Goal: Transaction & Acquisition: Purchase product/service

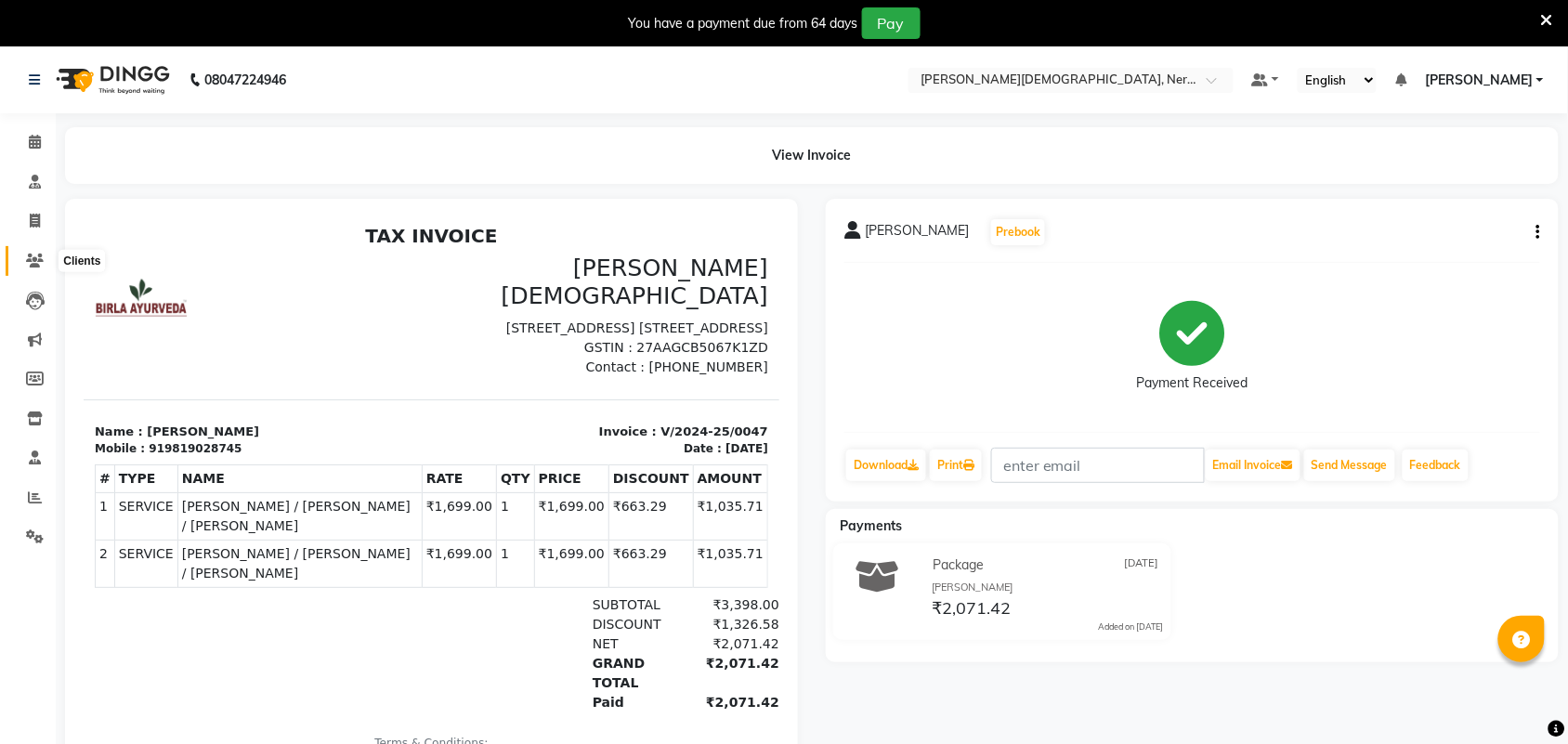
click at [29, 256] on icon at bounding box center [34, 260] width 18 height 14
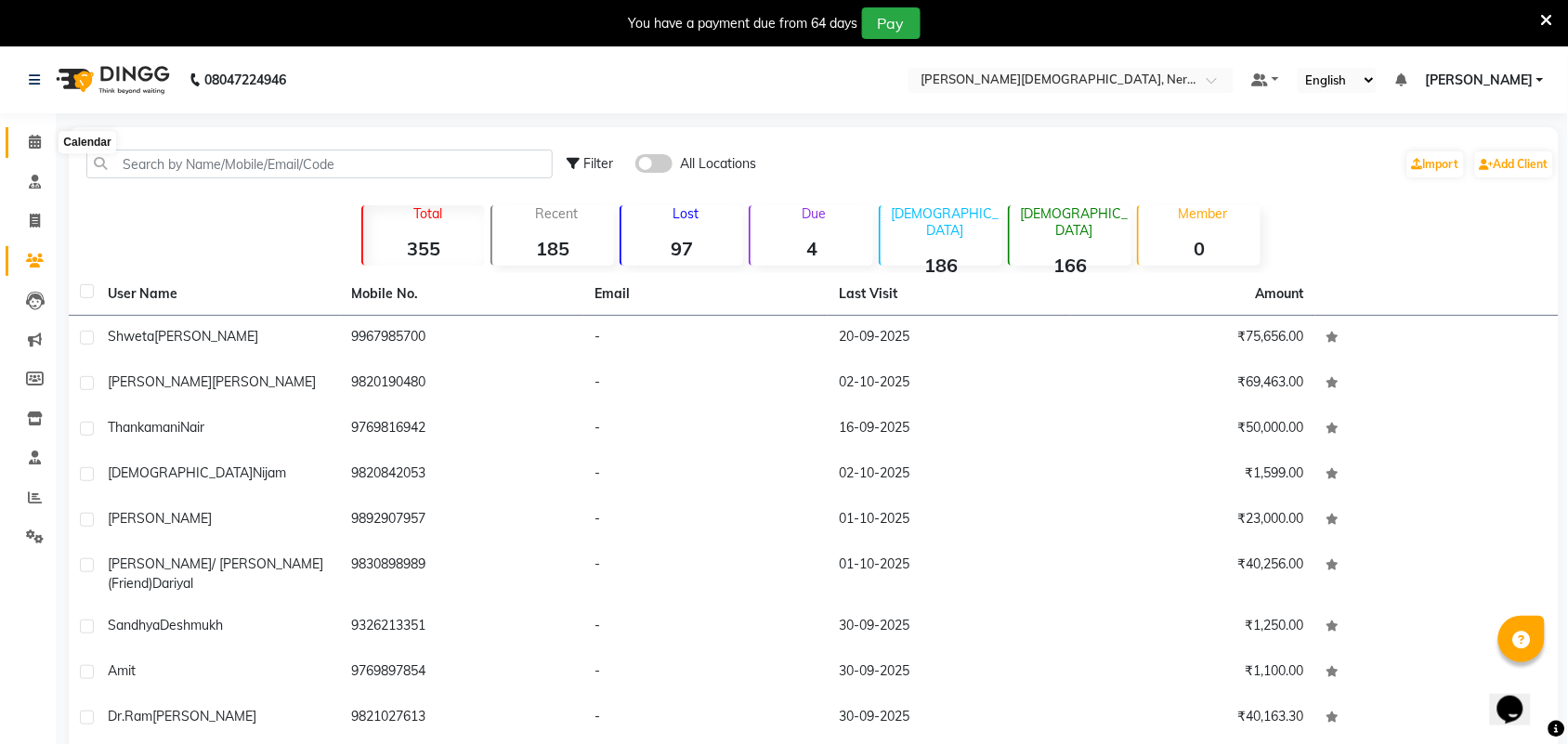
click at [40, 141] on span at bounding box center [35, 143] width 32 height 21
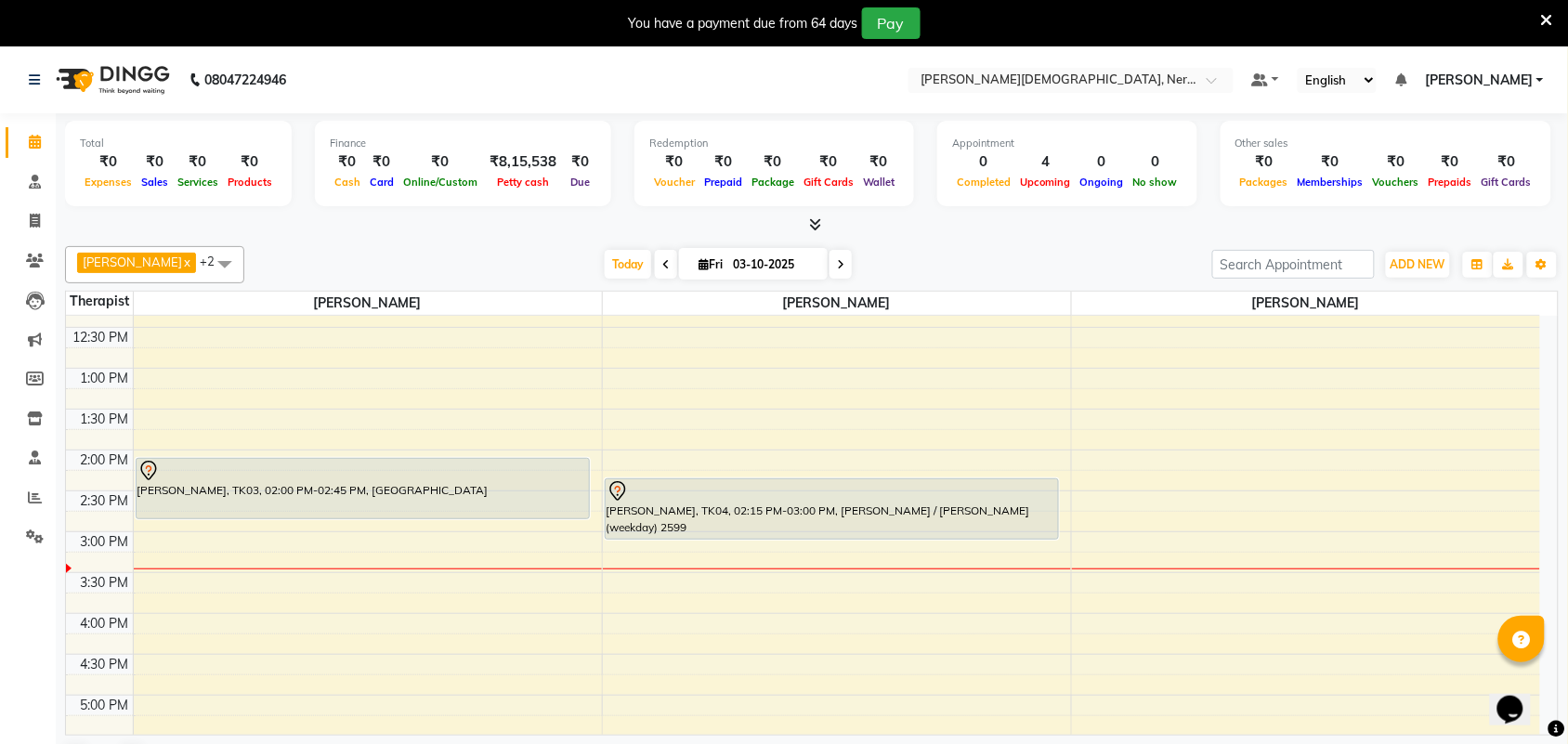
scroll to position [587, 0]
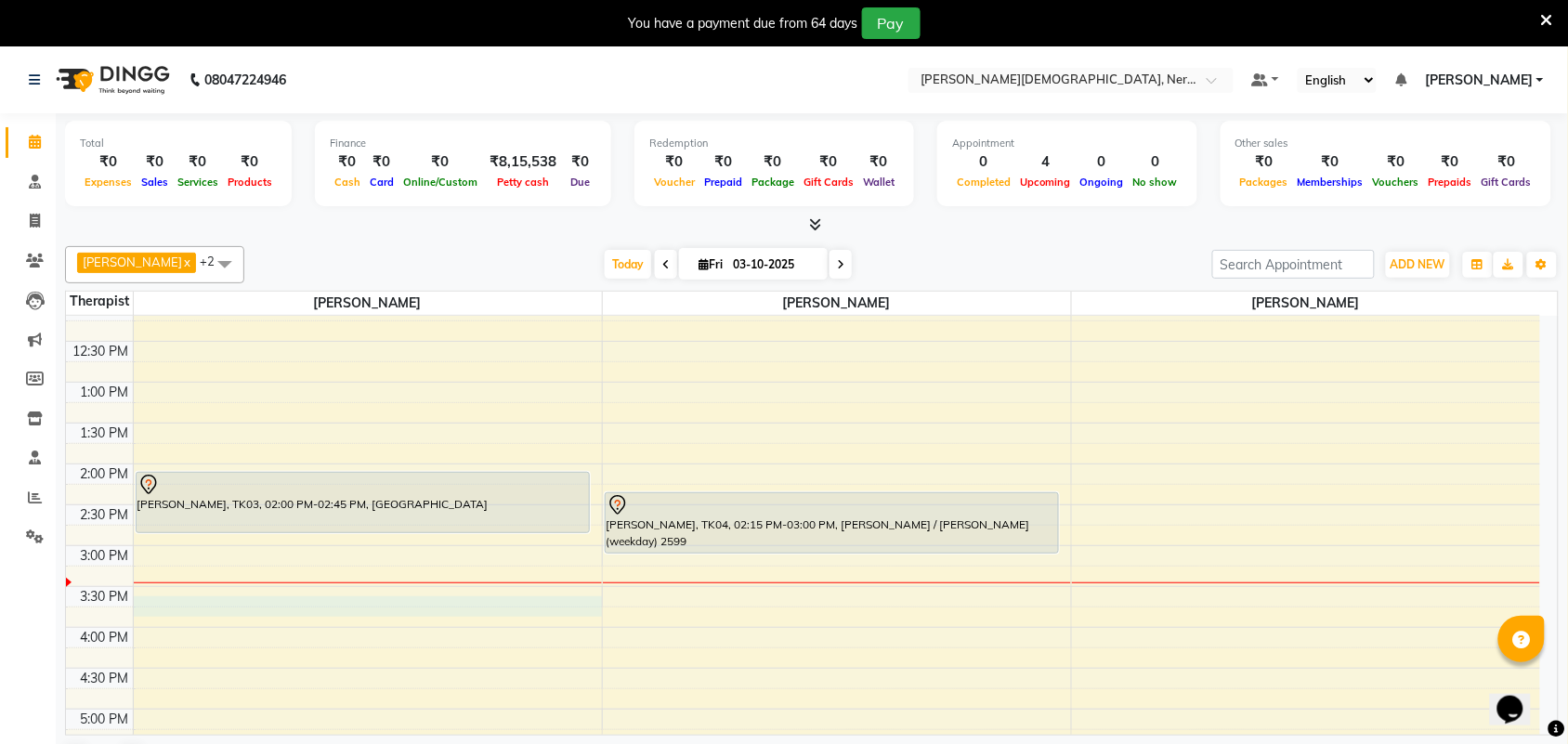
click at [146, 606] on div "5:00 AM 5:30 AM 6:00 AM 6:30 AM 7:00 AM 7:30 AM 8:00 AM 8:30 AM 9:00 AM 9:30 AM…" at bounding box center [803, 464] width 1474 height 1471
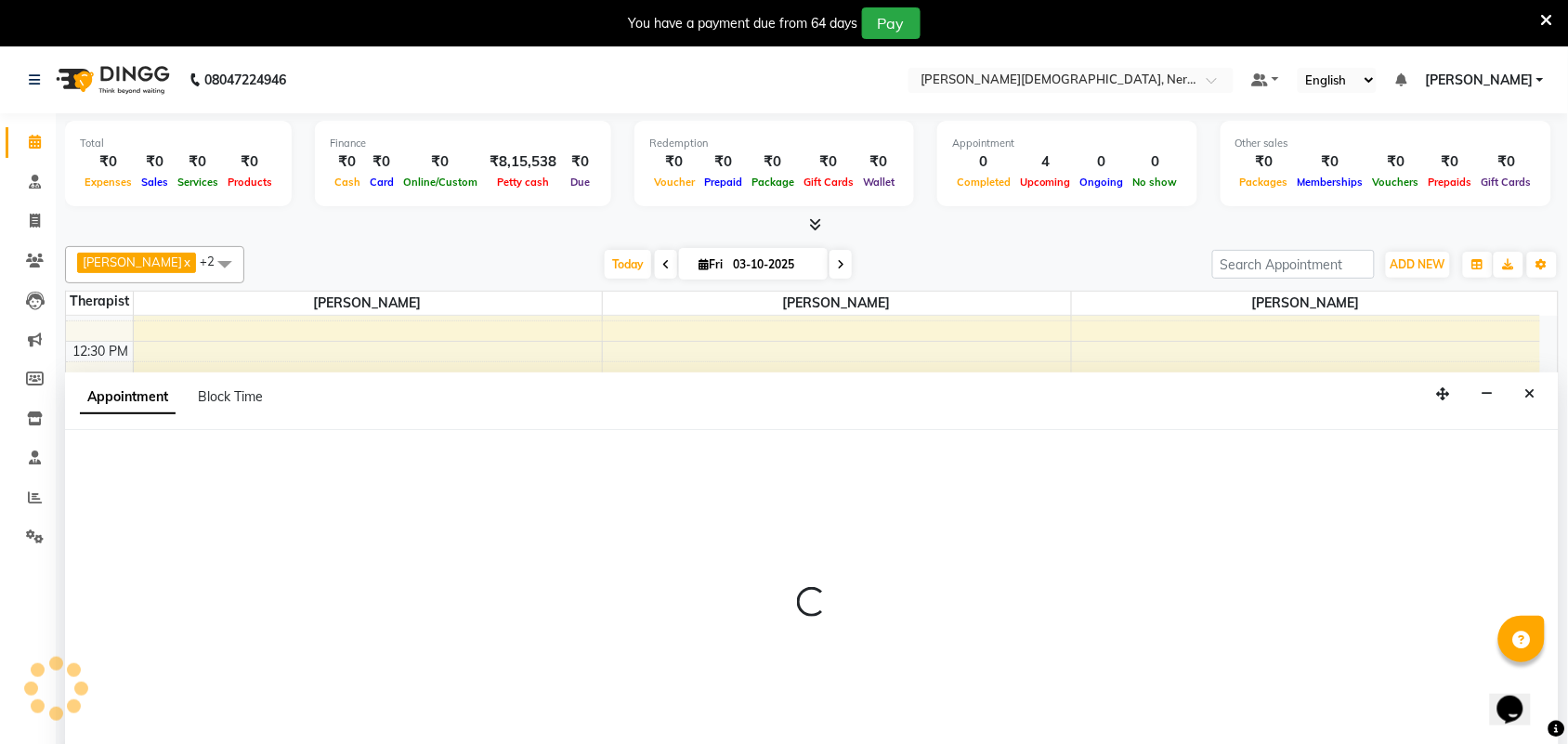
scroll to position [48, 0]
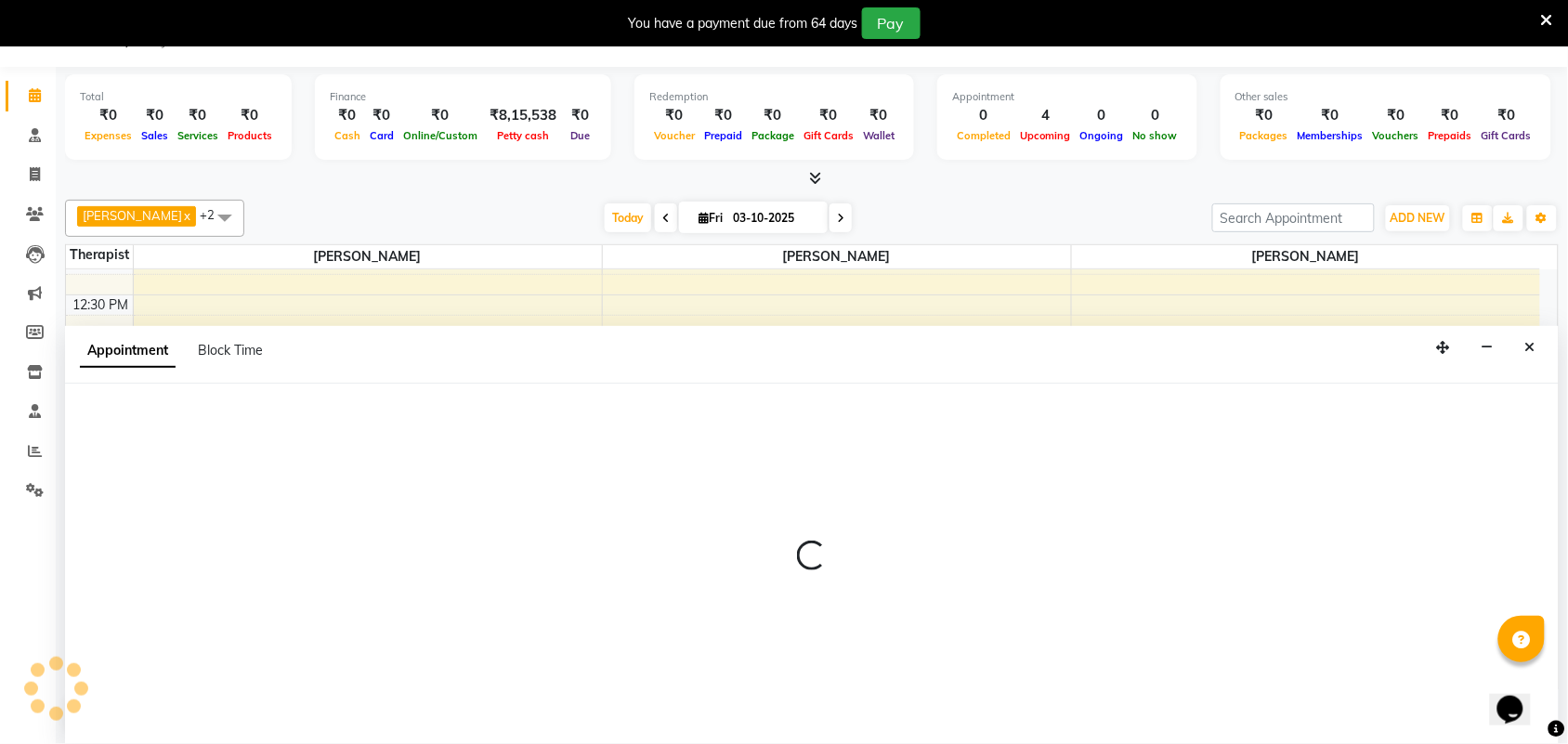
select select "57061"
select select "930"
select select "tentative"
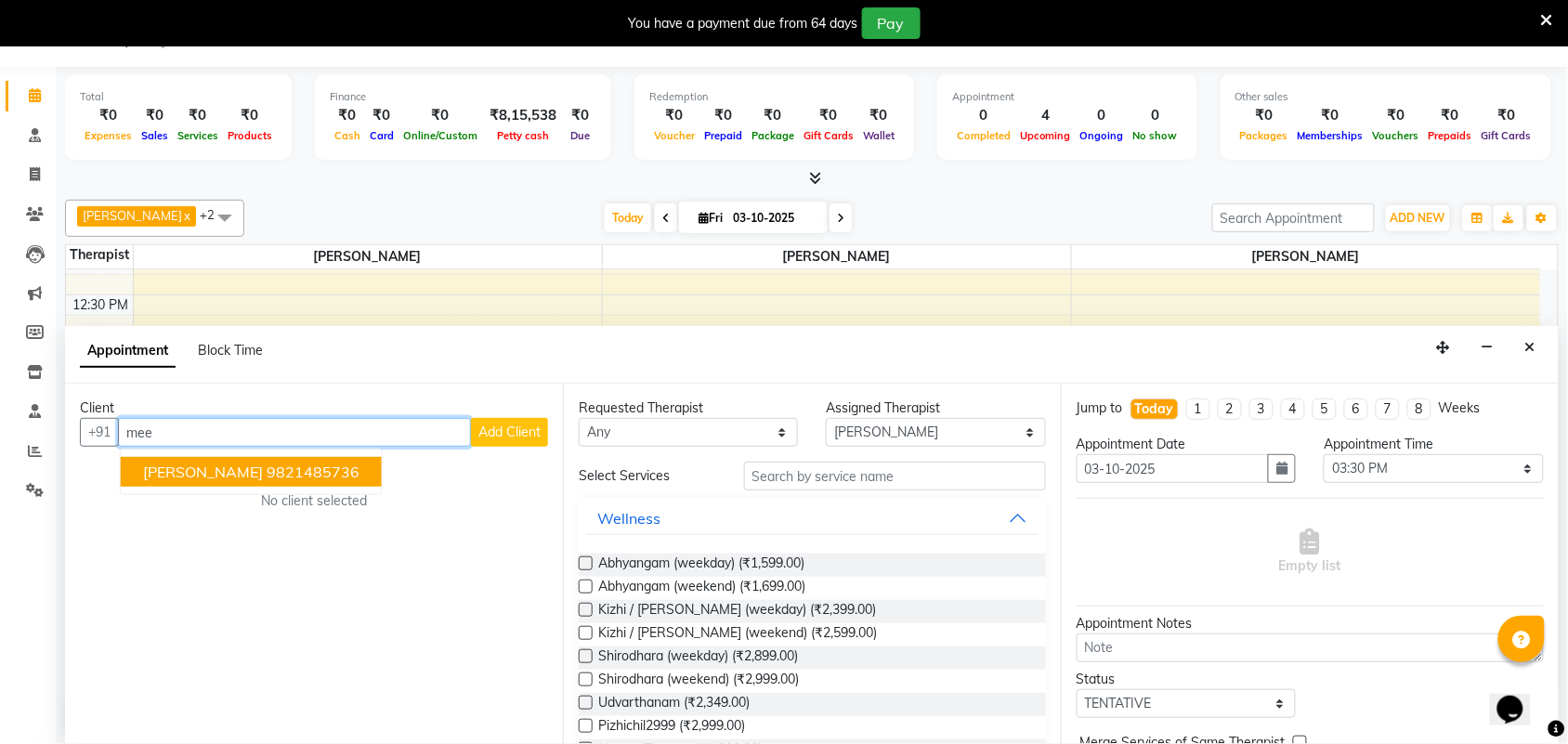
click at [267, 479] on ngb-highlight "9821485736" at bounding box center [313, 472] width 93 height 19
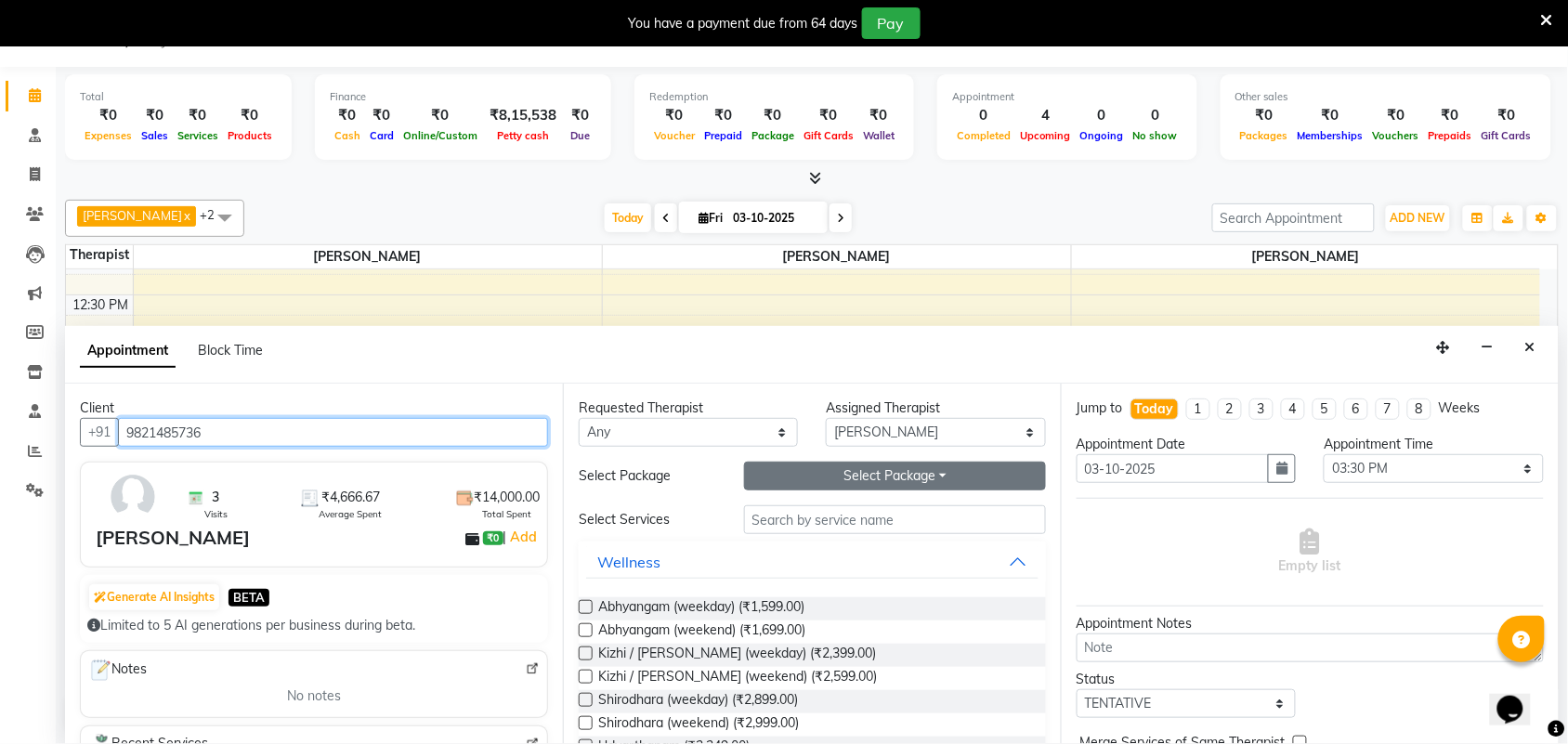
type input "9821485736"
click at [959, 472] on button "Select Package Toggle Dropdown" at bounding box center [895, 476] width 302 height 29
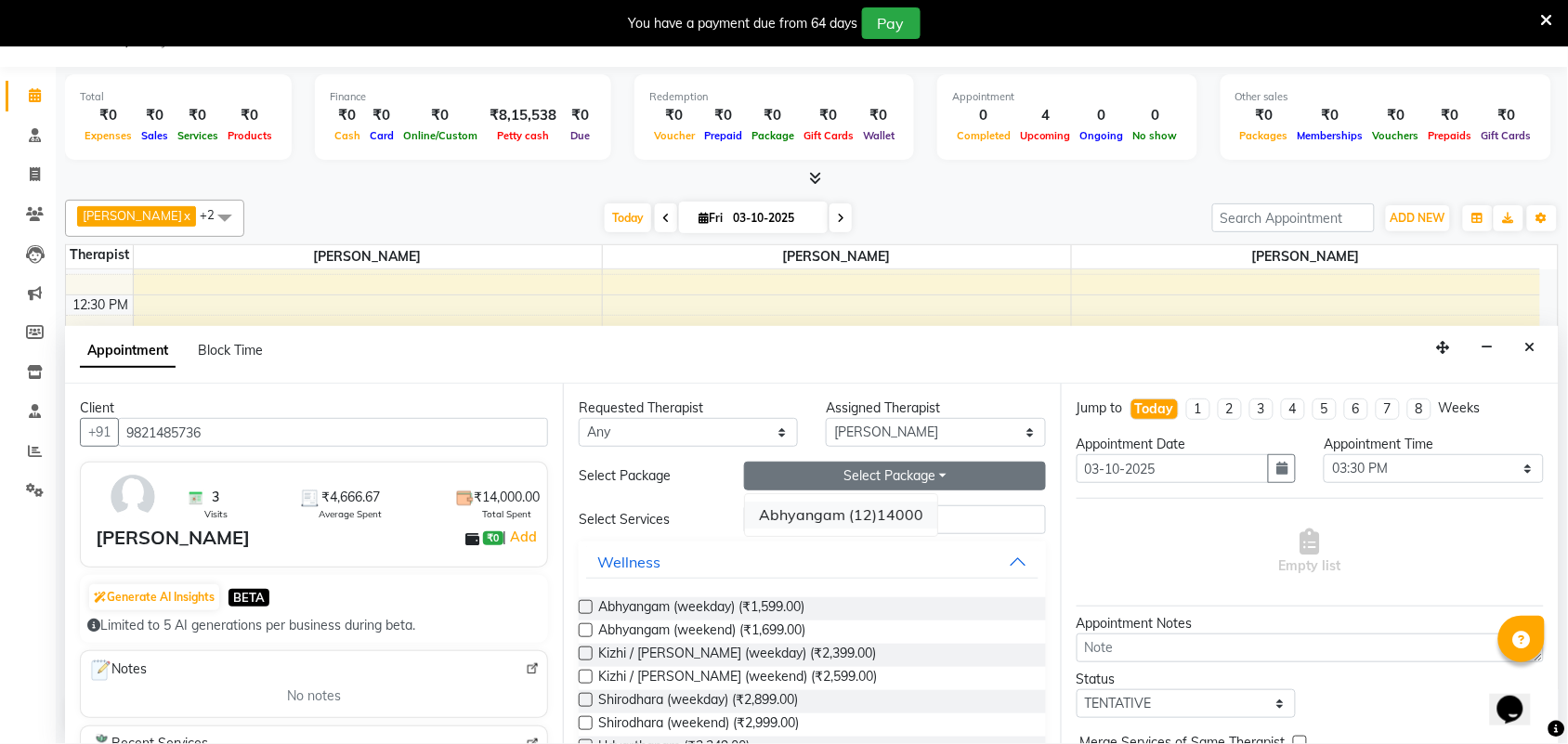
click at [878, 511] on li "Abhyangam (12)14000" at bounding box center [841, 515] width 192 height 27
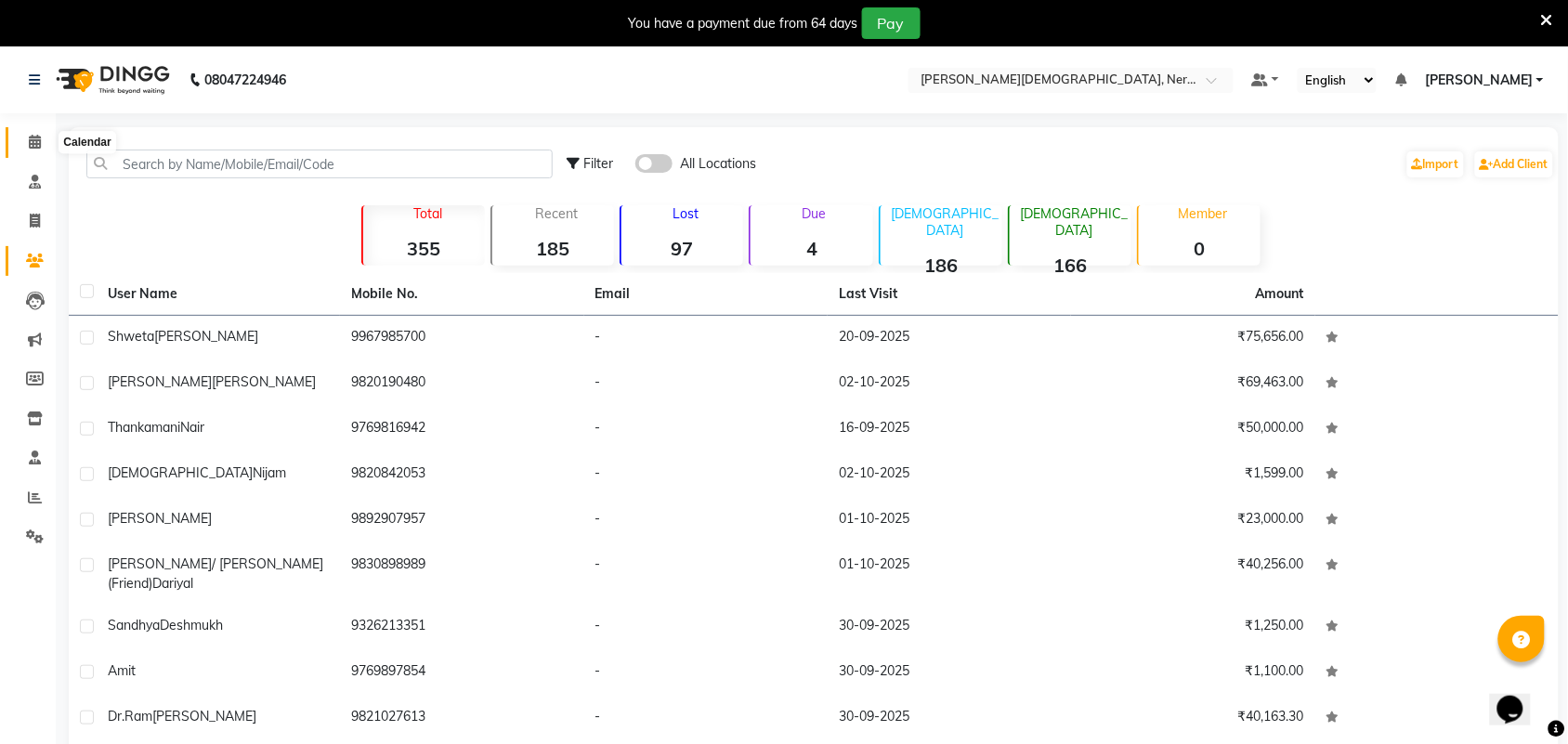
click at [39, 132] on span at bounding box center [35, 143] width 32 height 21
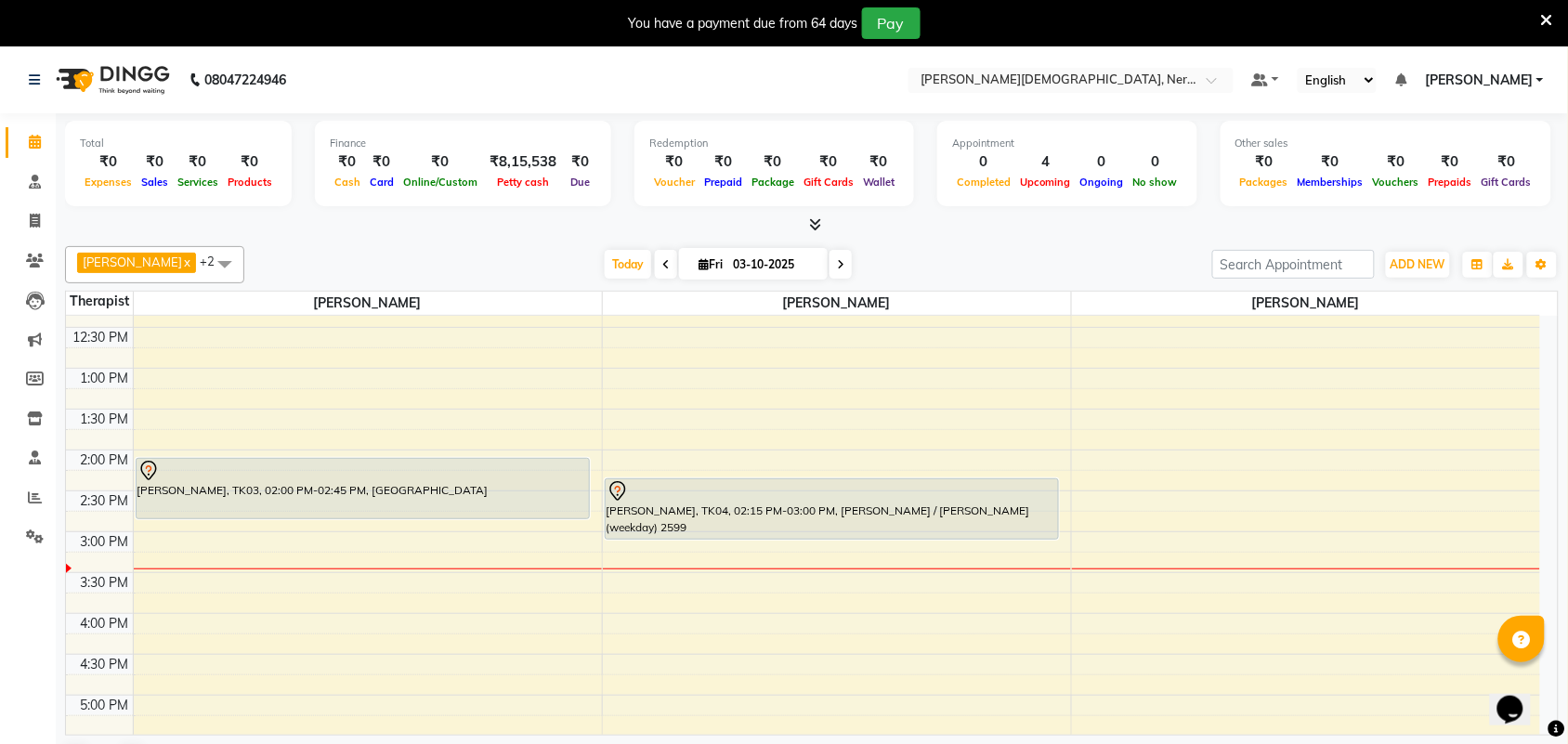
scroll to position [606, 0]
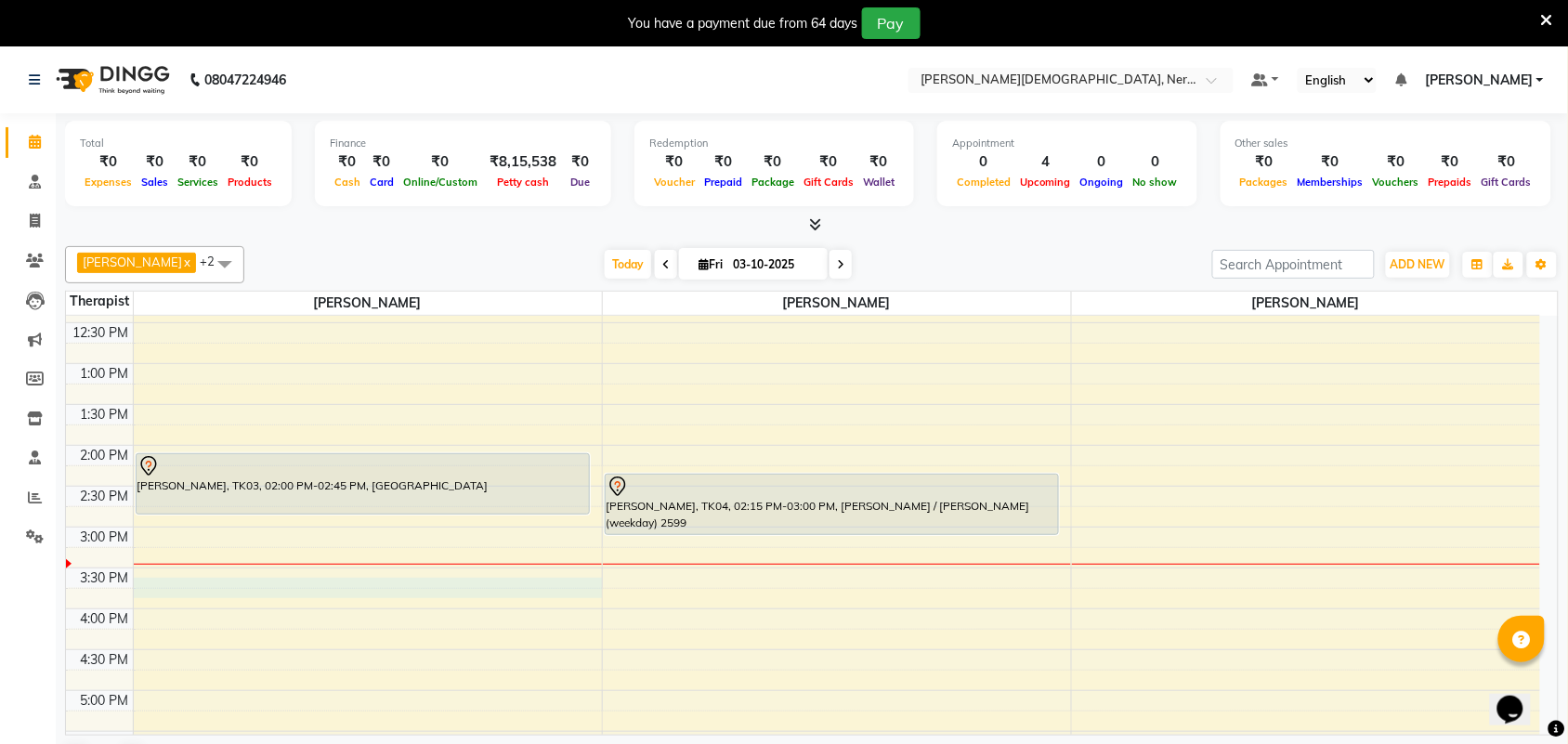
click at [183, 586] on div "5:00 AM 5:30 AM 6:00 AM 6:30 AM 7:00 AM 7:30 AM 8:00 AM 8:30 AM 9:00 AM 9:30 AM…" at bounding box center [803, 446] width 1474 height 1471
select select "57061"
select select "930"
select select "tentative"
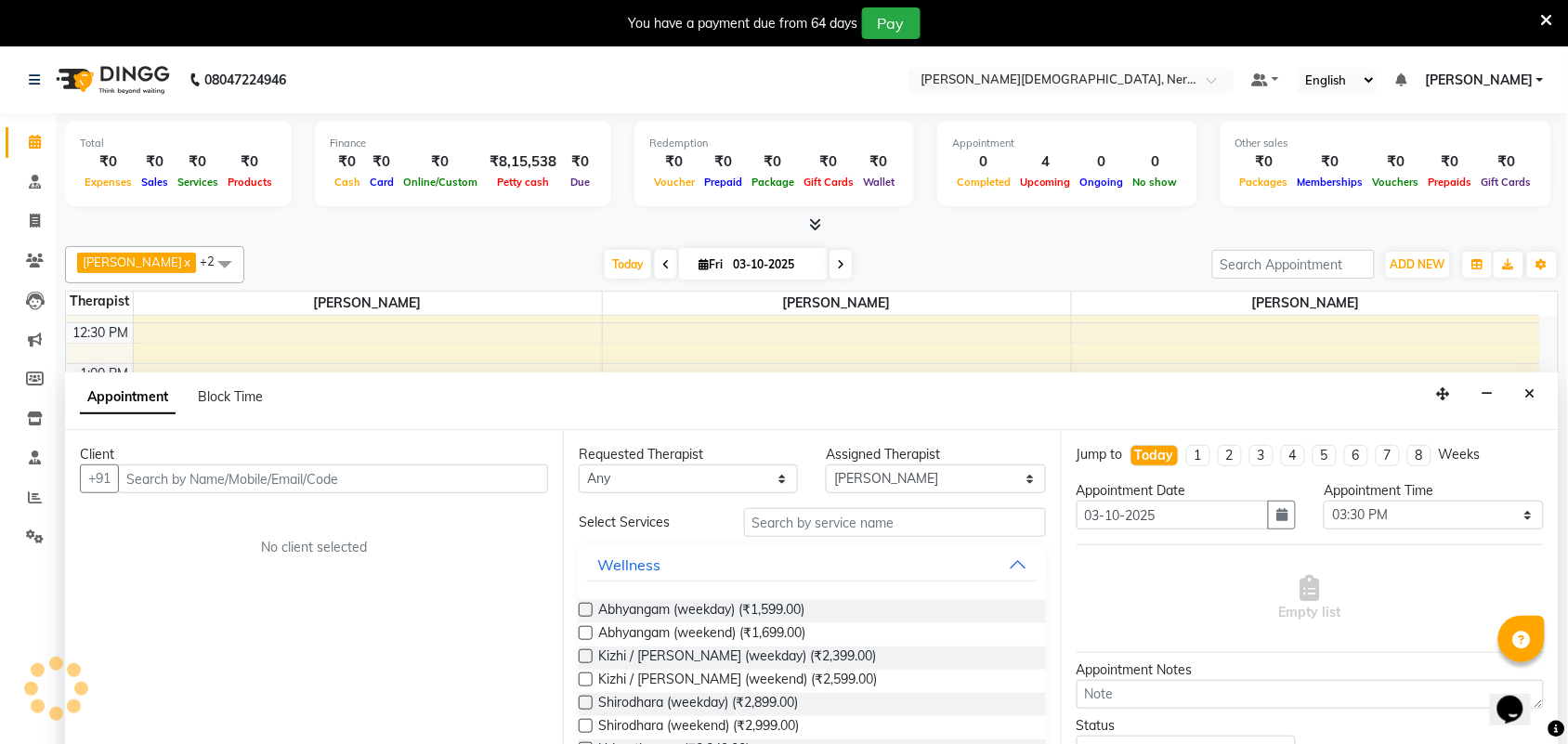
scroll to position [48, 0]
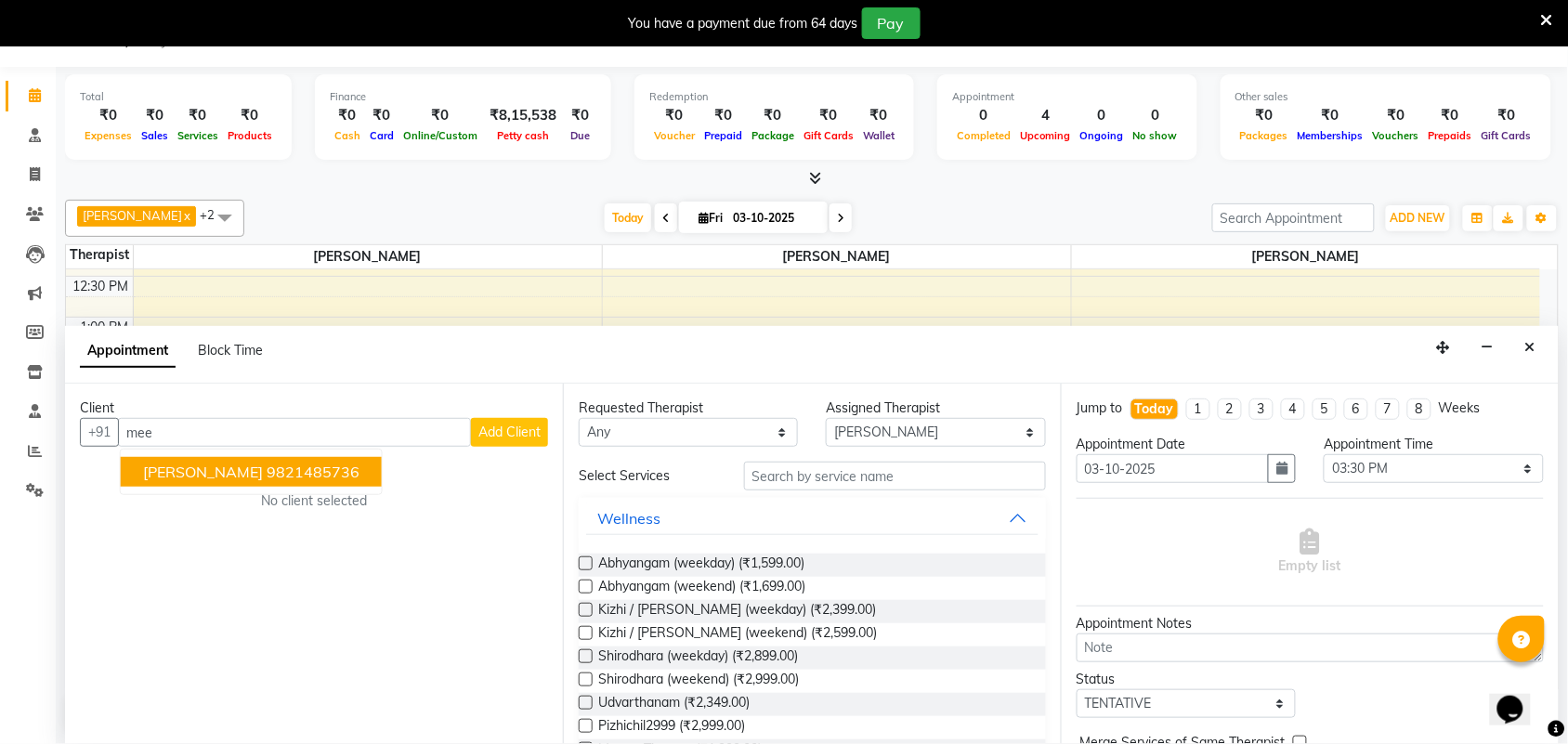
click at [226, 474] on span "[PERSON_NAME]" at bounding box center [203, 472] width 120 height 19
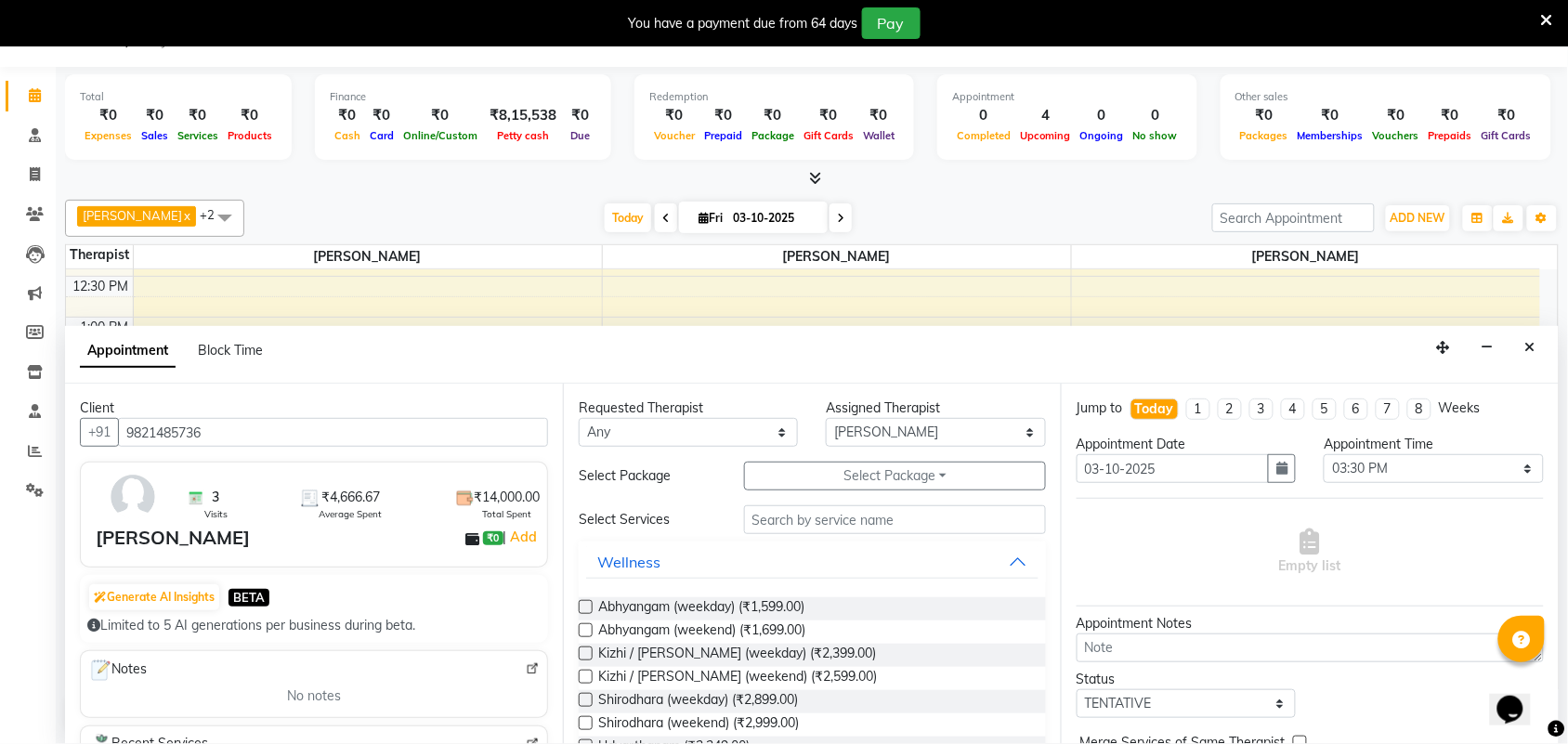
type input "9821485736"
click at [834, 526] on input "text" at bounding box center [895, 520] width 302 height 29
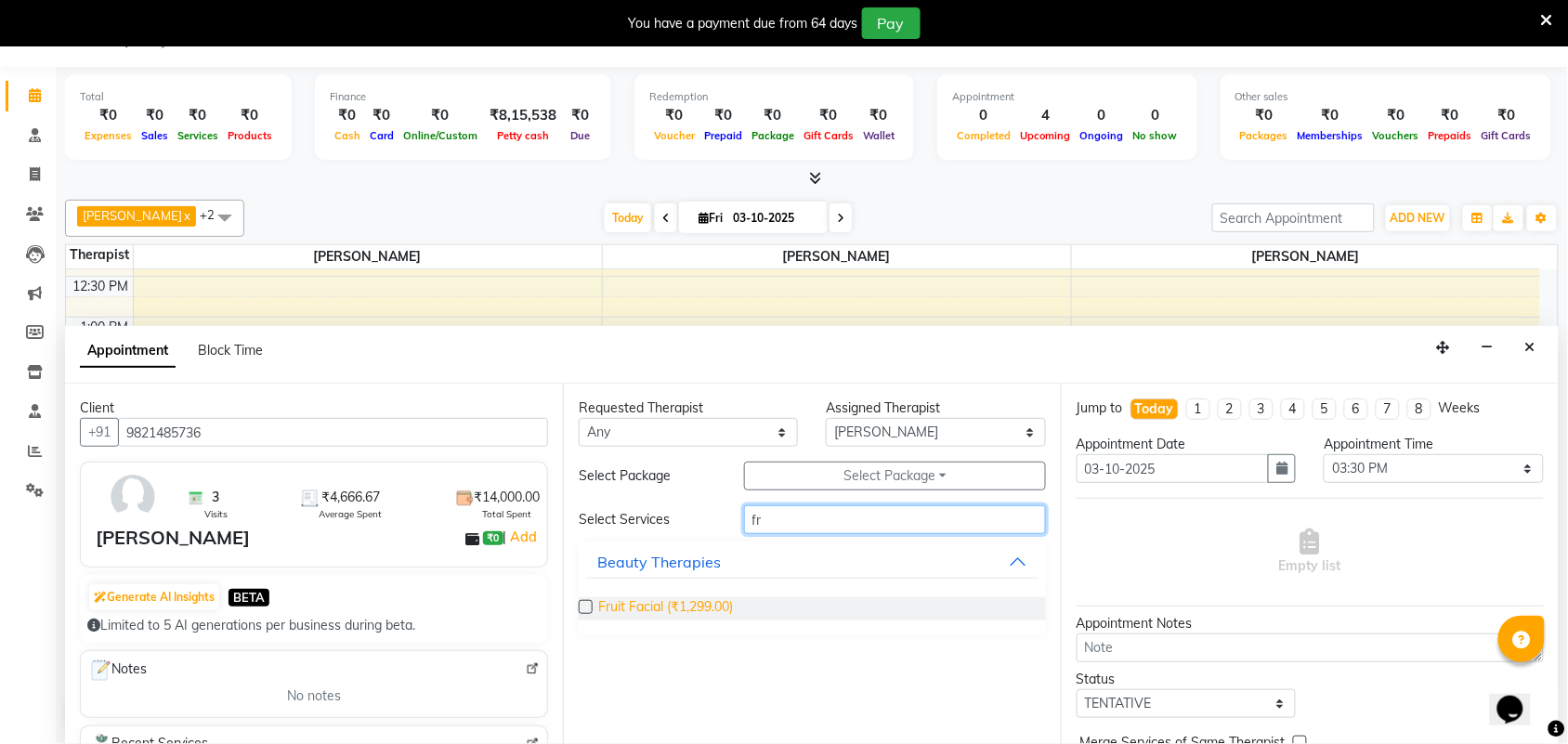
type input "fr"
click at [703, 605] on span "Fruit Facial (₹1,299.00)" at bounding box center [666, 609] width 135 height 23
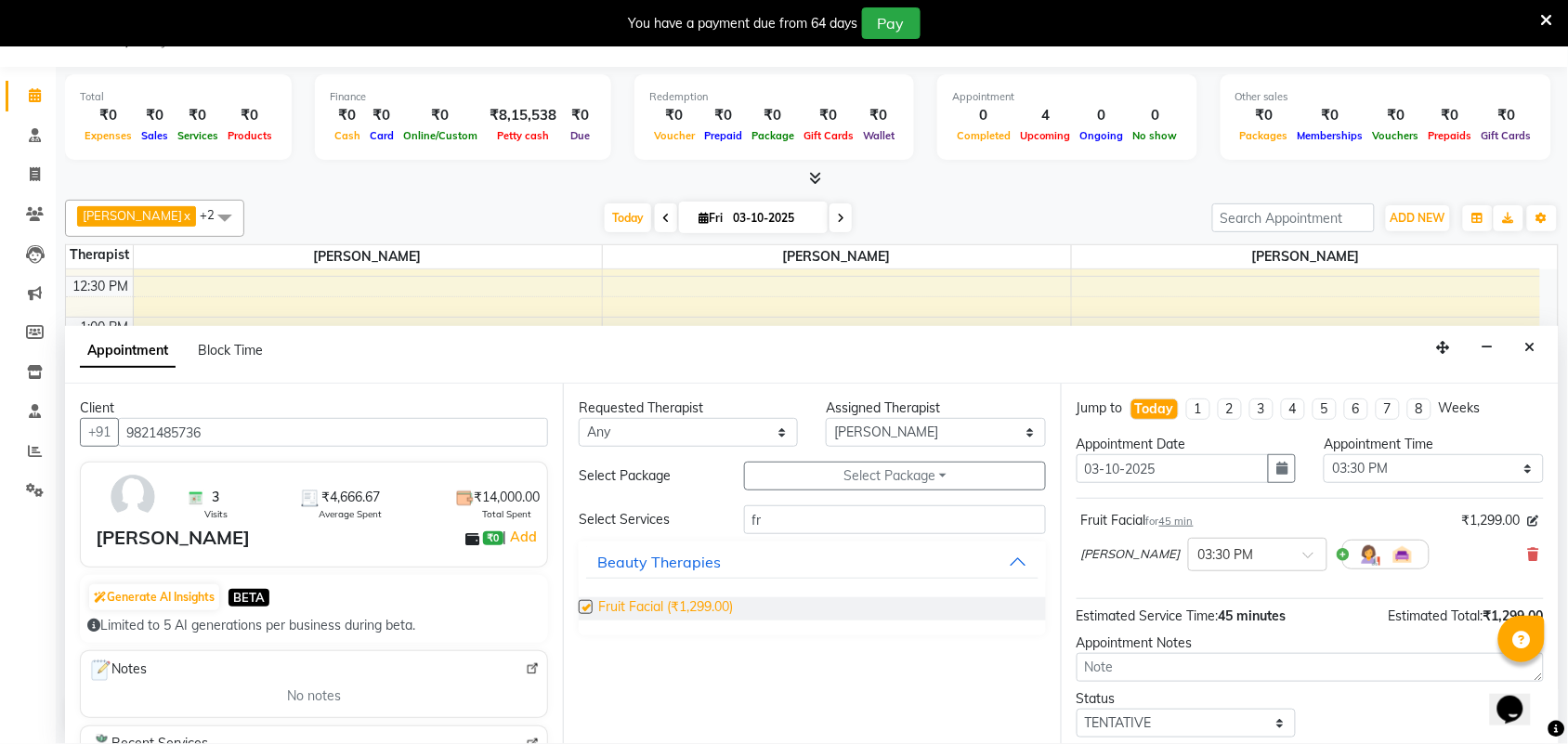
checkbox input "false"
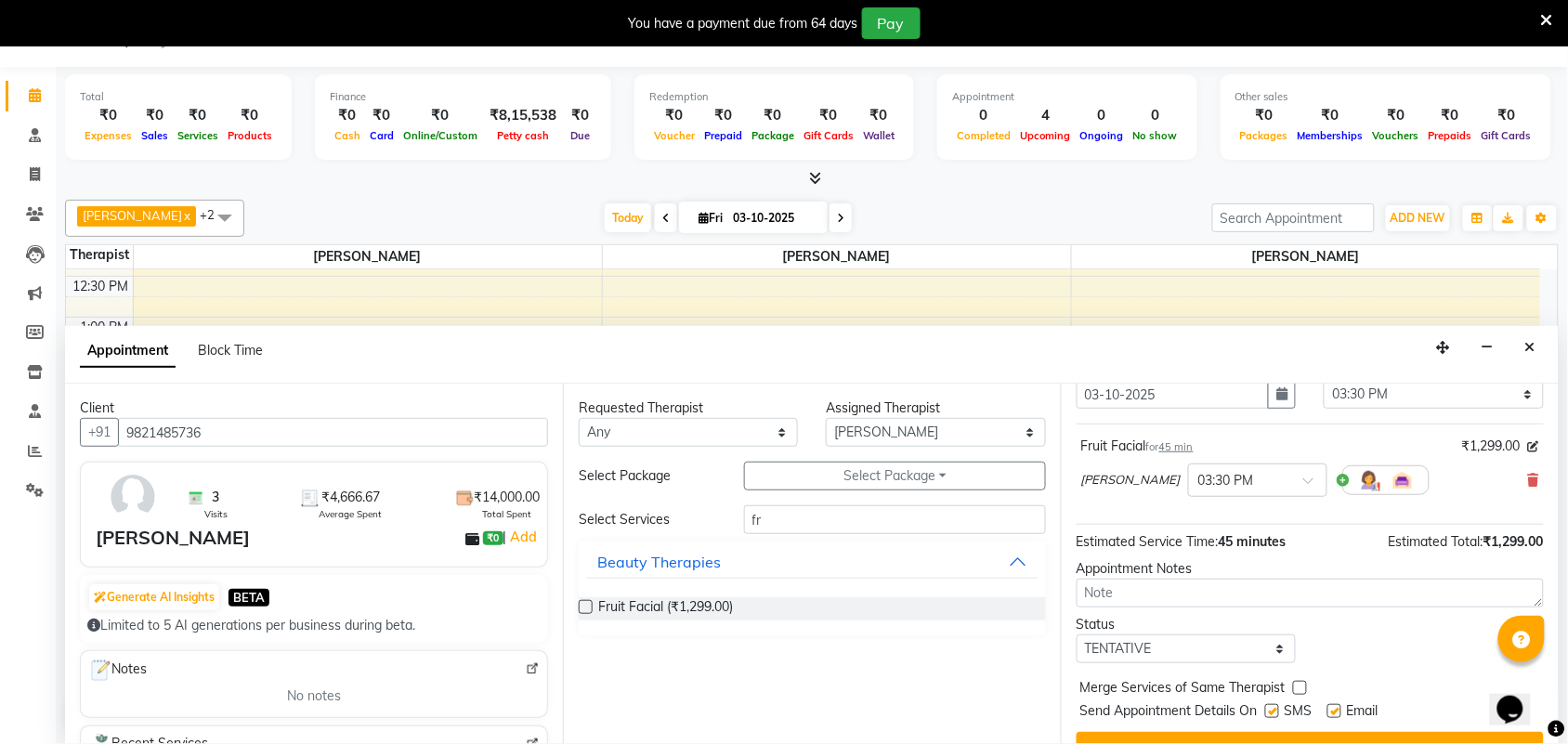
scroll to position [93, 0]
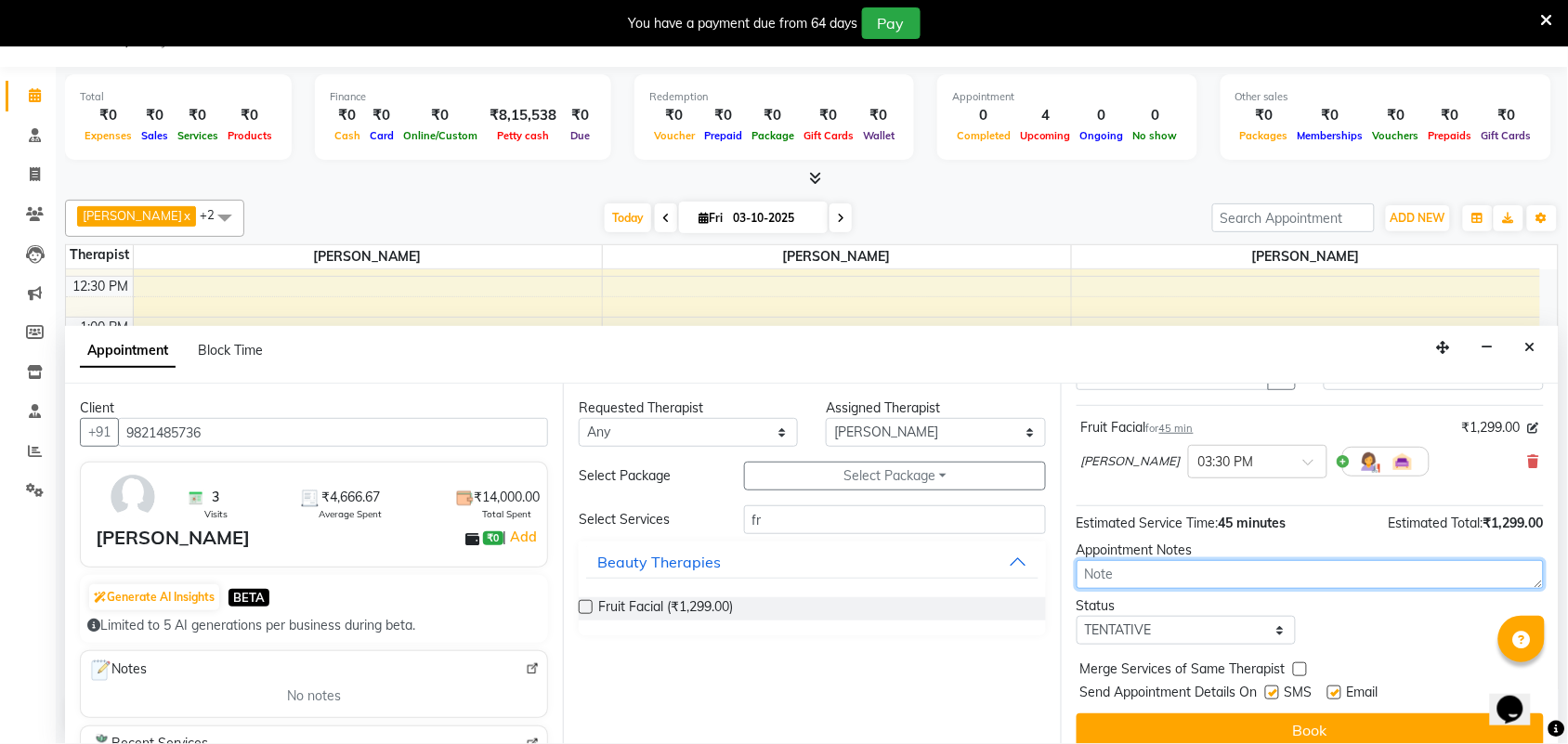
click at [1134, 573] on textarea at bounding box center [1310, 575] width 467 height 29
click at [1145, 576] on textarea "massage converted to facial" at bounding box center [1310, 575] width 467 height 29
type textarea "massage session converted to facial"
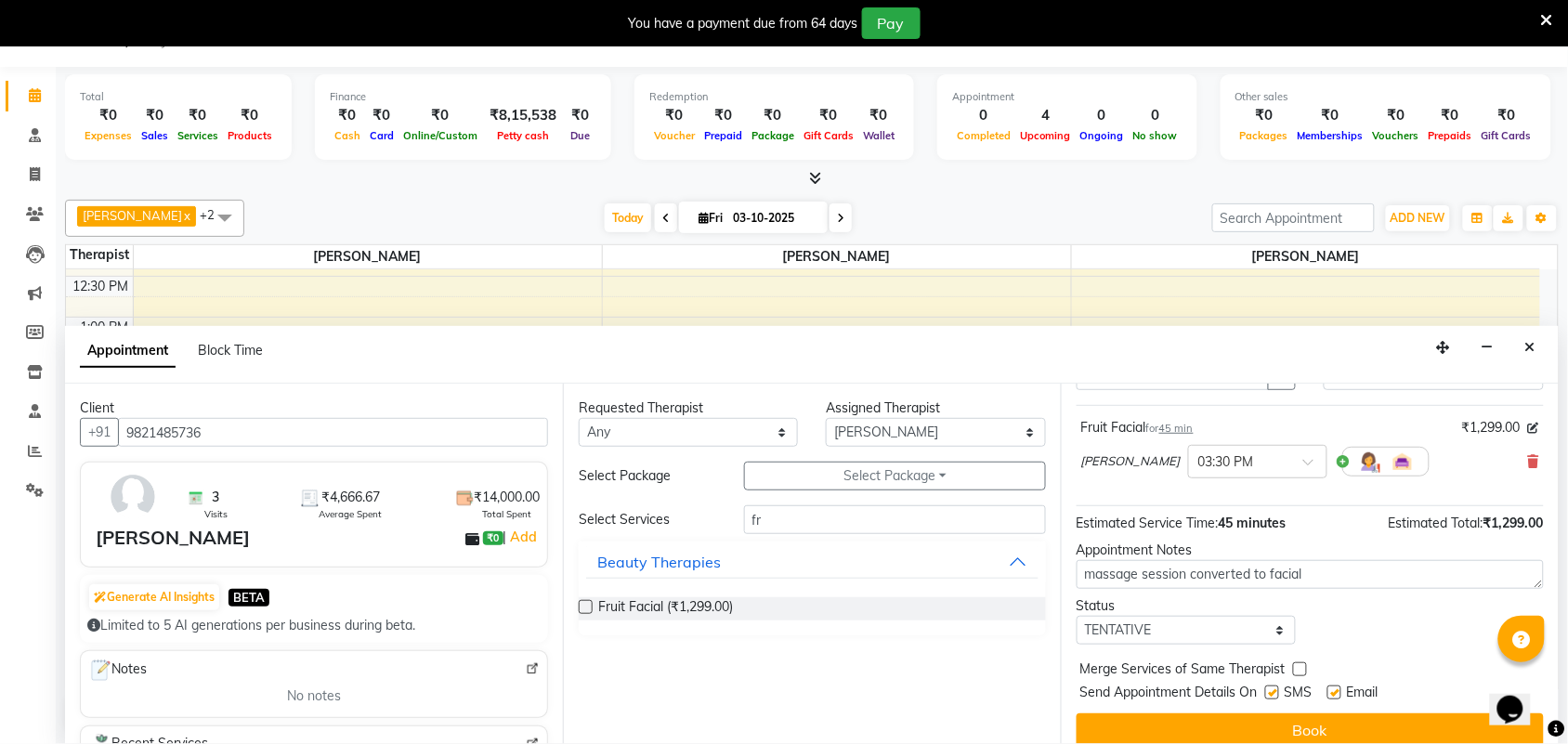
click at [1274, 694] on label at bounding box center [1272, 693] width 14 height 14
click at [1274, 694] on input "checkbox" at bounding box center [1271, 695] width 12 height 12
checkbox input "false"
click at [1333, 693] on label at bounding box center [1333, 693] width 14 height 14
click at [1333, 693] on input "checkbox" at bounding box center [1332, 695] width 12 height 12
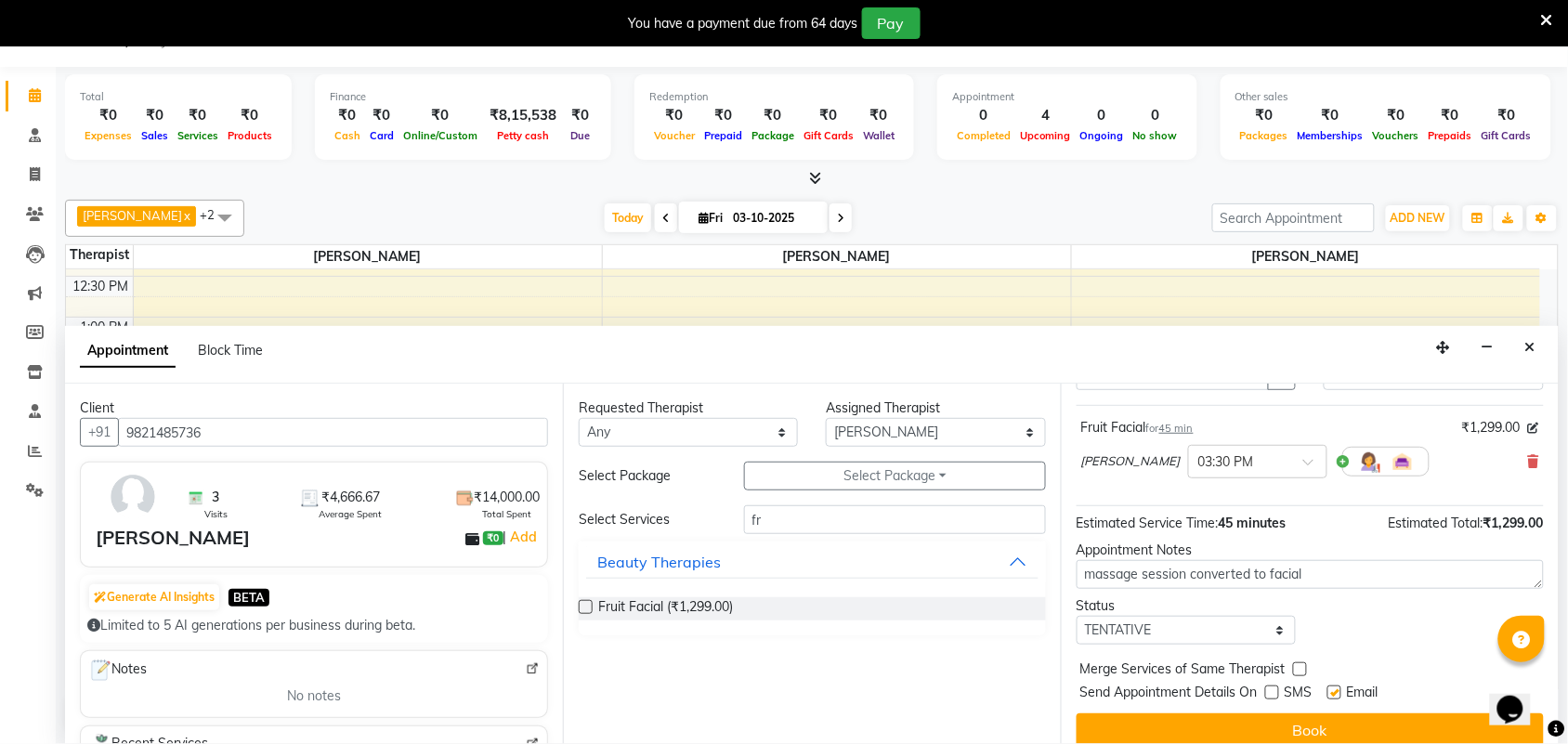
checkbox input "false"
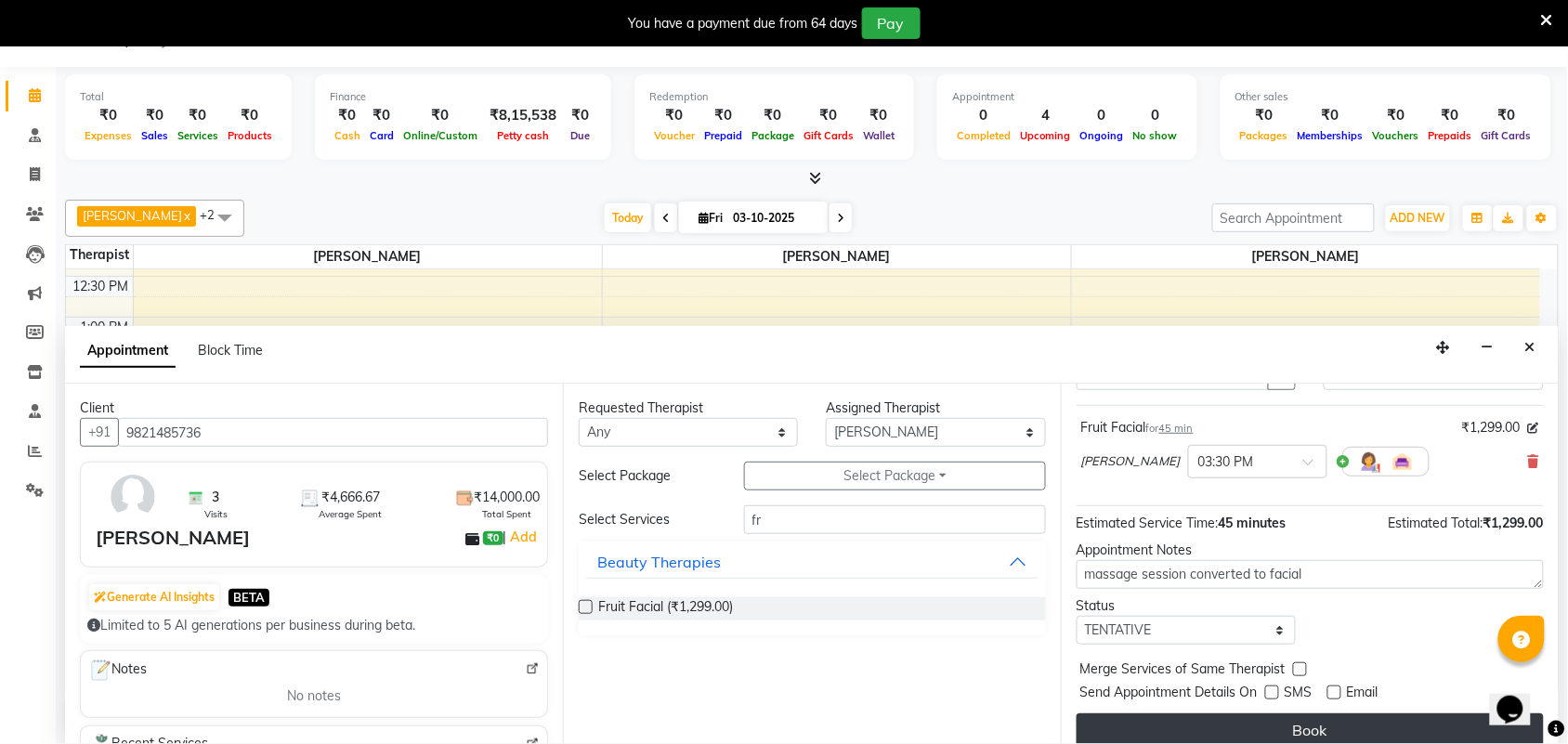
click at [1330, 722] on button "Book" at bounding box center [1310, 730] width 467 height 33
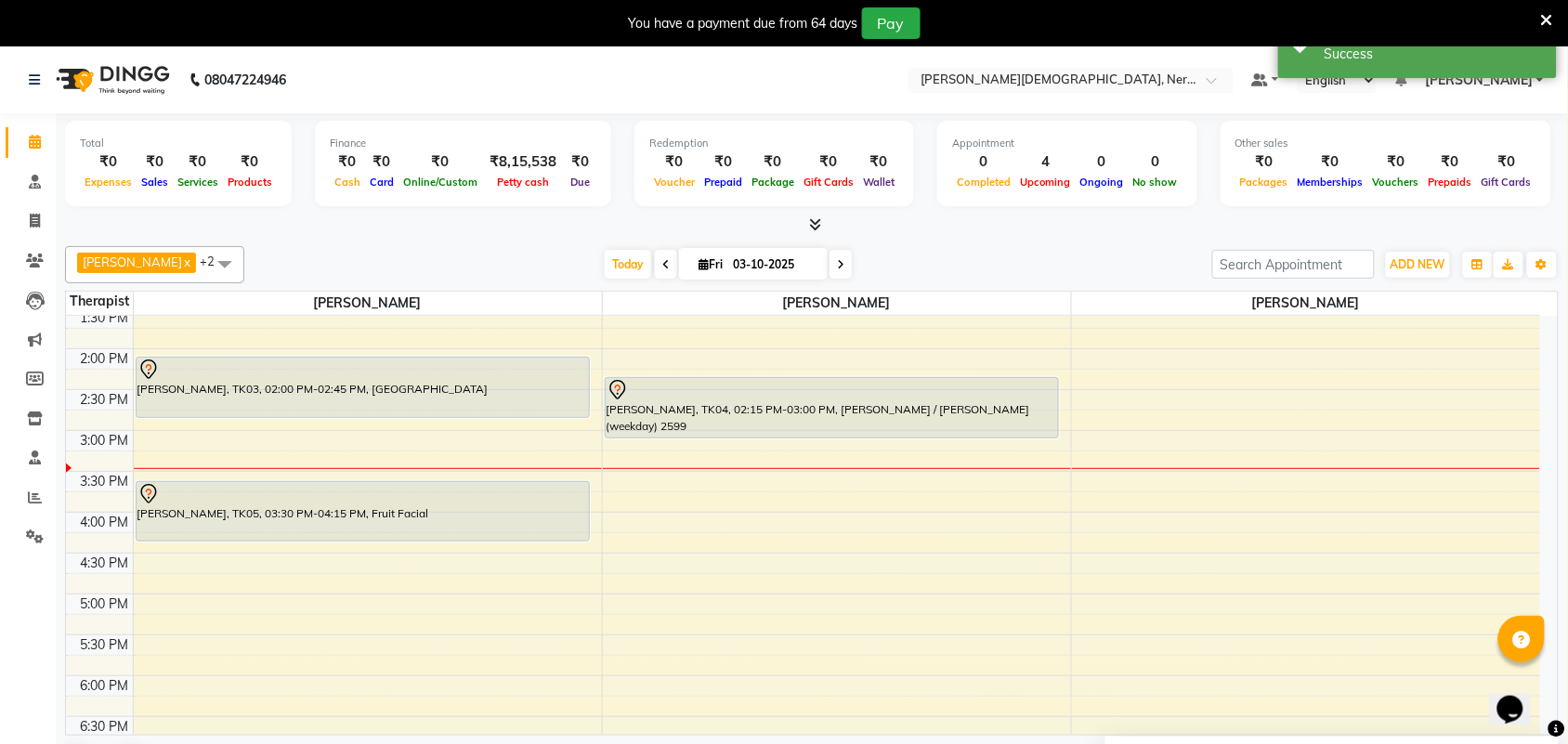
scroll to position [731, 0]
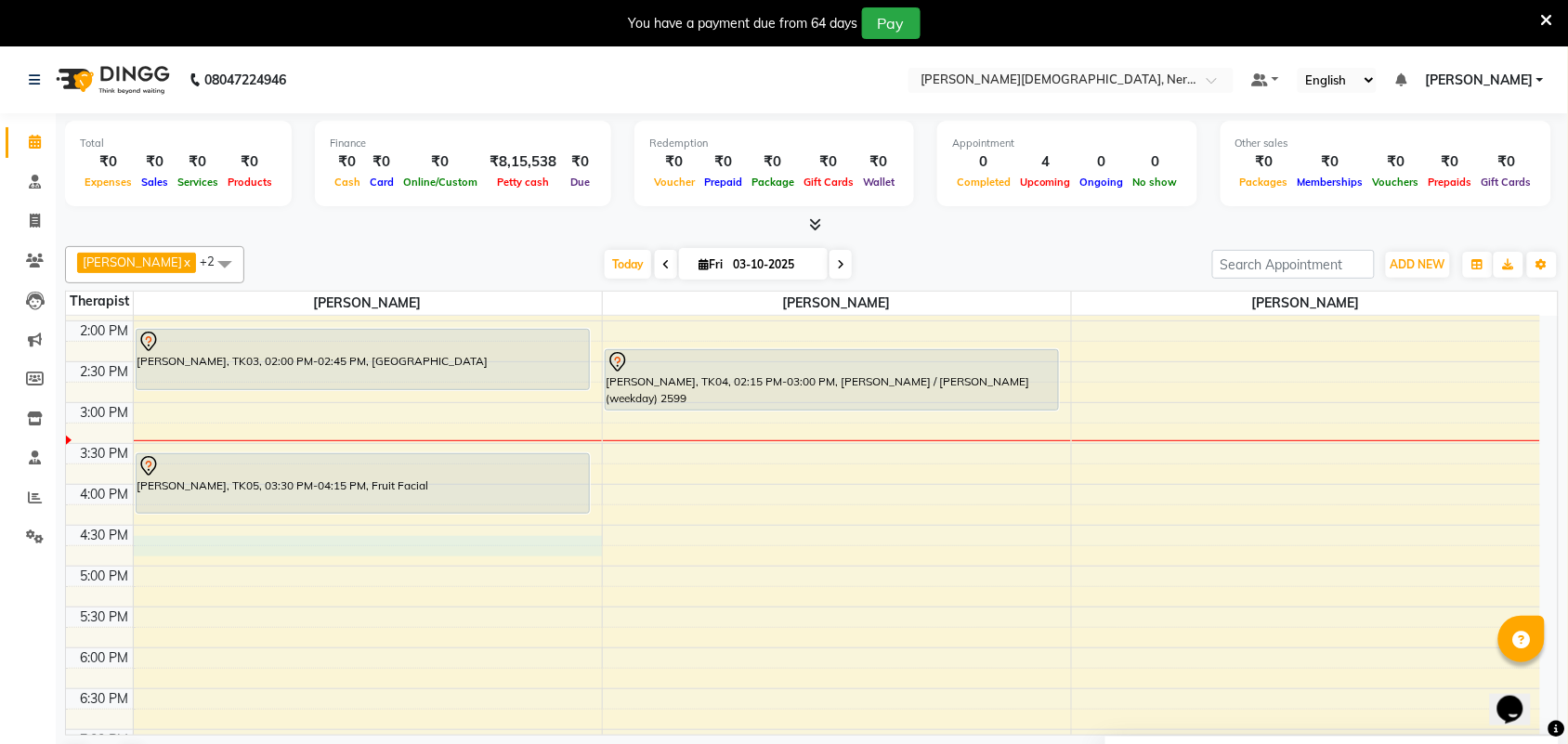
click at [155, 546] on div "5:00 AM 5:30 AM 6:00 AM 6:30 AM 7:00 AM 7:30 AM 8:00 AM 8:30 AM 9:00 AM 9:30 AM…" at bounding box center [803, 321] width 1474 height 1471
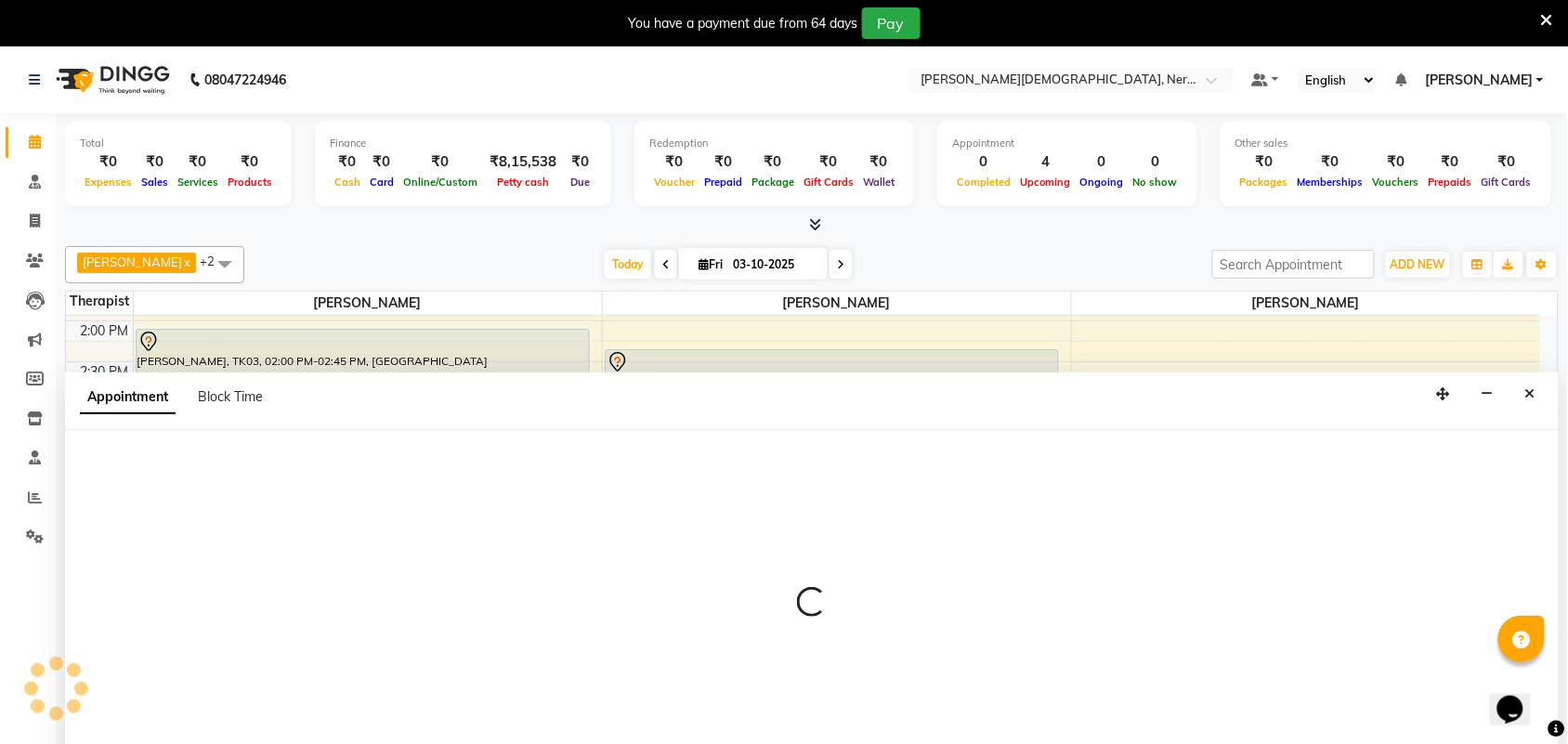
scroll to position [48, 0]
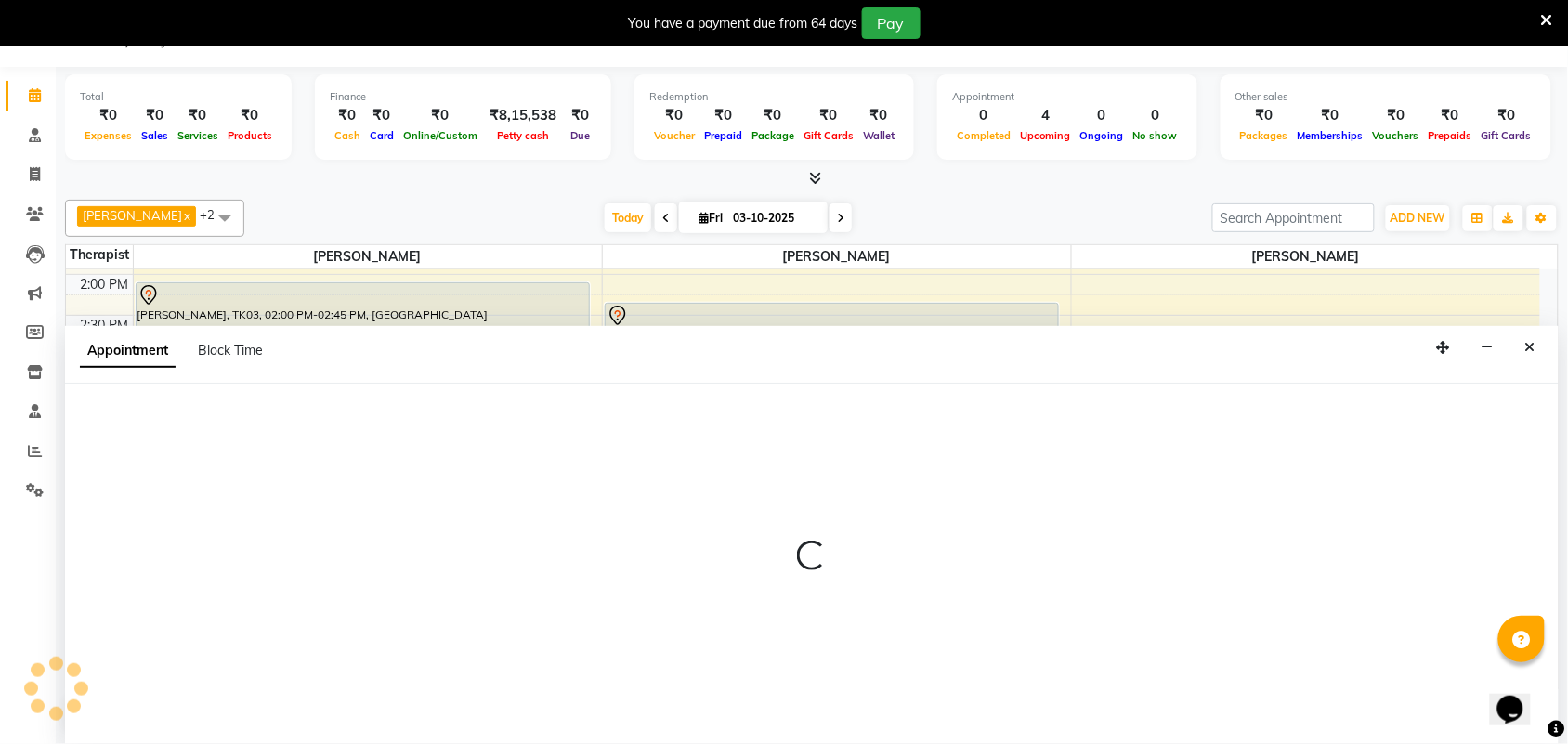
select select "57061"
select select "990"
select select "tentative"
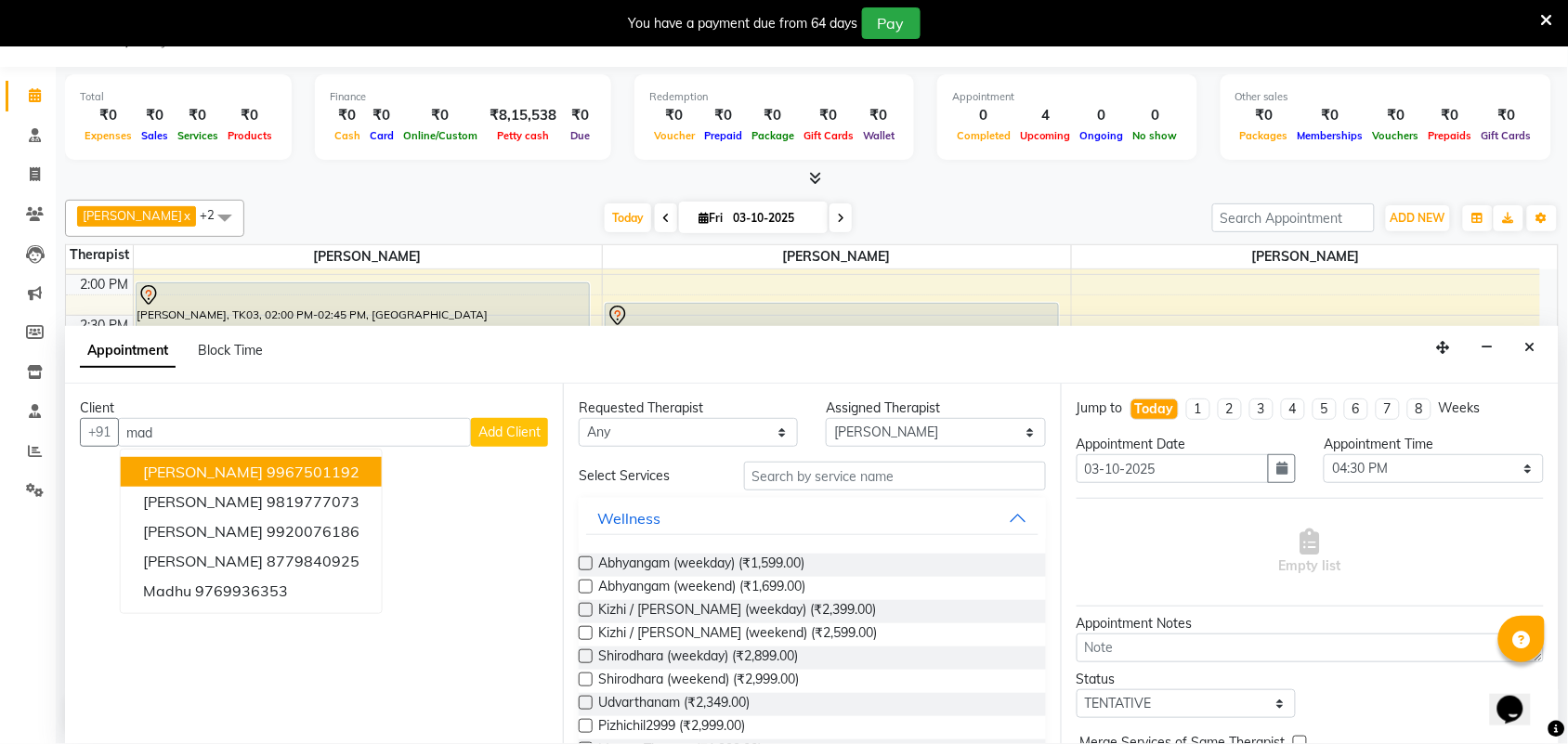
click at [280, 472] on ngb-highlight "9967501192" at bounding box center [313, 472] width 93 height 19
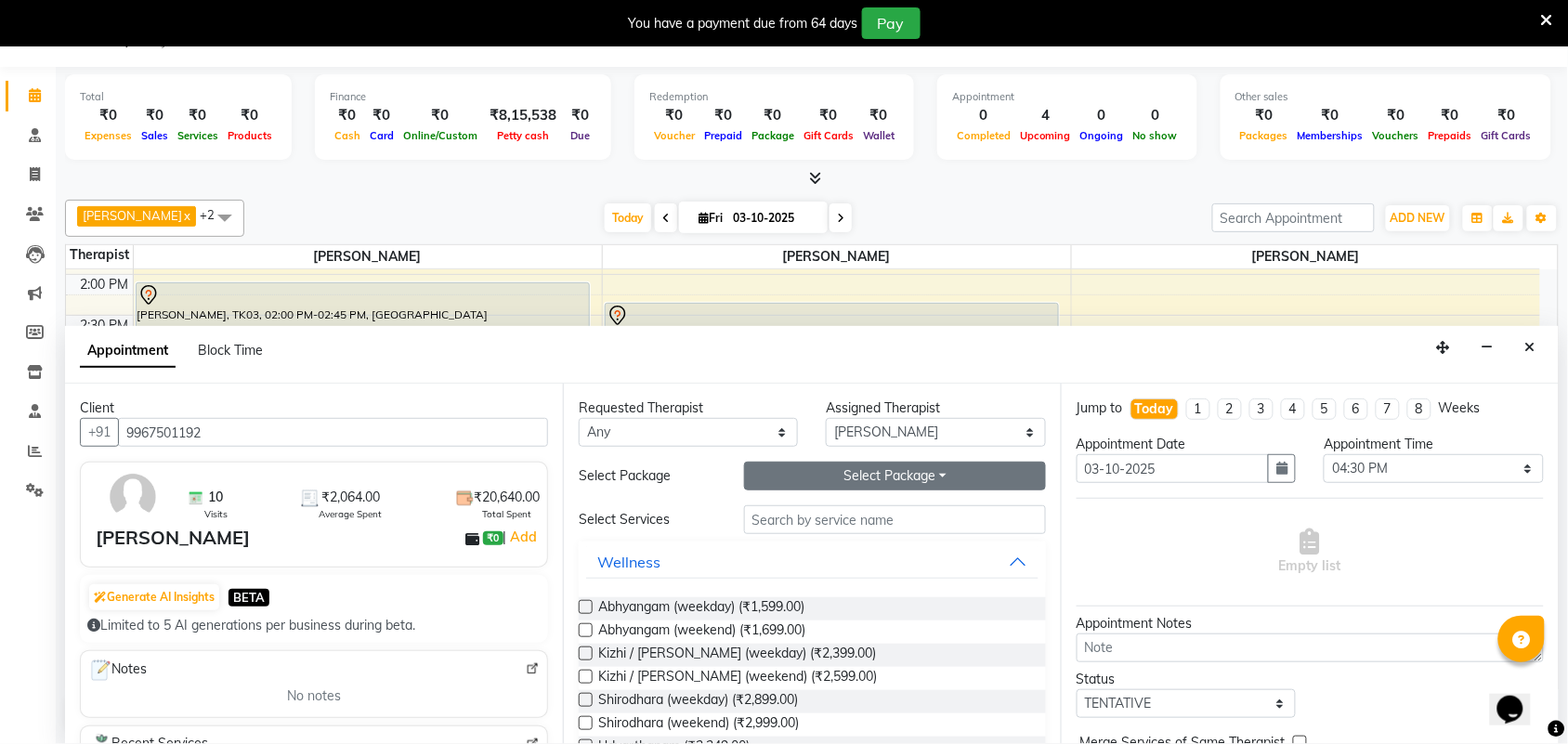
type input "9967501192"
click at [894, 476] on button "Select Package Toggle Dropdown" at bounding box center [895, 476] width 302 height 29
click at [853, 521] on li "Abhyangam(24)20400" at bounding box center [839, 515] width 189 height 27
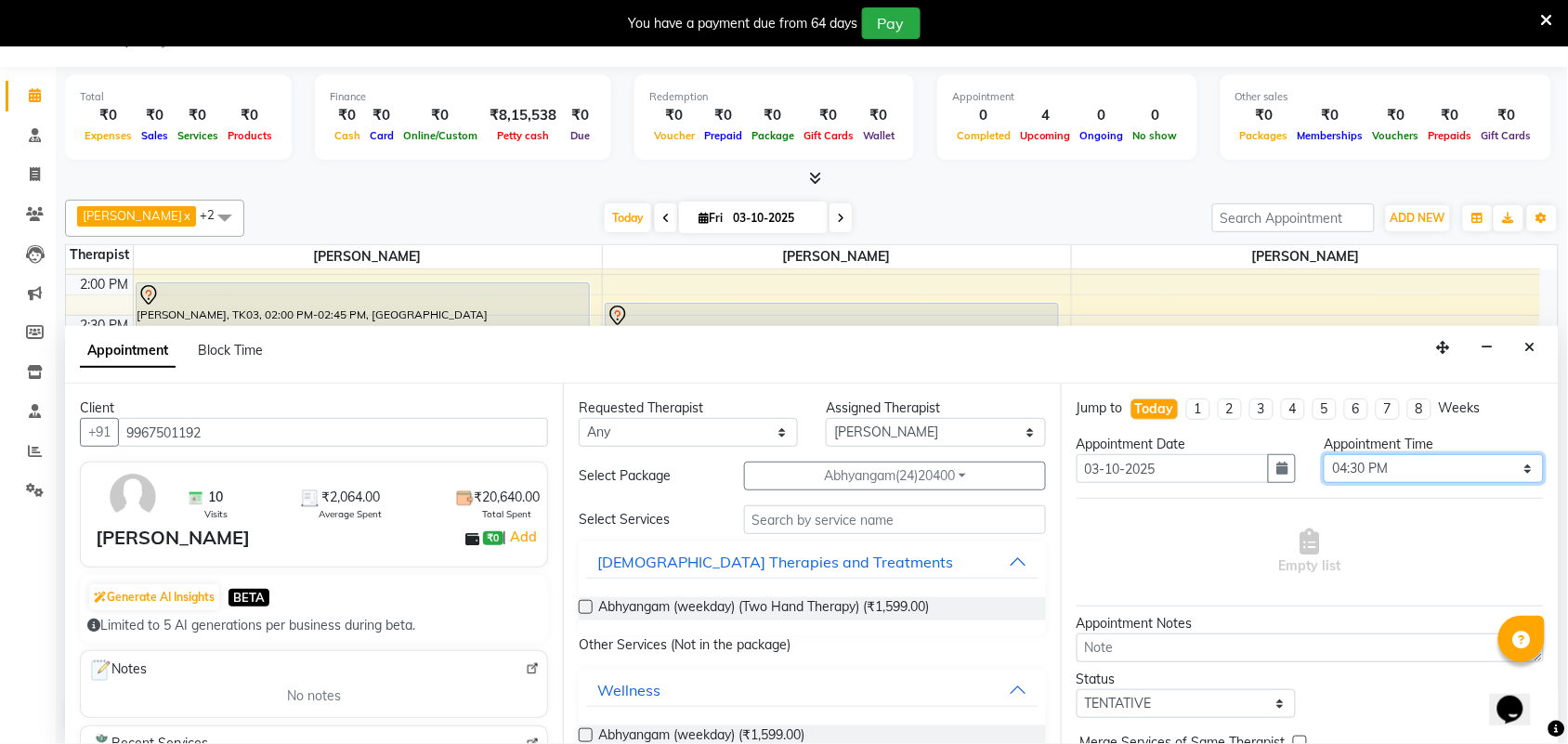
click at [1510, 462] on select "Select 06:00 AM 06:15 AM 06:30 AM 06:45 AM 07:00 AM 07:15 AM 07:30 AM 07:45 AM …" at bounding box center [1432, 468] width 219 height 29
select select "975"
click at [1323, 454] on select "Select 06:00 AM 06:15 AM 06:30 AM 06:45 AM 07:00 AM 07:15 AM 07:30 AM 07:45 AM …" at bounding box center [1432, 468] width 219 height 29
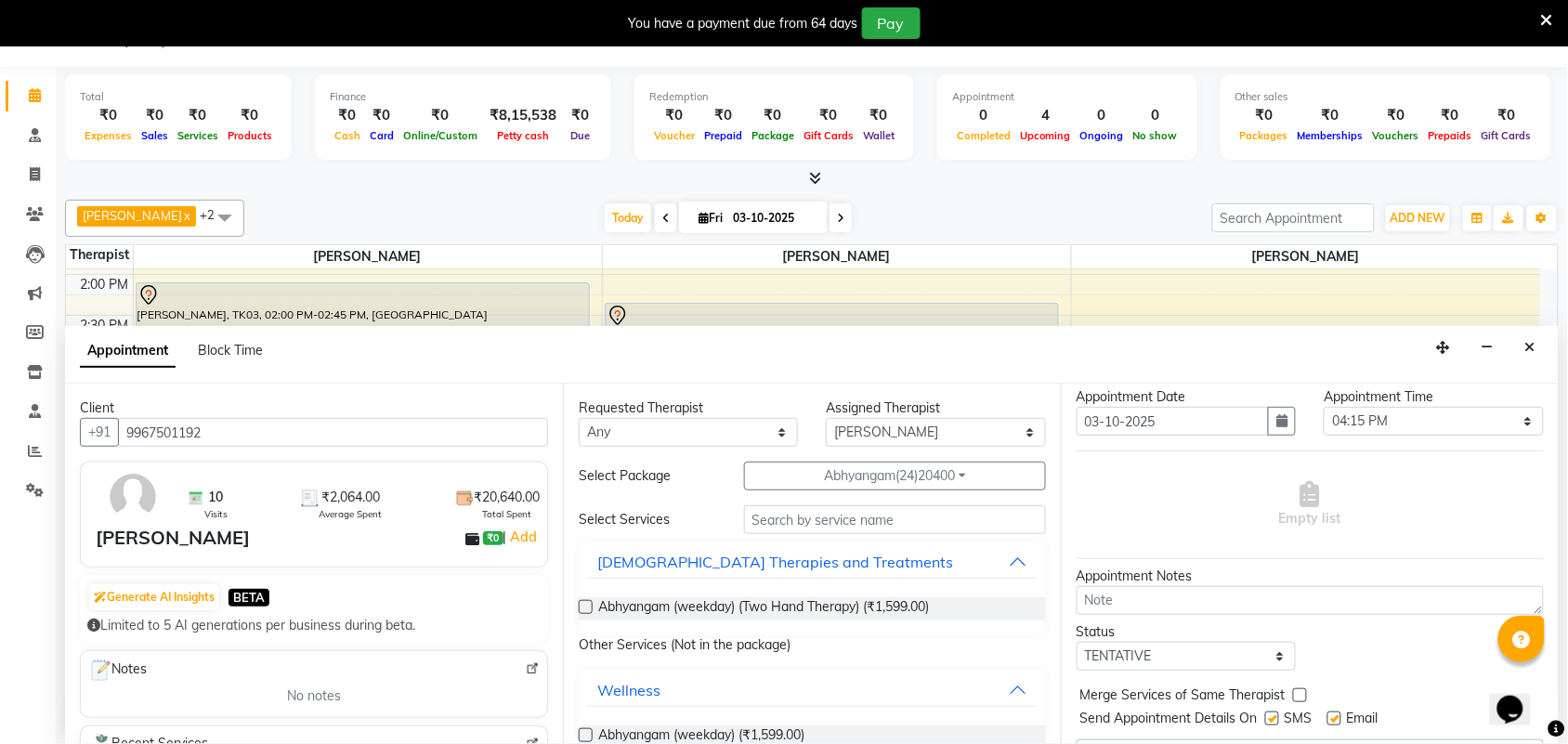
click at [1275, 717] on label at bounding box center [1272, 718] width 14 height 14
click at [1275, 717] on input "checkbox" at bounding box center [1271, 720] width 12 height 12
checkbox input "false"
click at [1325, 717] on div "SMS" at bounding box center [1296, 720] width 63 height 23
click at [1339, 716] on label at bounding box center [1333, 718] width 14 height 14
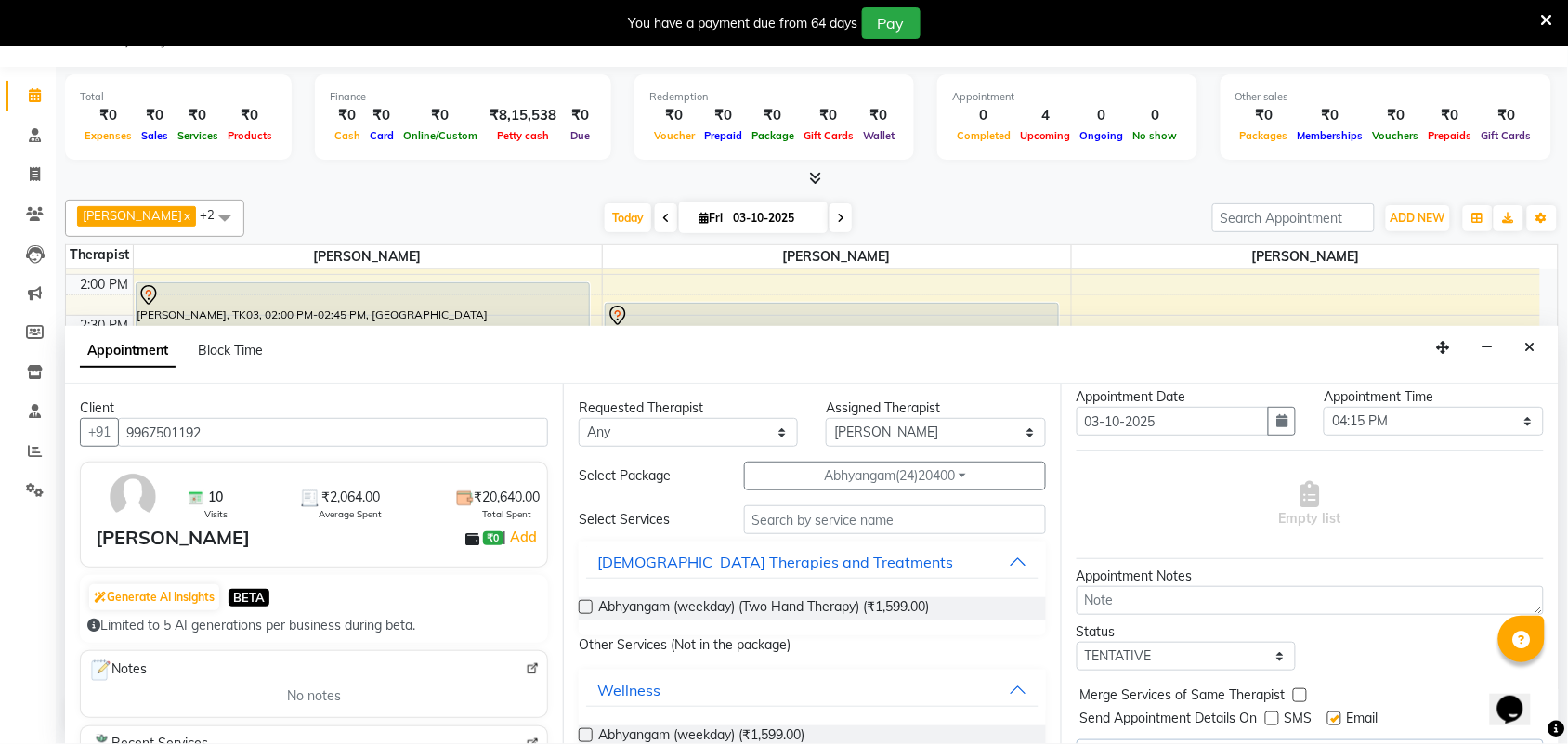
click at [1339, 716] on input "checkbox" at bounding box center [1332, 720] width 12 height 12
checkbox input "false"
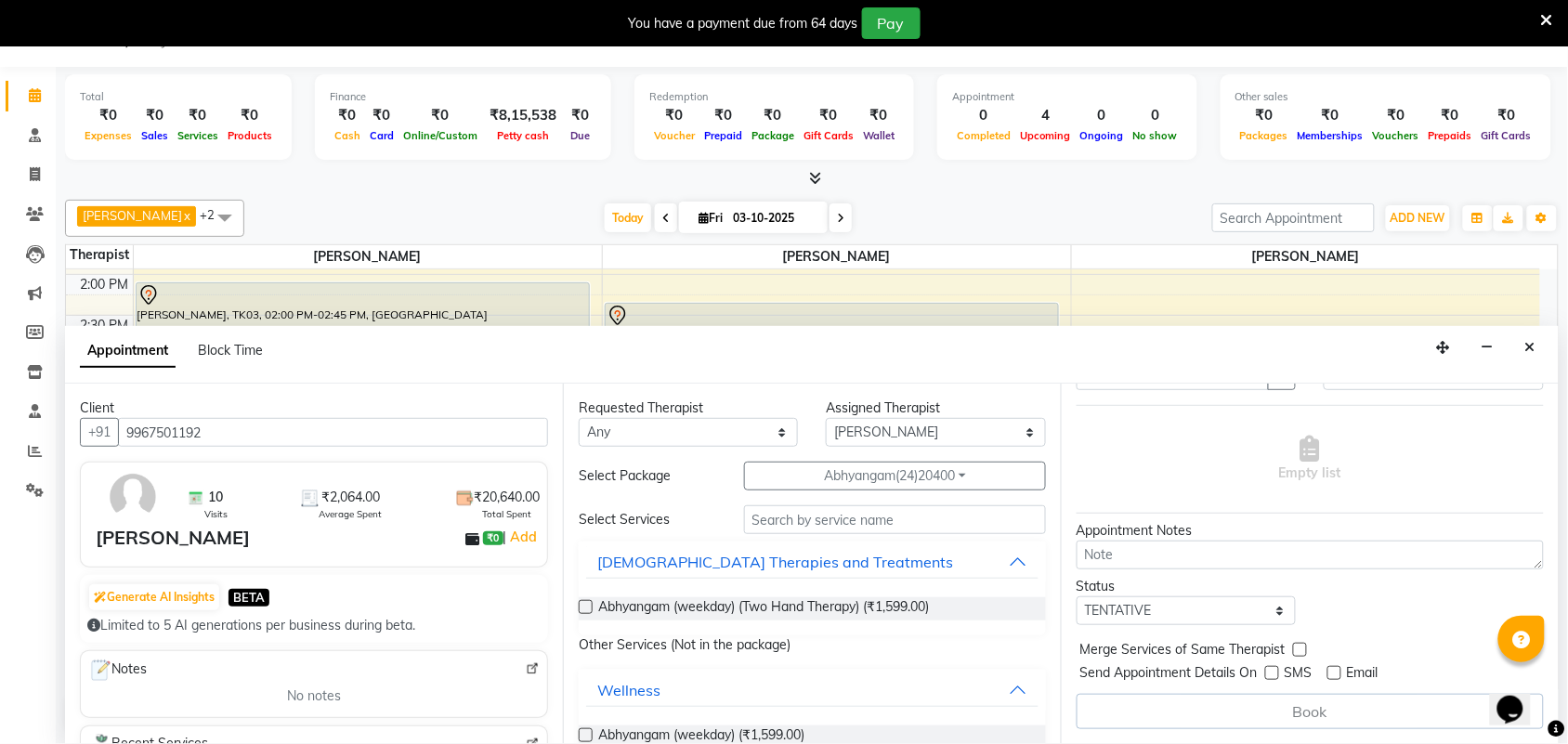
scroll to position [93, 0]
click at [585, 604] on label at bounding box center [585, 607] width 14 height 14
click at [585, 604] on input "checkbox" at bounding box center [584, 609] width 12 height 12
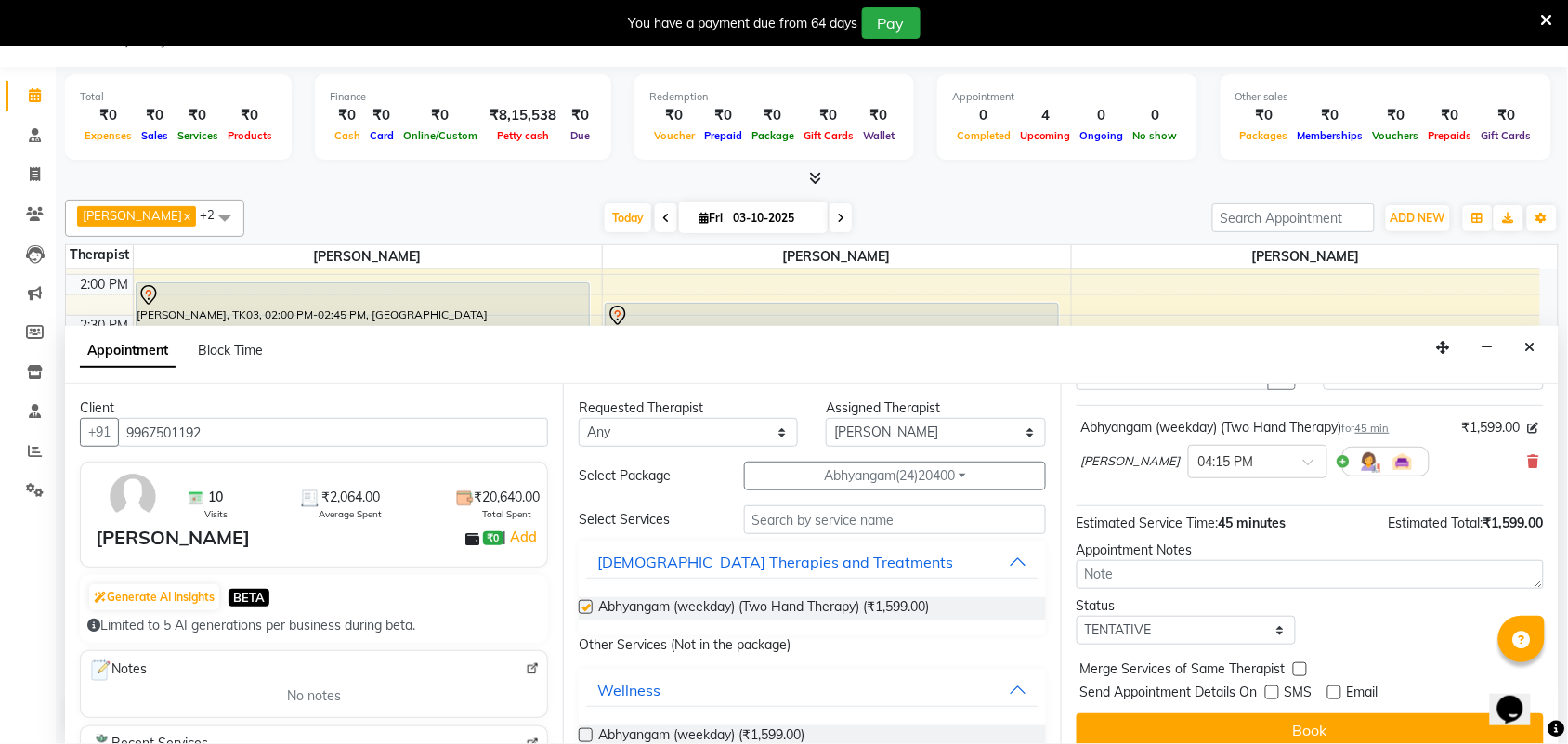
checkbox input "false"
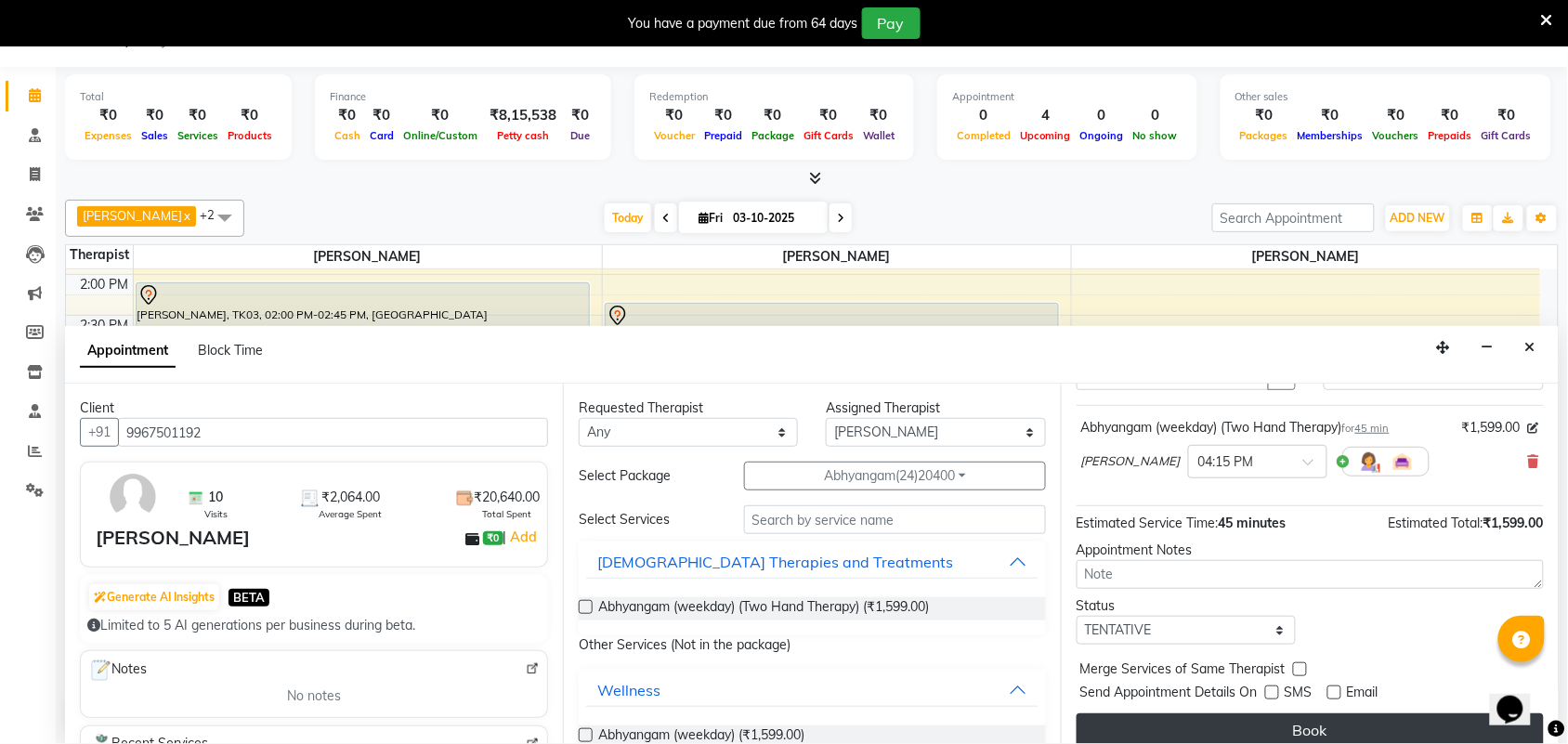
click at [1302, 723] on button "Book" at bounding box center [1310, 730] width 467 height 33
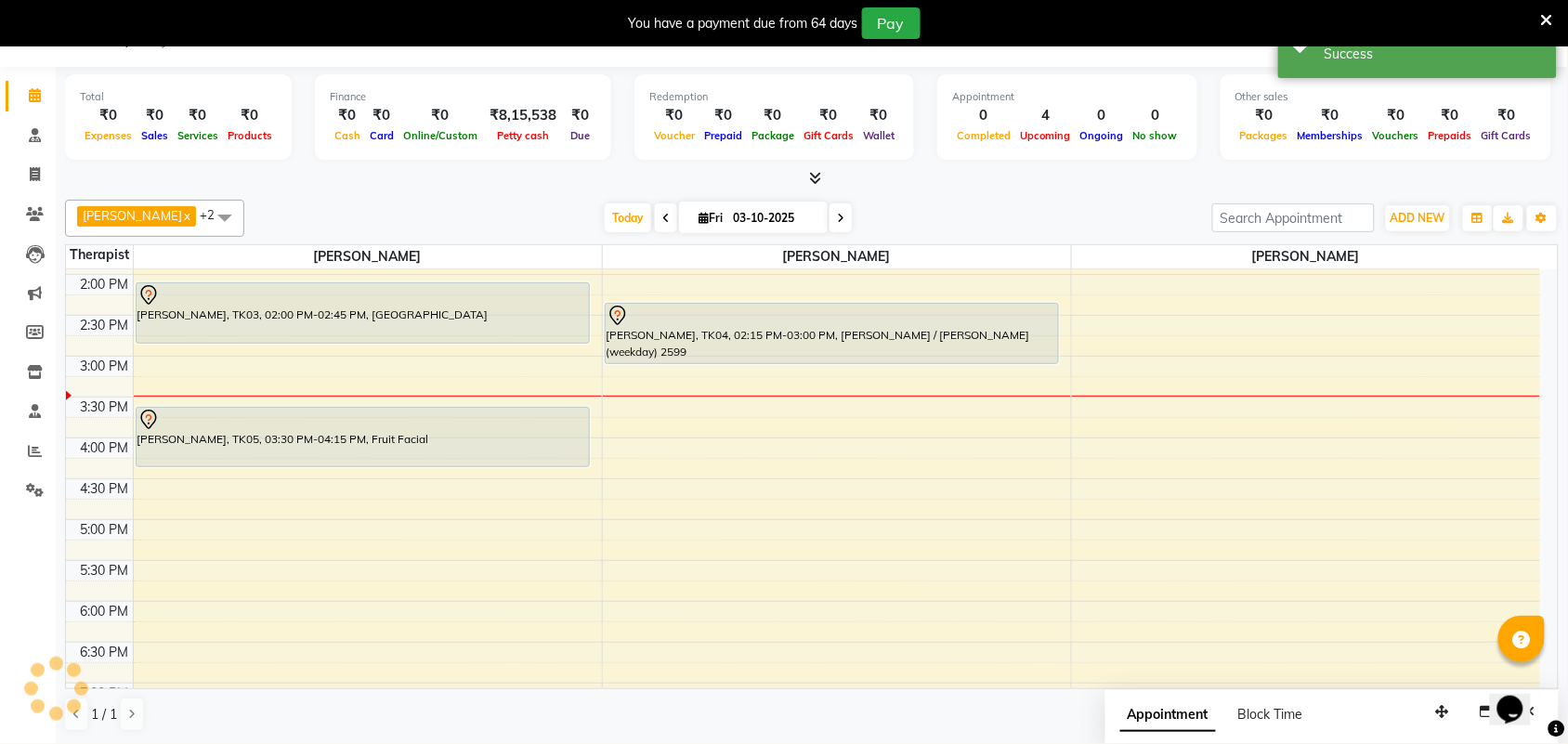
scroll to position [0, 0]
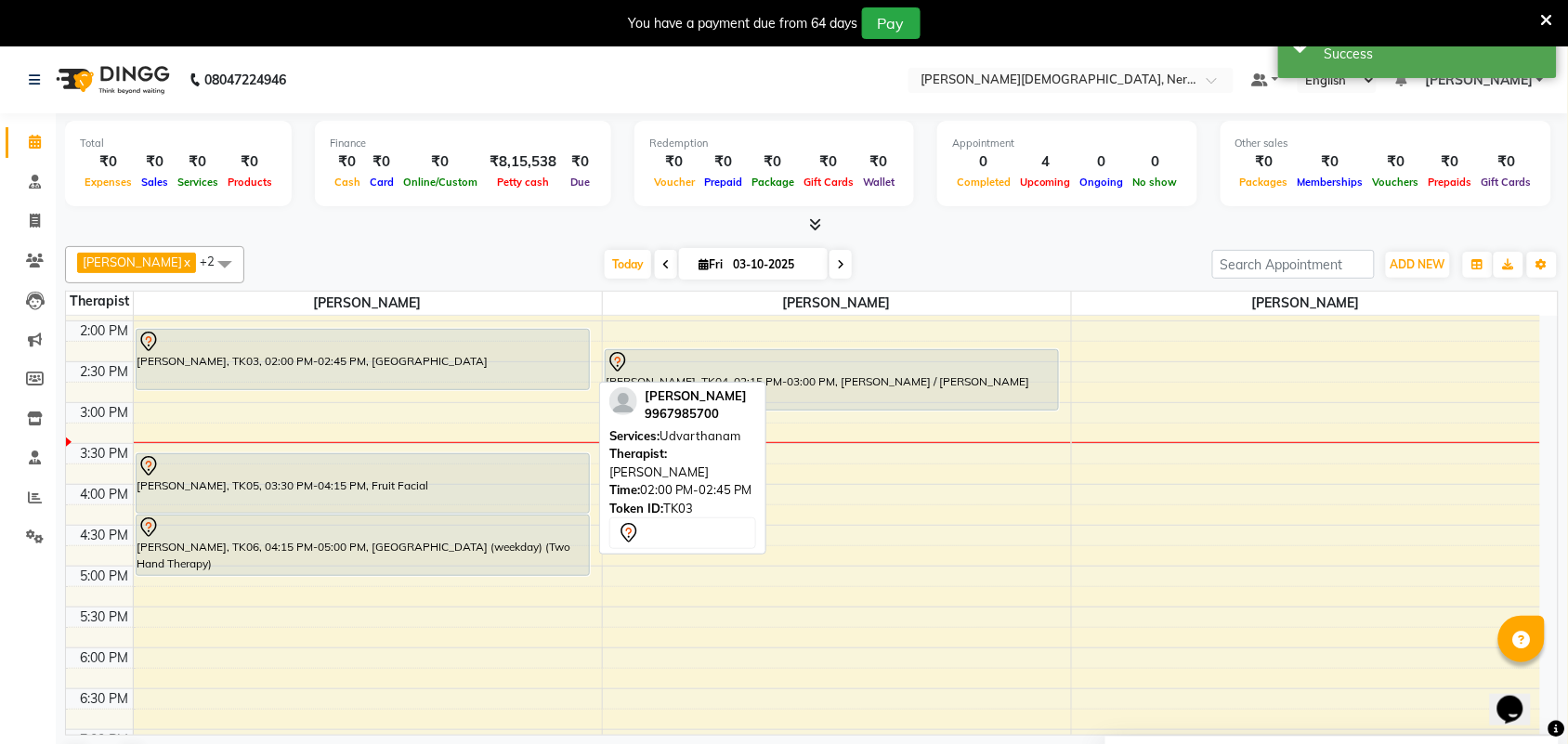
click at [290, 356] on div "[PERSON_NAME], TK03, 02:00 PM-02:45 PM, [GEOGRAPHIC_DATA]" at bounding box center [363, 359] width 452 height 60
select select "7"
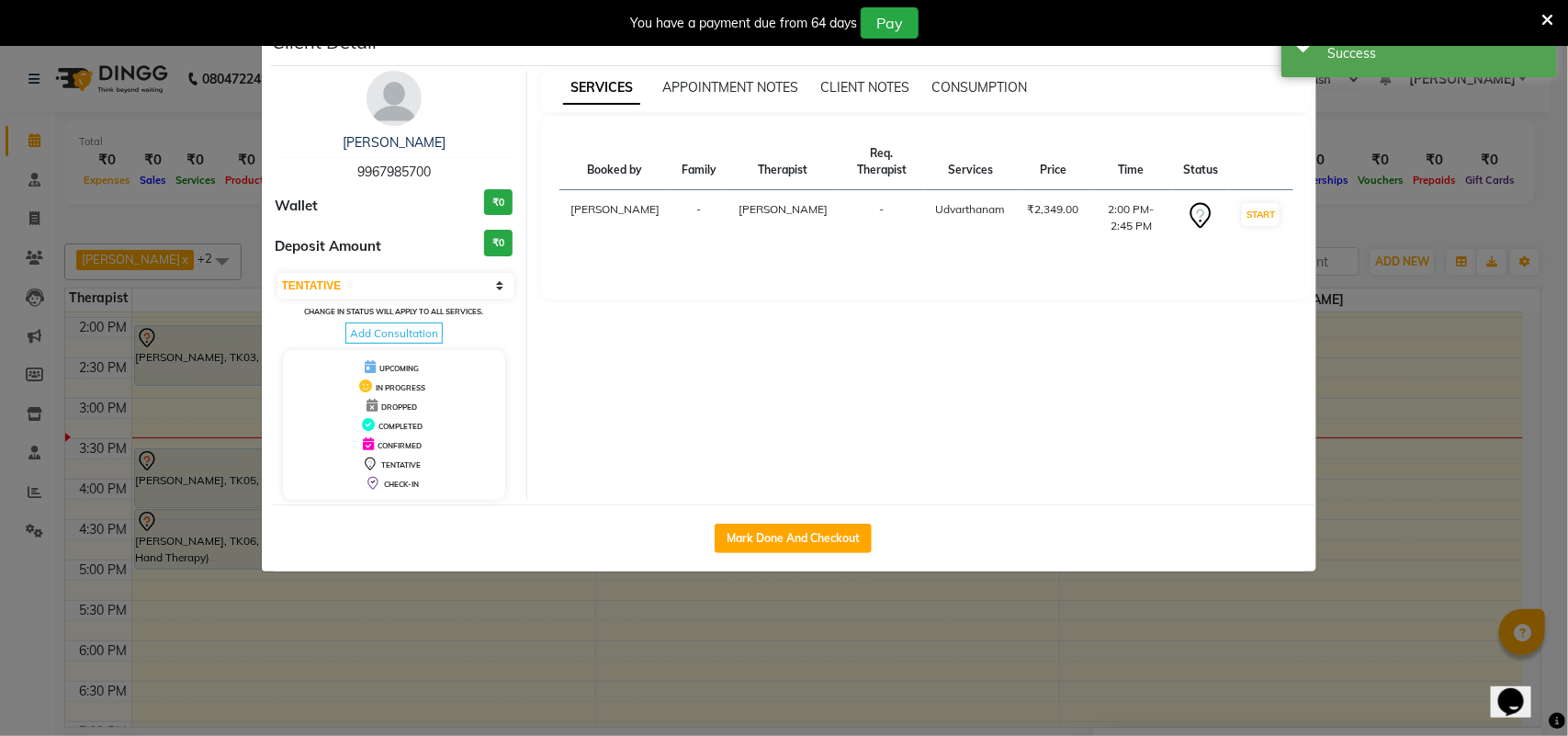
click at [170, 384] on ngb-modal-window "Client Detail [PERSON_NAME] 9967985700 Wallet ₹0 Deposit Amount ₹0 Select IN SE…" at bounding box center [784, 368] width 1568 height 736
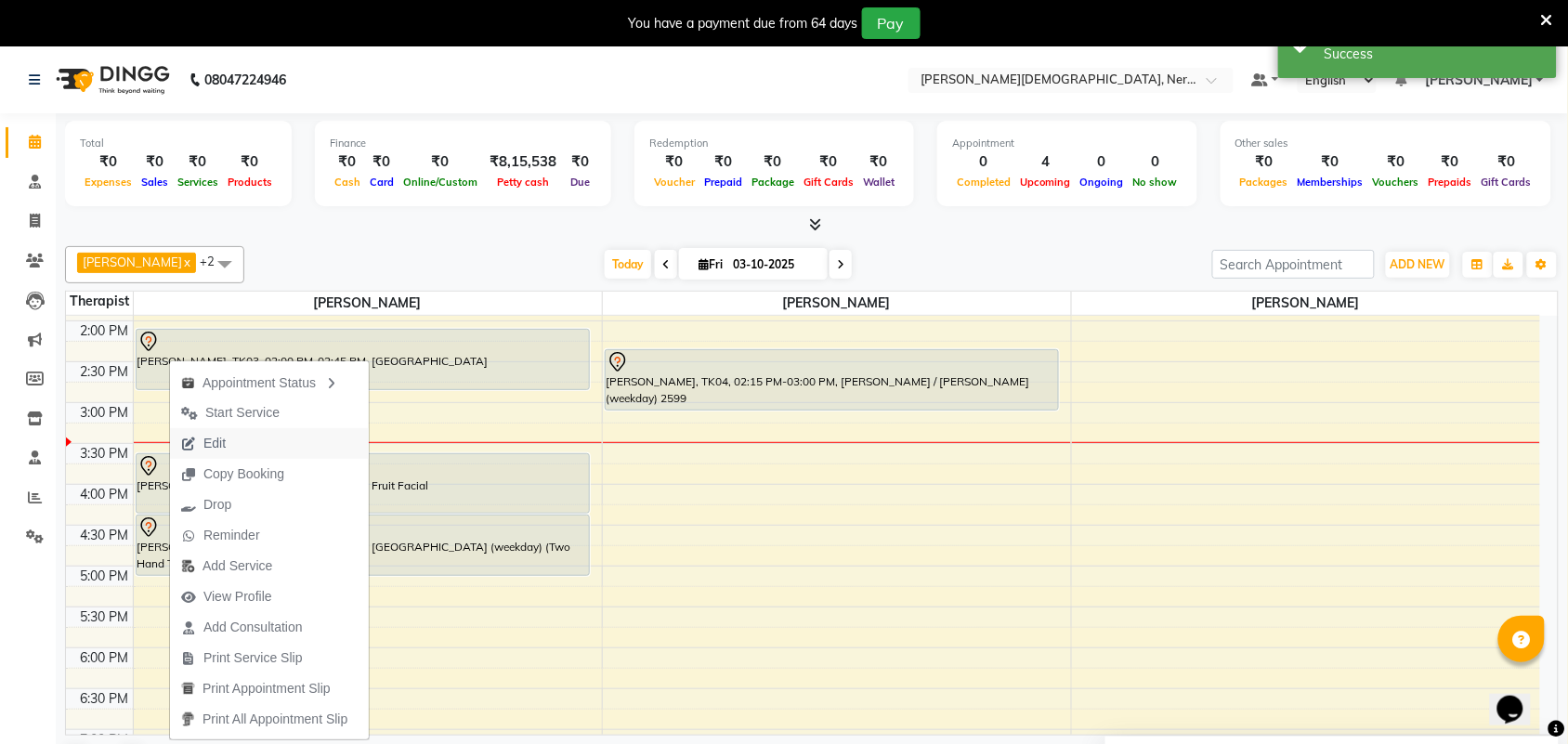
click at [212, 442] on span "Edit" at bounding box center [214, 444] width 22 height 20
select select "tentative"
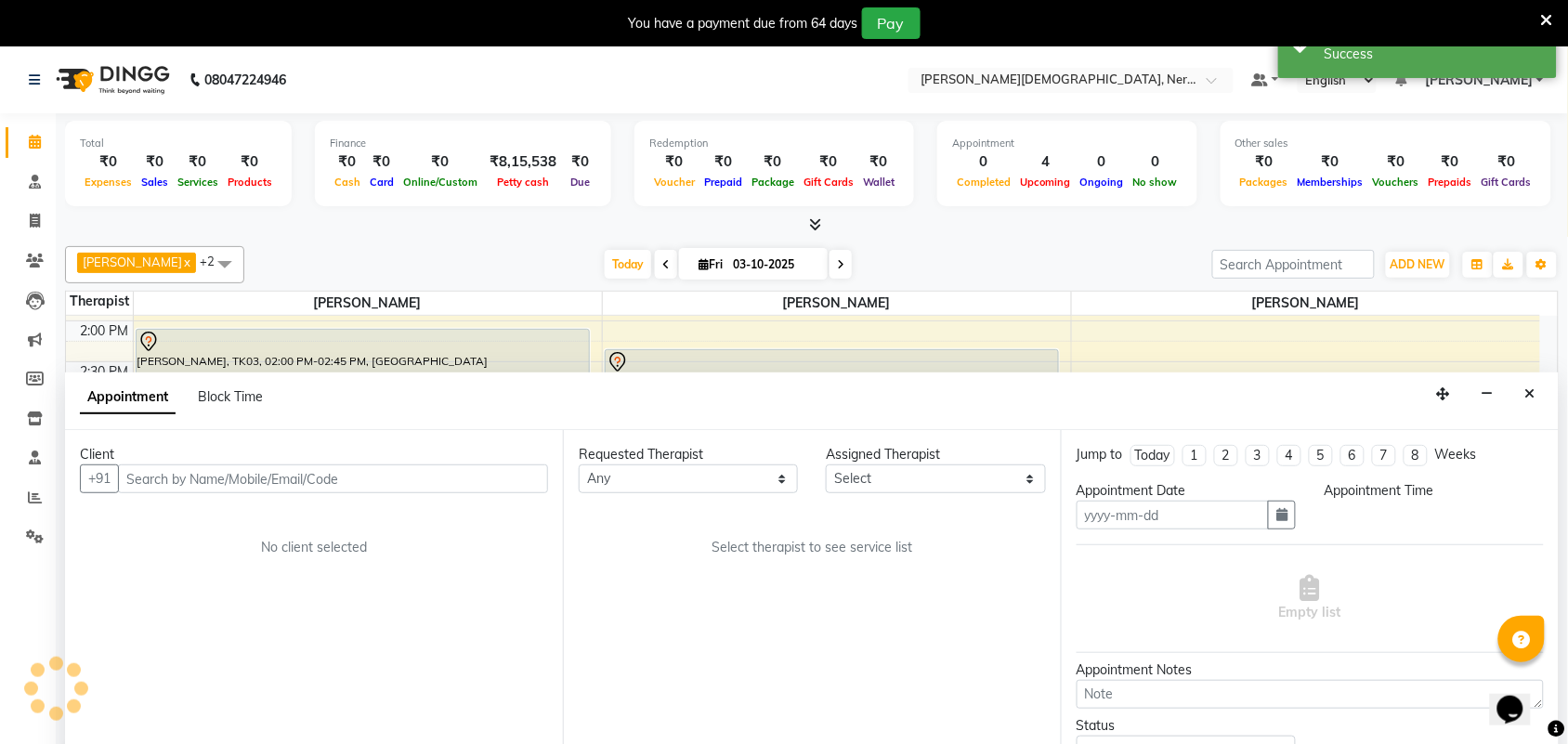
scroll to position [48, 0]
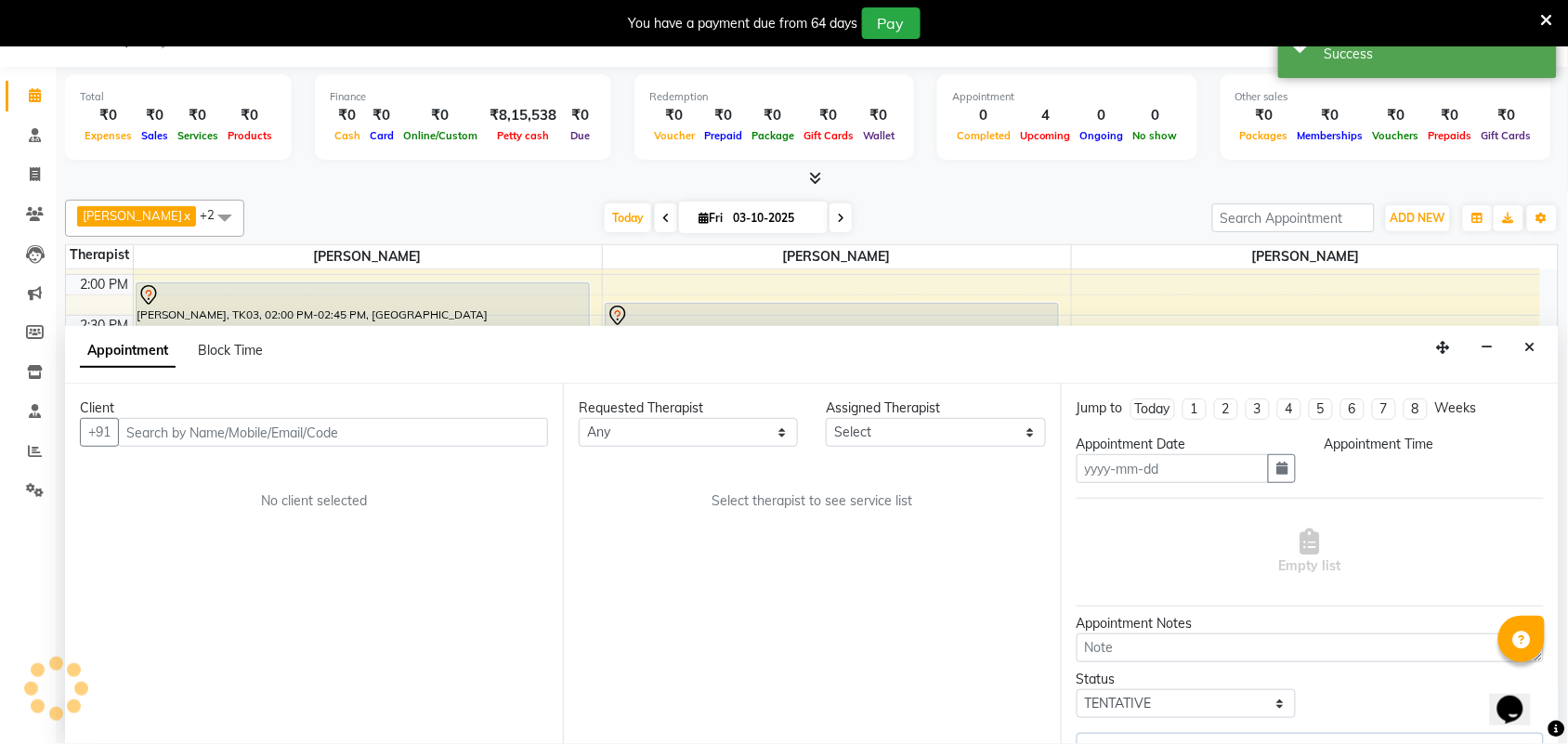
type input "03-10-2025"
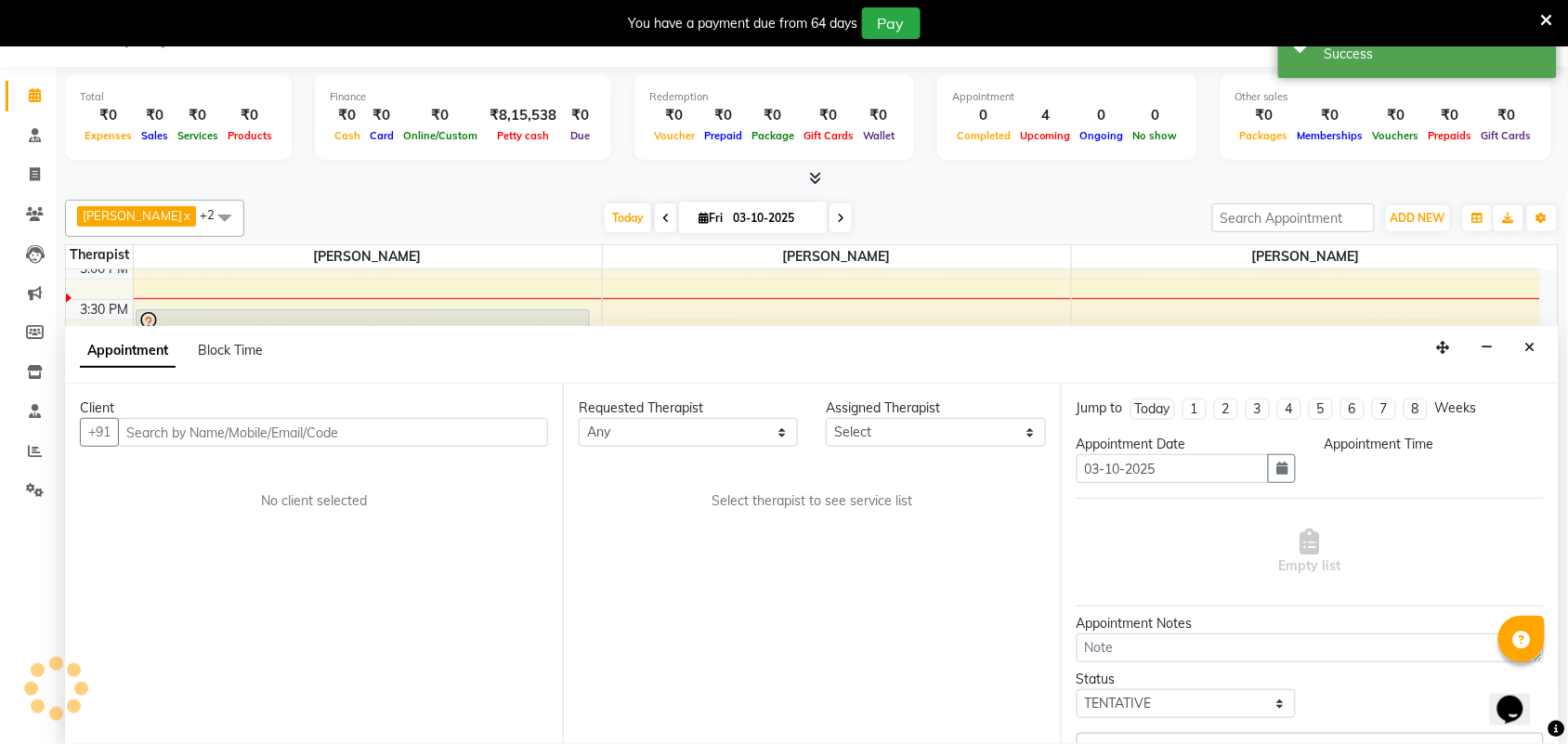
select select "840"
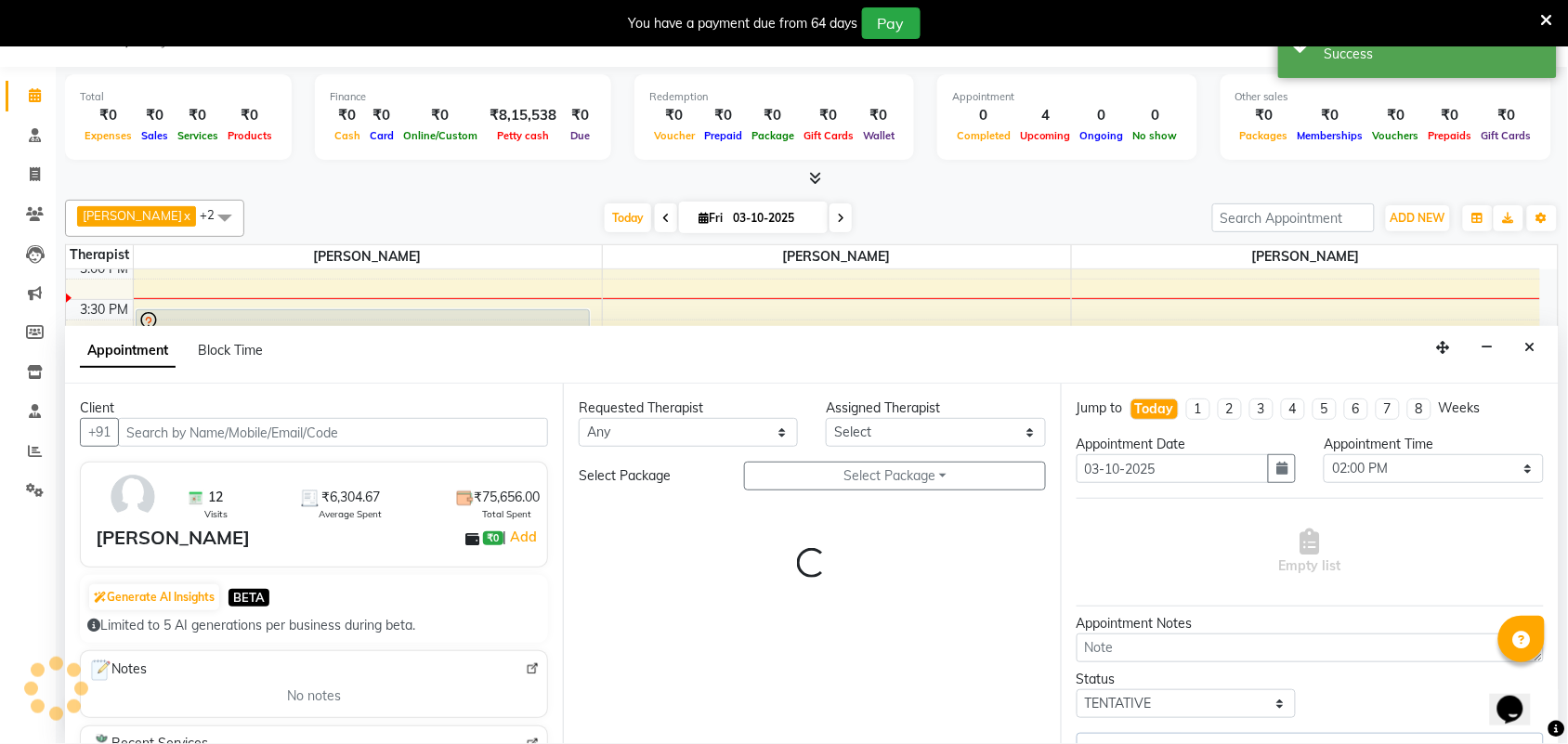
select select "57061"
select select "3376"
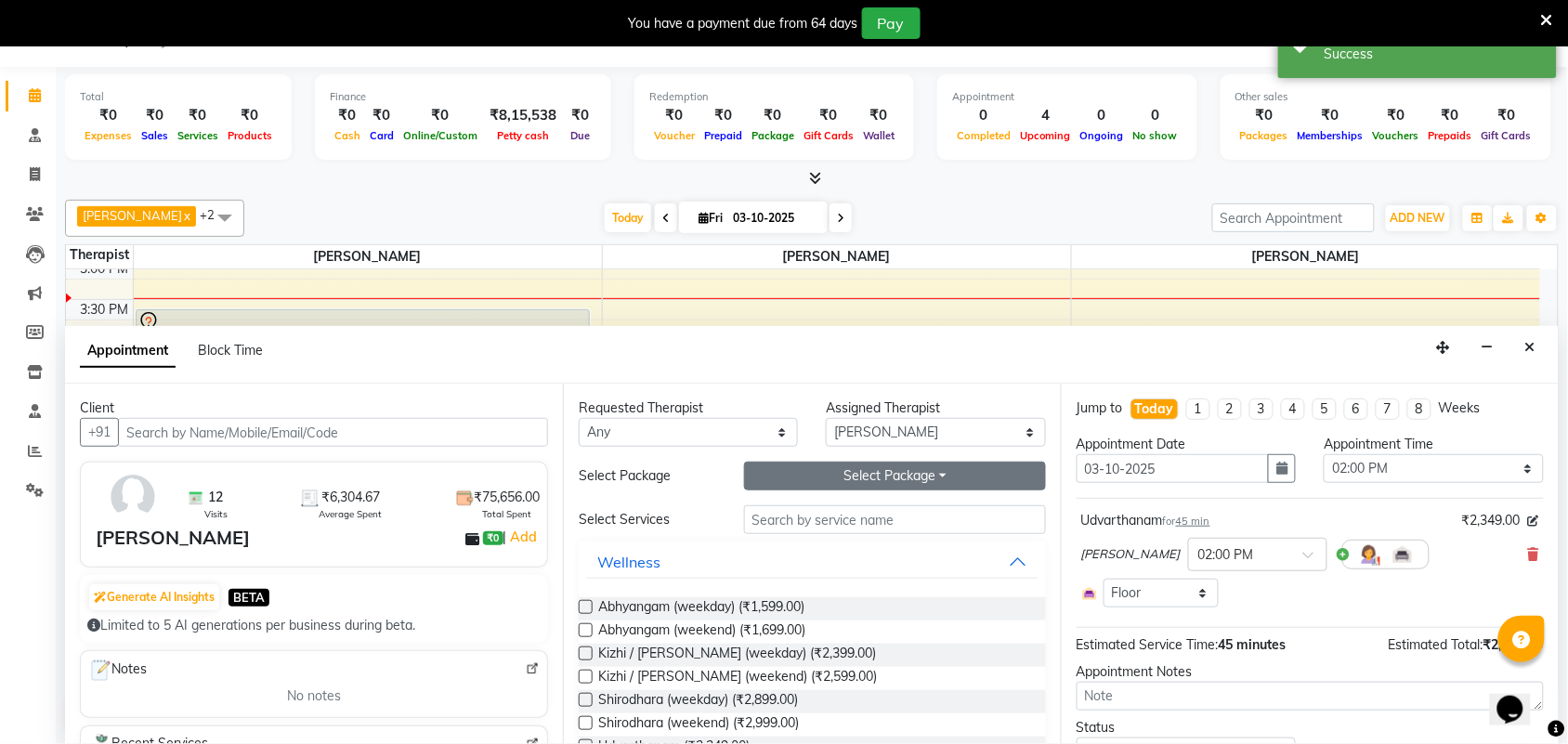
click at [935, 479] on button "Select Package Toggle Dropdown" at bounding box center [895, 476] width 302 height 29
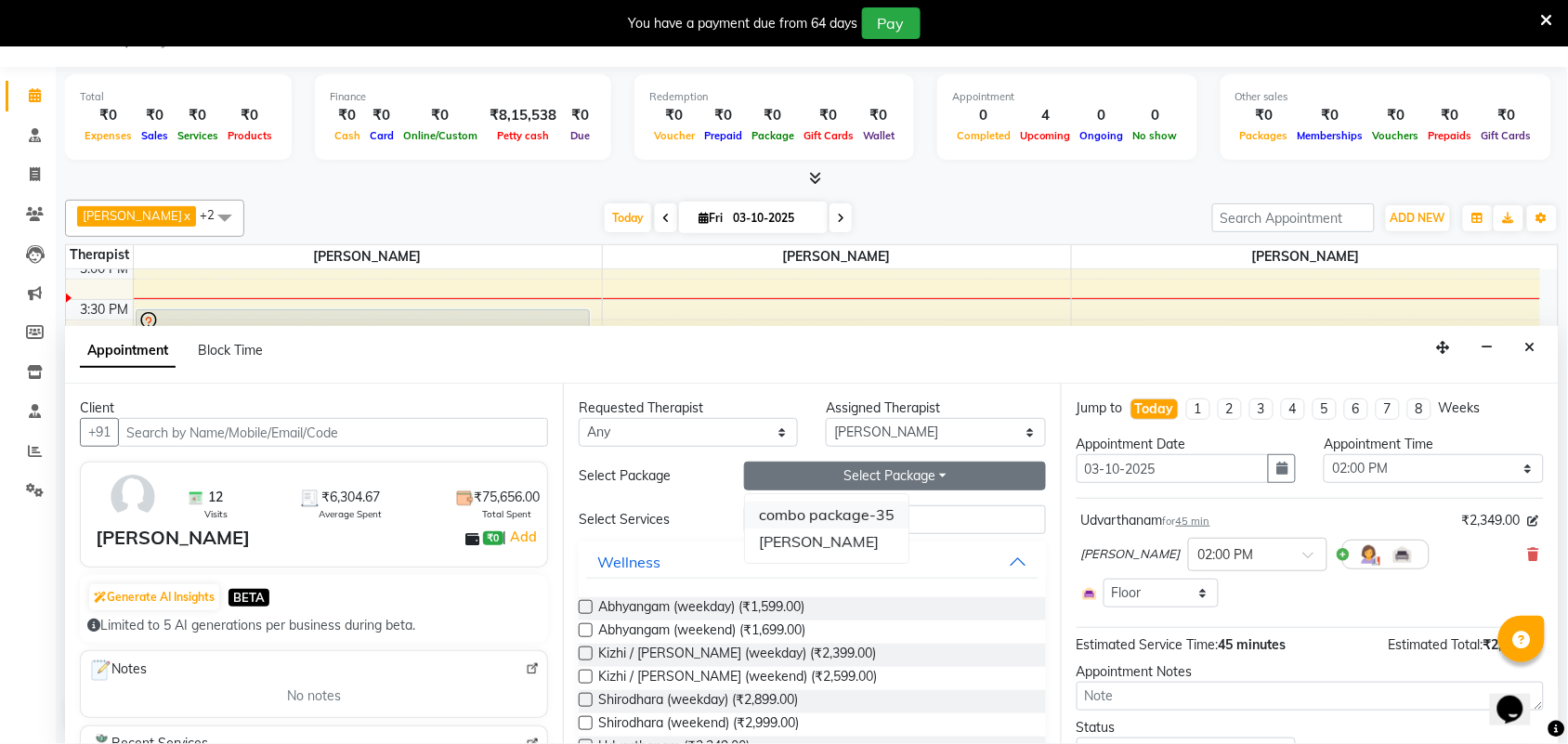
click at [869, 514] on li "combo package-35" at bounding box center [826, 515] width 163 height 27
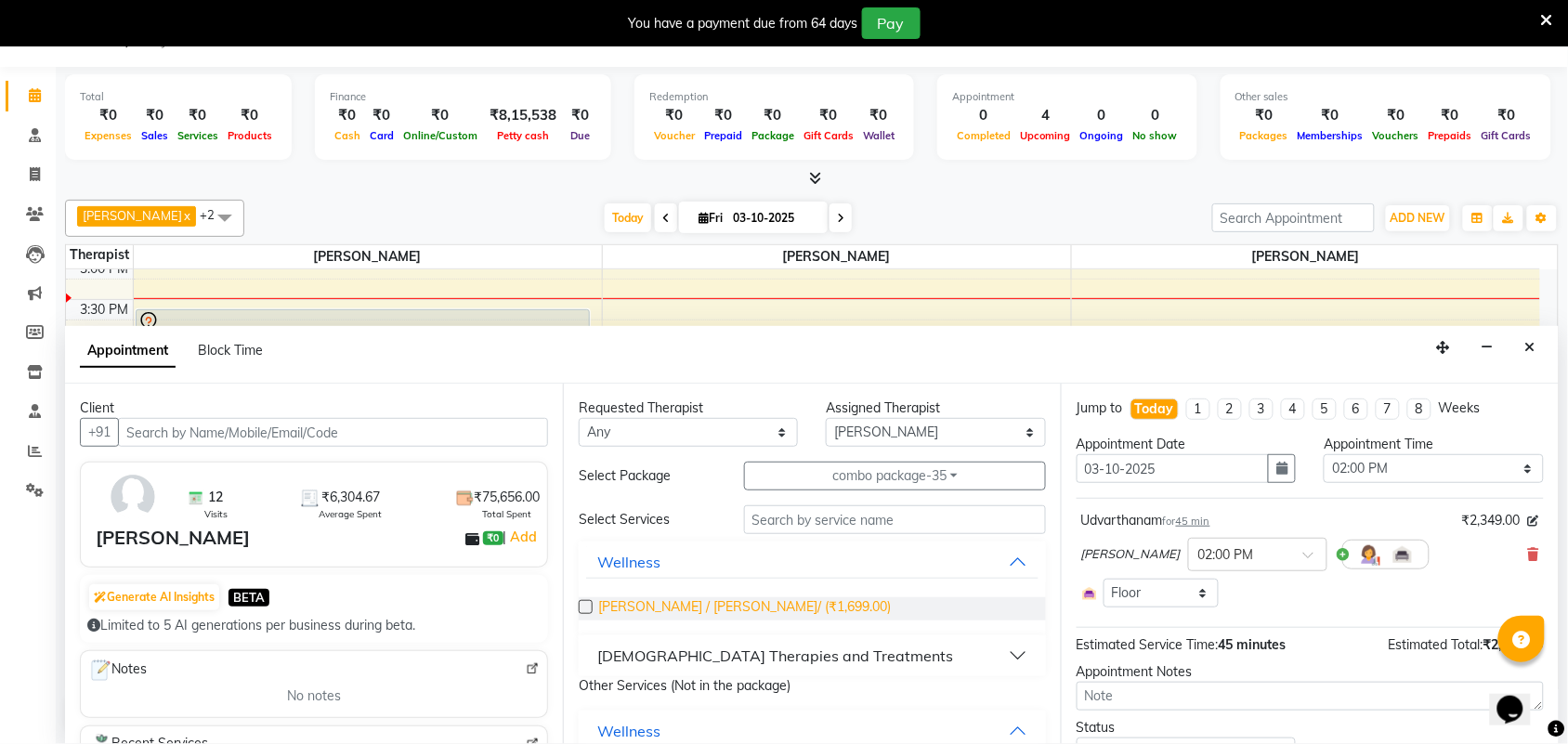
click at [657, 604] on span "[PERSON_NAME] / [PERSON_NAME]/ (₹1,699.00)" at bounding box center [745, 609] width 293 height 23
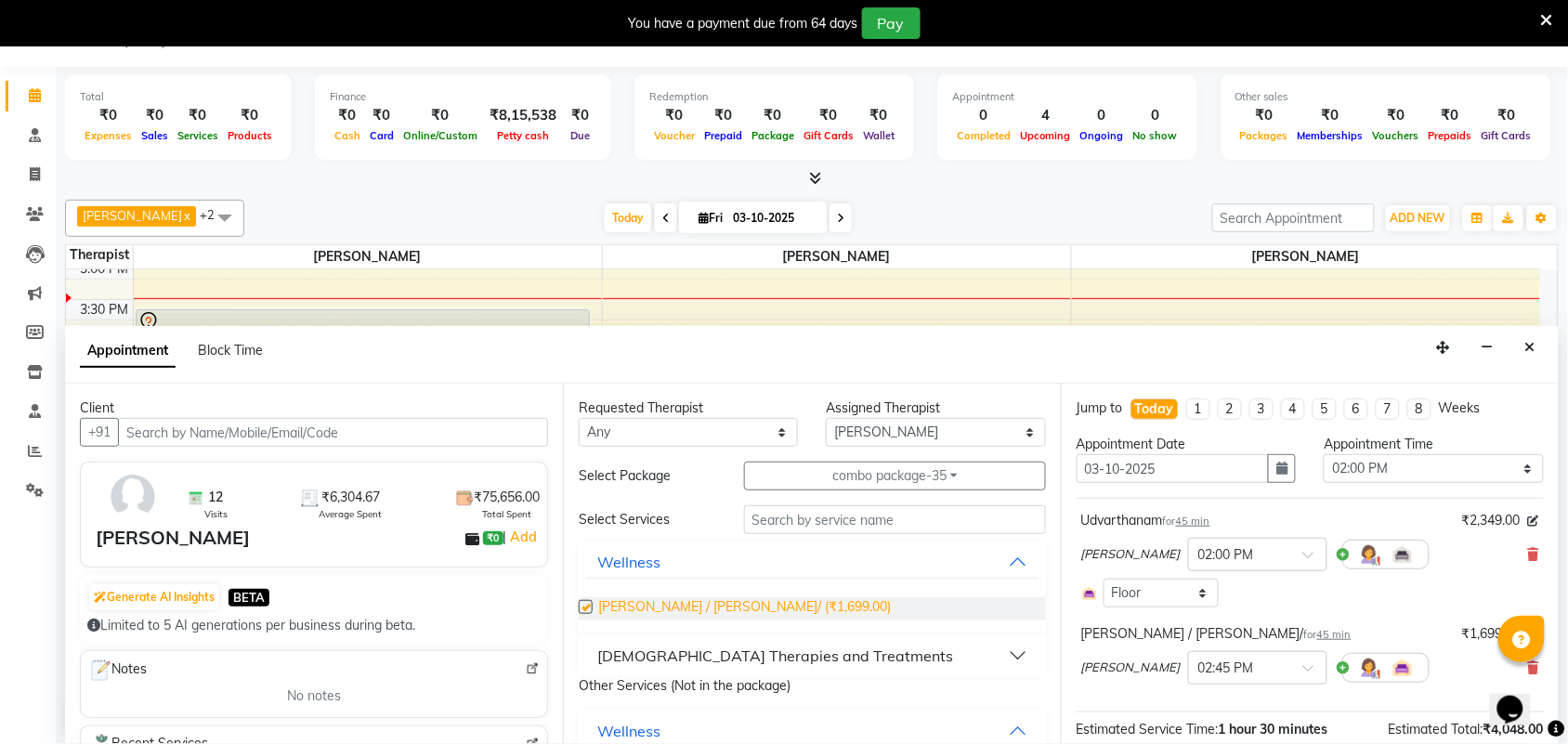
checkbox input "false"
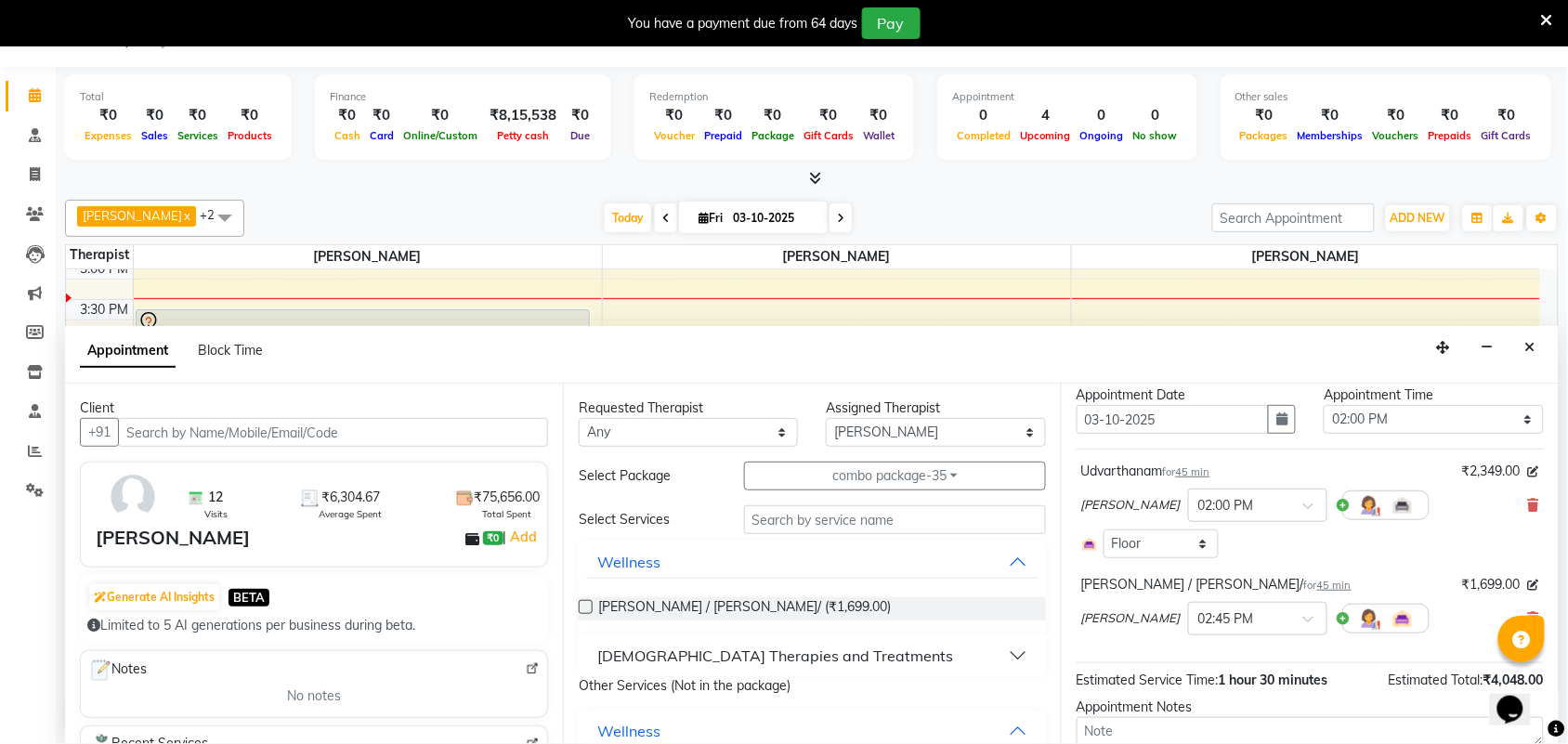
scroll to position [56, 0]
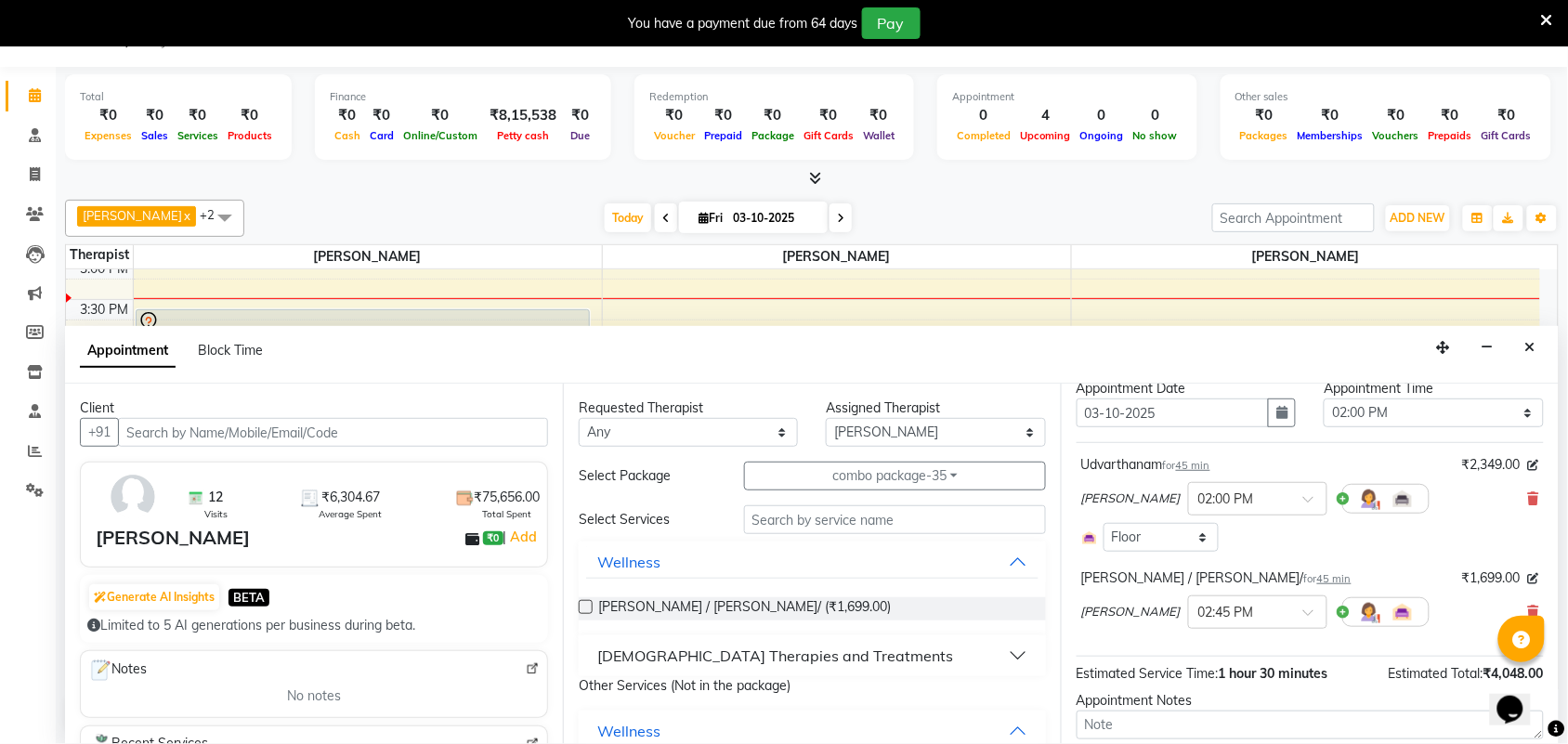
click at [1509, 494] on div "[PERSON_NAME] × 02:00 PM" at bounding box center [1310, 499] width 458 height 48
click at [1528, 500] on icon at bounding box center [1534, 499] width 11 height 13
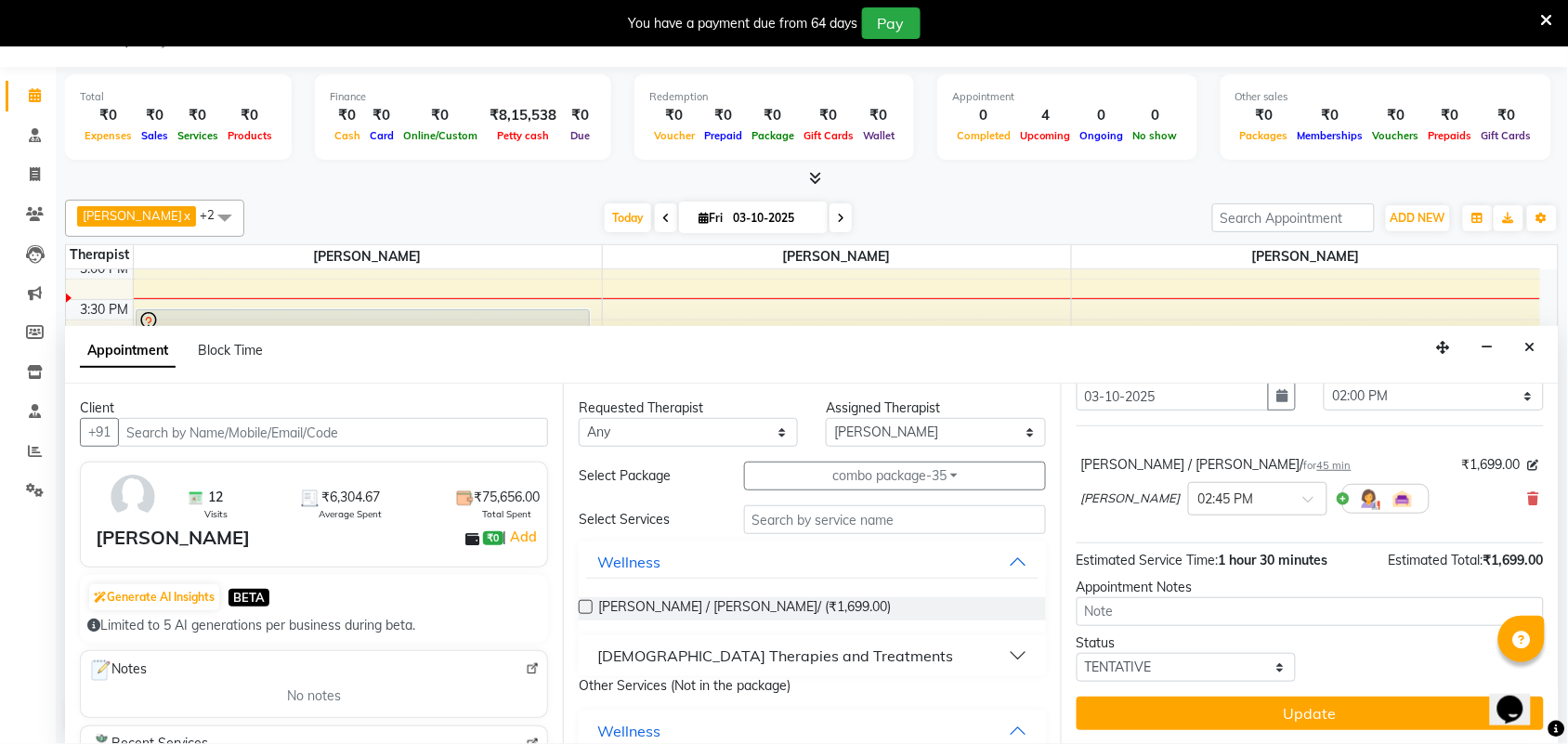
scroll to position [74, 0]
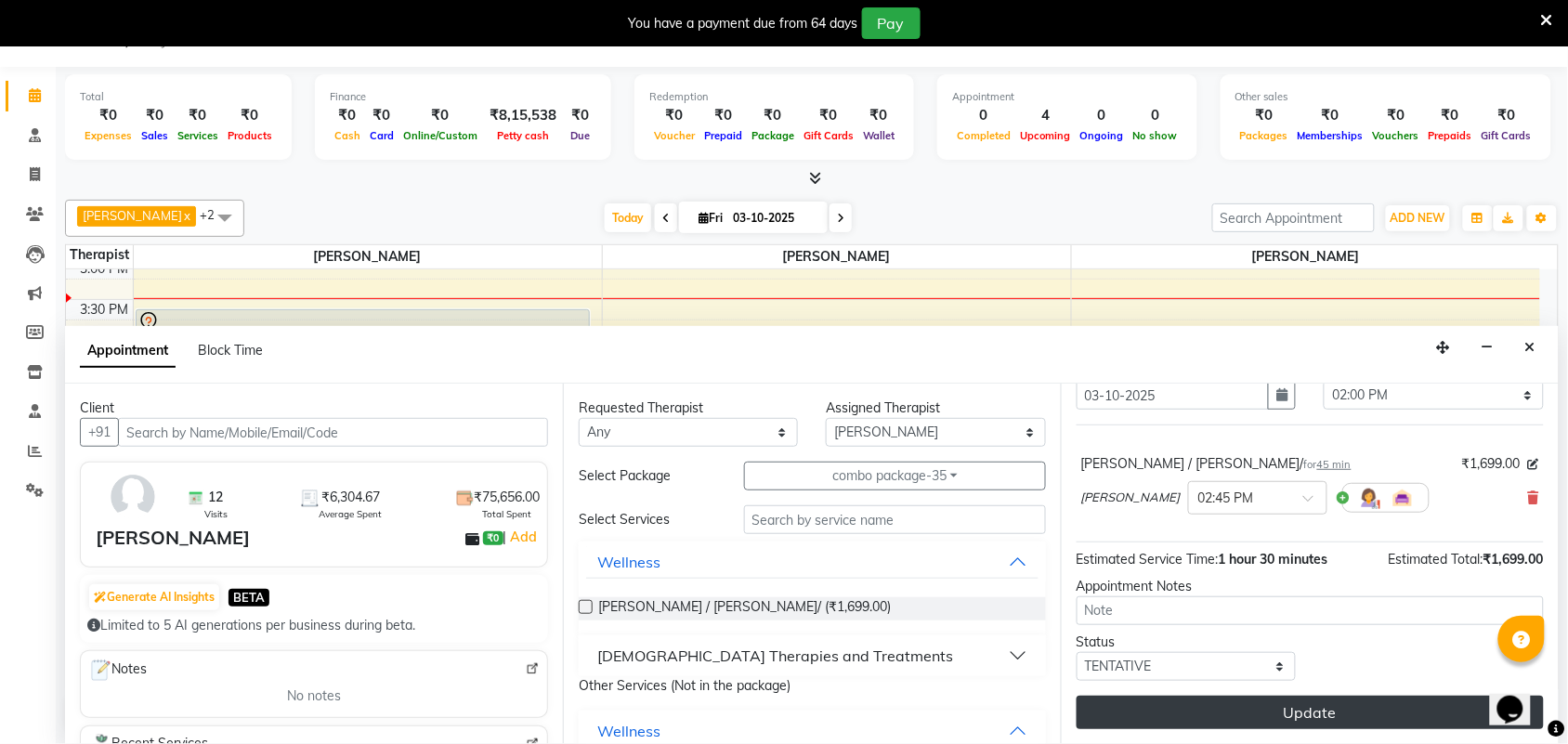
click at [1303, 699] on button "Update" at bounding box center [1310, 712] width 467 height 33
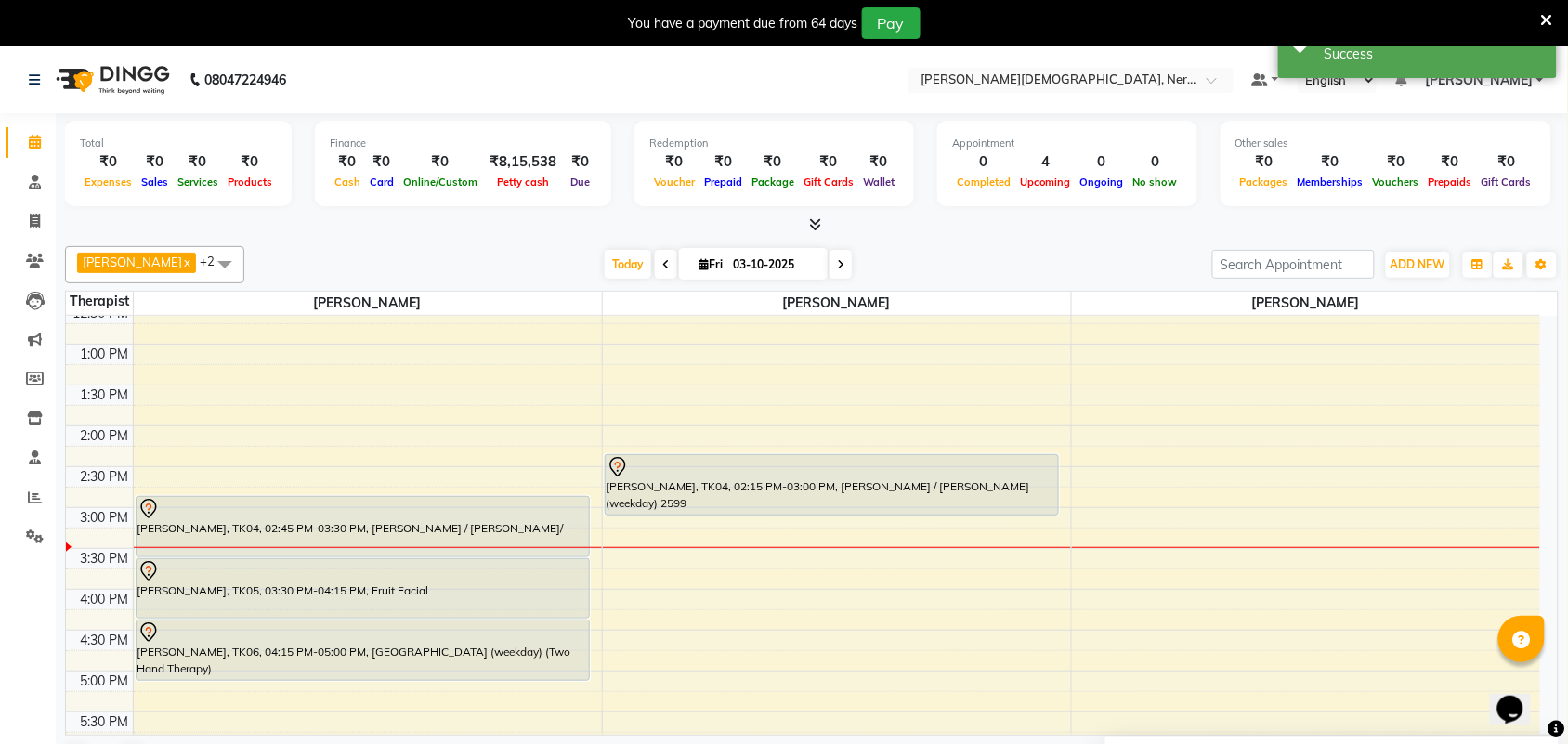
scroll to position [553, 0]
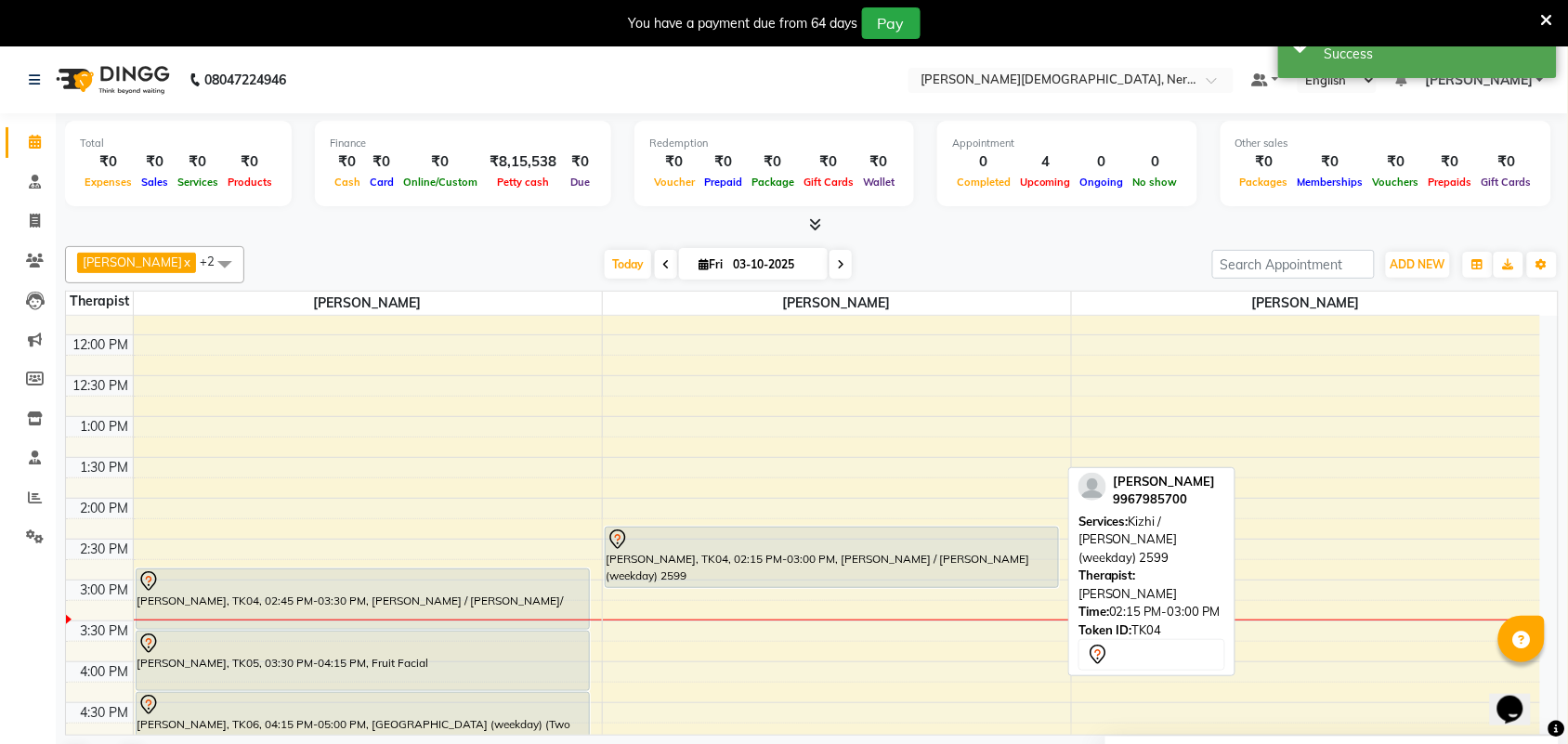
click at [873, 551] on div "[PERSON_NAME], TK04, 02:15 PM-03:00 PM, [PERSON_NAME] / [PERSON_NAME] (weekday)…" at bounding box center [832, 557] width 452 height 60
select select "7"
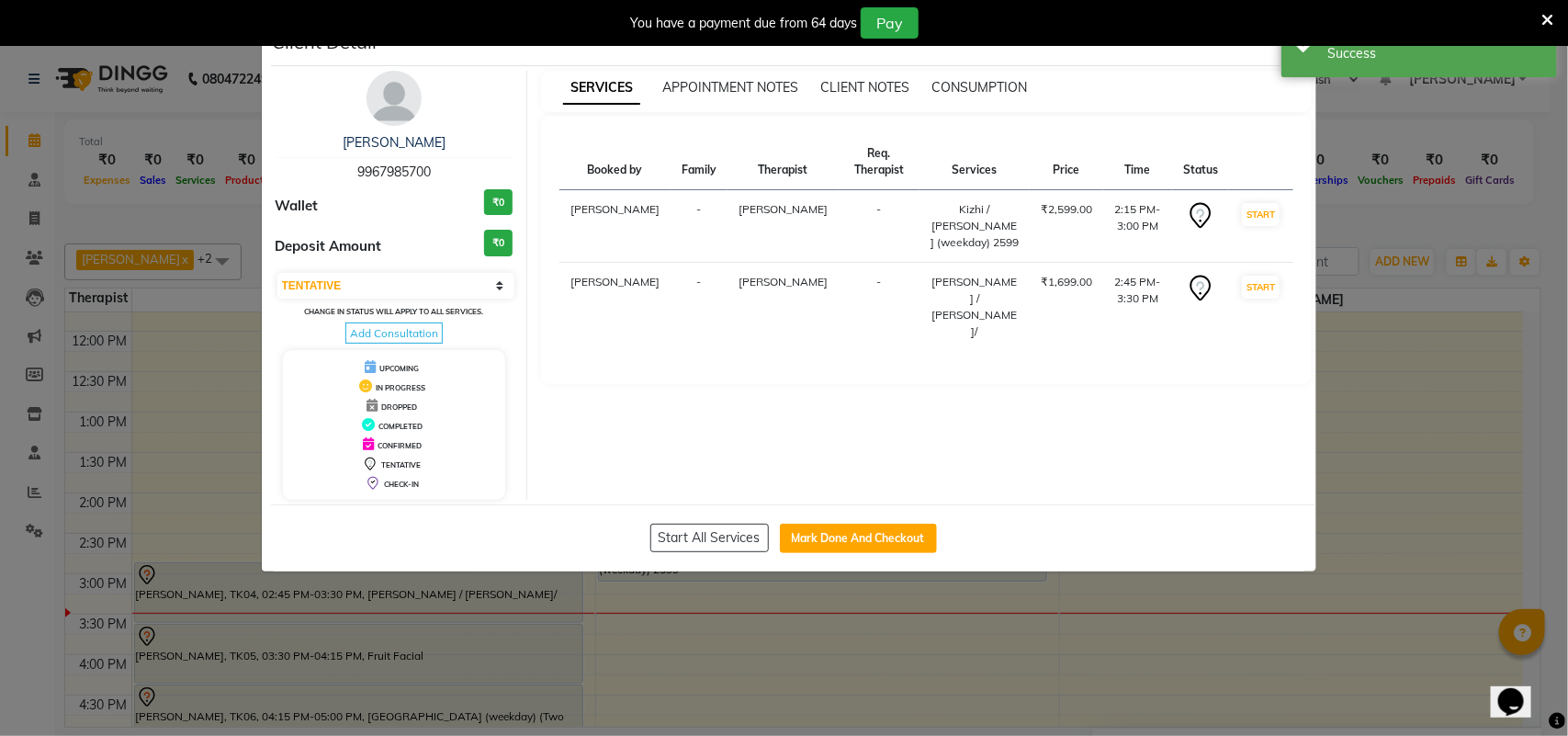
click at [1413, 534] on ngb-modal-window "Client Detail [PERSON_NAME] 9967985700 Wallet ₹0 Deposit Amount ₹0 Select IN SE…" at bounding box center [784, 368] width 1568 height 736
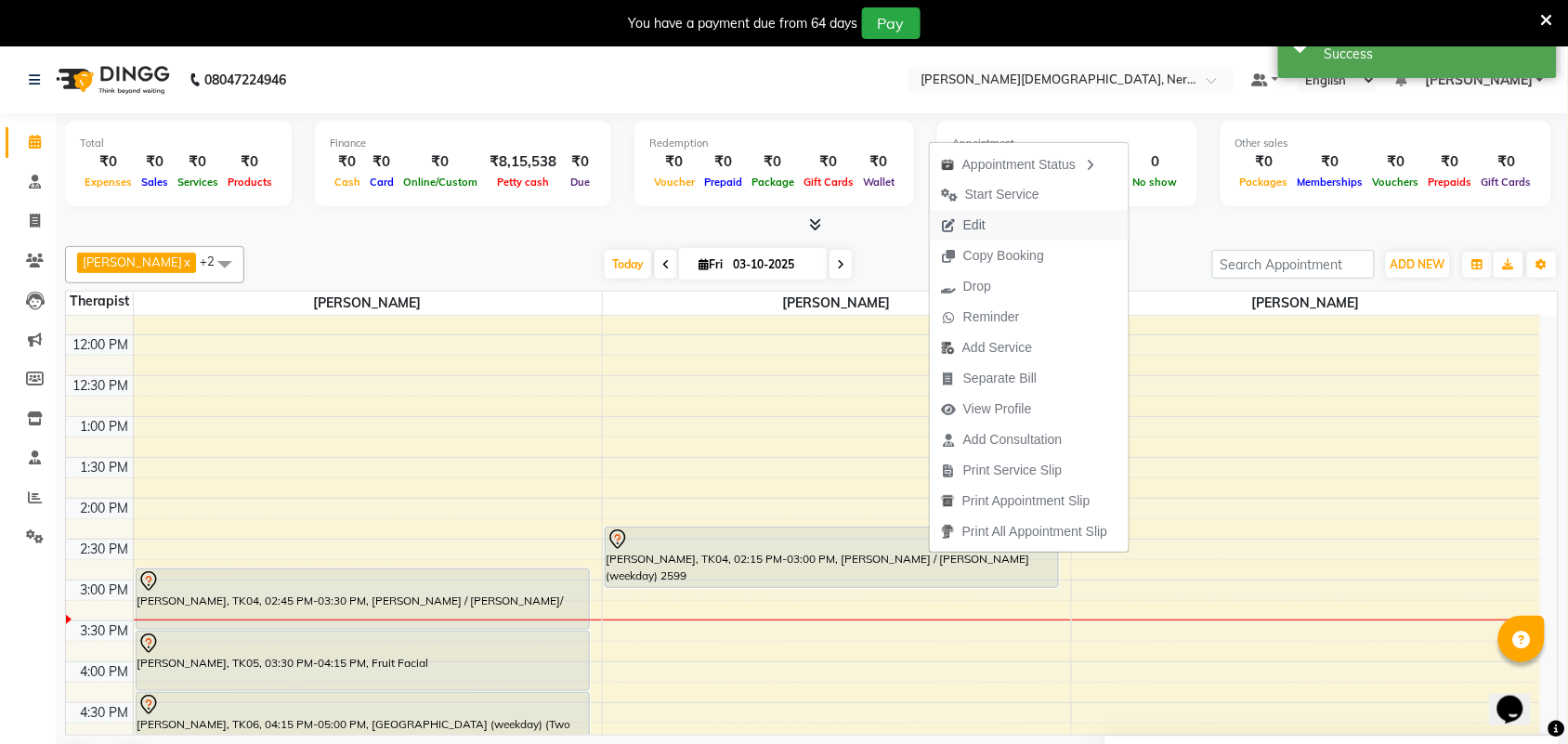
click at [978, 219] on span "Edit" at bounding box center [973, 225] width 22 height 20
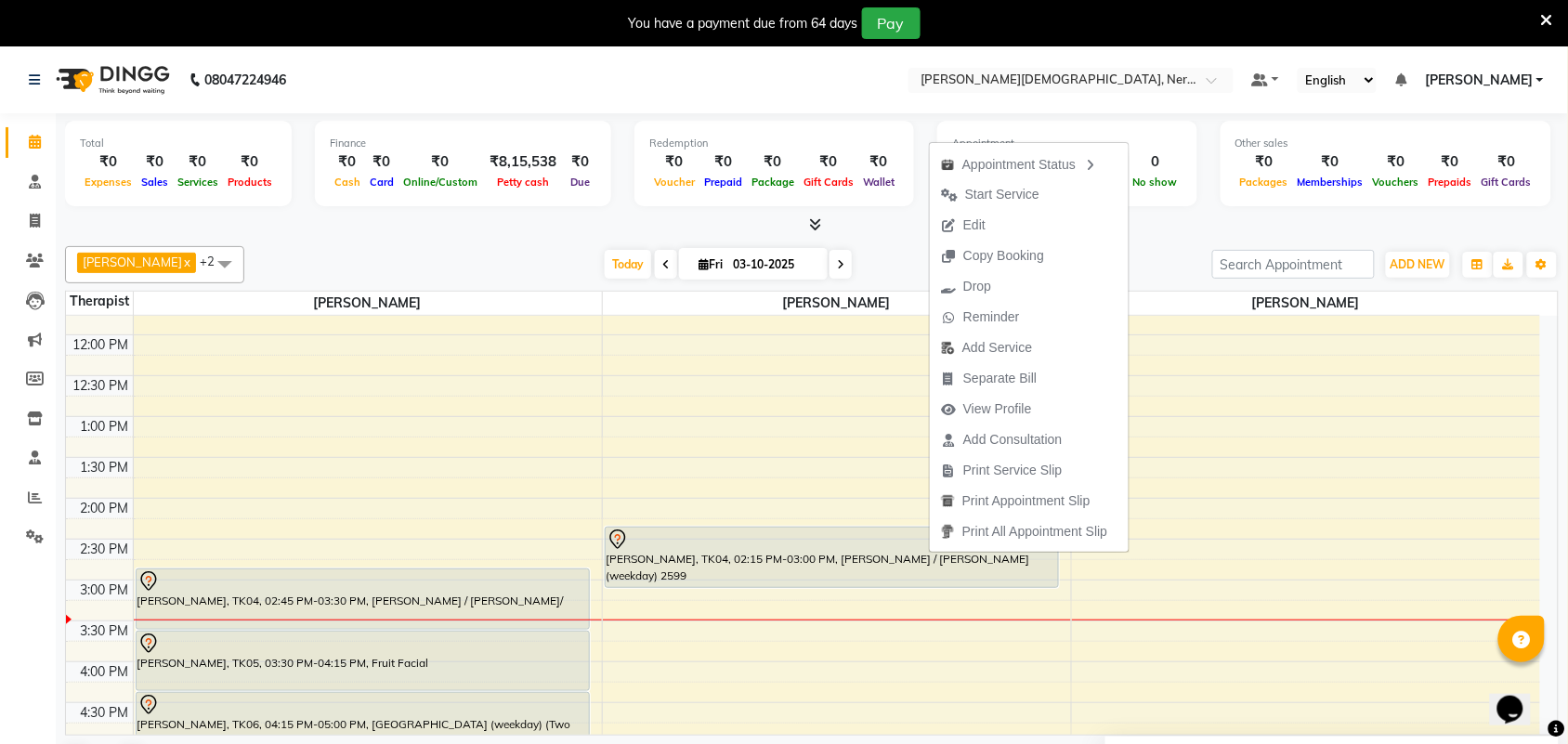
select select "tentative"
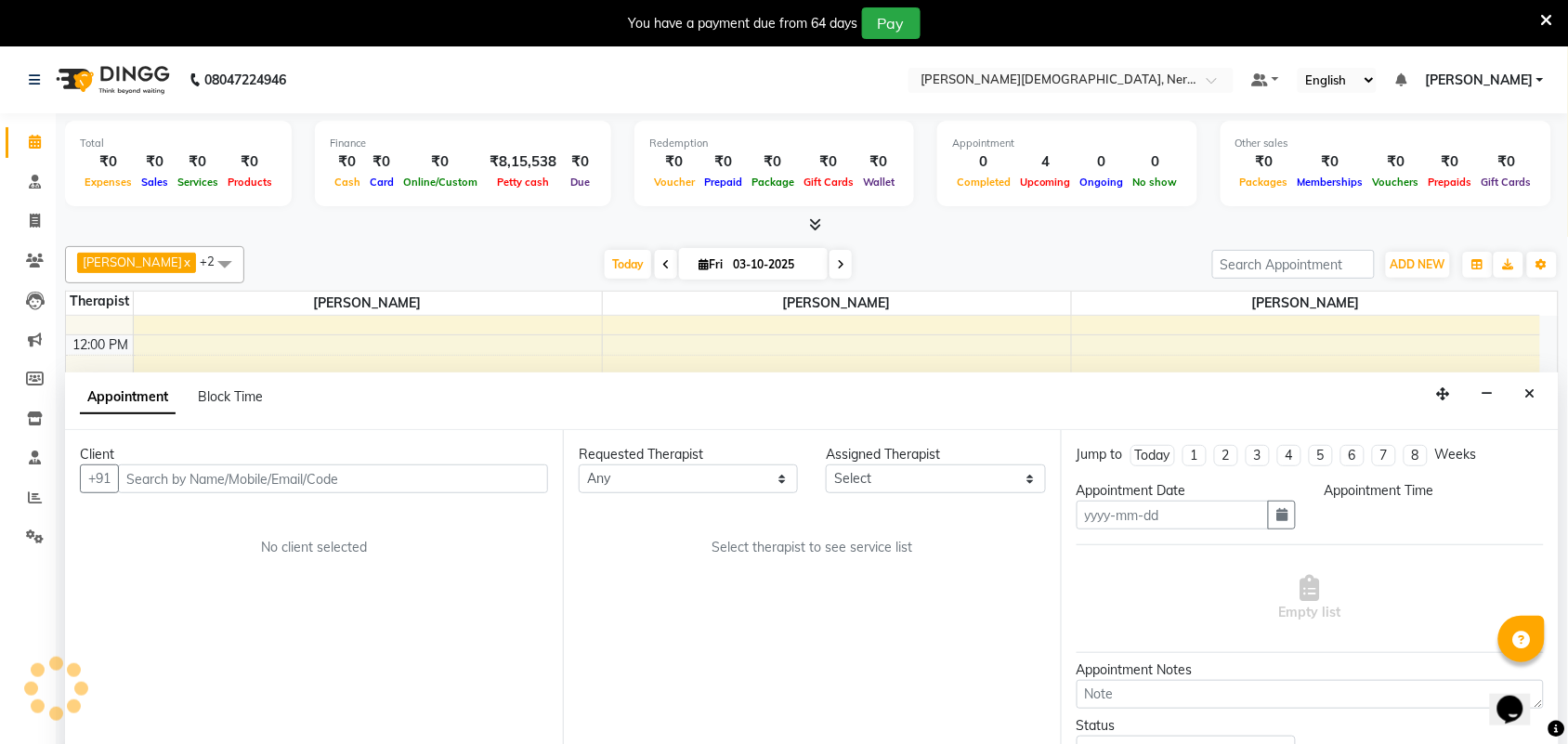
type input "03-10-2025"
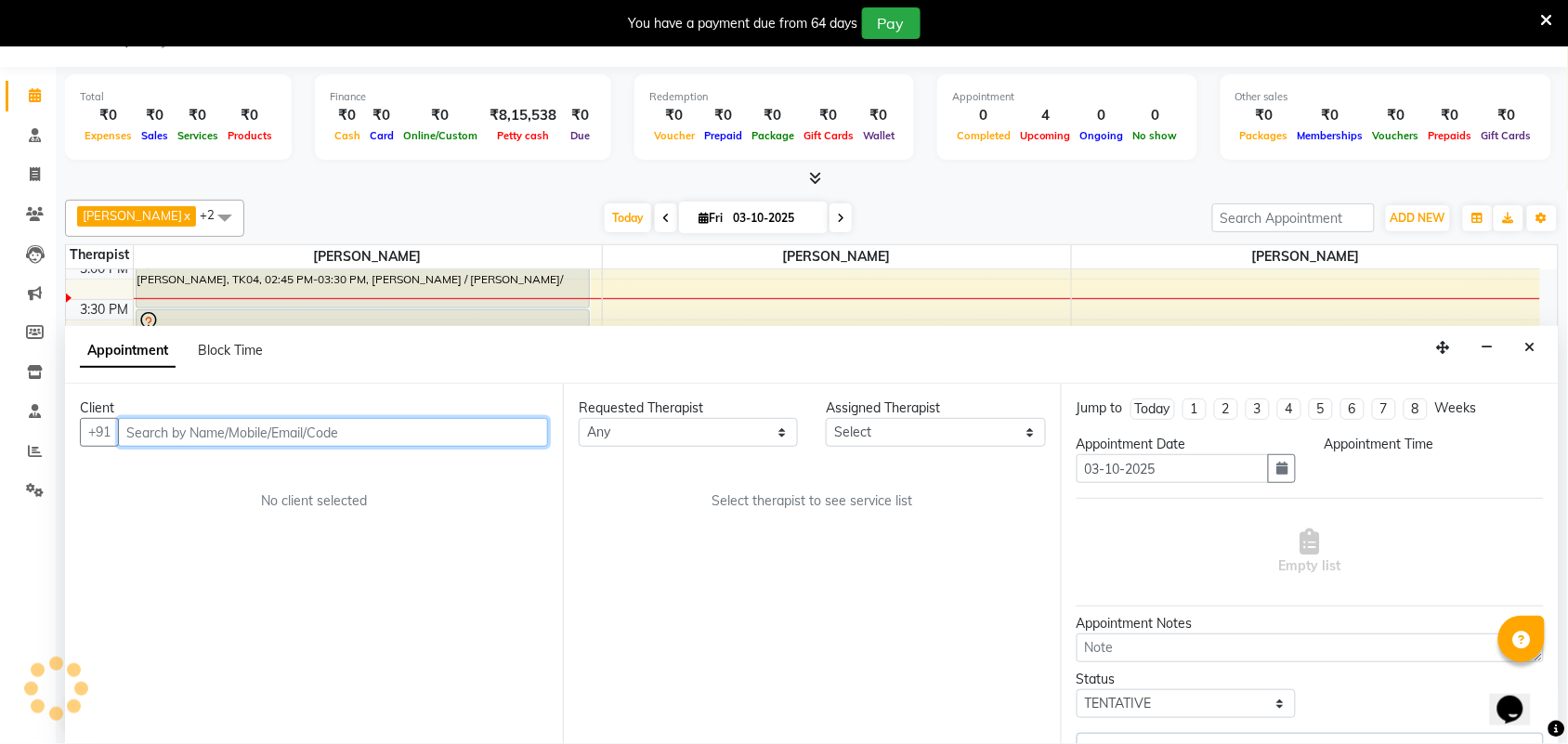
select select "855"
select select "57061"
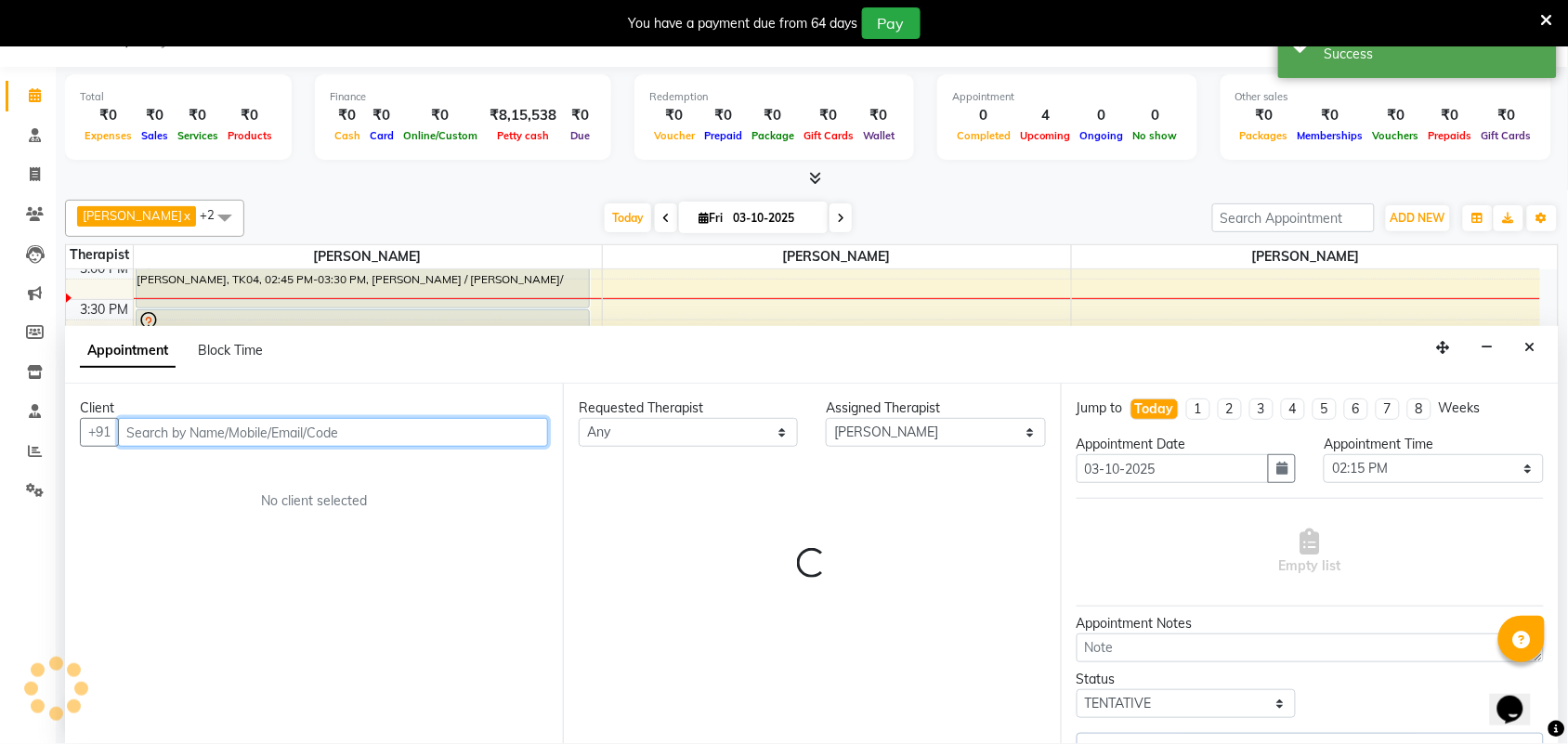
select select "3376"
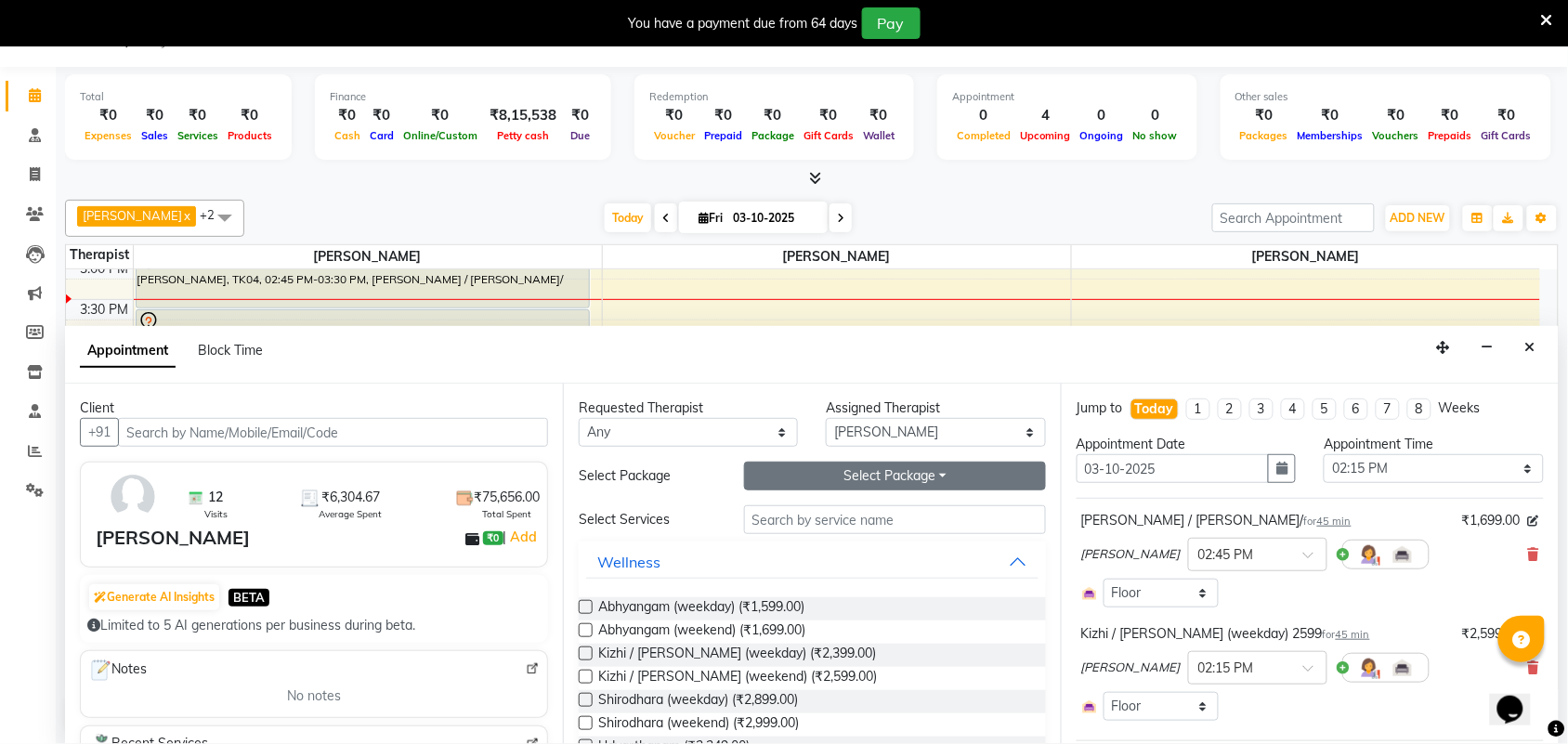
click at [919, 471] on button "Select Package Toggle Dropdown" at bounding box center [895, 476] width 302 height 29
click at [858, 514] on li "combo package-35" at bounding box center [826, 515] width 163 height 27
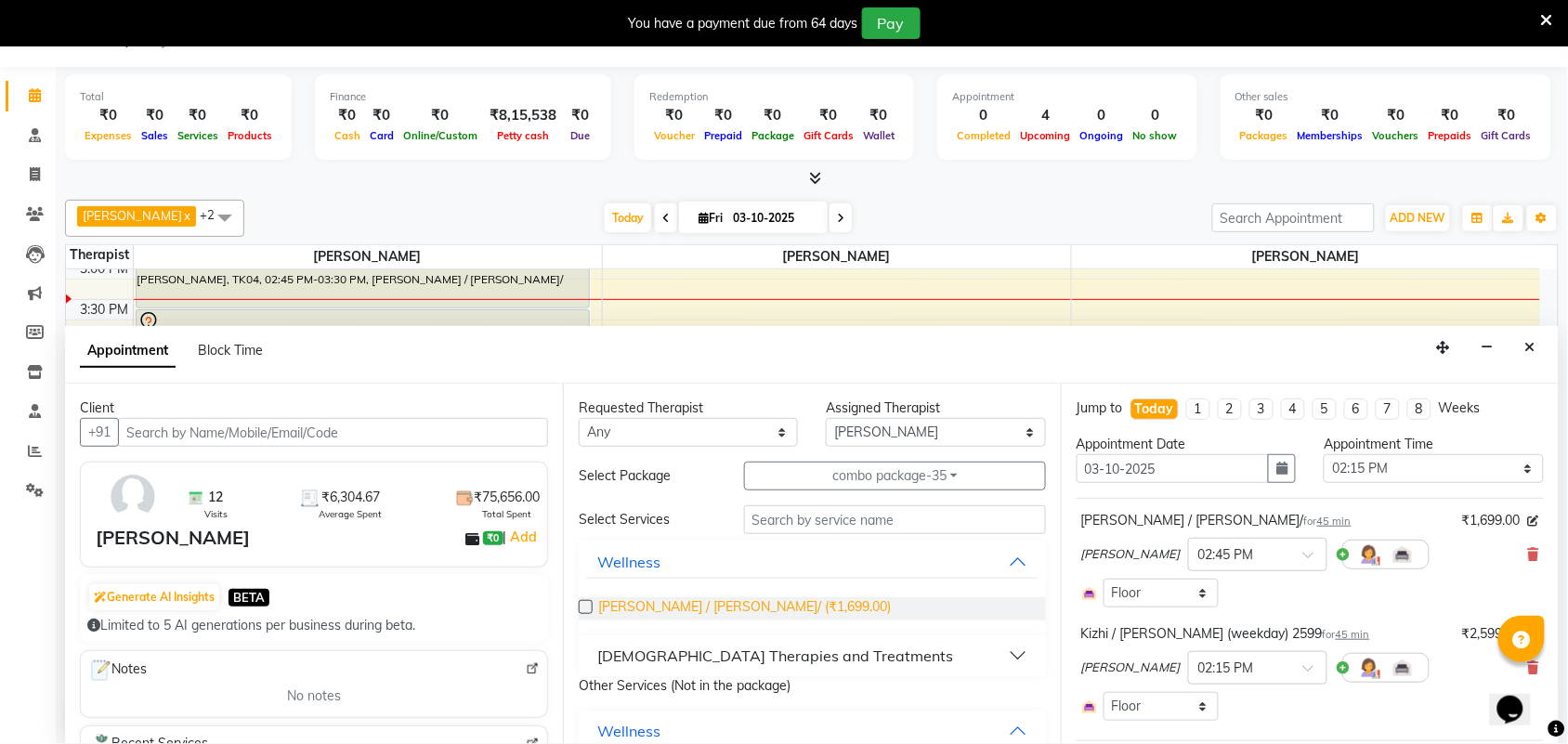
click at [796, 602] on span "[PERSON_NAME] / [PERSON_NAME]/ (₹1,699.00)" at bounding box center [745, 609] width 293 height 23
checkbox input "false"
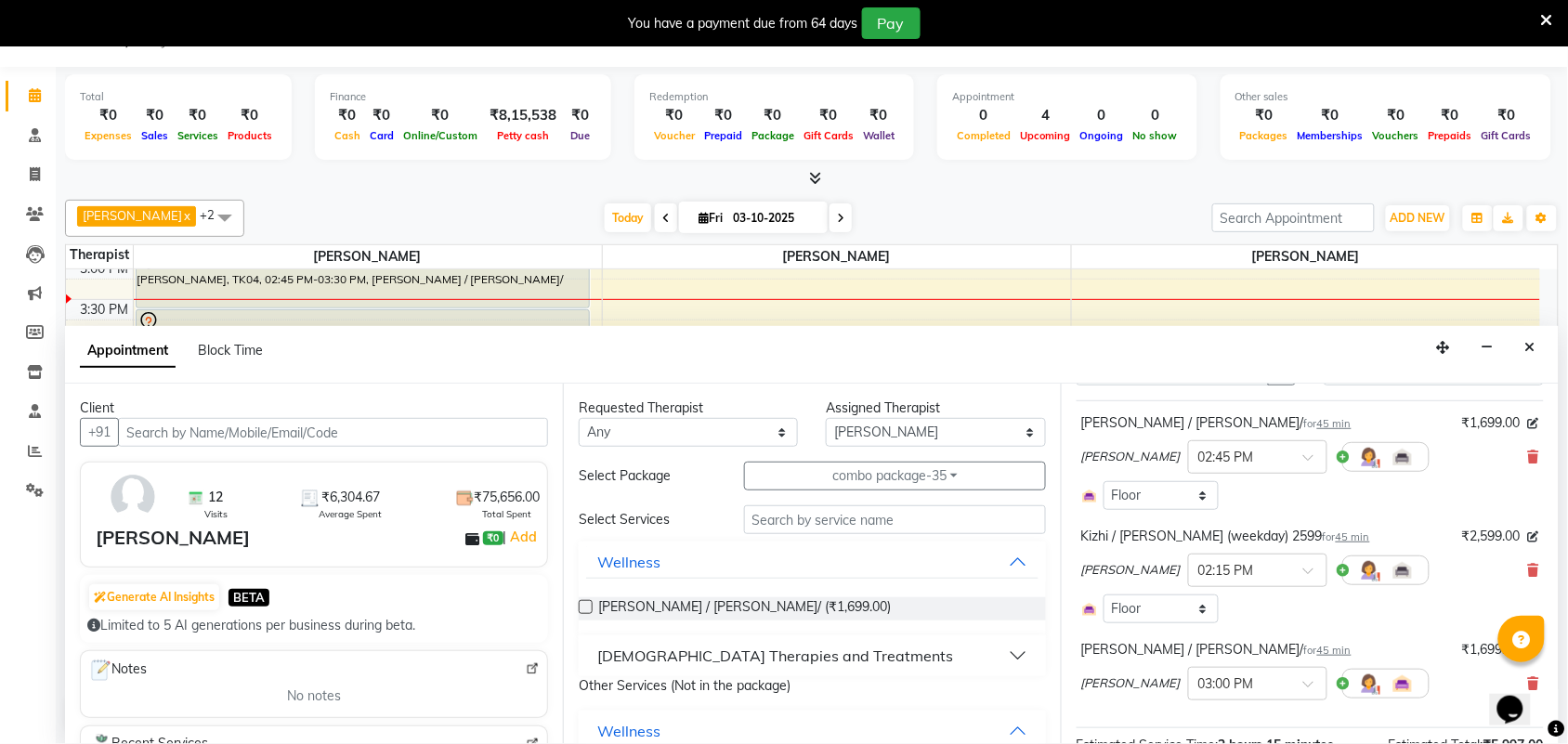
scroll to position [95, 0]
click at [1523, 572] on div "Kizhi / [PERSON_NAME] (weekday) 2599 for 45 min ₹2,599.00 [PERSON_NAME] × 02:15…" at bounding box center [1310, 578] width 467 height 105
click at [1528, 573] on icon at bounding box center [1534, 574] width 11 height 13
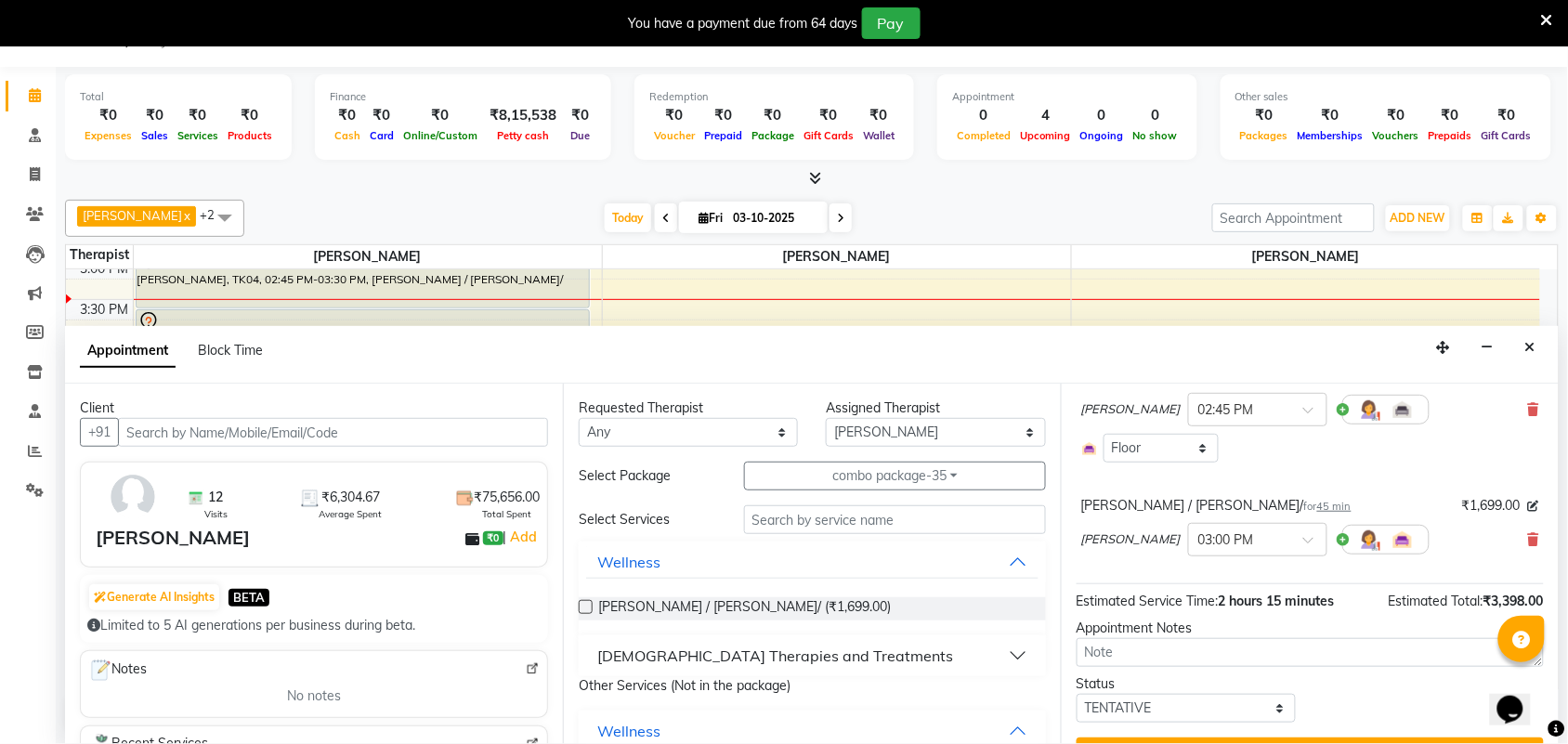
scroll to position [188, 0]
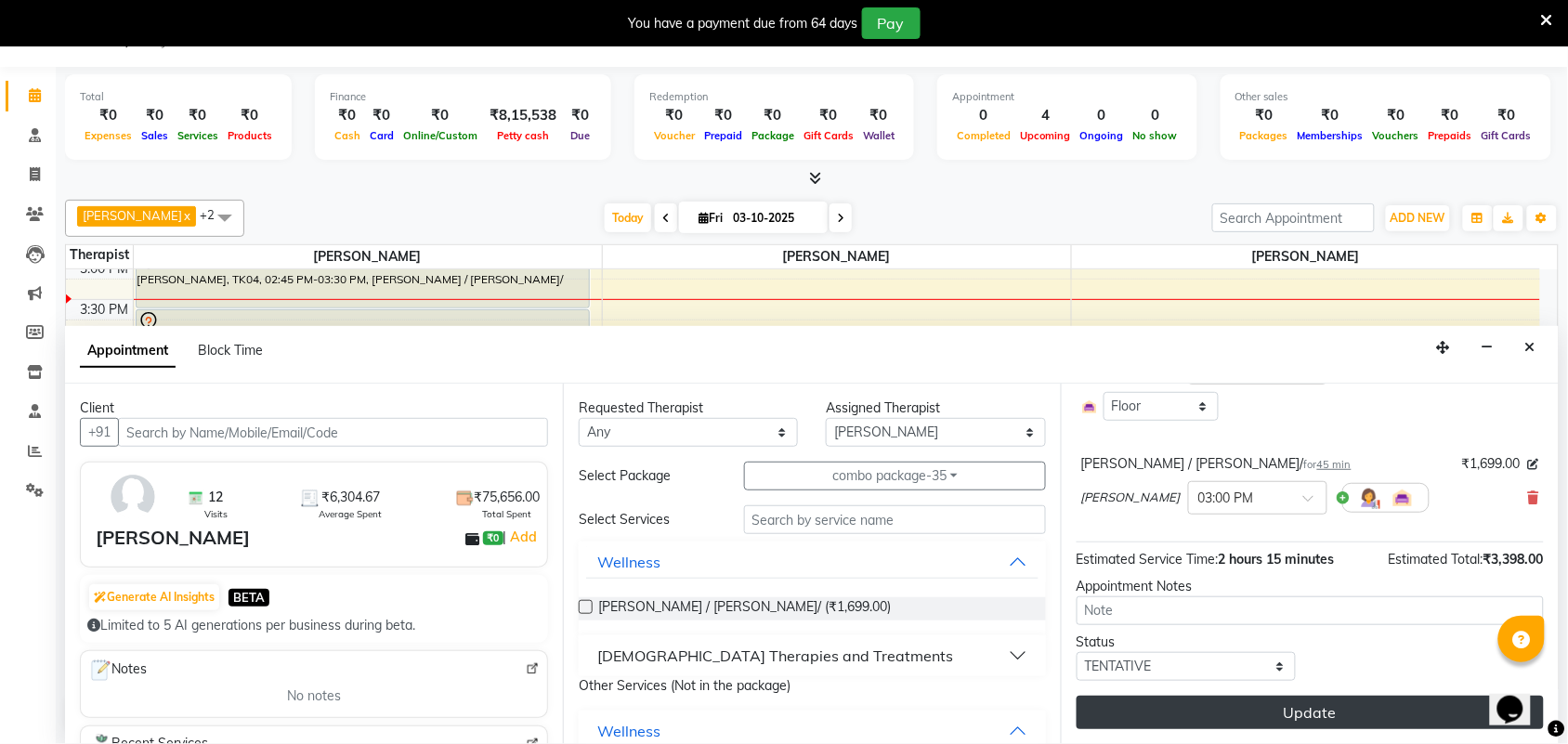
click at [1372, 715] on button "Update" at bounding box center [1310, 712] width 467 height 33
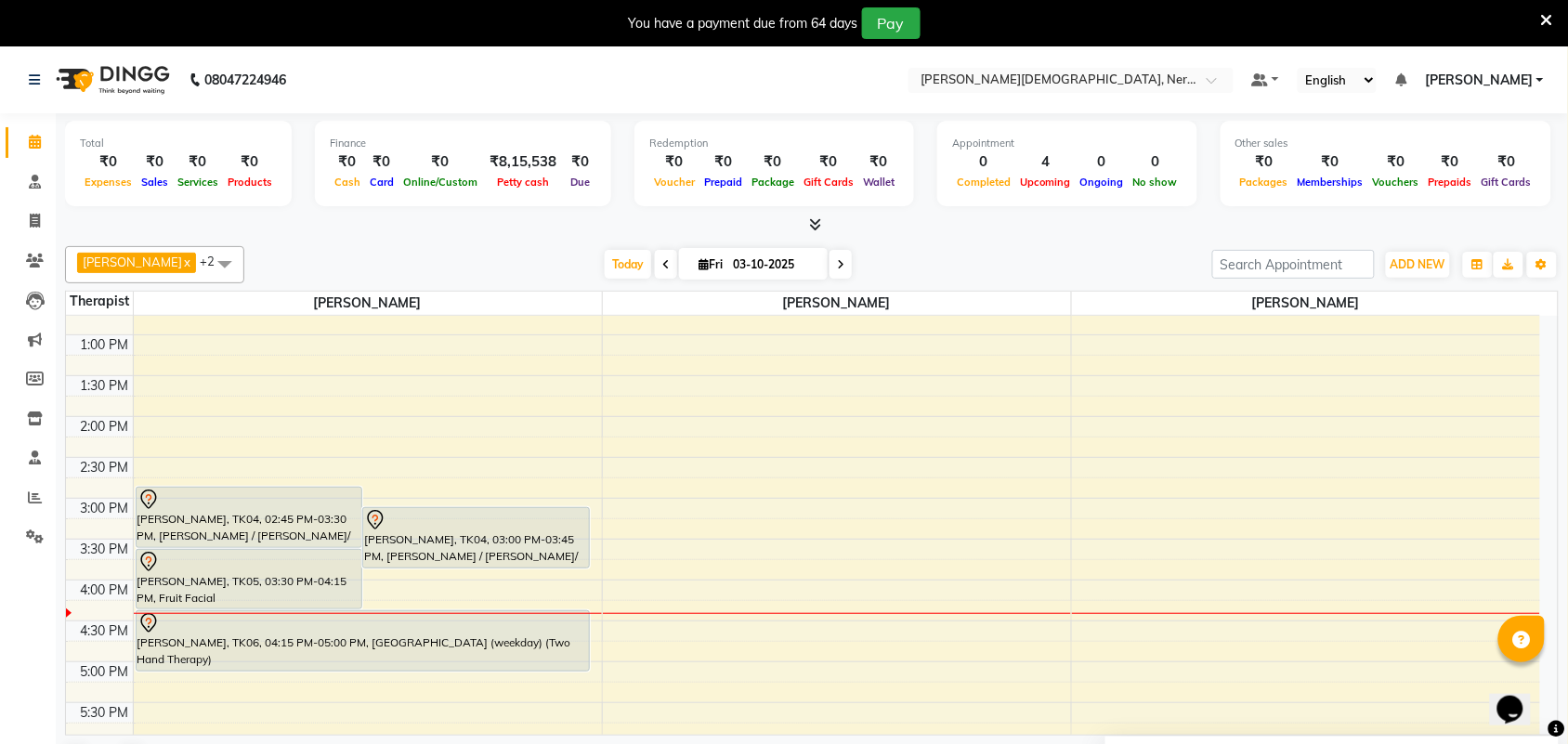
scroll to position [667, 0]
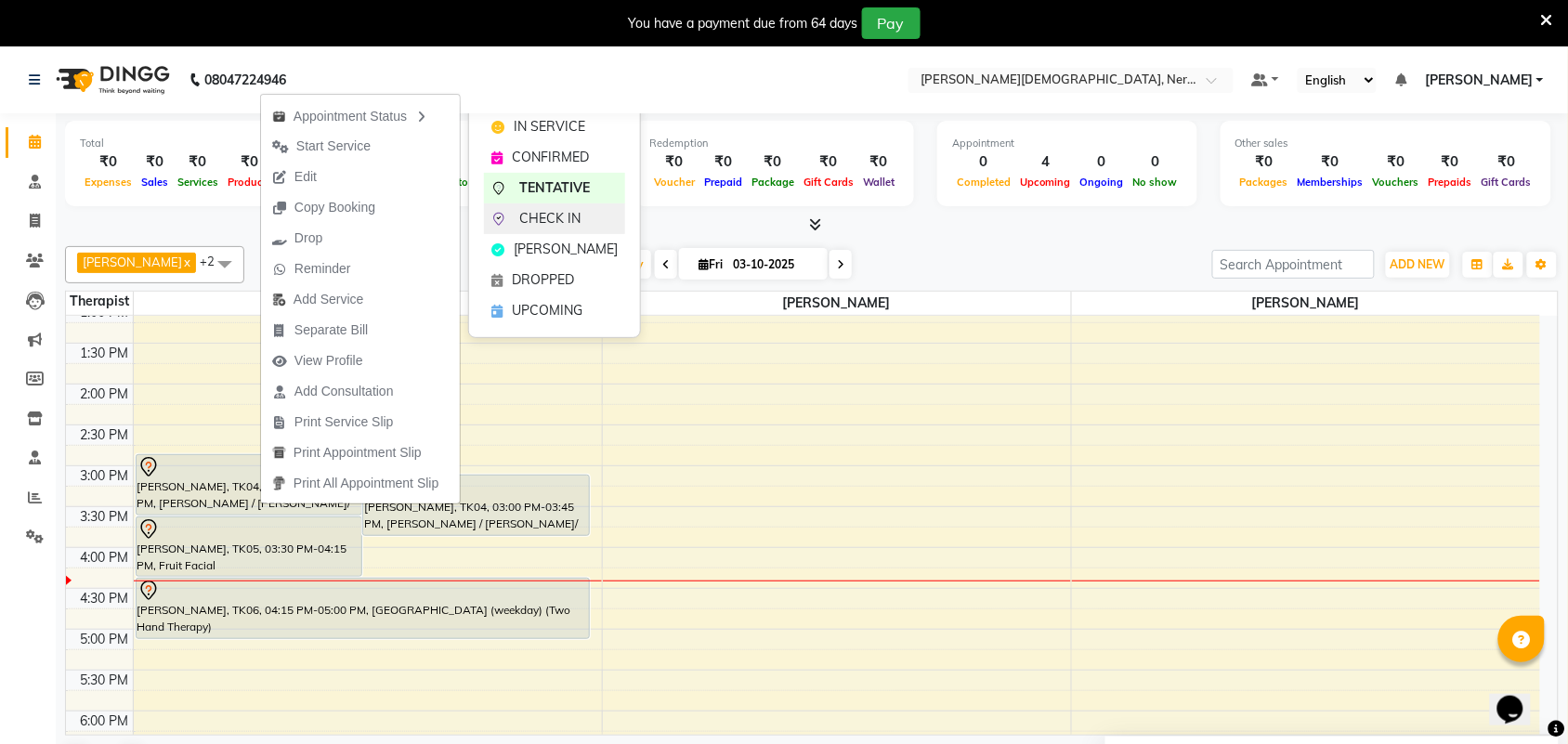
click at [563, 214] on span "CHECK IN" at bounding box center [550, 219] width 62 height 20
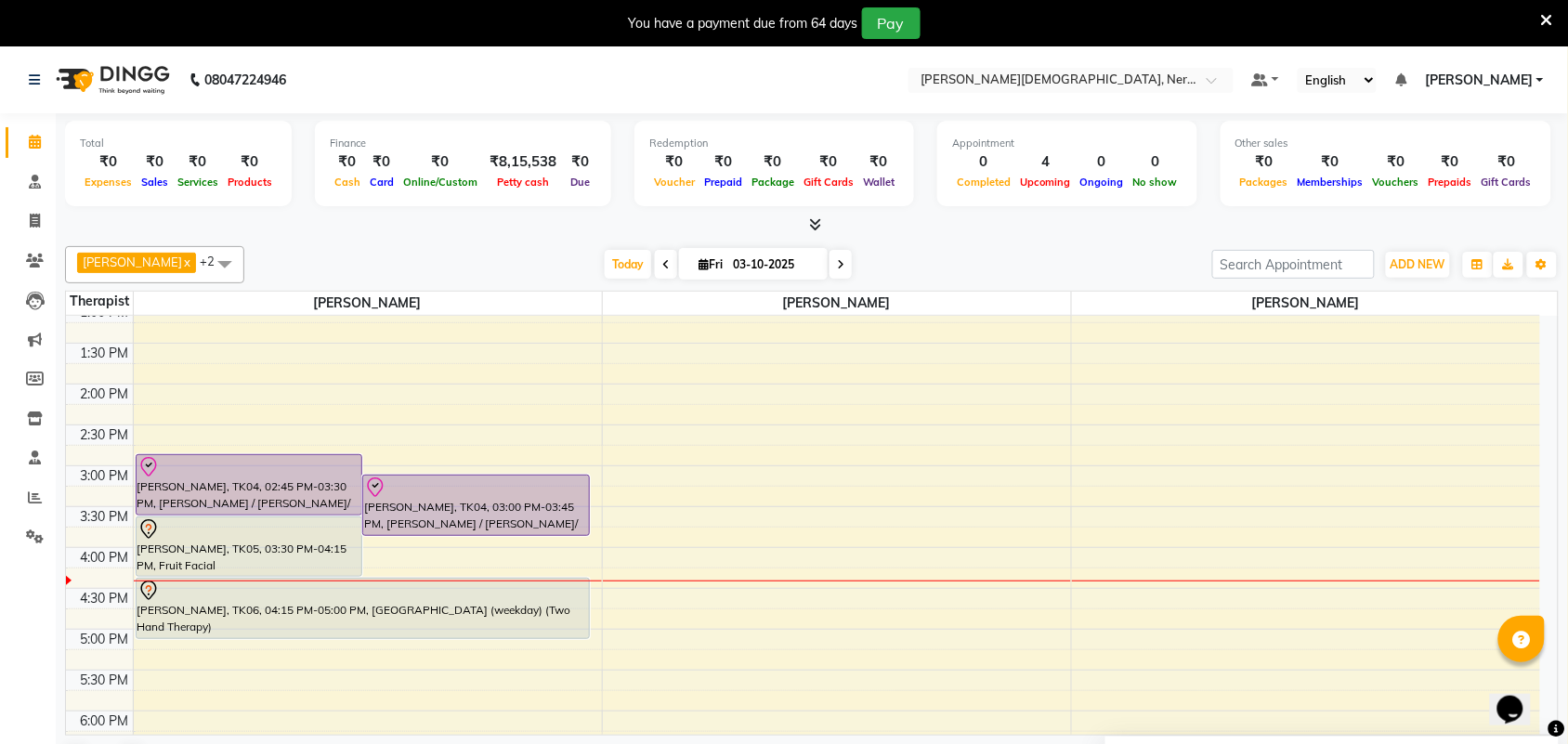
click at [154, 693] on div "5:00 AM 5:30 AM 6:00 AM 6:30 AM 7:00 AM 7:30 AM 8:00 AM 8:30 AM 9:00 AM 9:30 AM…" at bounding box center [803, 384] width 1474 height 1471
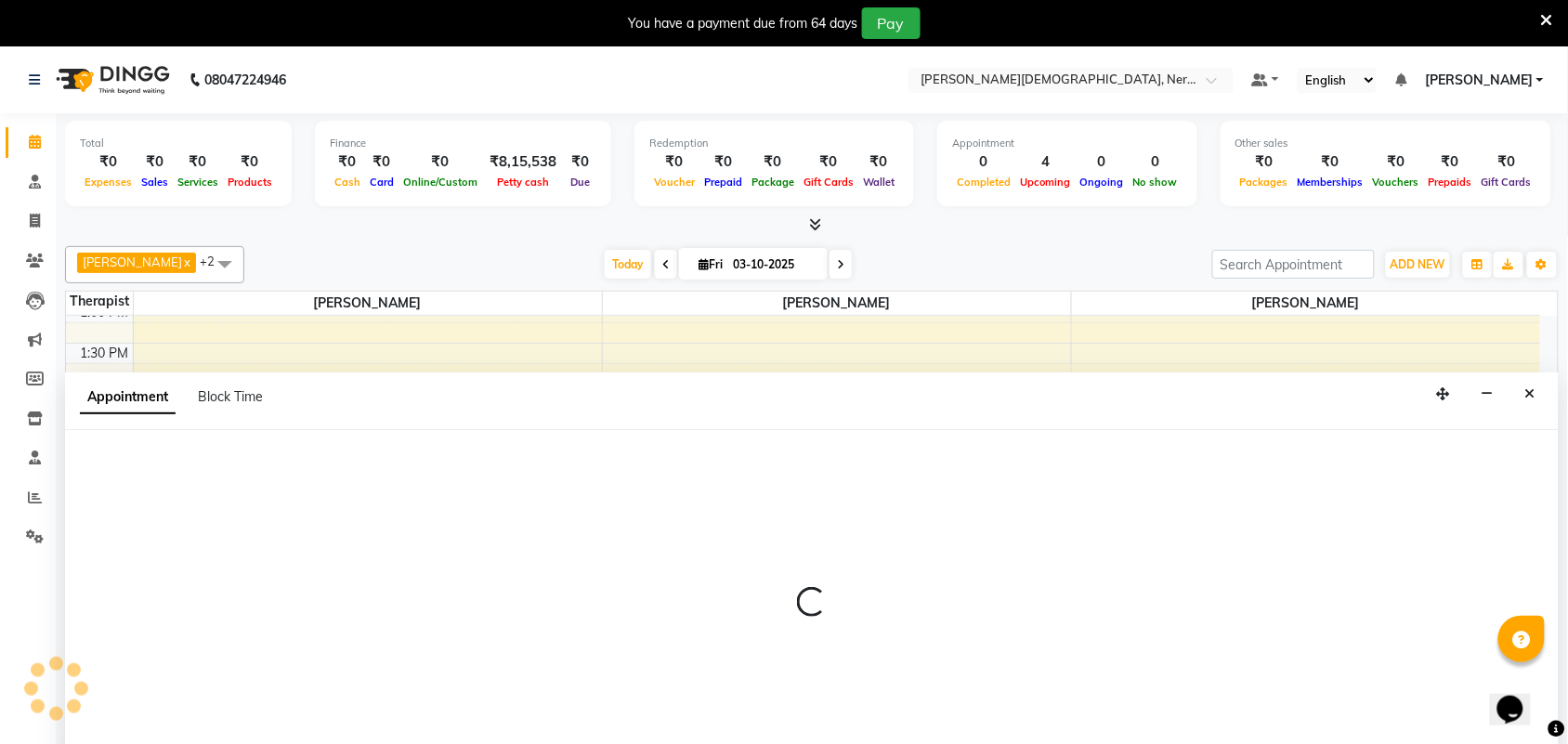
scroll to position [48, 0]
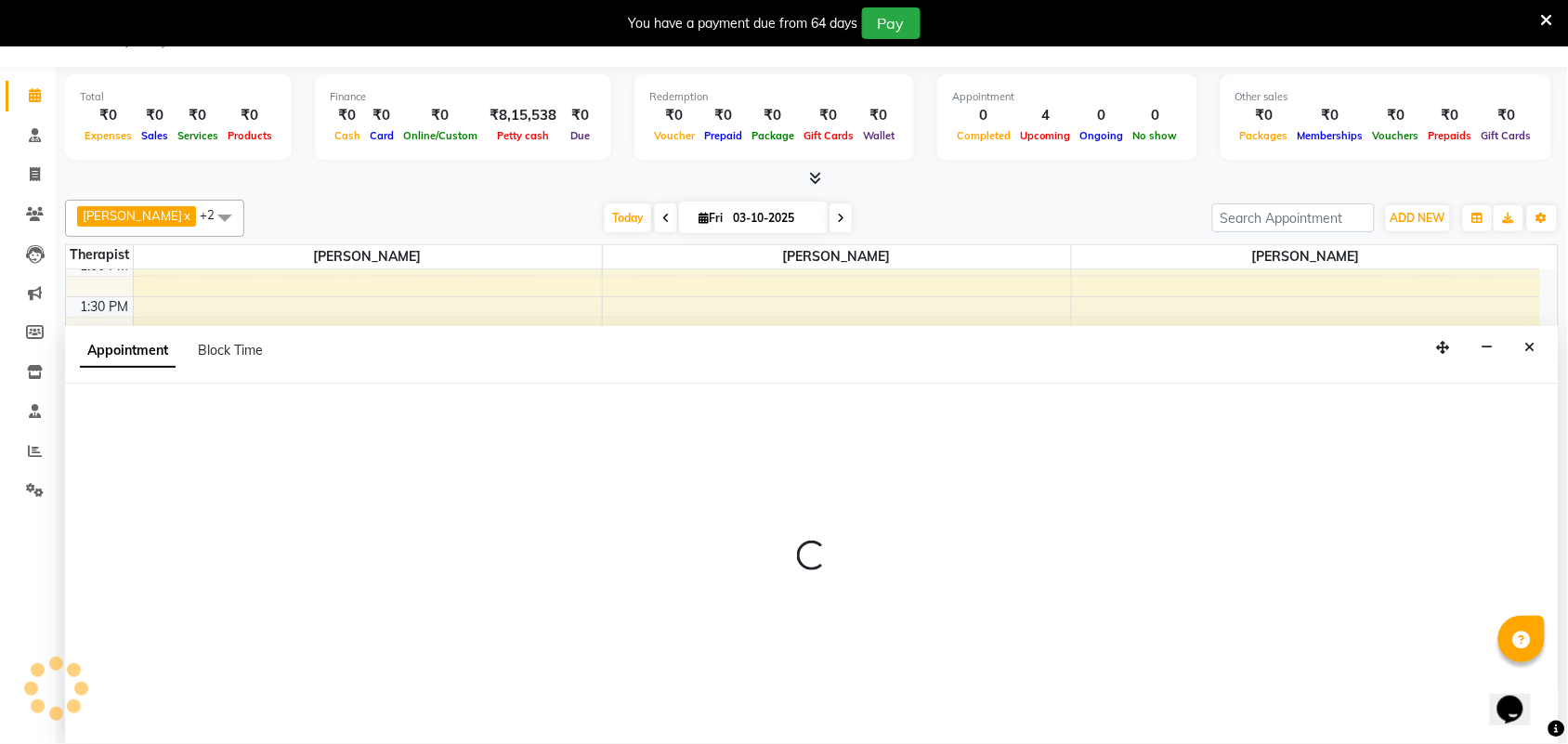
select select "57061"
select select "1050"
select select "tentative"
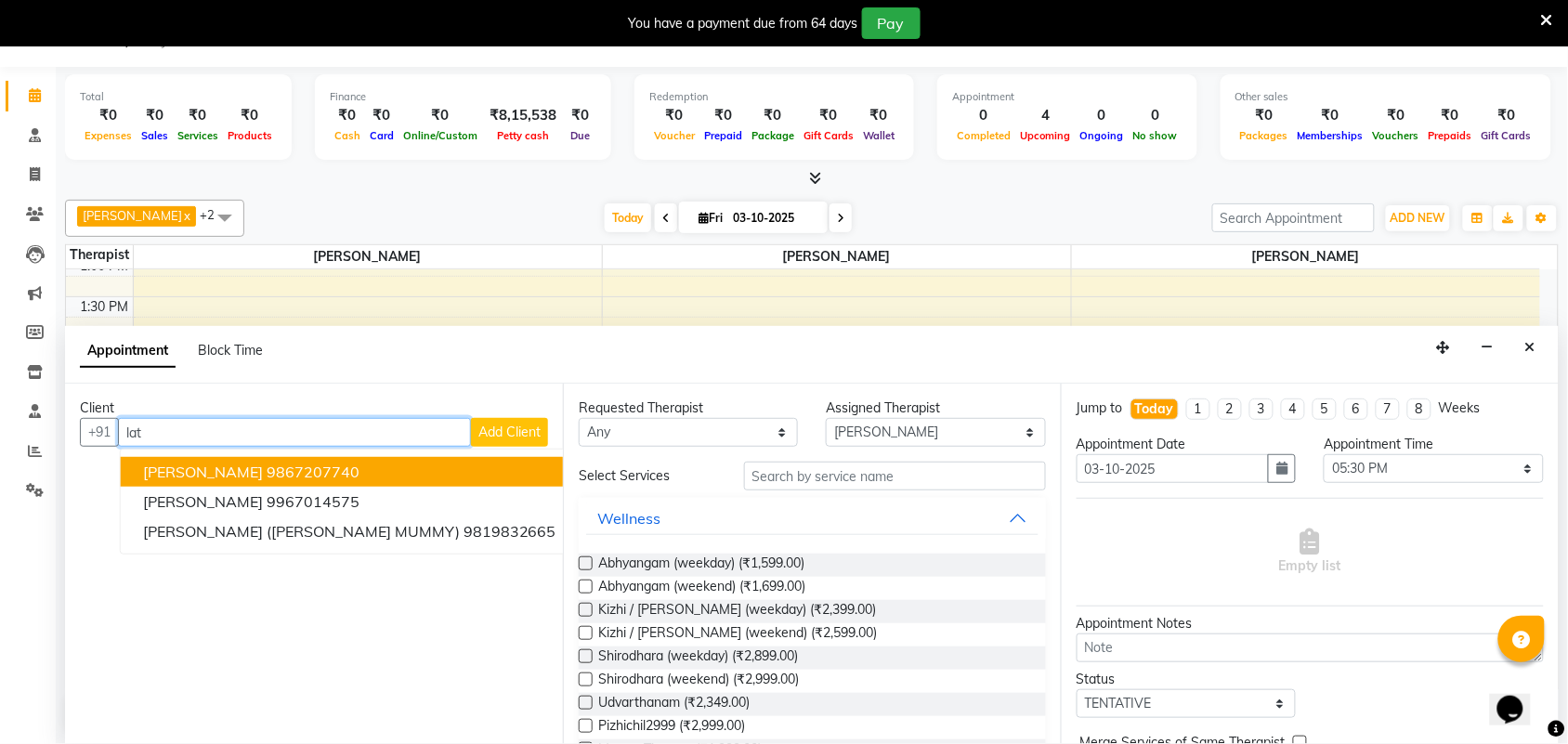
click at [267, 474] on ngb-highlight "9867207740" at bounding box center [313, 472] width 93 height 19
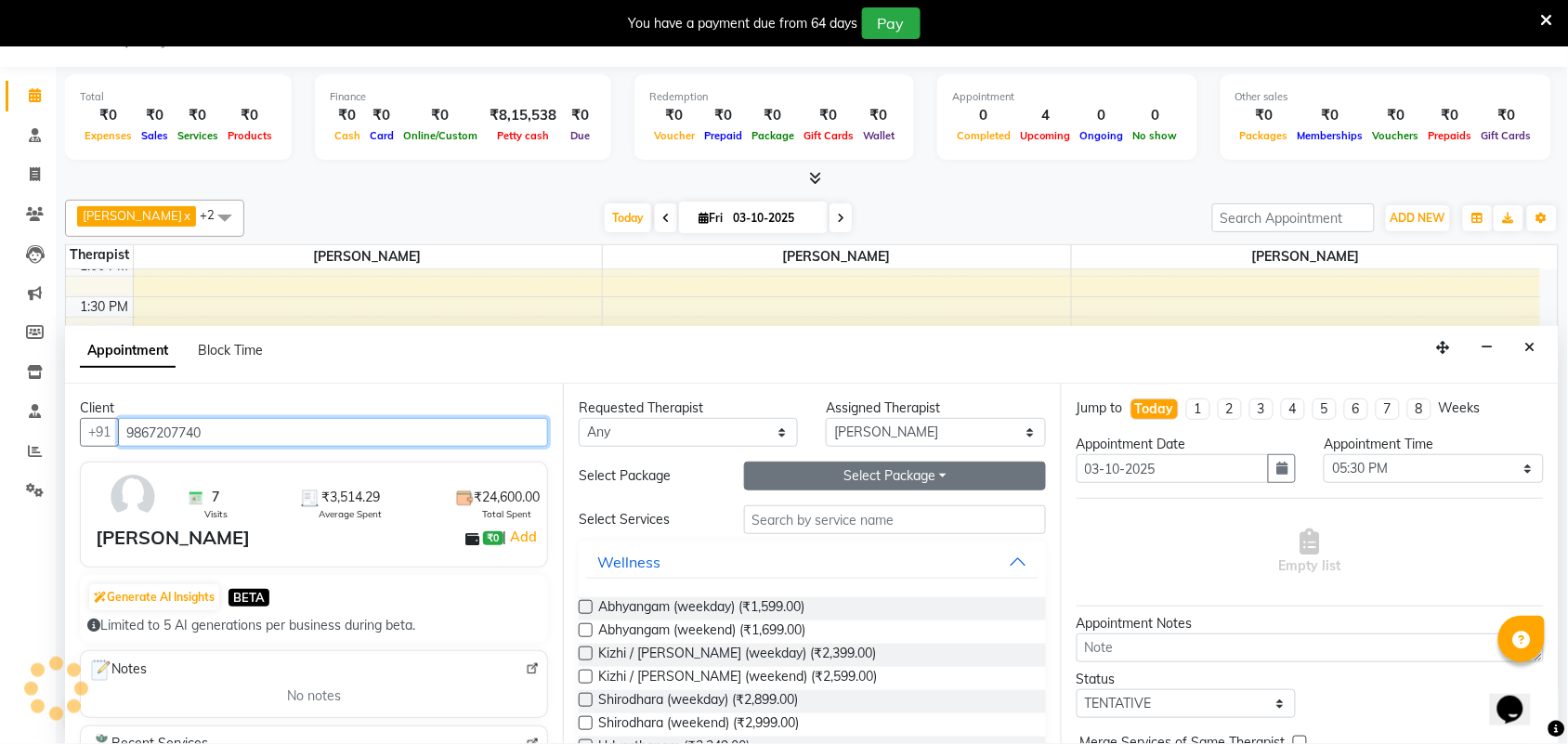
type input "9867207740"
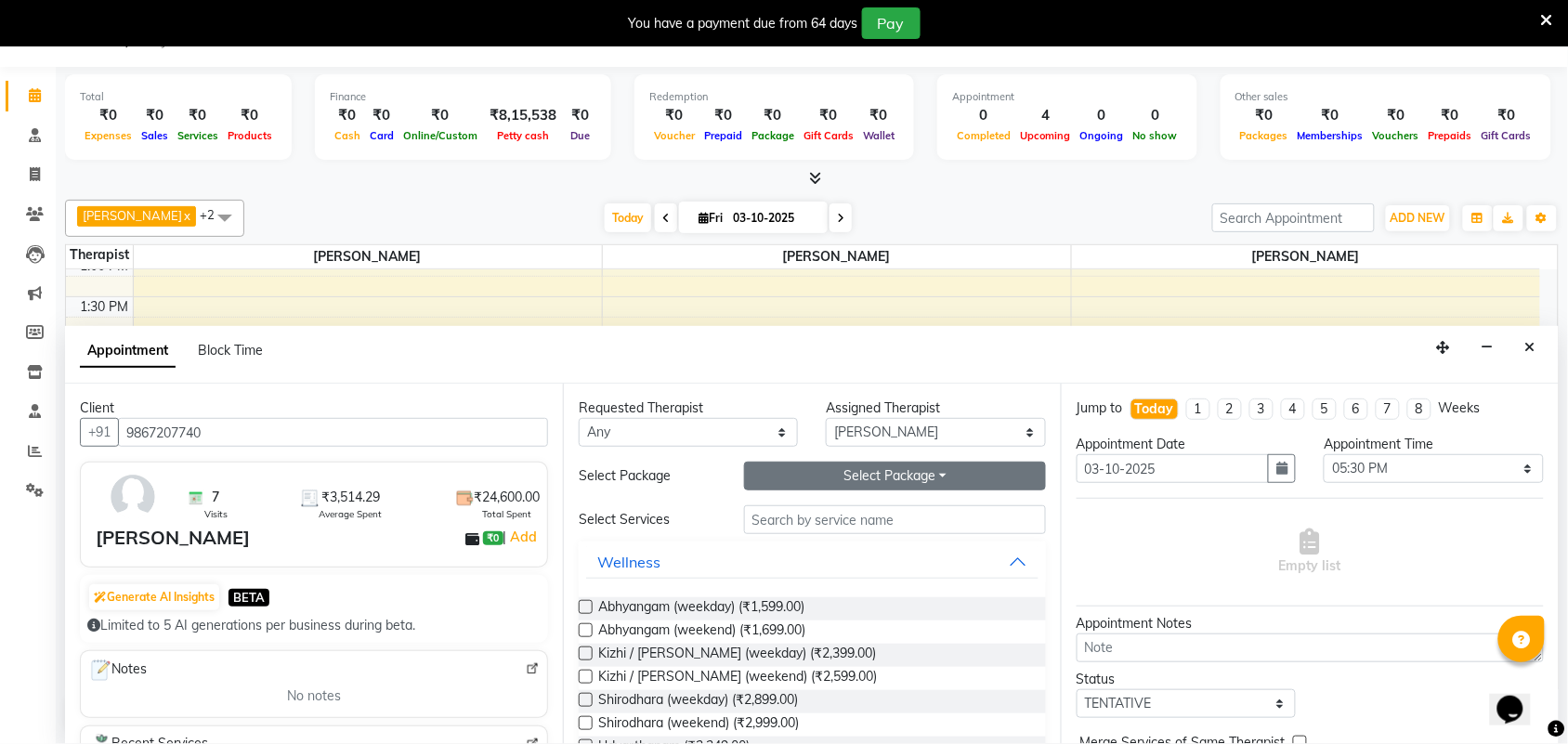
click at [902, 479] on button "Select Package Toggle Dropdown" at bounding box center [895, 476] width 302 height 29
click at [811, 513] on li "[PERSON_NAME]" at bounding box center [818, 515] width 147 height 27
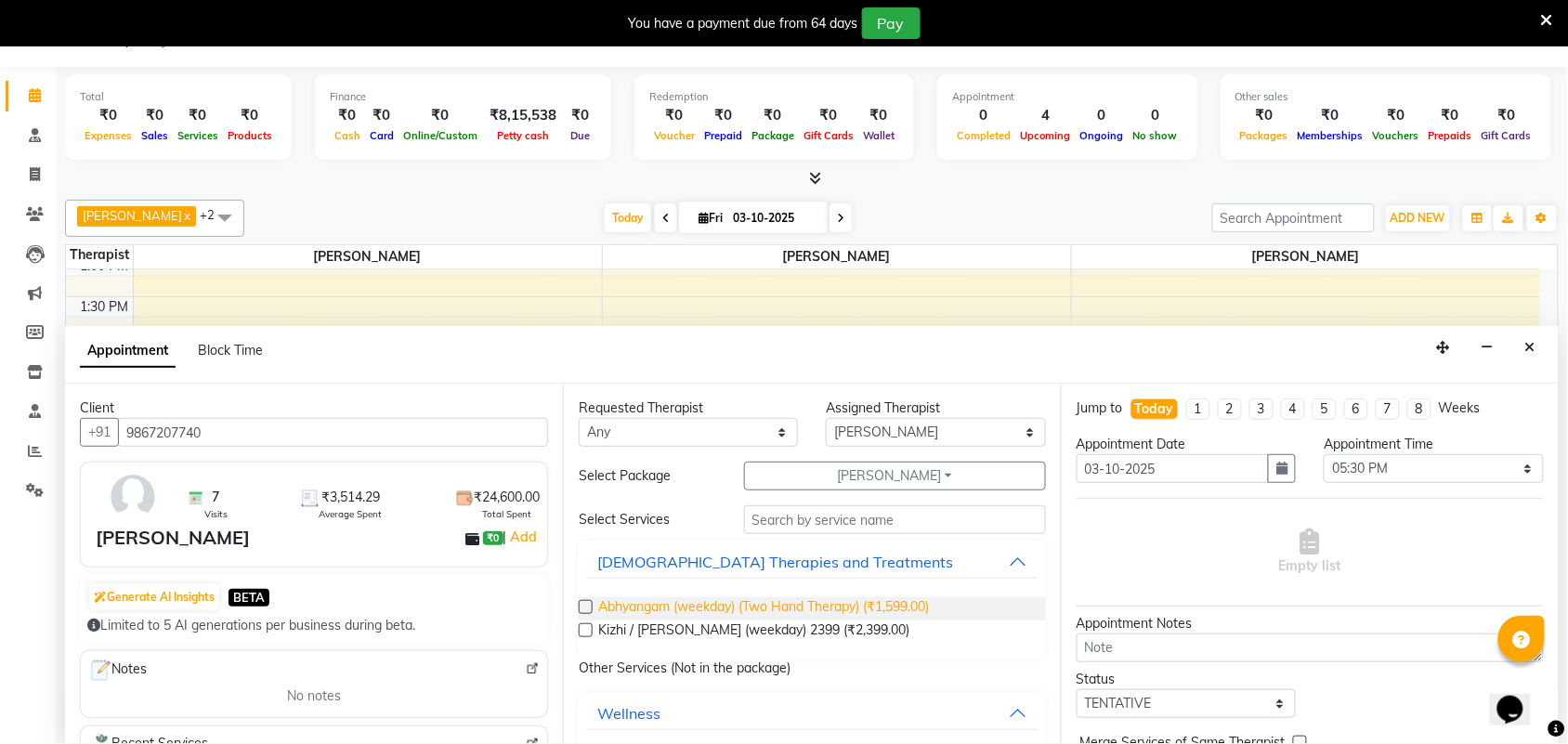
click at [750, 602] on span "Abhyangam (weekday) (Two Hand Therapy) (₹1,599.00)" at bounding box center [764, 609] width 331 height 23
checkbox input "false"
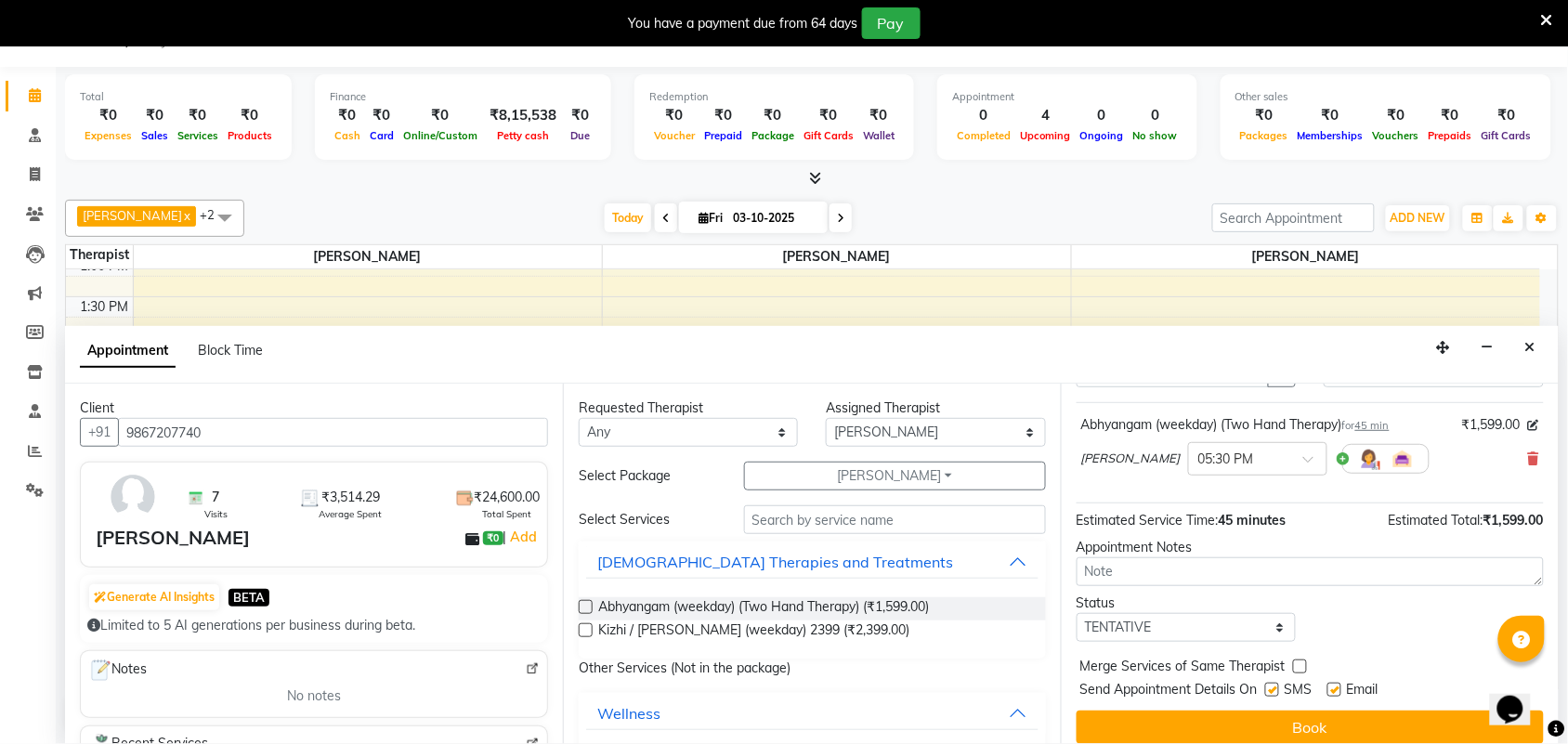
scroll to position [111, 0]
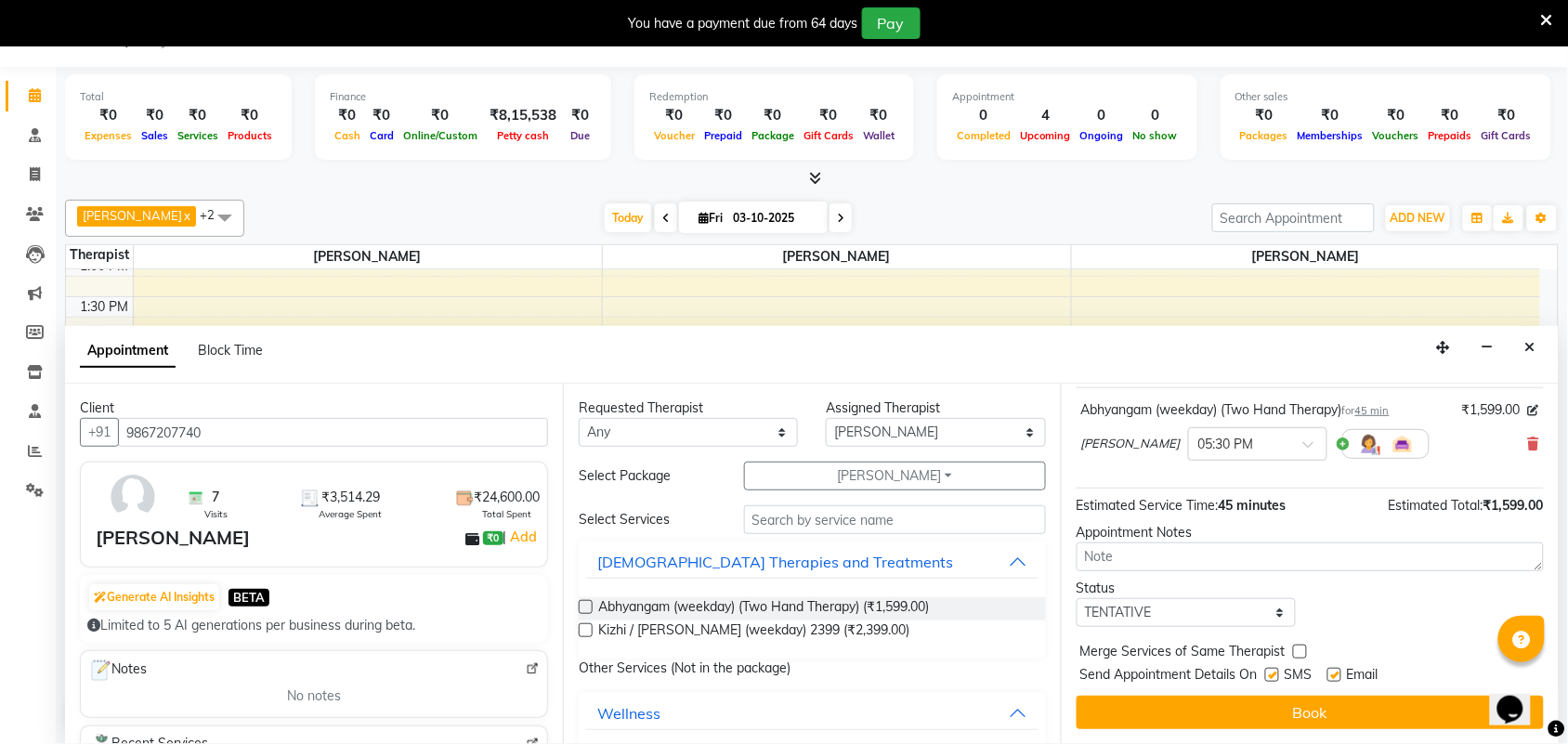
click at [1278, 676] on label at bounding box center [1272, 675] width 14 height 14
click at [1277, 676] on input "checkbox" at bounding box center [1271, 677] width 12 height 12
checkbox input "false"
click at [1328, 672] on label at bounding box center [1333, 675] width 14 height 14
click at [1328, 672] on input "checkbox" at bounding box center [1332, 677] width 12 height 12
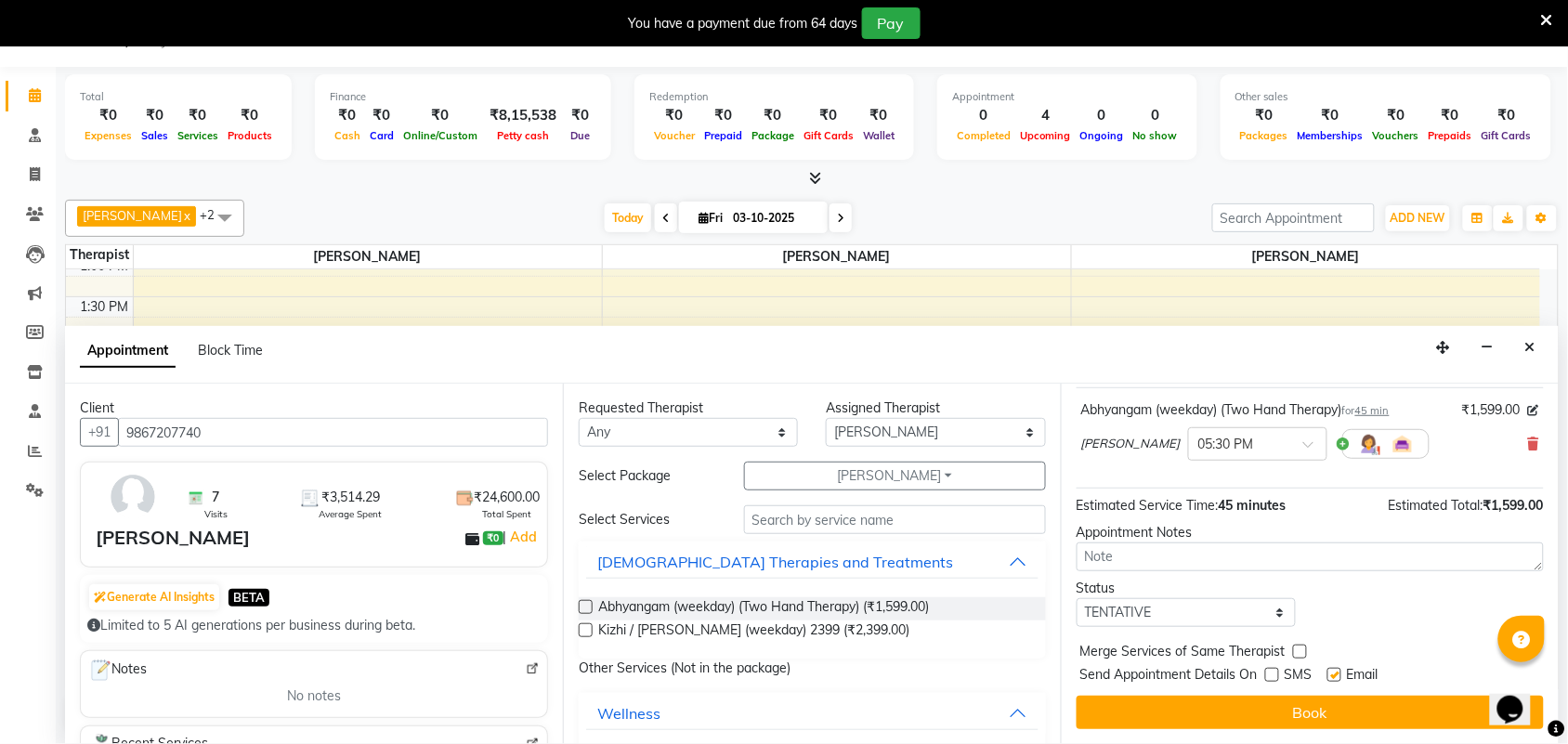
checkbox input "false"
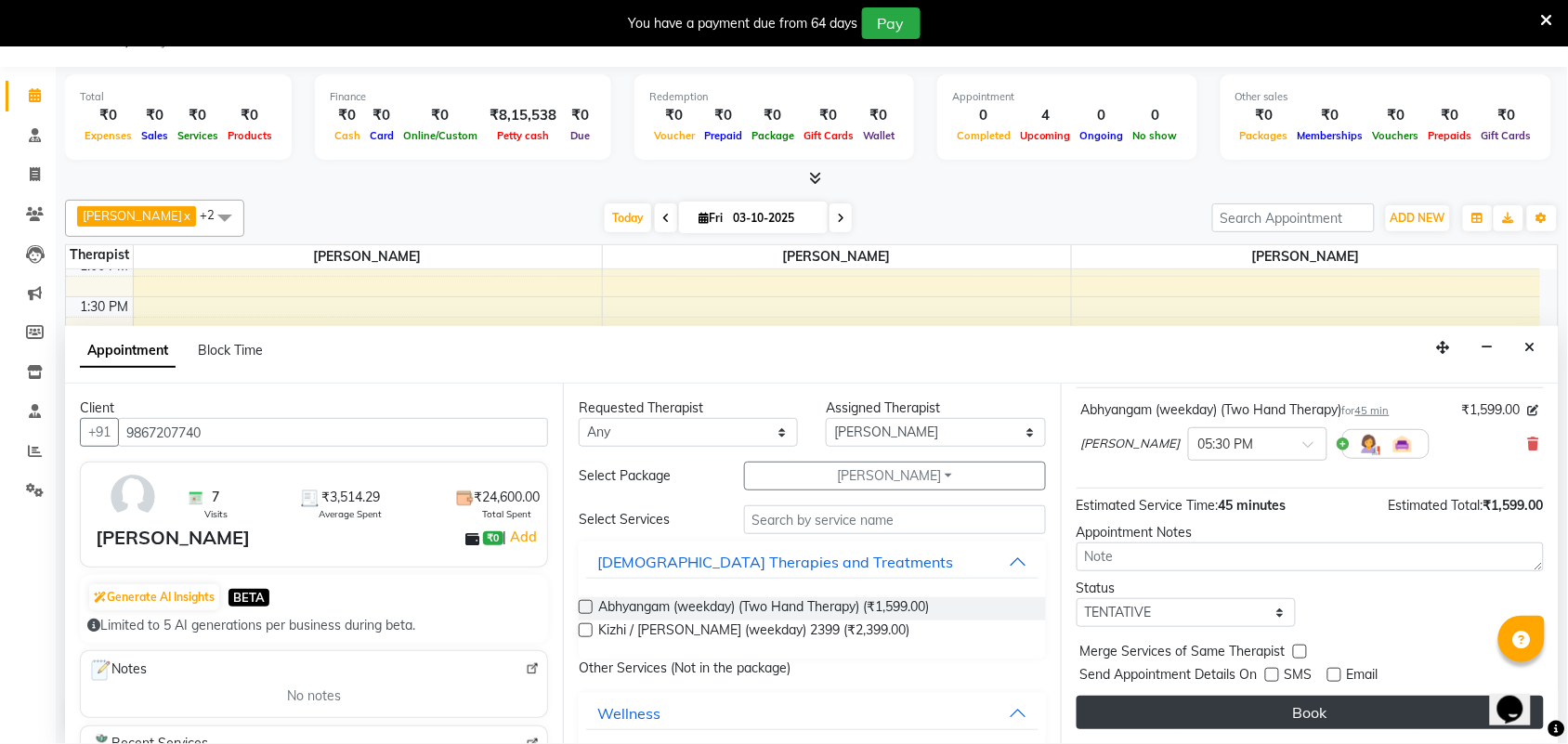
click at [1298, 704] on button "Book" at bounding box center [1310, 712] width 467 height 33
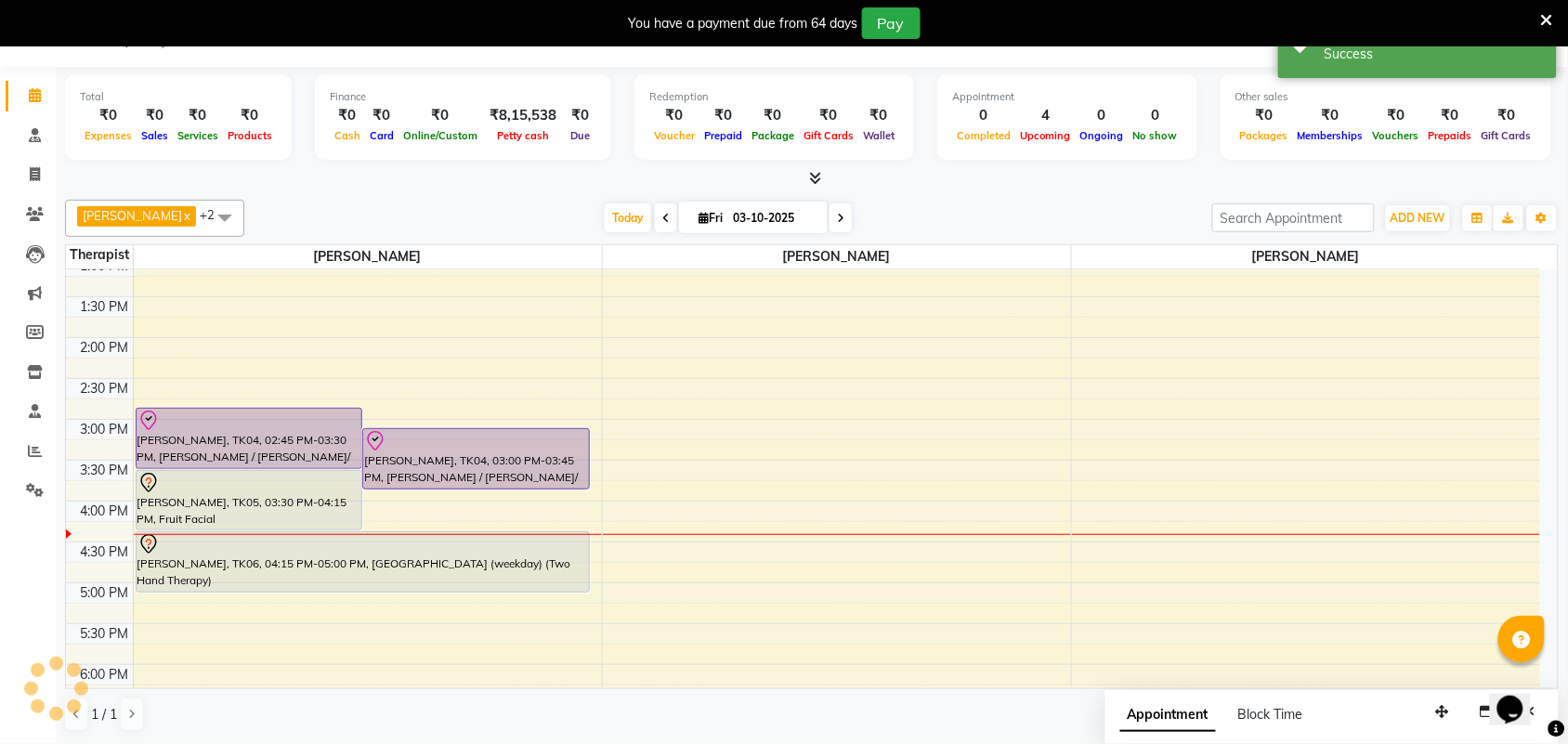
scroll to position [0, 0]
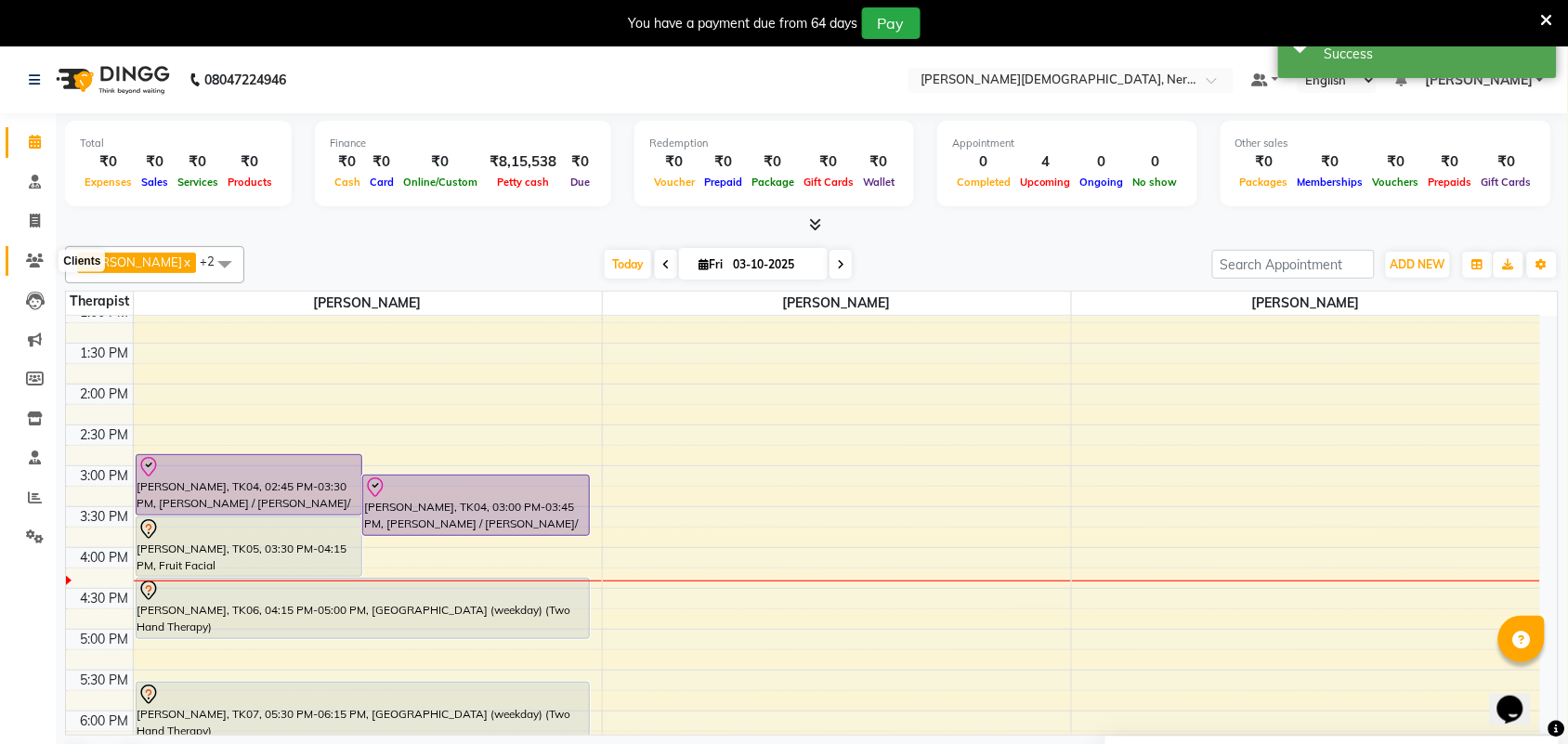
click at [29, 265] on icon at bounding box center [34, 260] width 18 height 14
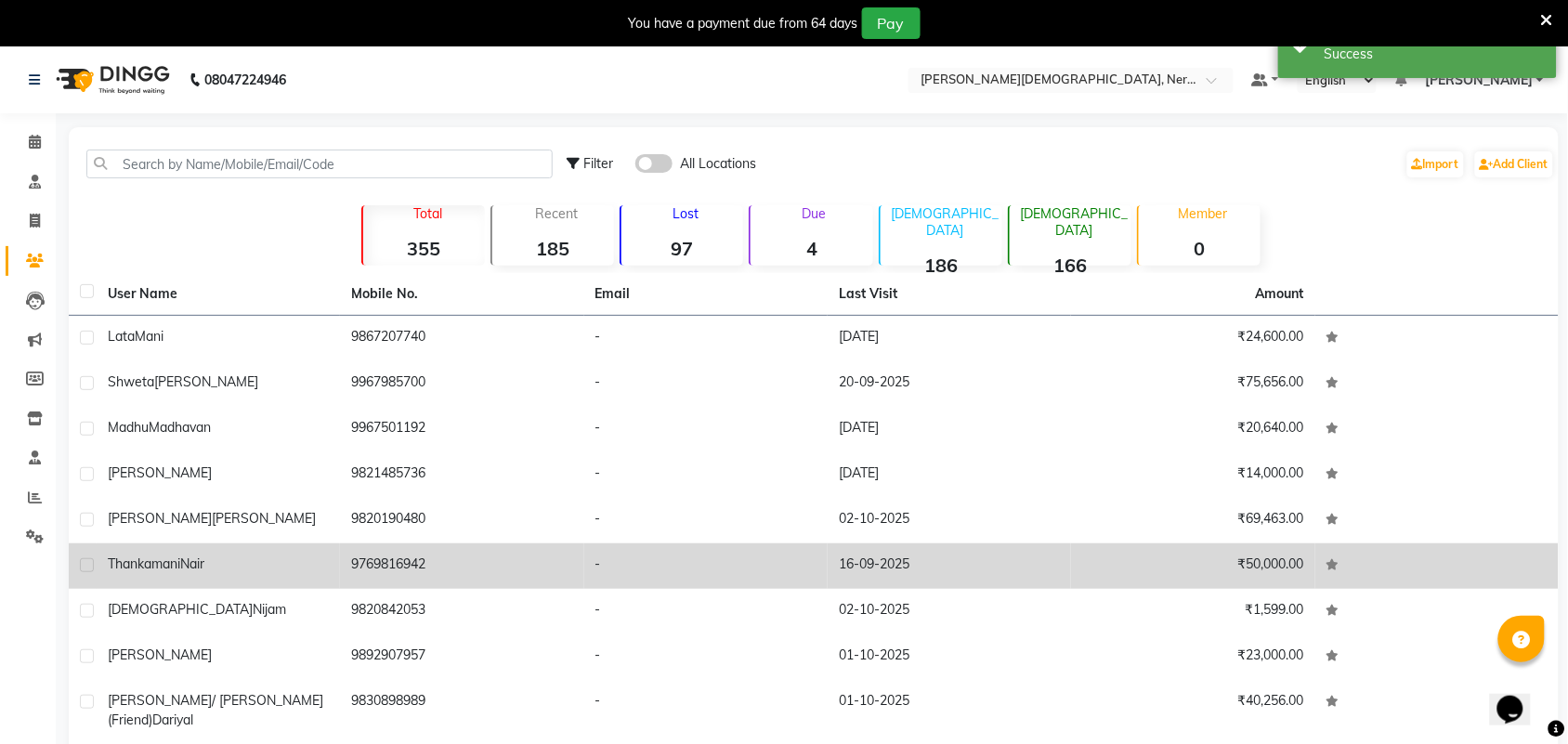
click at [165, 565] on span "Thankamani" at bounding box center [143, 564] width 72 height 17
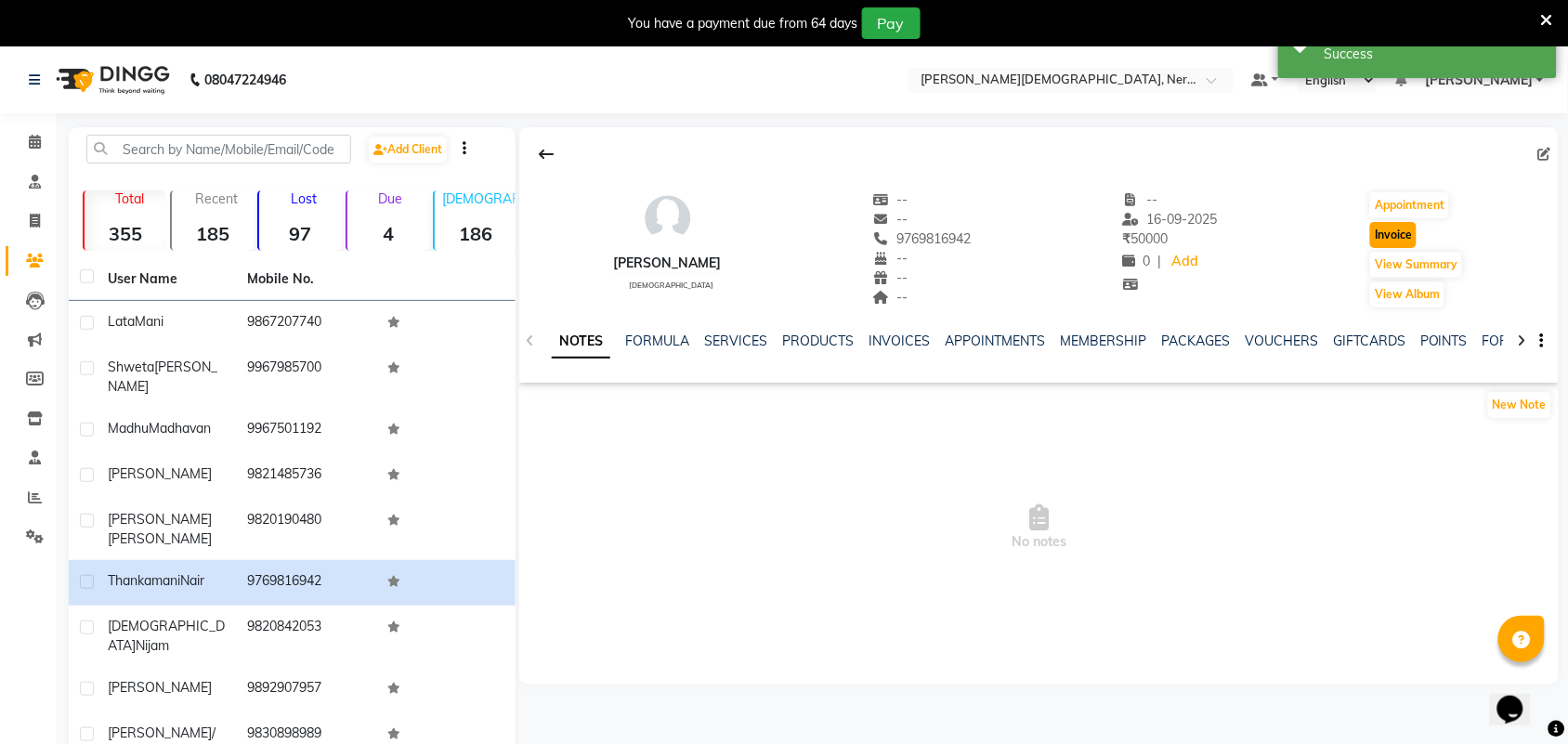
click at [1401, 237] on button "Invoice" at bounding box center [1392, 235] width 47 height 26
select select "6808"
select select "service"
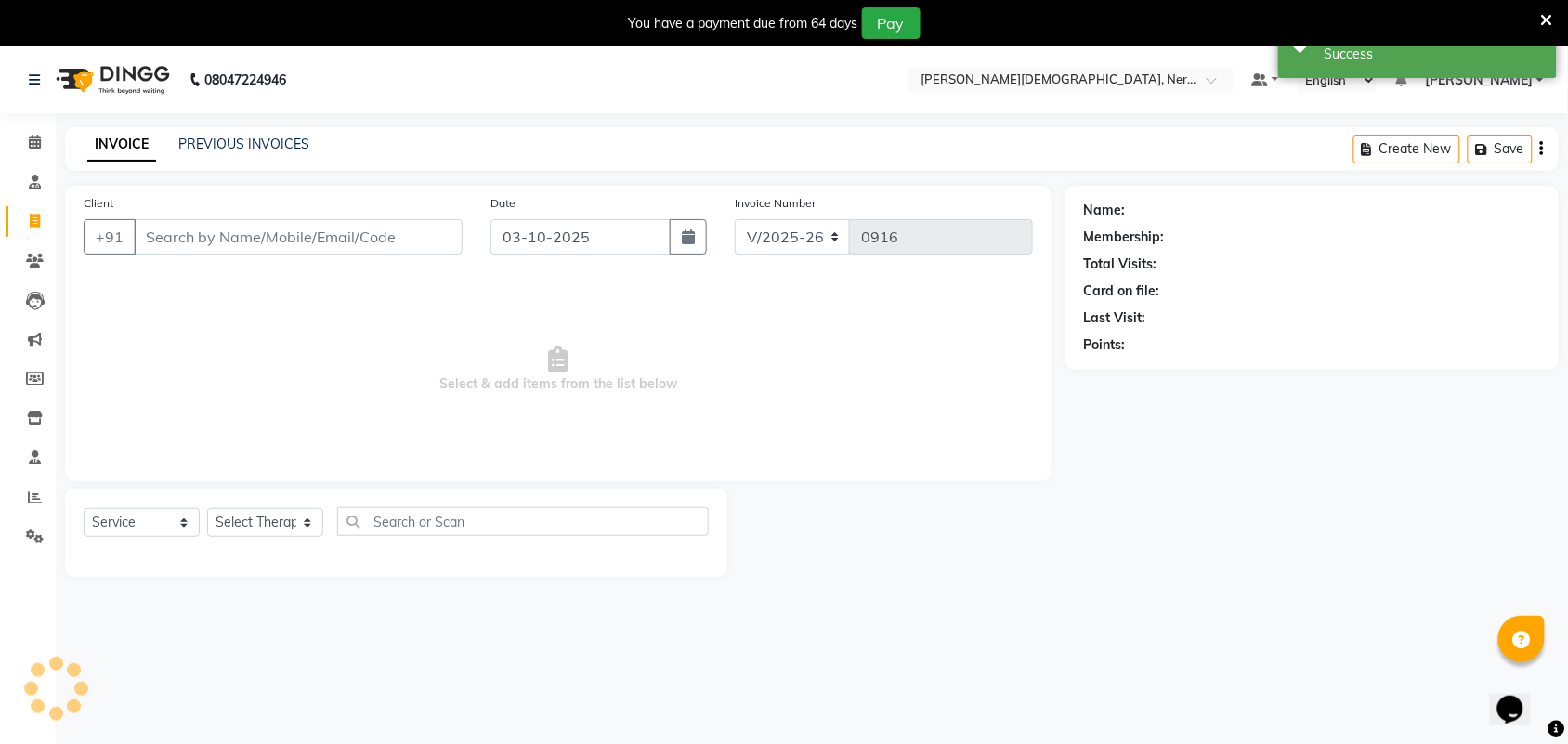
scroll to position [47, 0]
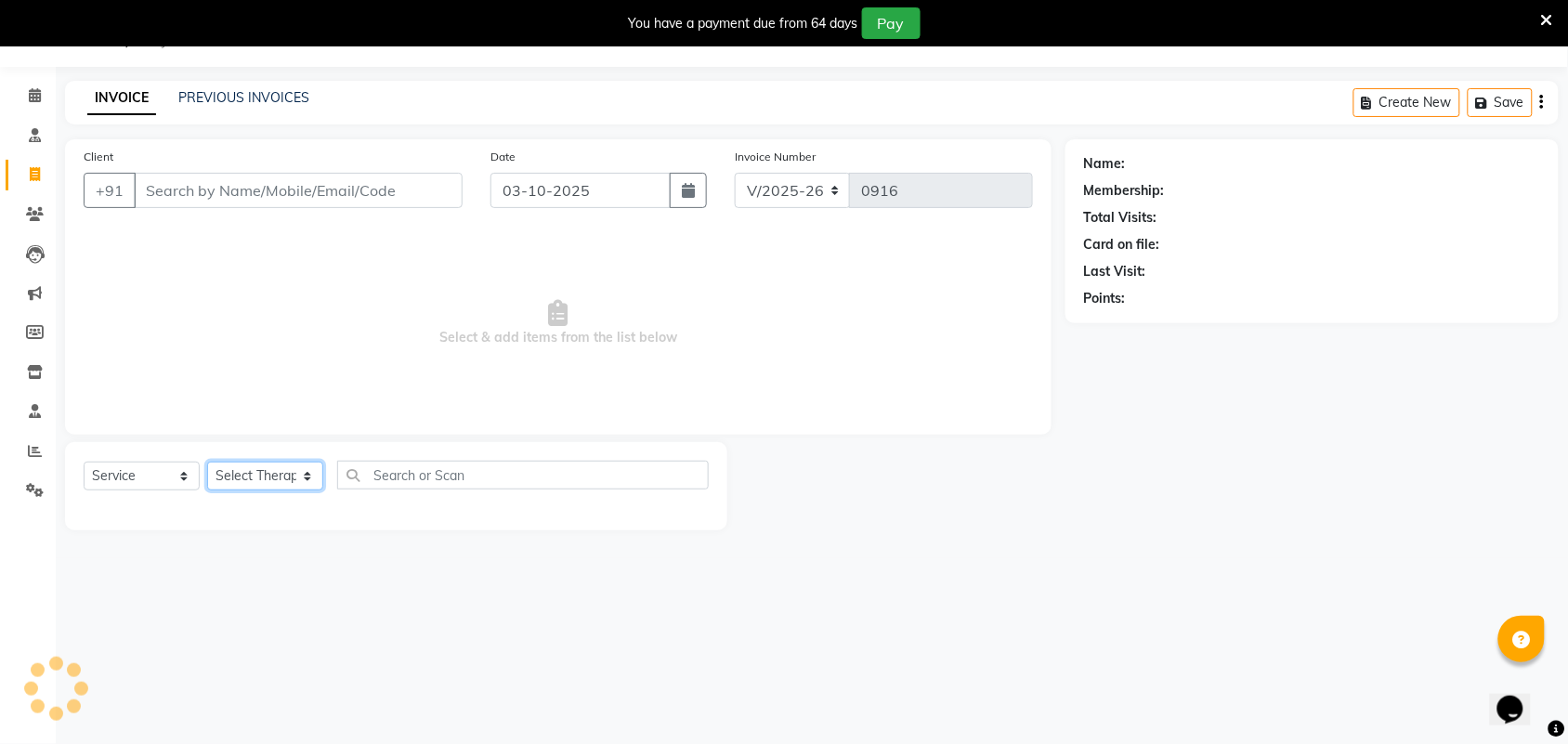
click at [302, 475] on select "Select Therapist" at bounding box center [265, 476] width 116 height 29
type input "9769816942"
click at [313, 476] on select "Select Therapist" at bounding box center [265, 476] width 116 height 29
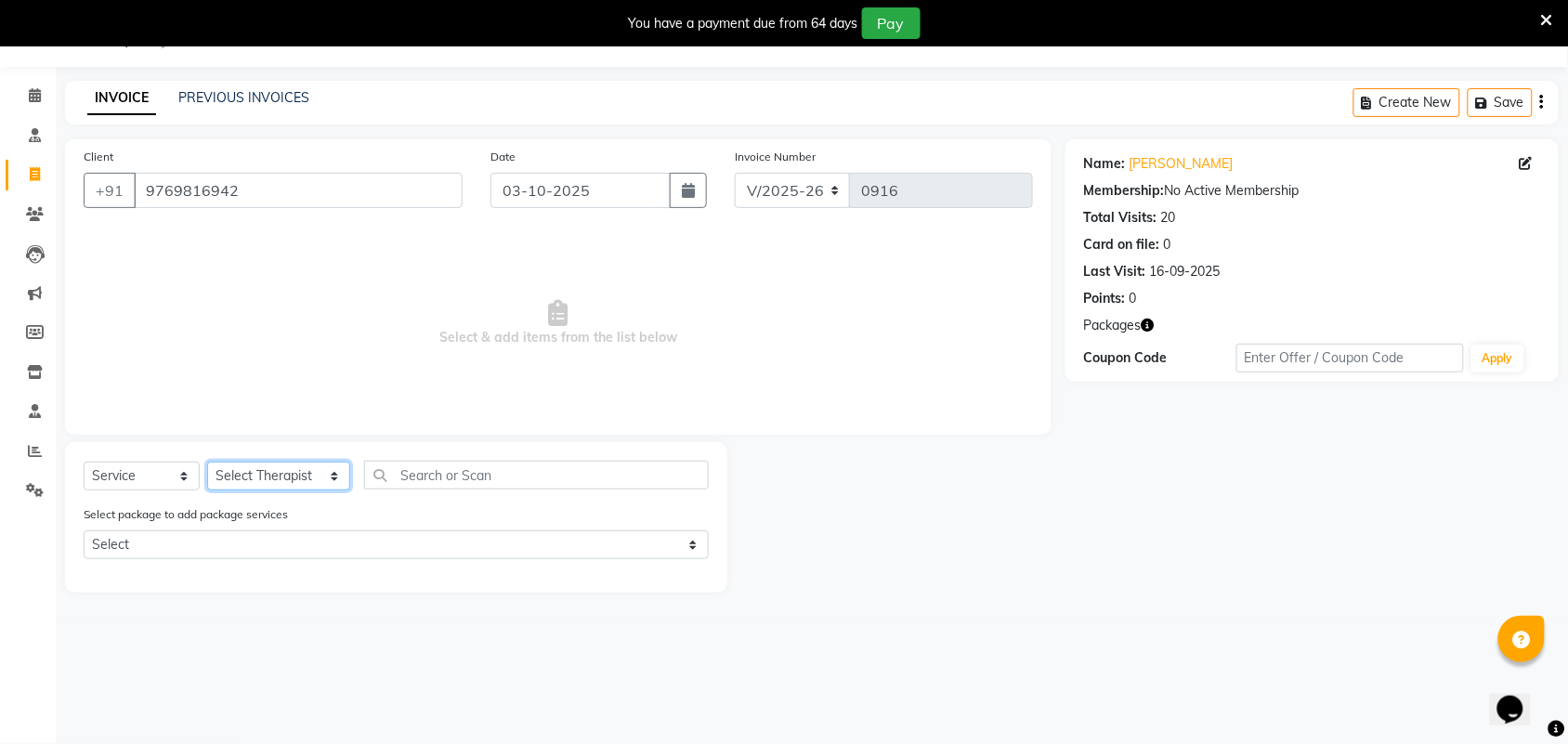
click at [317, 476] on select "Select Therapist [PERSON_NAME] [PERSON_NAME] [PERSON_NAME] Bapu Blind therpist …" at bounding box center [278, 476] width 143 height 29
select select "57061"
click at [207, 462] on select "Select Therapist [PERSON_NAME] [PERSON_NAME] [PERSON_NAME] Bapu Blind therpist …" at bounding box center [278, 476] width 143 height 29
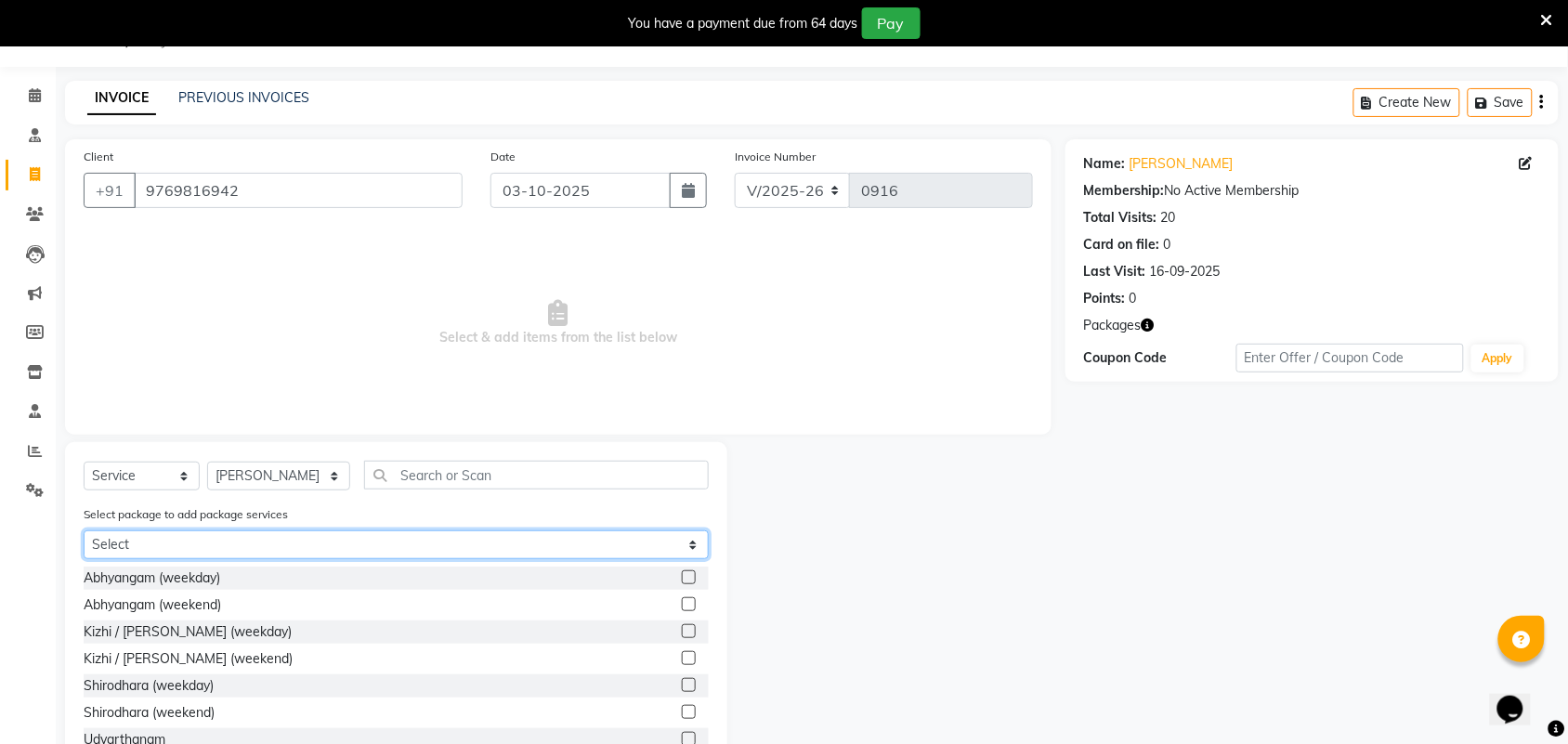
click at [376, 537] on select "Select Abhyangam (30) 25 K Abhyangam(28) 25K" at bounding box center [396, 544] width 625 height 29
select select "1: Object"
click at [84, 530] on select "Select Abhyangam (30) 25 K Abhyangam(28) 25K" at bounding box center [396, 544] width 625 height 29
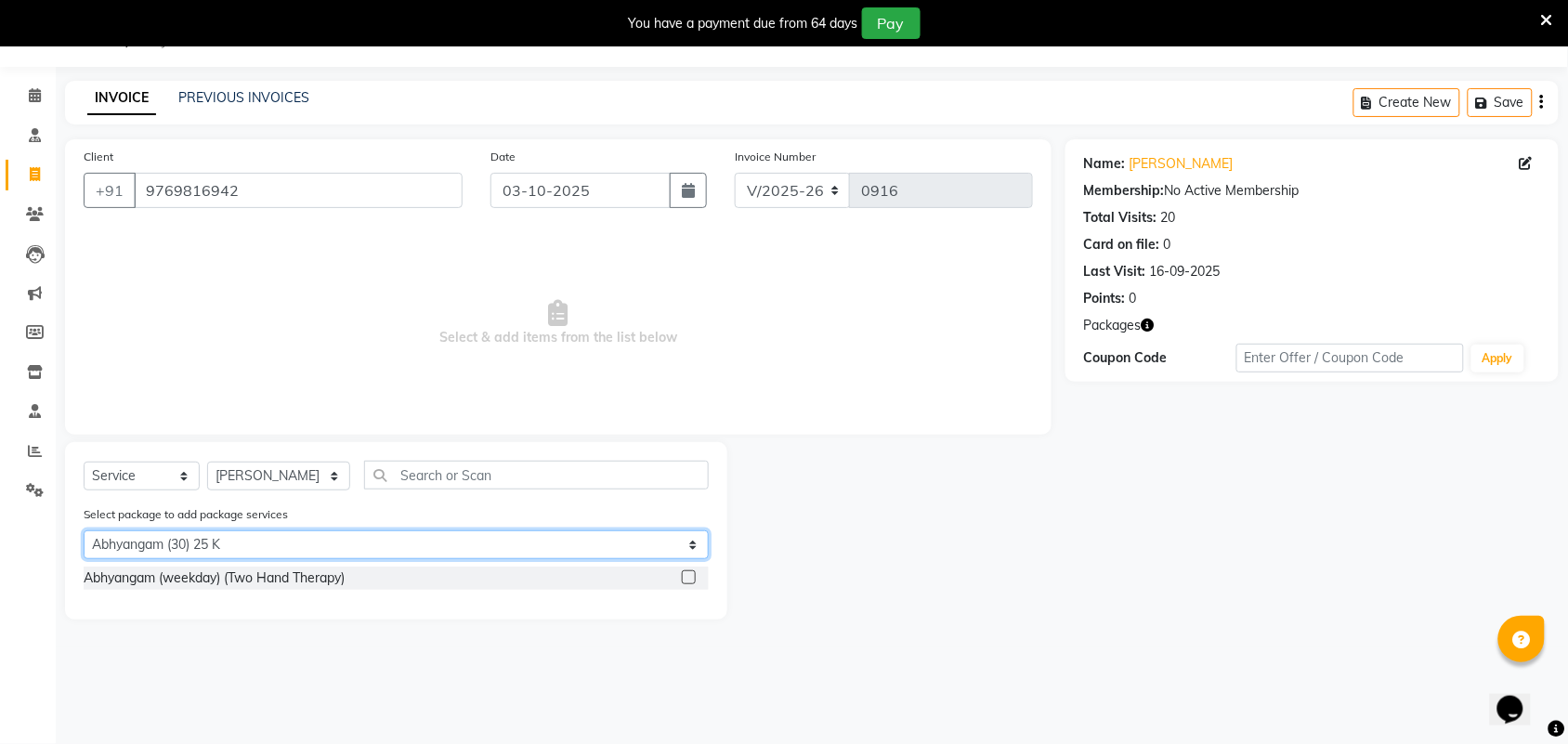
click at [220, 541] on select "Select Abhyangam (30) 25 K Abhyangam(28) 25K" at bounding box center [396, 544] width 625 height 29
click at [84, 530] on select "Select Abhyangam (30) 25 K Abhyangam(28) 25K" at bounding box center [396, 544] width 625 height 29
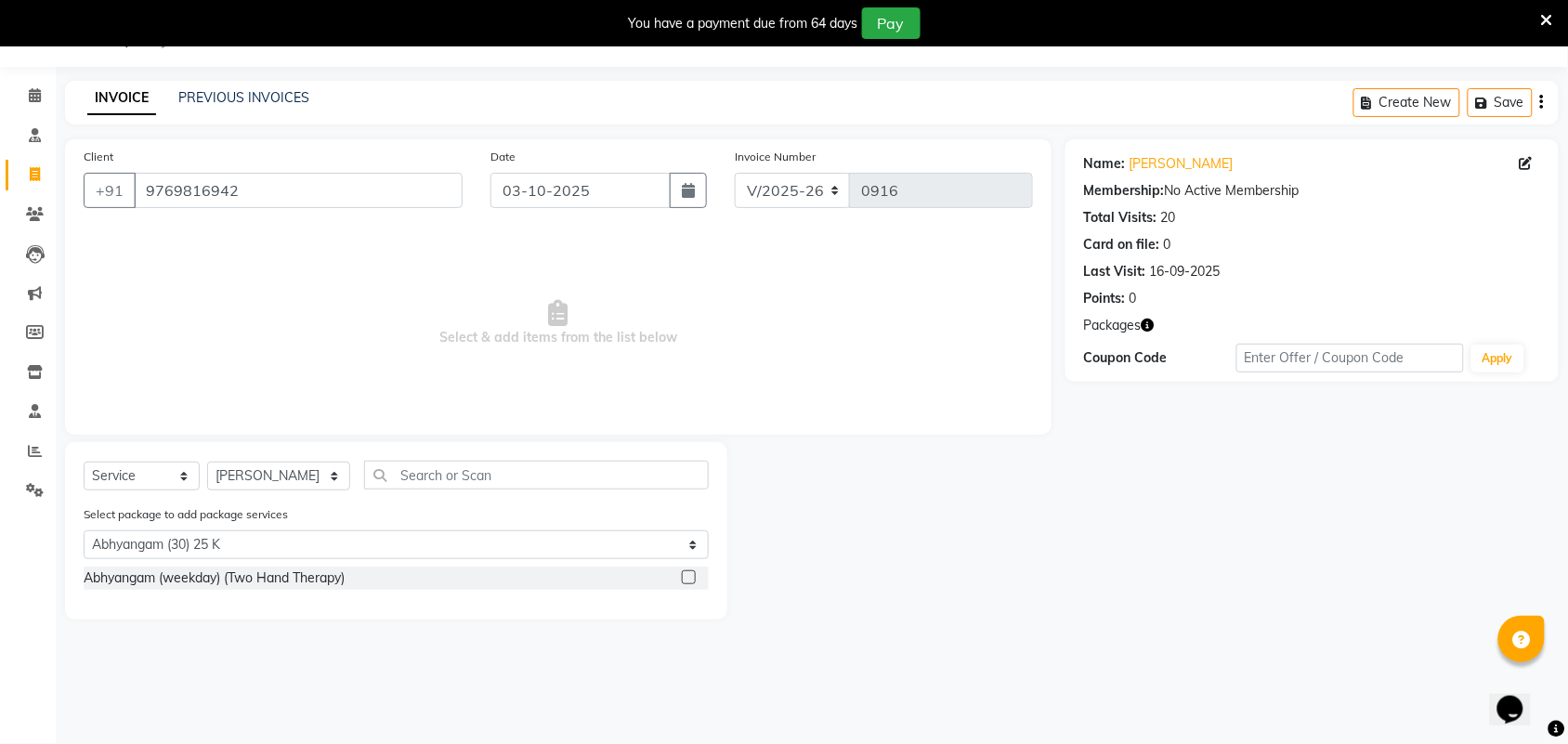
click at [693, 574] on label at bounding box center [689, 577] width 14 height 14
click at [693, 574] on input "checkbox" at bounding box center [688, 578] width 12 height 12
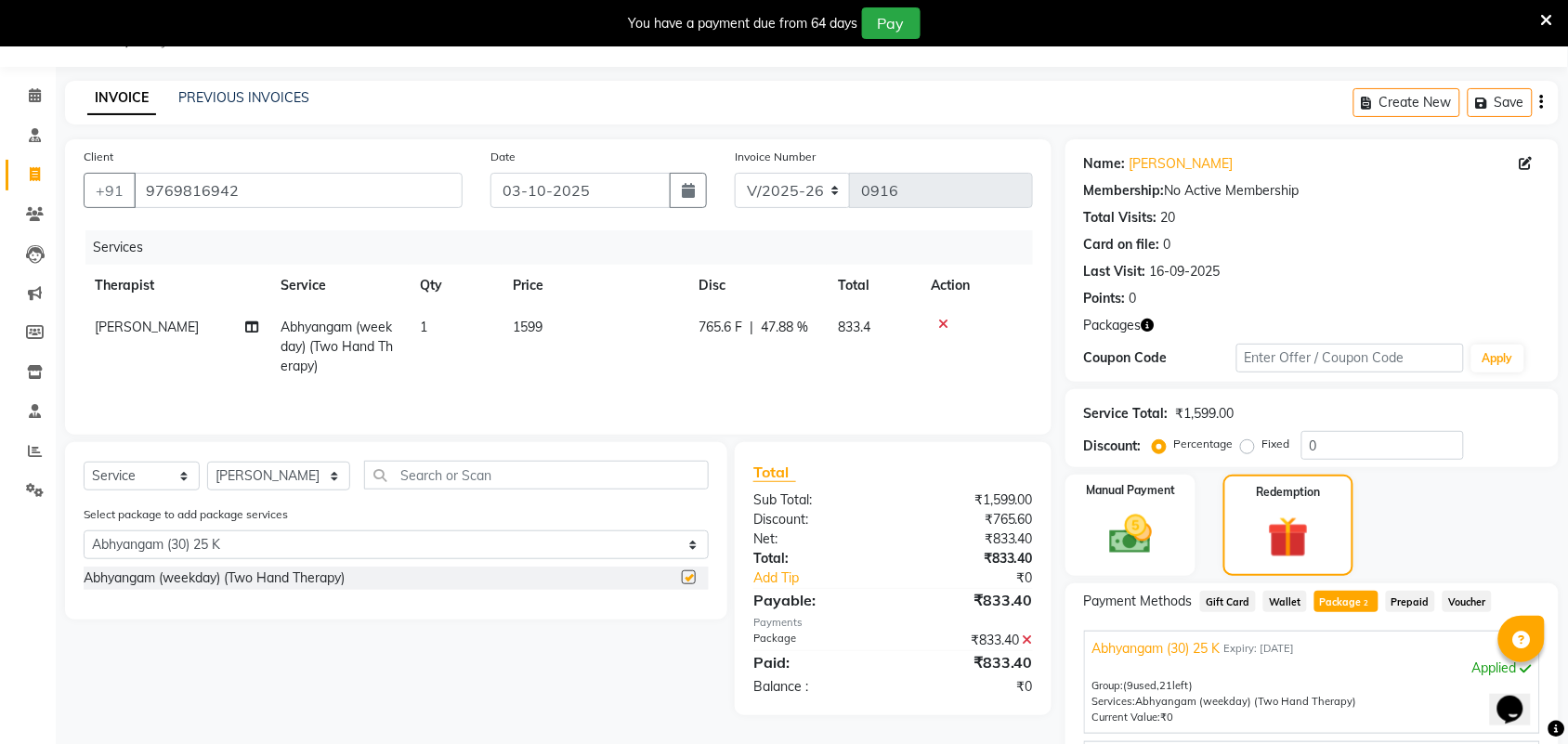
checkbox input "false"
click at [1120, 544] on img at bounding box center [1130, 535] width 72 height 51
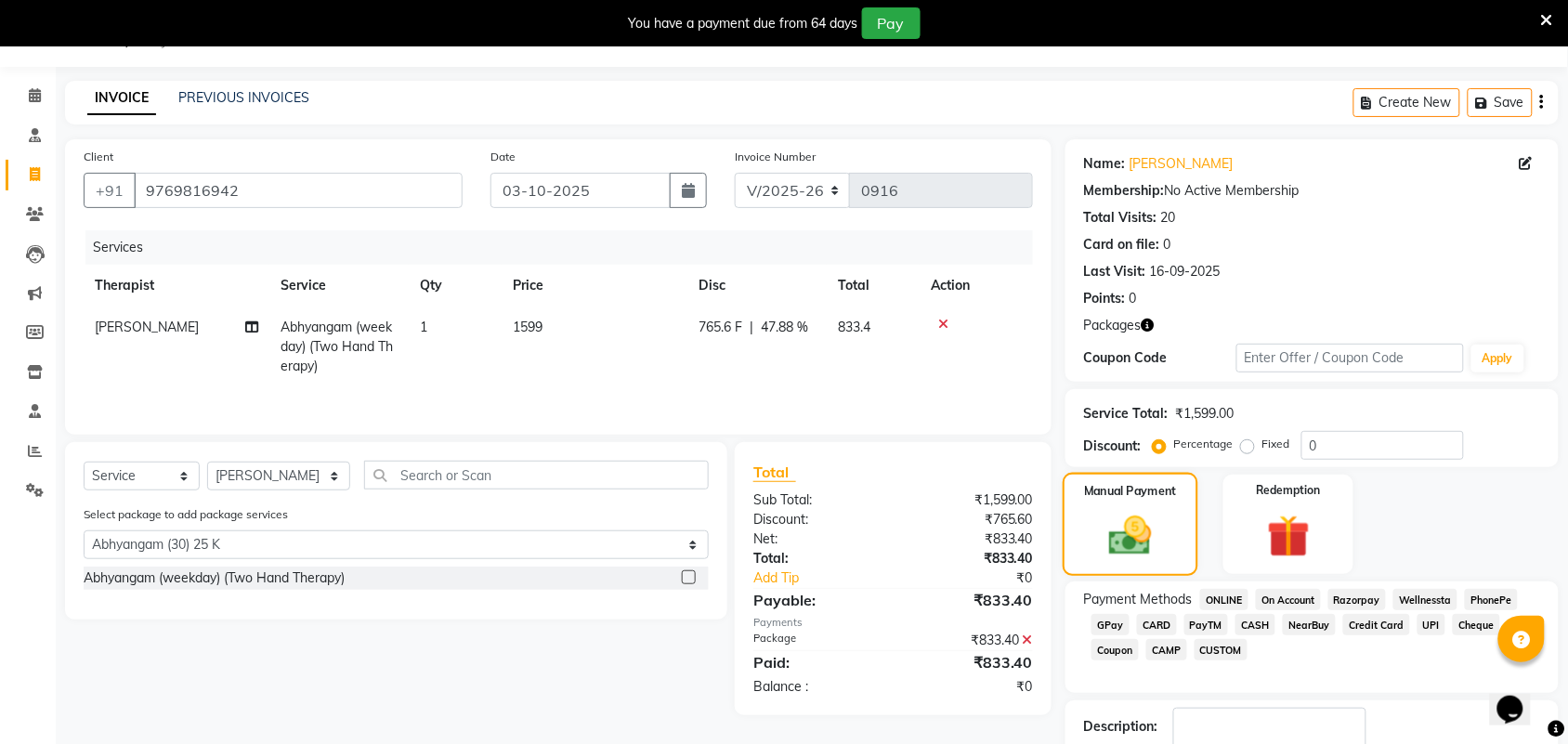
click at [1152, 542] on img at bounding box center [1130, 536] width 69 height 49
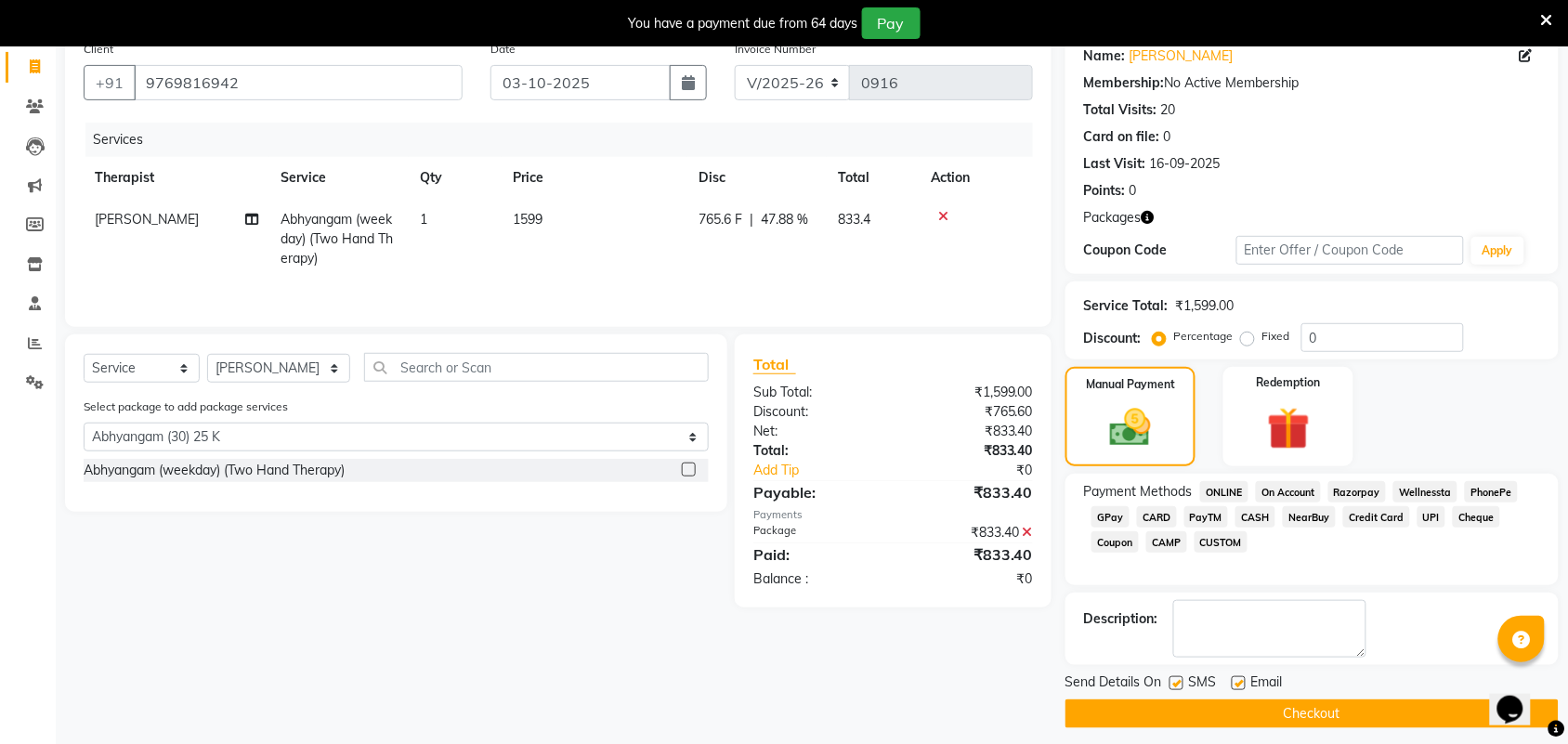
scroll to position [158, 0]
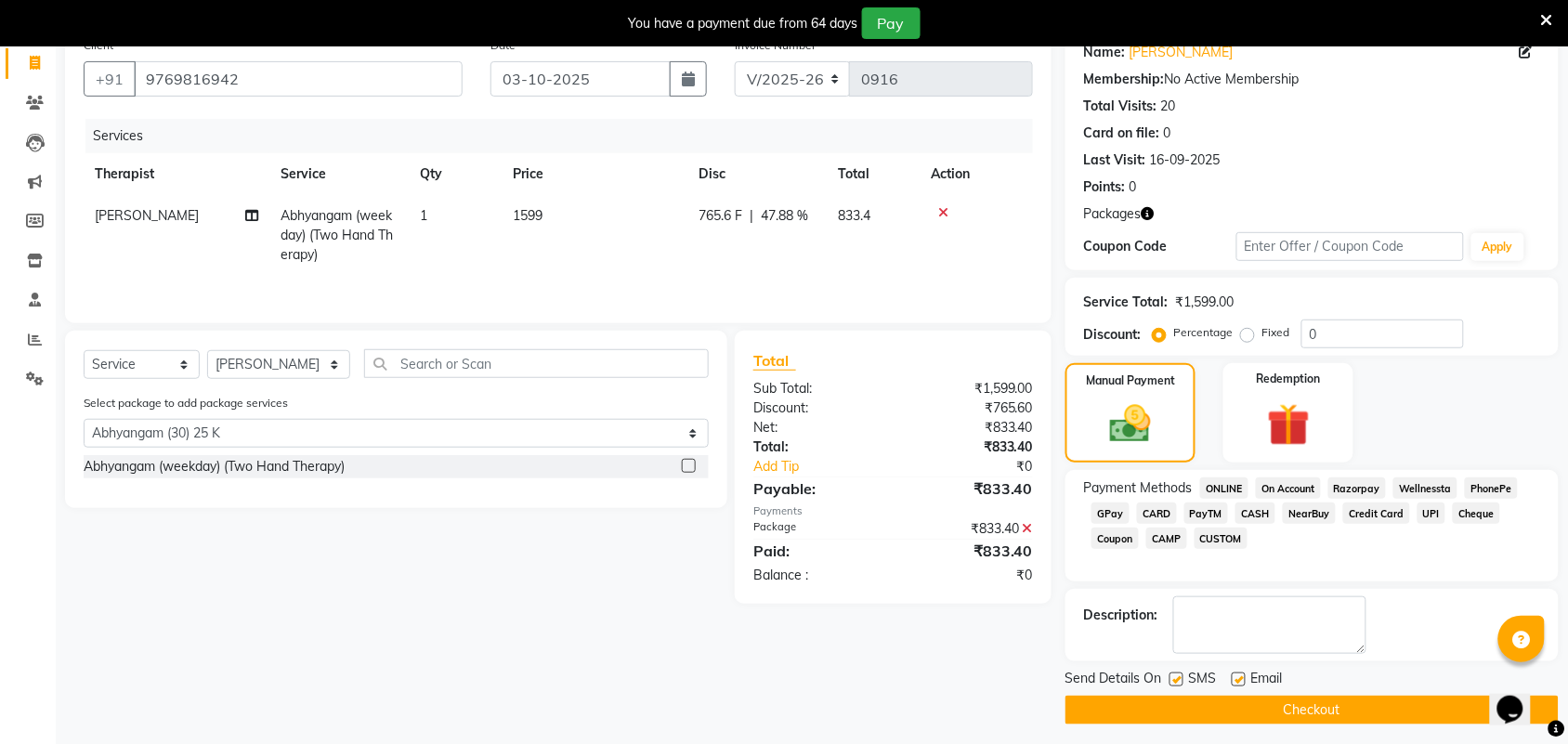
click at [1176, 681] on label at bounding box center [1176, 679] width 14 height 14
click at [1176, 681] on input "checkbox" at bounding box center [1175, 680] width 12 height 12
checkbox input "false"
click at [1249, 681] on div "Email" at bounding box center [1264, 680] width 66 height 23
click at [1237, 679] on label at bounding box center [1238, 679] width 14 height 14
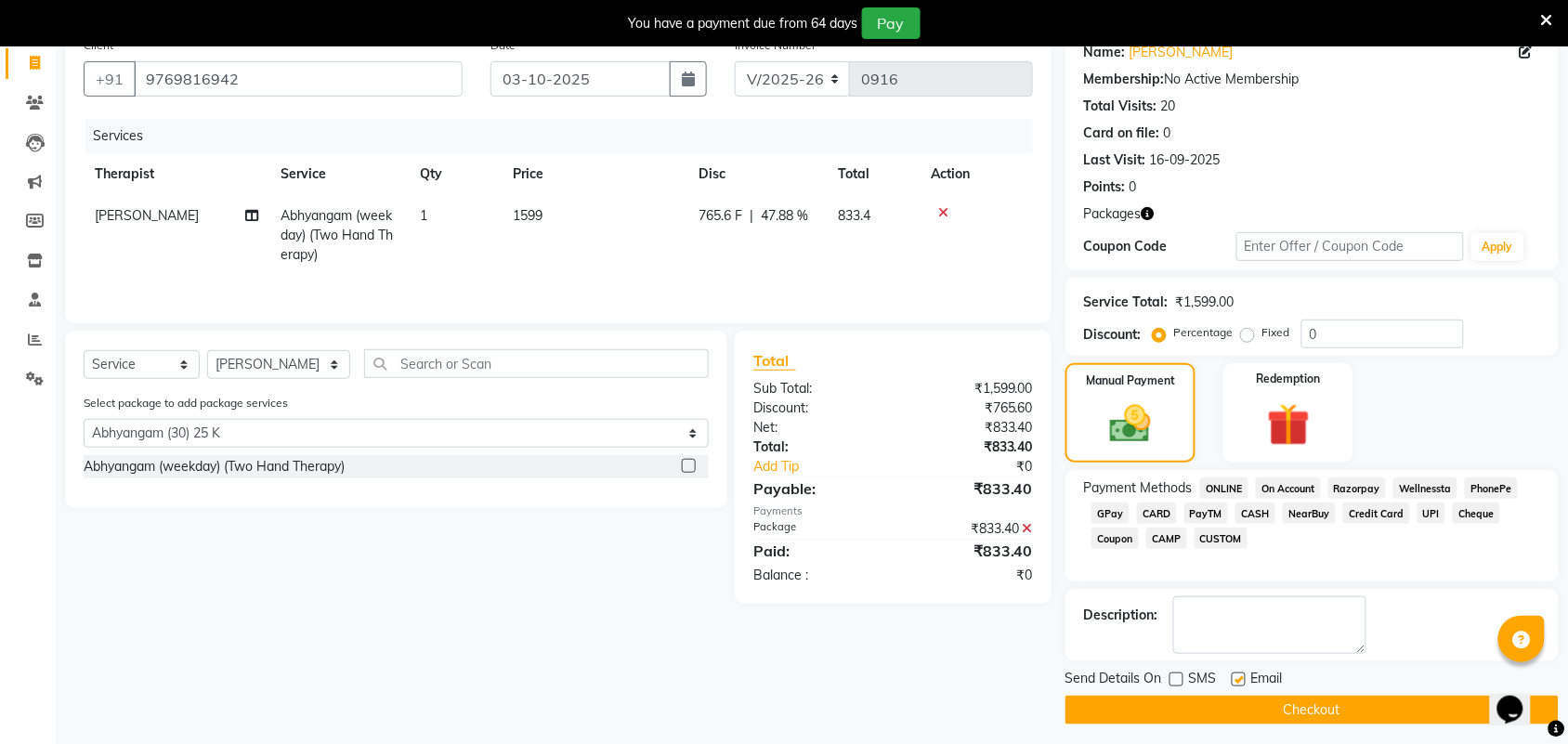
click at [1237, 679] on input "checkbox" at bounding box center [1237, 680] width 12 height 12
checkbox input "false"
click at [1280, 432] on img at bounding box center [1288, 426] width 72 height 56
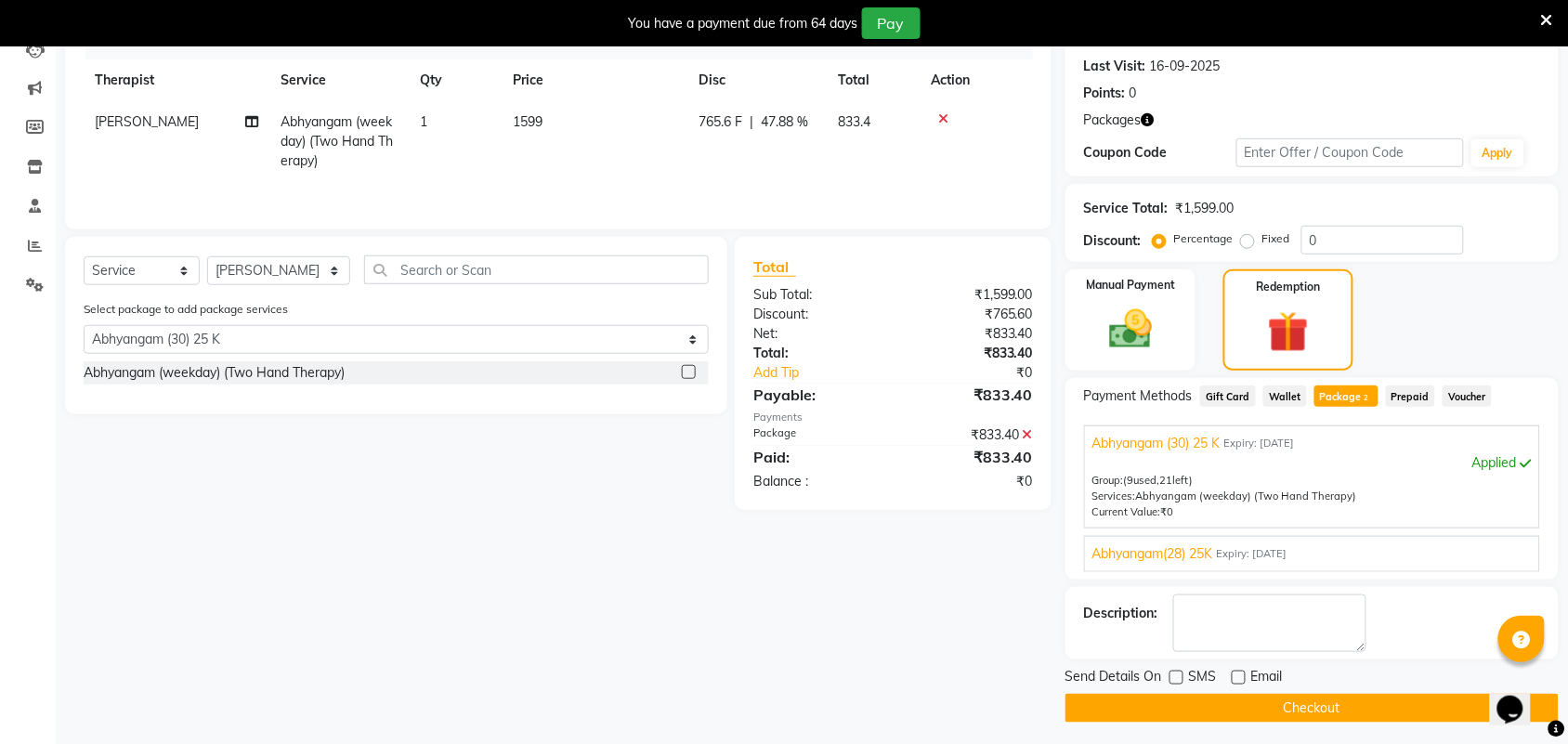
scroll to position [258, 0]
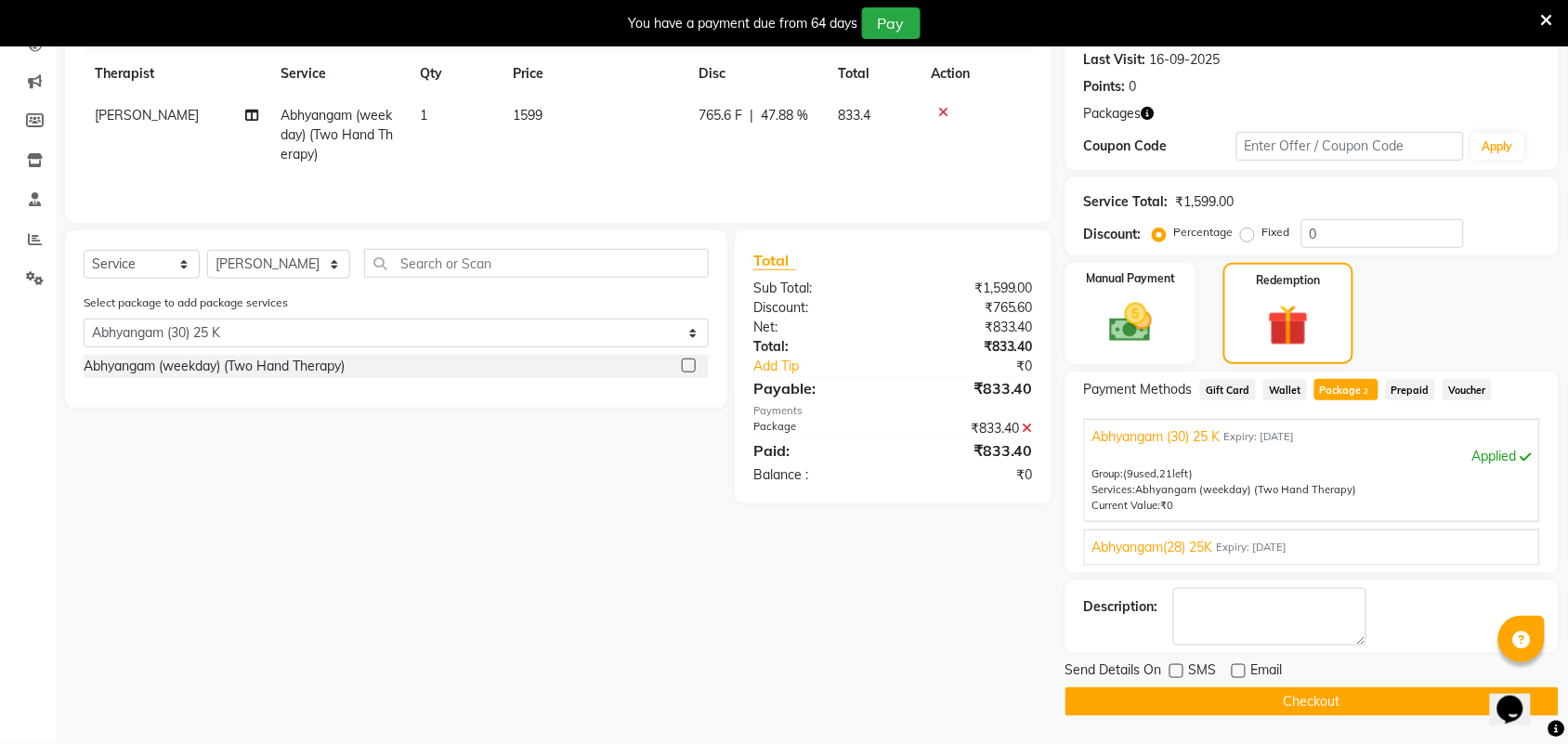
click at [1347, 695] on button "Checkout" at bounding box center [1312, 702] width 493 height 29
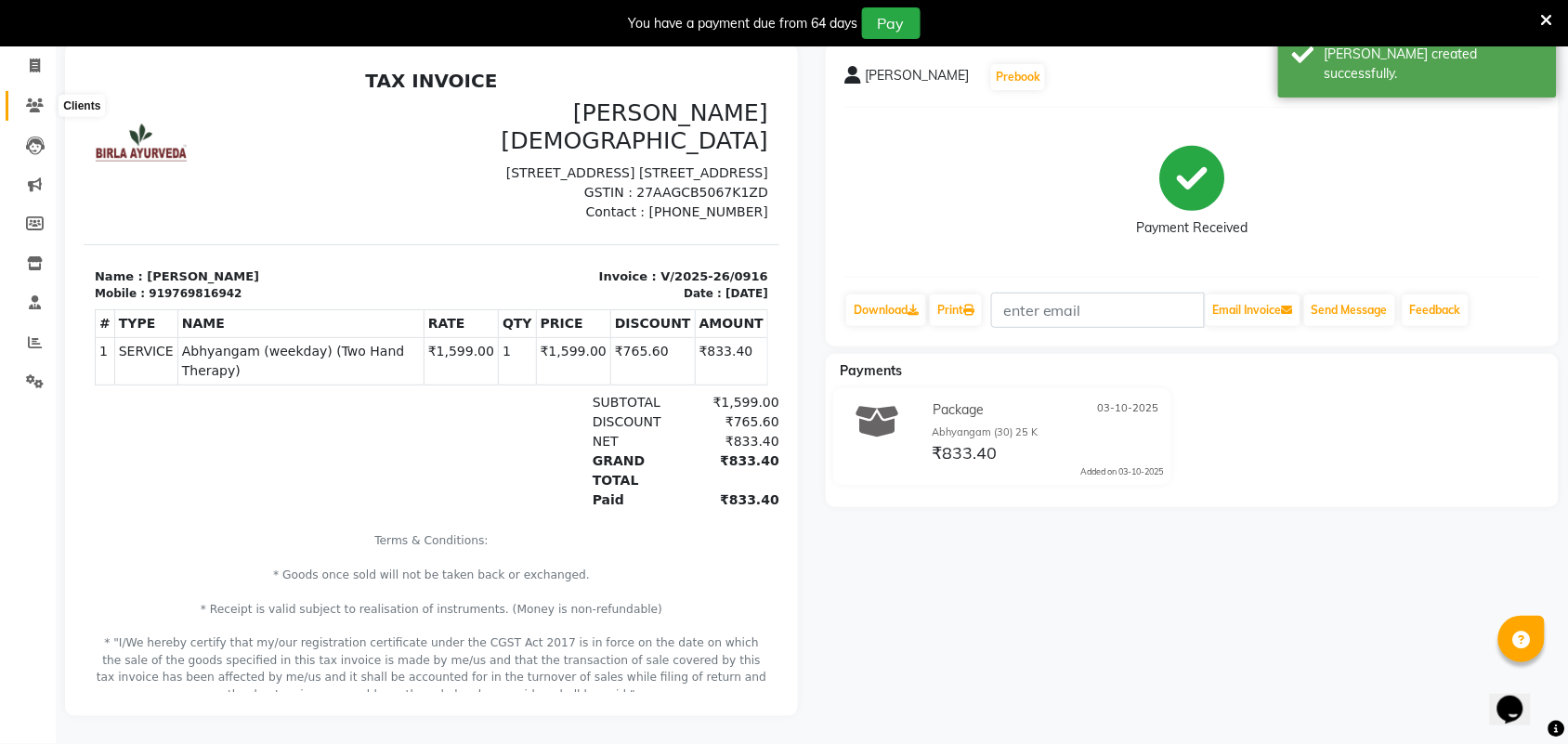
click at [28, 99] on icon at bounding box center [34, 105] width 18 height 14
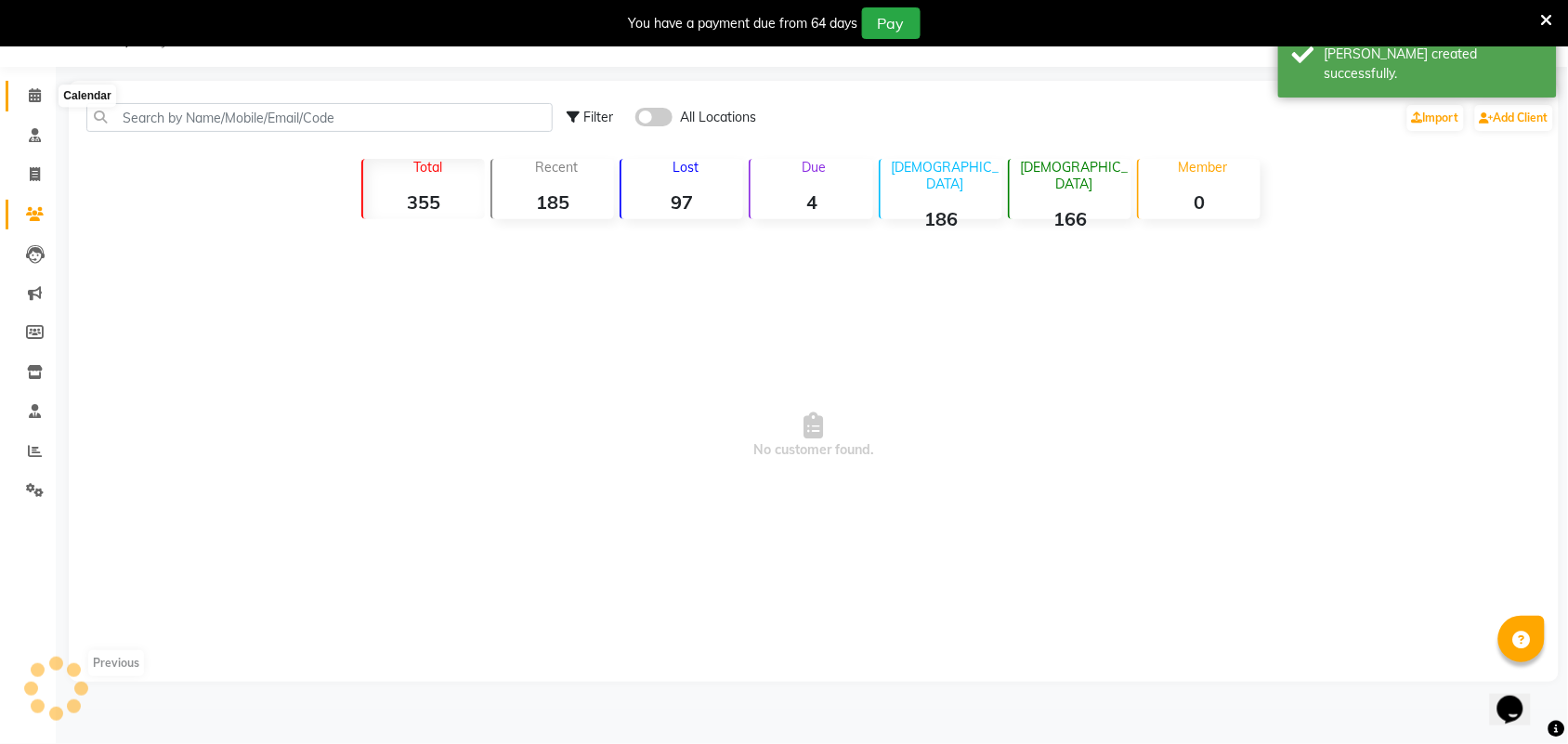
scroll to position [106, 0]
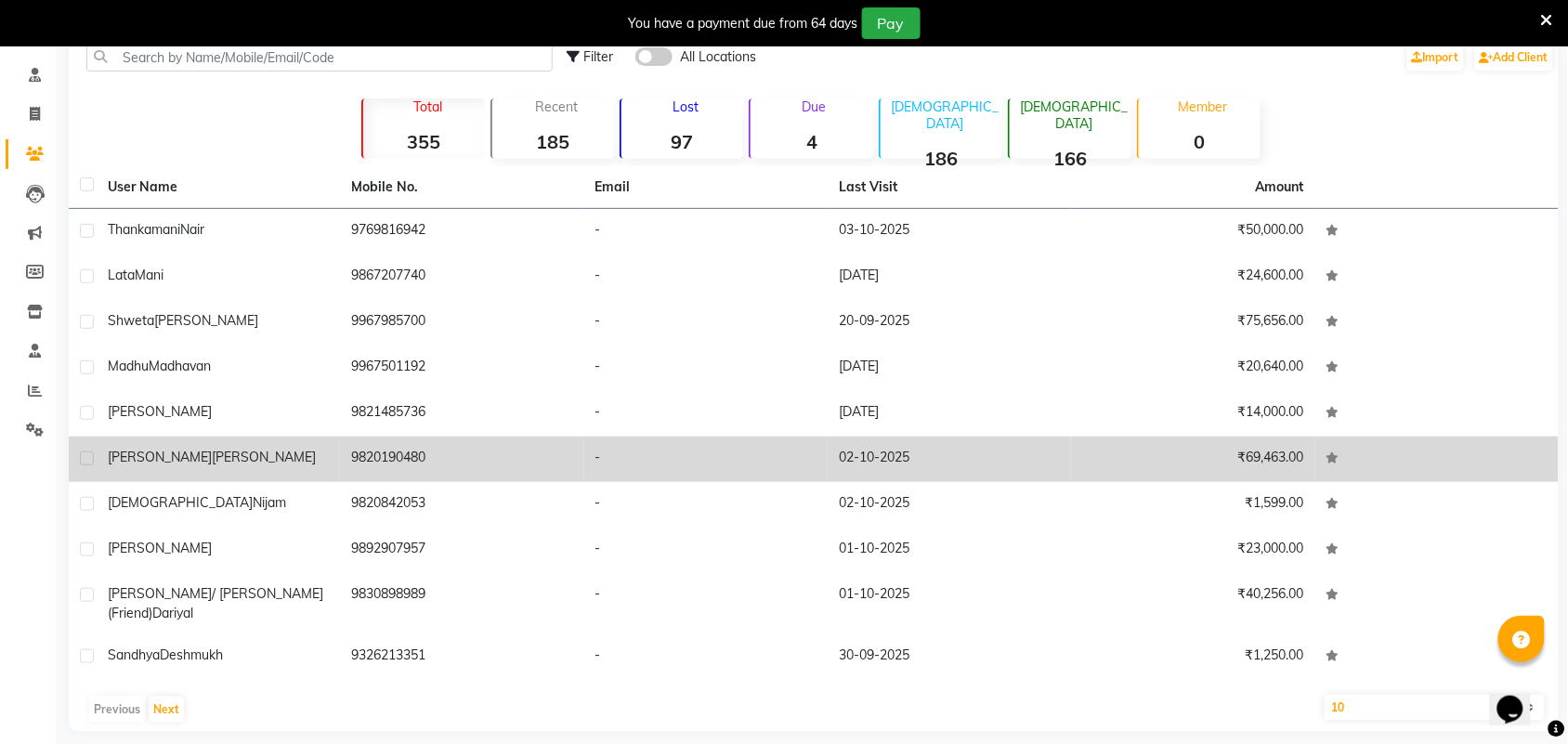
click at [235, 453] on span "[PERSON_NAME]" at bounding box center [264, 457] width 104 height 17
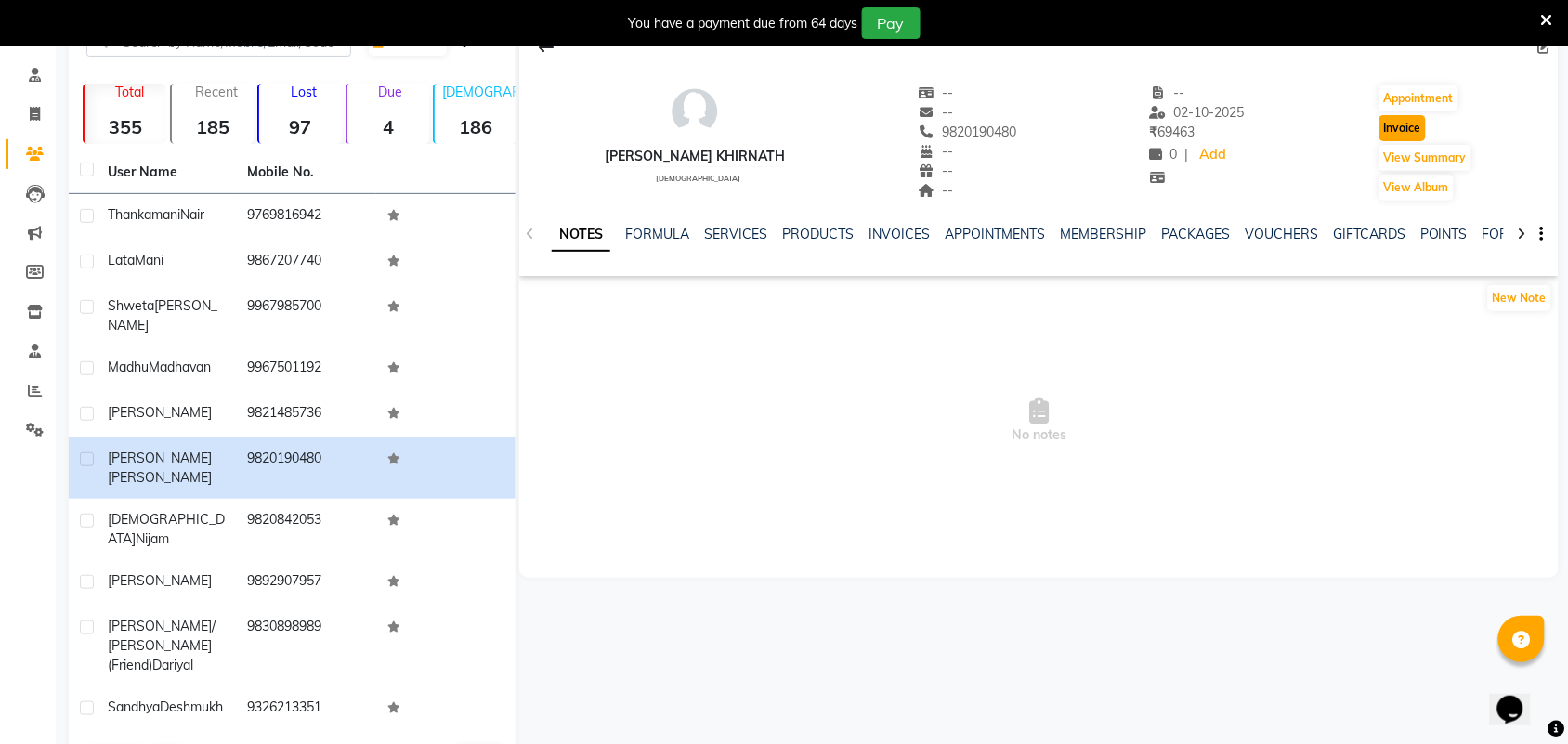
click at [1408, 128] on button "Invoice" at bounding box center [1402, 127] width 47 height 26
select select "service"
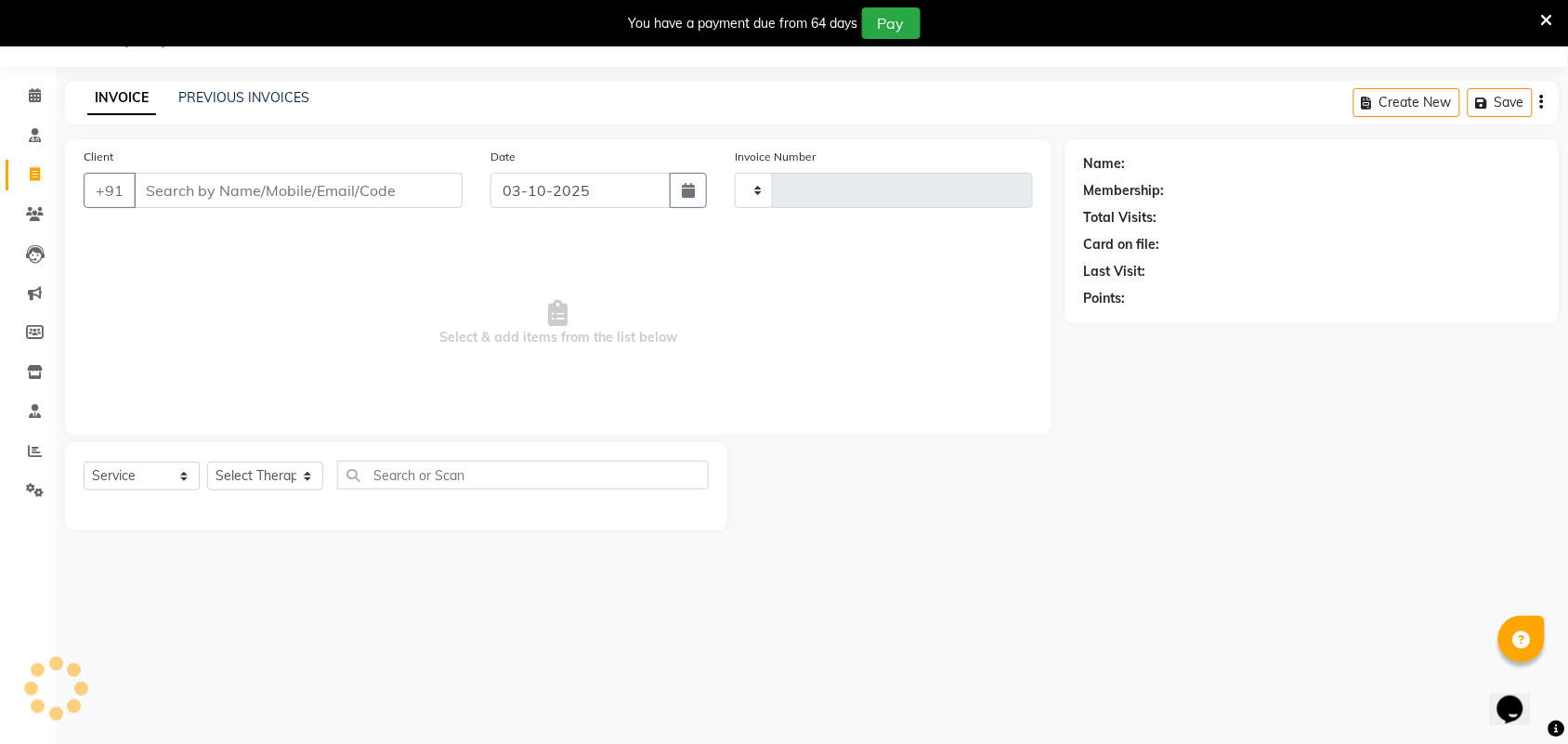
scroll to position [47, 0]
type input "9820190480"
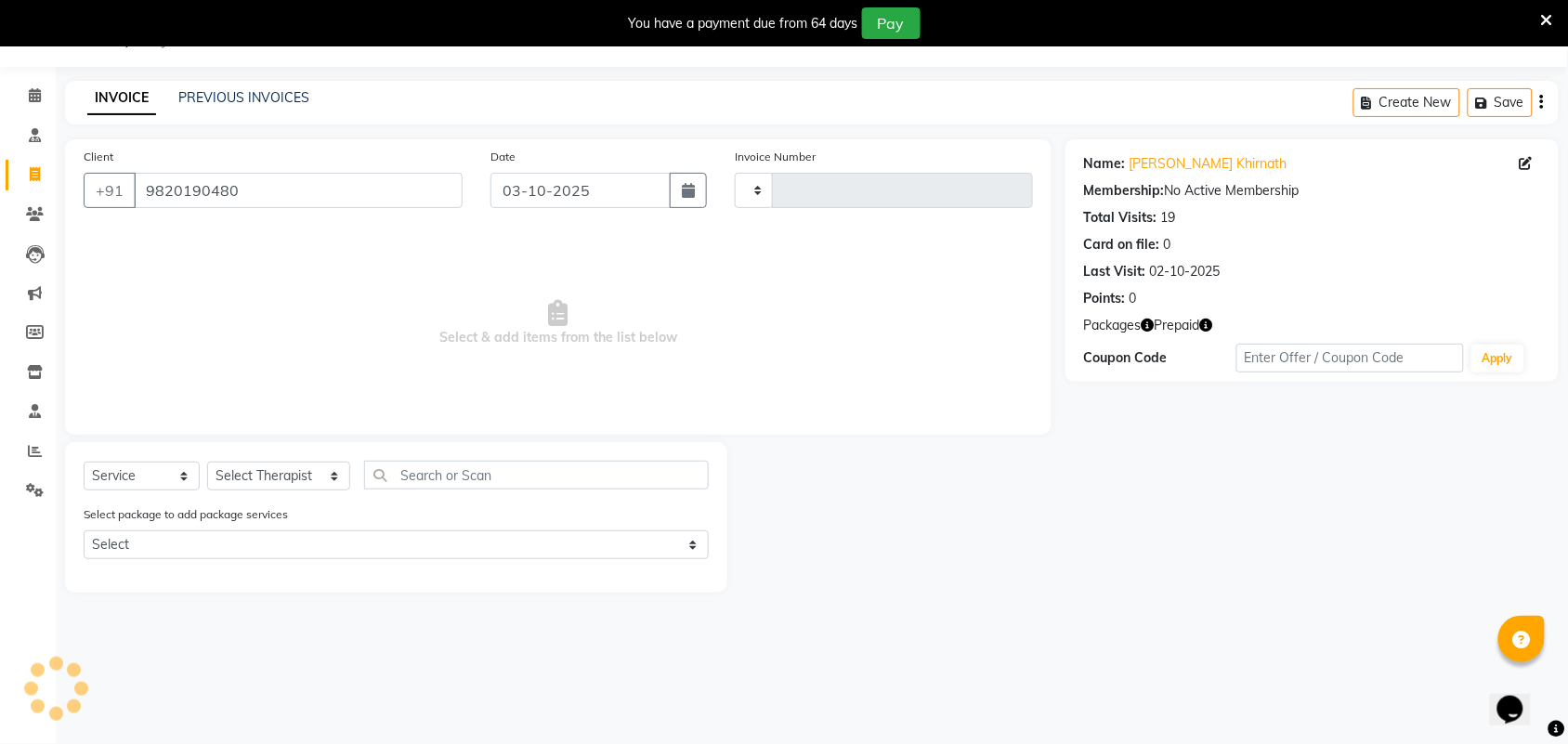
type input "0917"
select select "6808"
click at [310, 471] on select "Select Therapist [PERSON_NAME] [PERSON_NAME] [PERSON_NAME] Bapu Blind therpist …" at bounding box center [278, 476] width 143 height 29
select select "57061"
click at [207, 462] on select "Select Therapist [PERSON_NAME] [PERSON_NAME] [PERSON_NAME] Bapu Blind therpist …" at bounding box center [278, 476] width 143 height 29
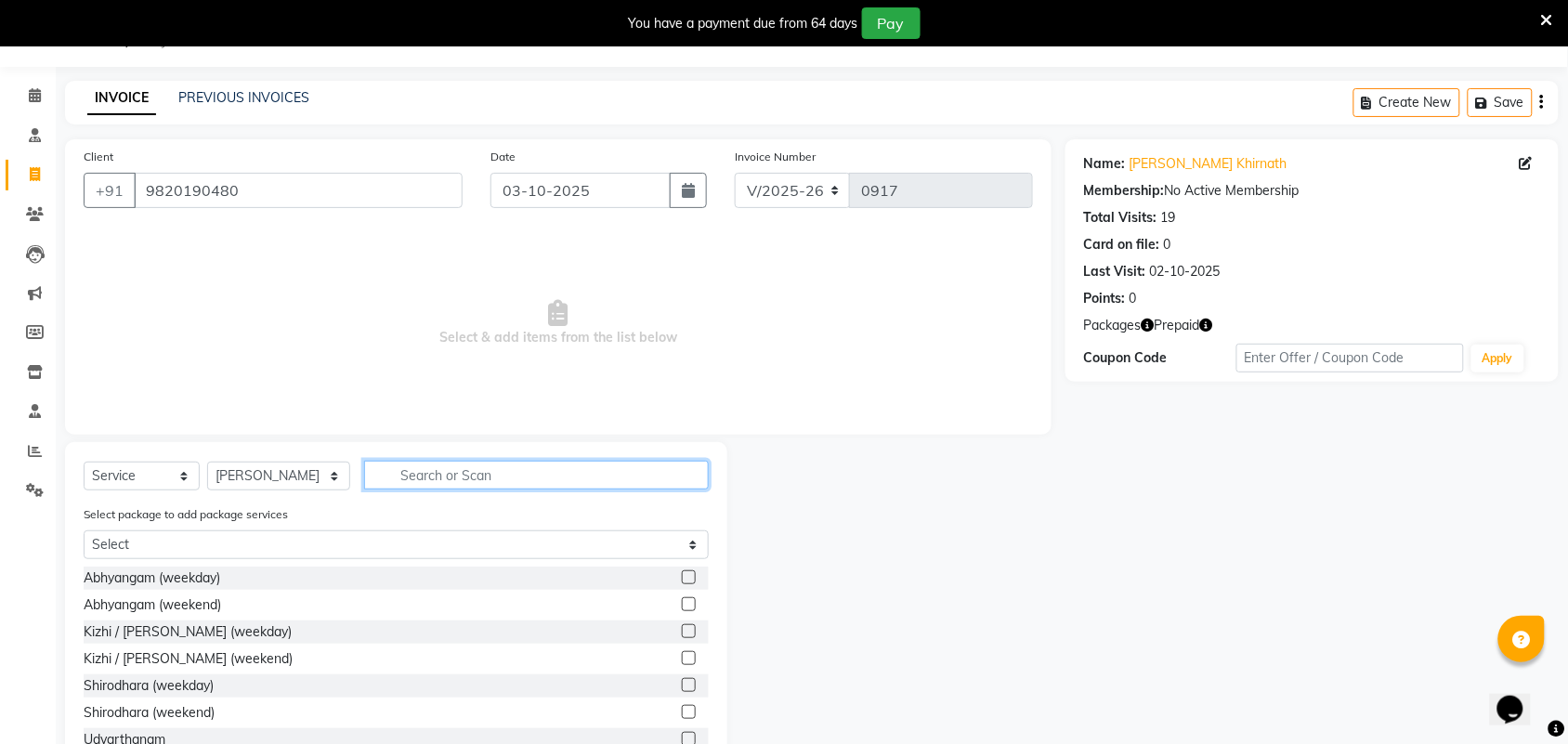
click at [429, 474] on input "text" at bounding box center [536, 475] width 345 height 29
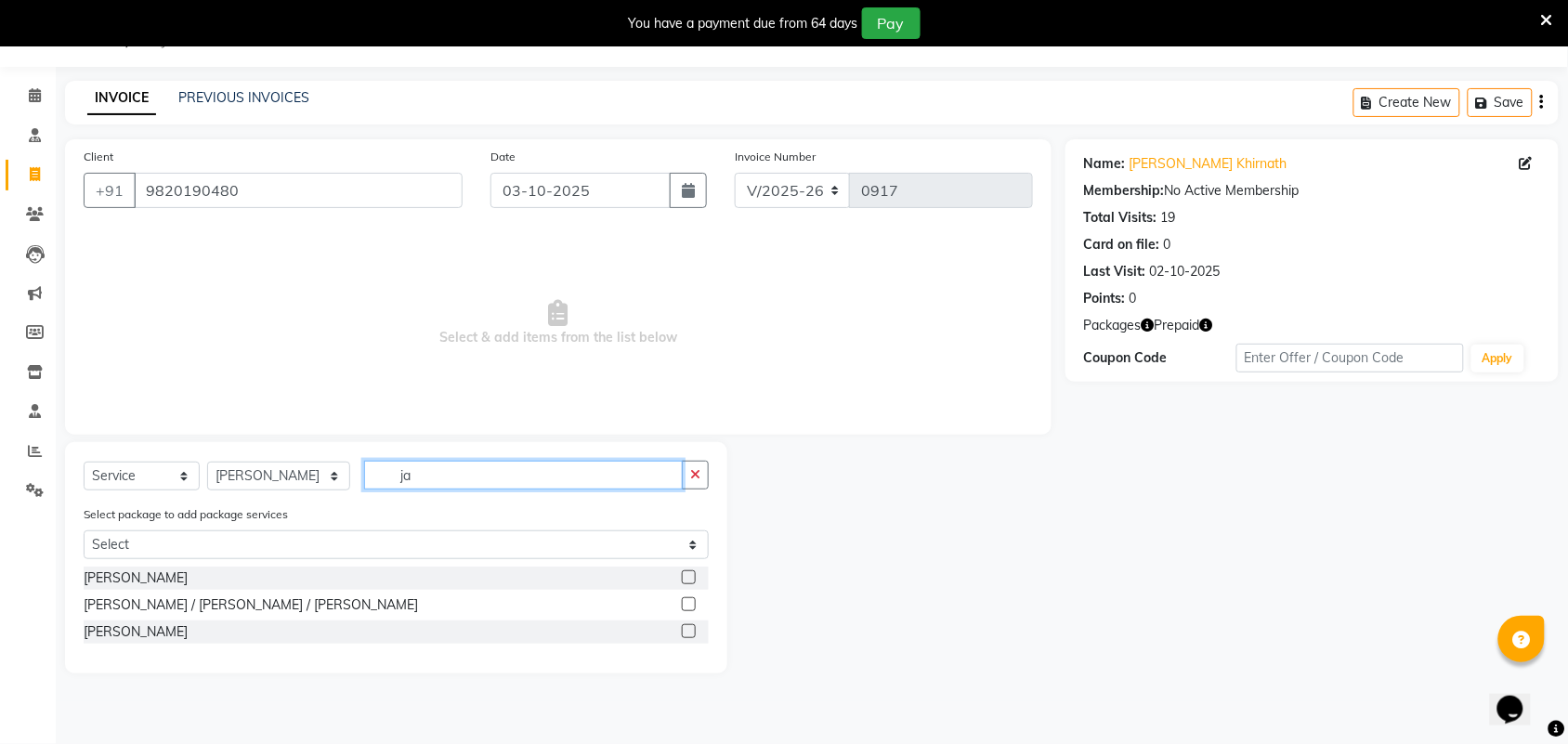
type input "ja"
click at [690, 598] on label at bounding box center [689, 604] width 14 height 14
click at [690, 600] on input "checkbox" at bounding box center [688, 605] width 12 height 12
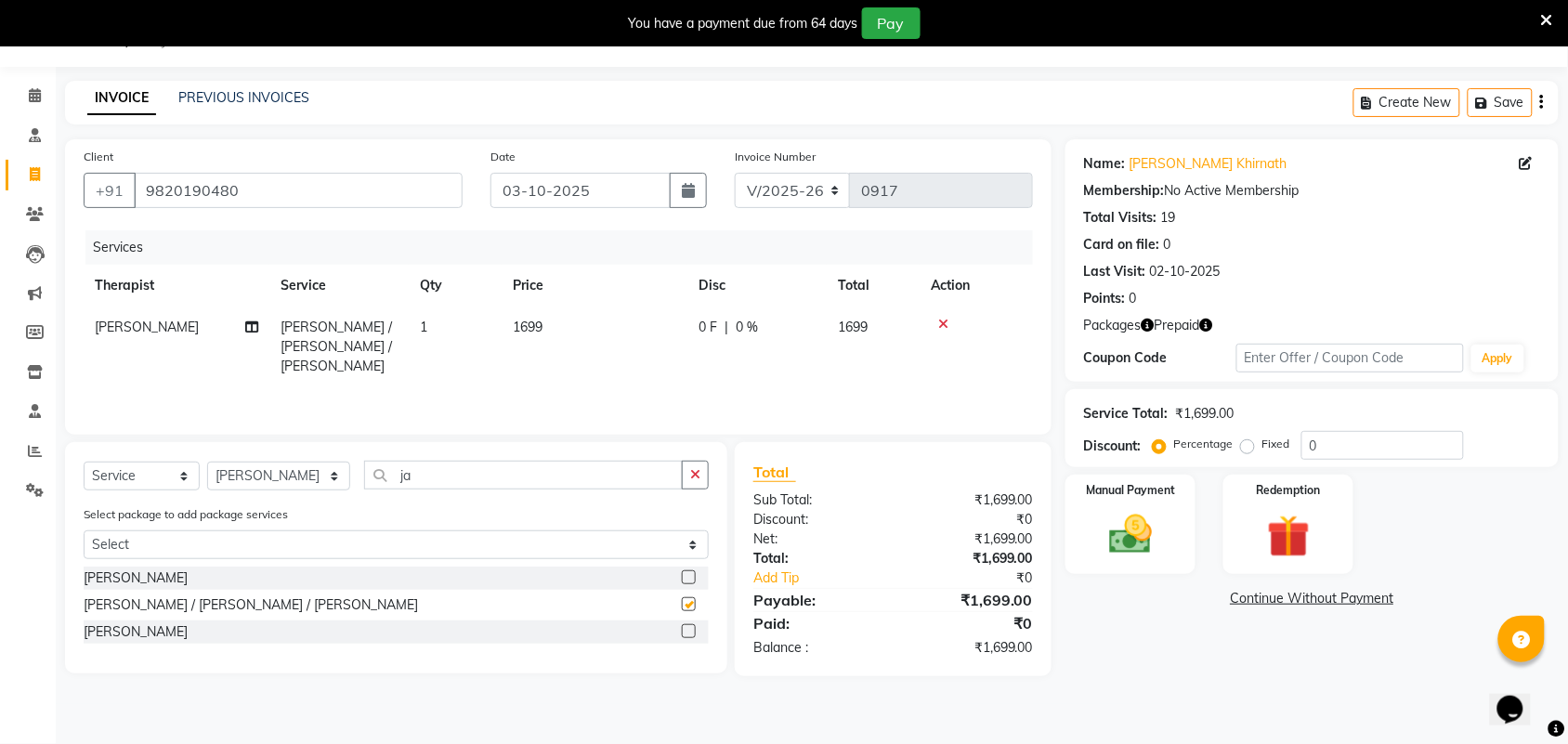
checkbox input "false"
click at [1275, 530] on img at bounding box center [1288, 537] width 72 height 56
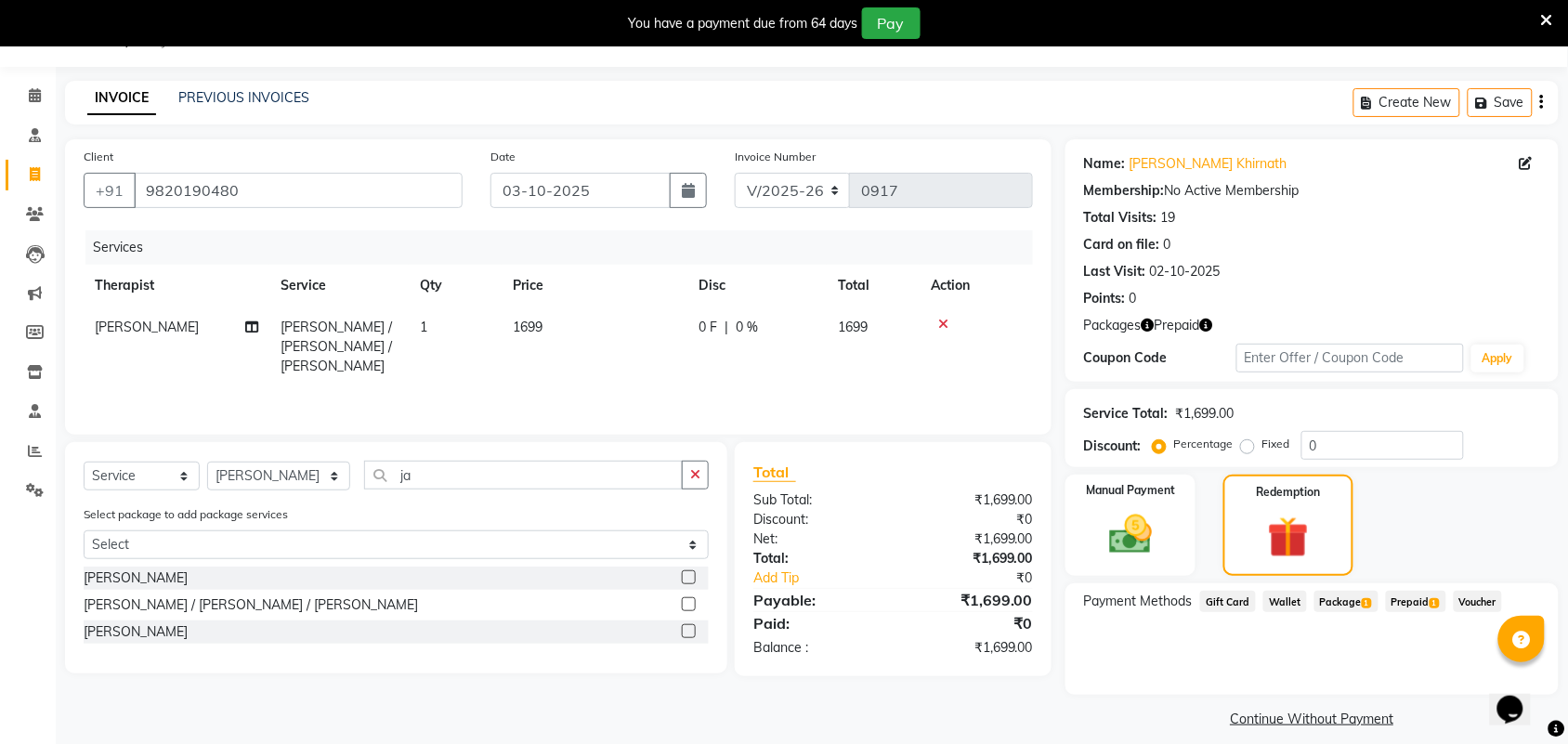
click at [1400, 598] on span "Prepaid 1" at bounding box center [1416, 601] width 61 height 21
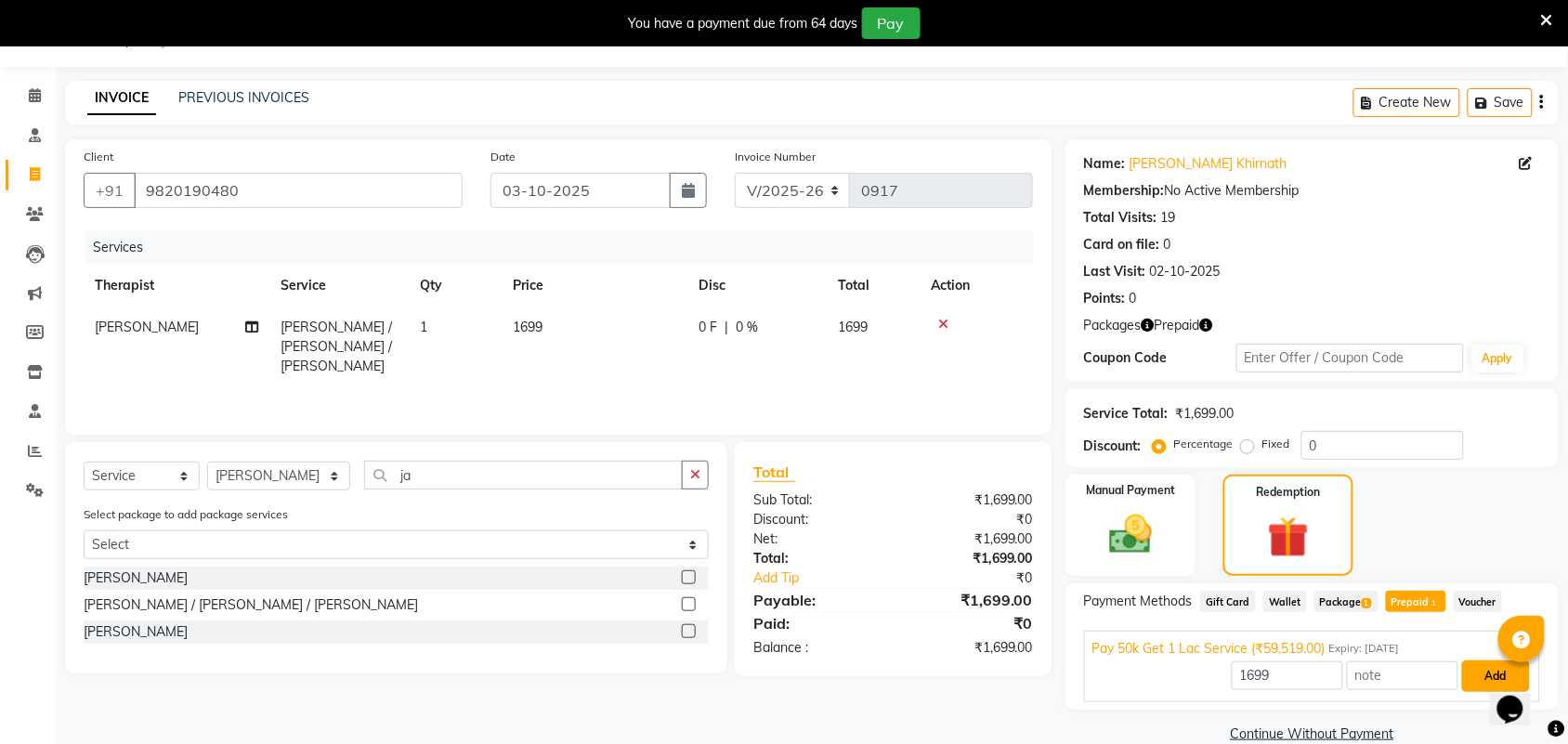
click at [1483, 683] on button "Add" at bounding box center [1495, 676] width 67 height 31
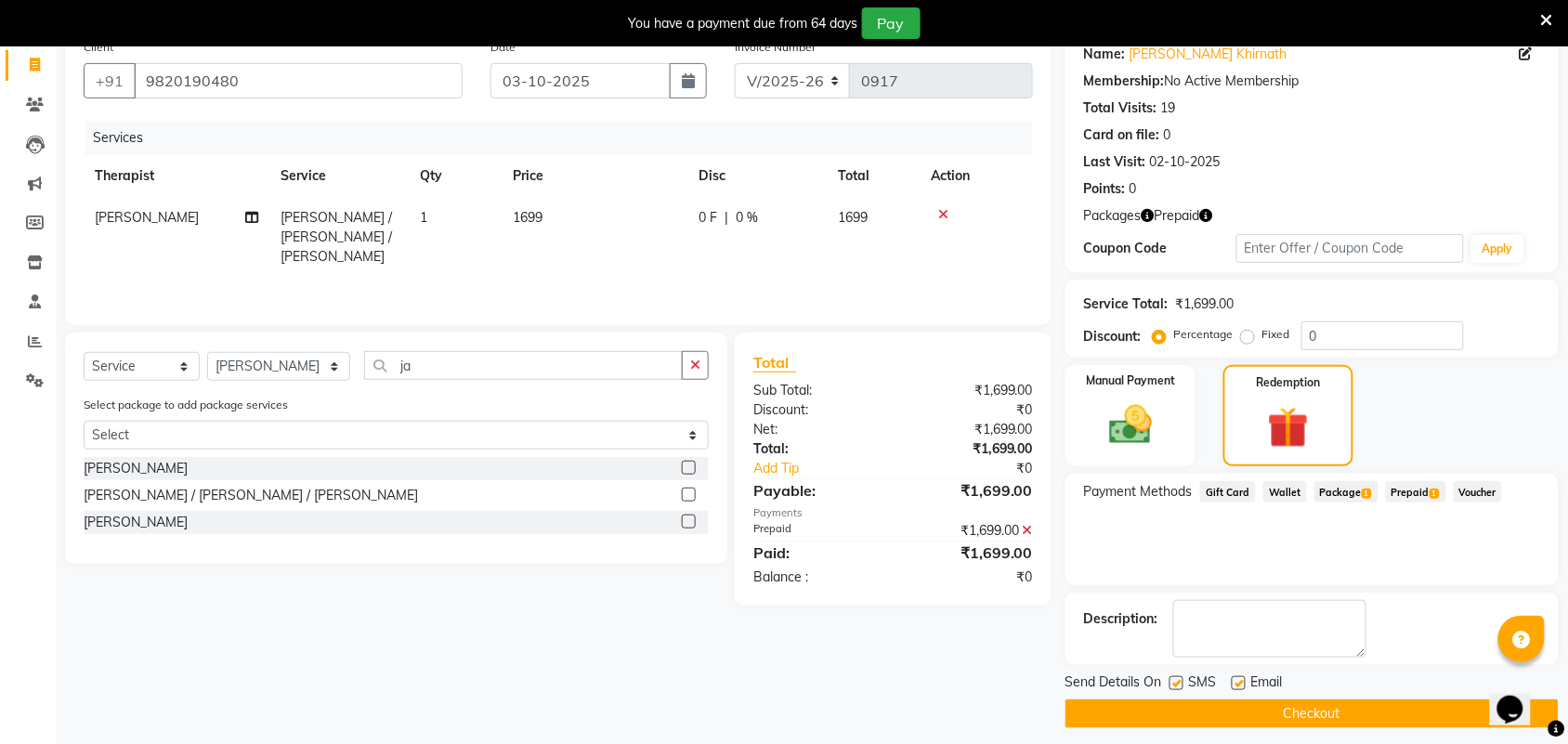
scroll to position [167, 0]
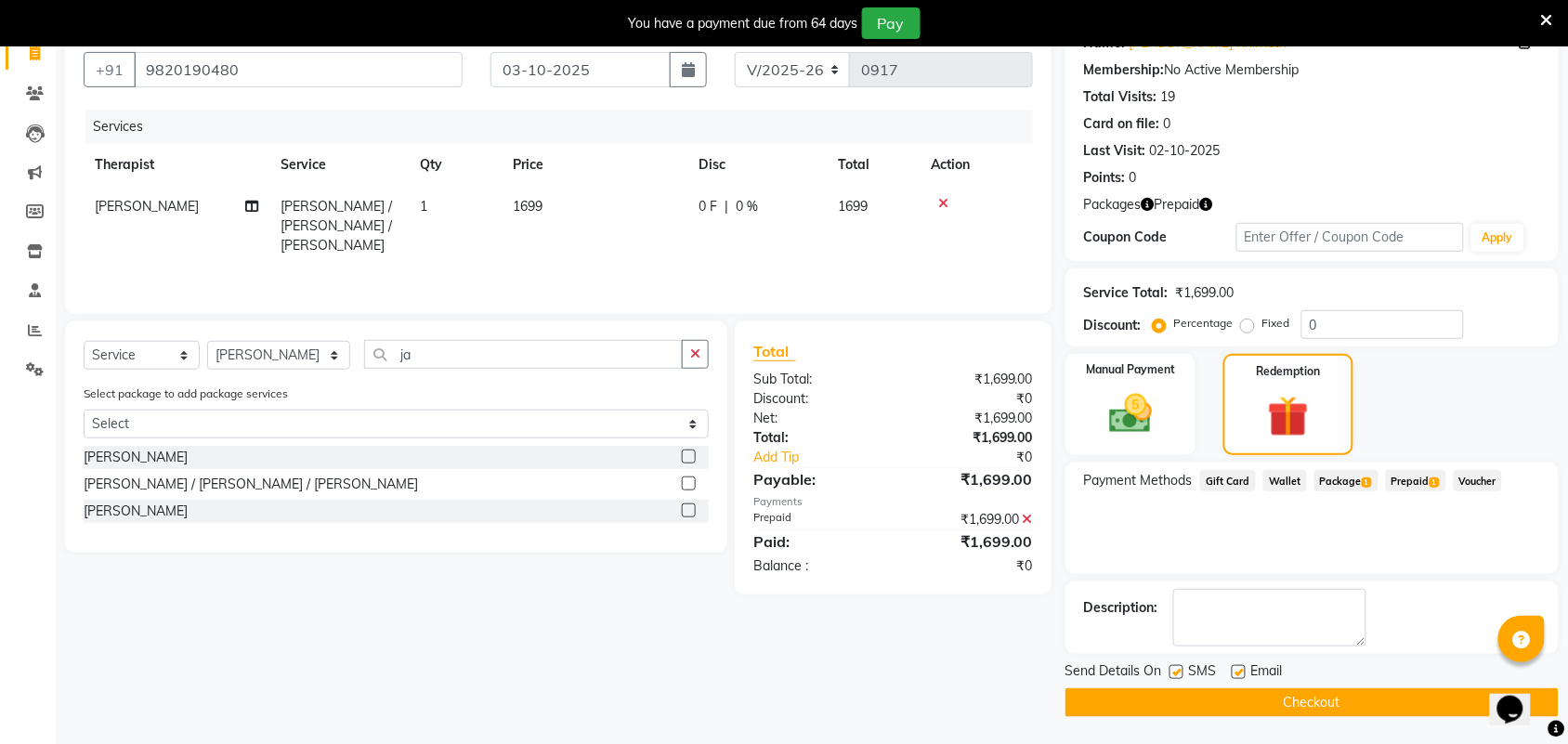
click at [1172, 672] on label at bounding box center [1176, 672] width 14 height 14
click at [1172, 672] on input "checkbox" at bounding box center [1175, 673] width 12 height 12
checkbox input "false"
click at [1237, 669] on label at bounding box center [1238, 672] width 14 height 14
click at [1237, 669] on input "checkbox" at bounding box center [1237, 673] width 12 height 12
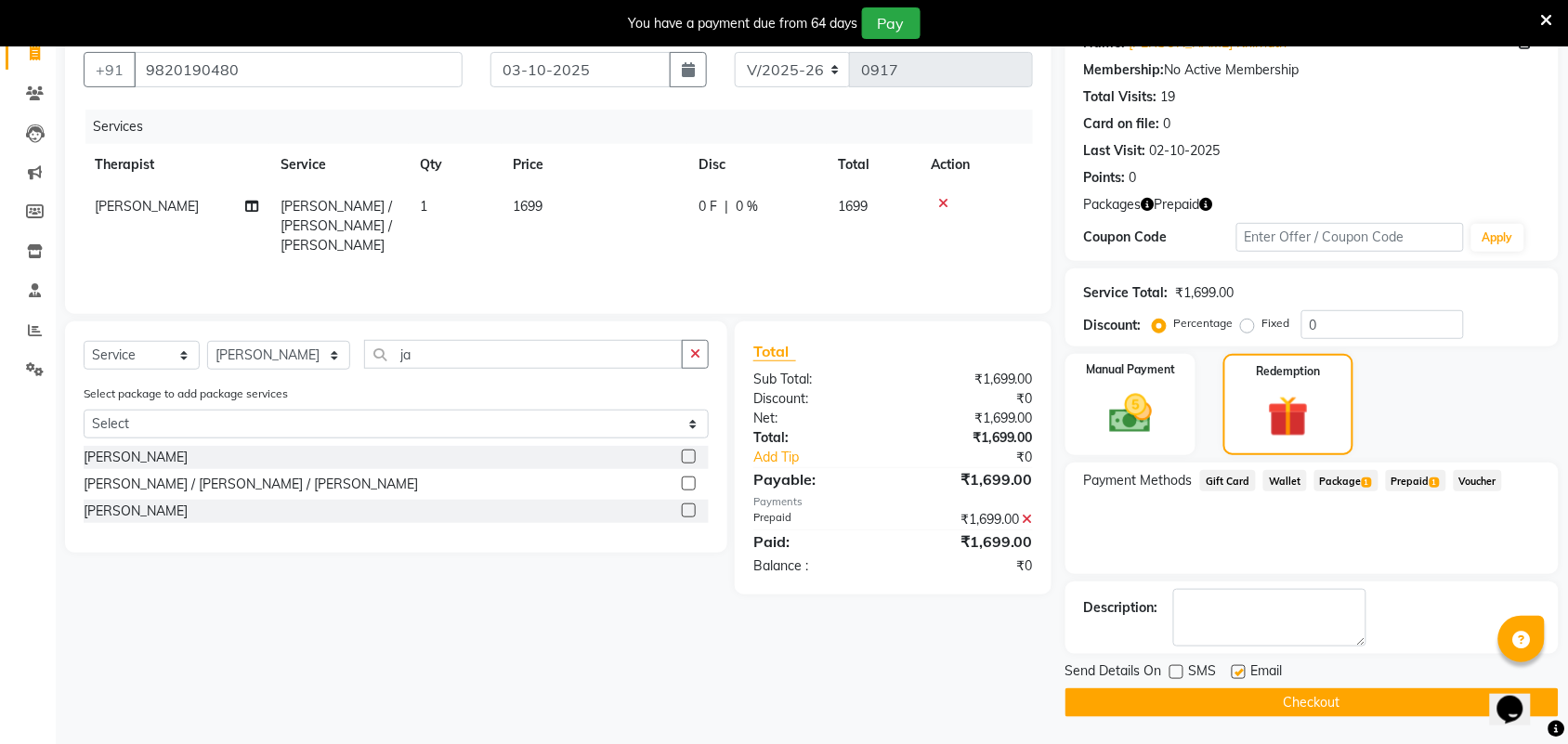
checkbox input "false"
click at [1283, 701] on button "Checkout" at bounding box center [1312, 703] width 493 height 29
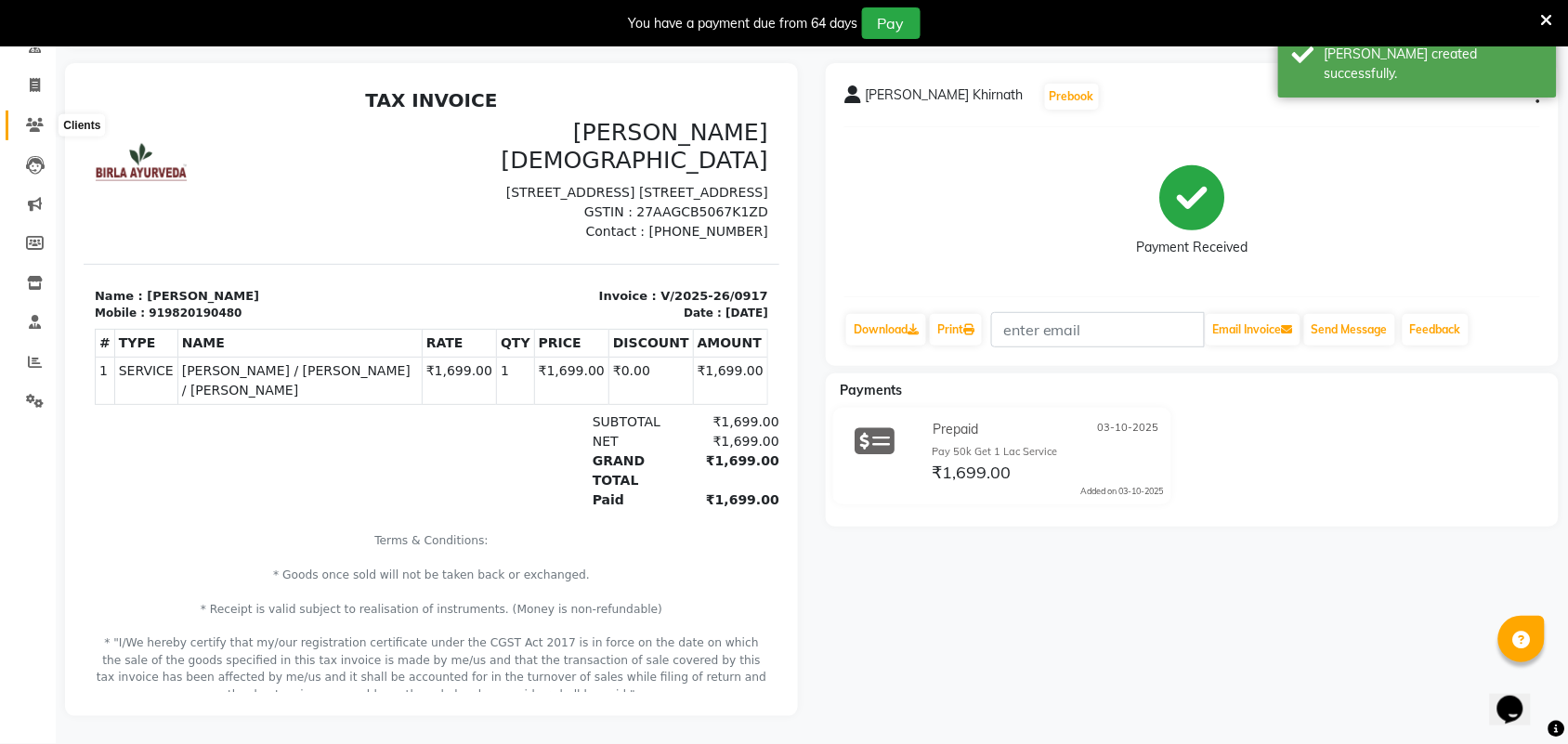
click at [32, 115] on span at bounding box center [35, 125] width 32 height 21
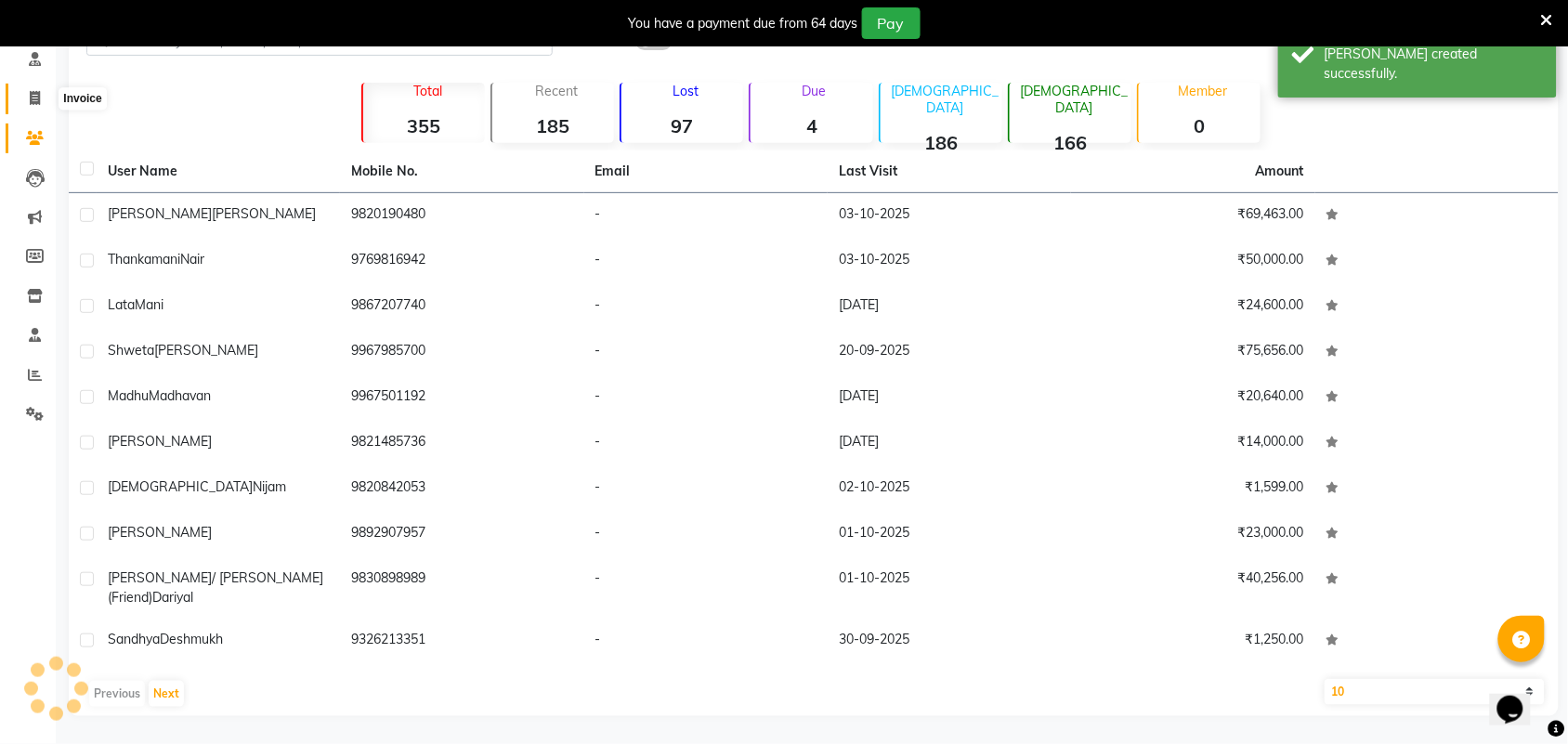
scroll to position [106, 0]
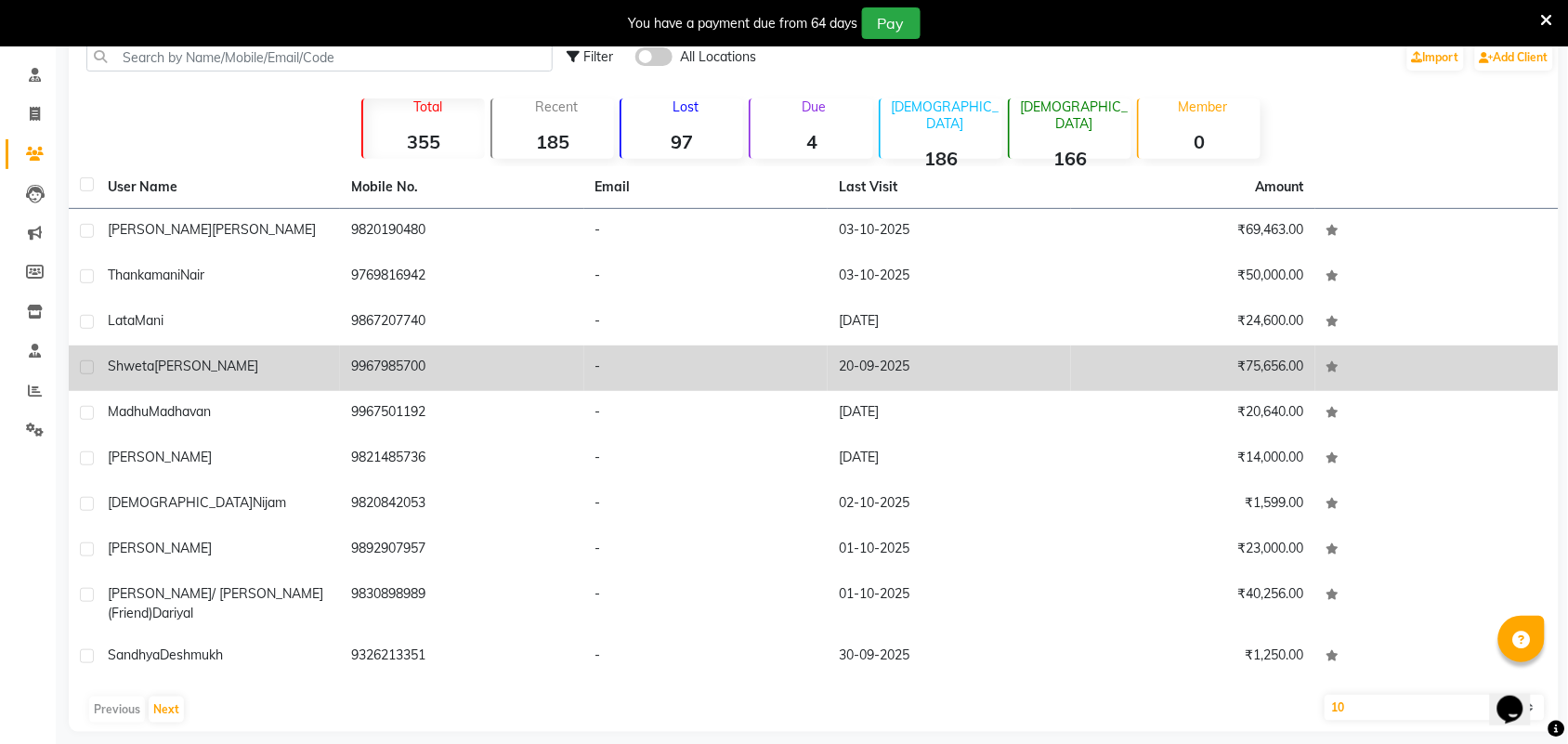
click at [154, 365] on span "[PERSON_NAME]" at bounding box center [206, 366] width 104 height 17
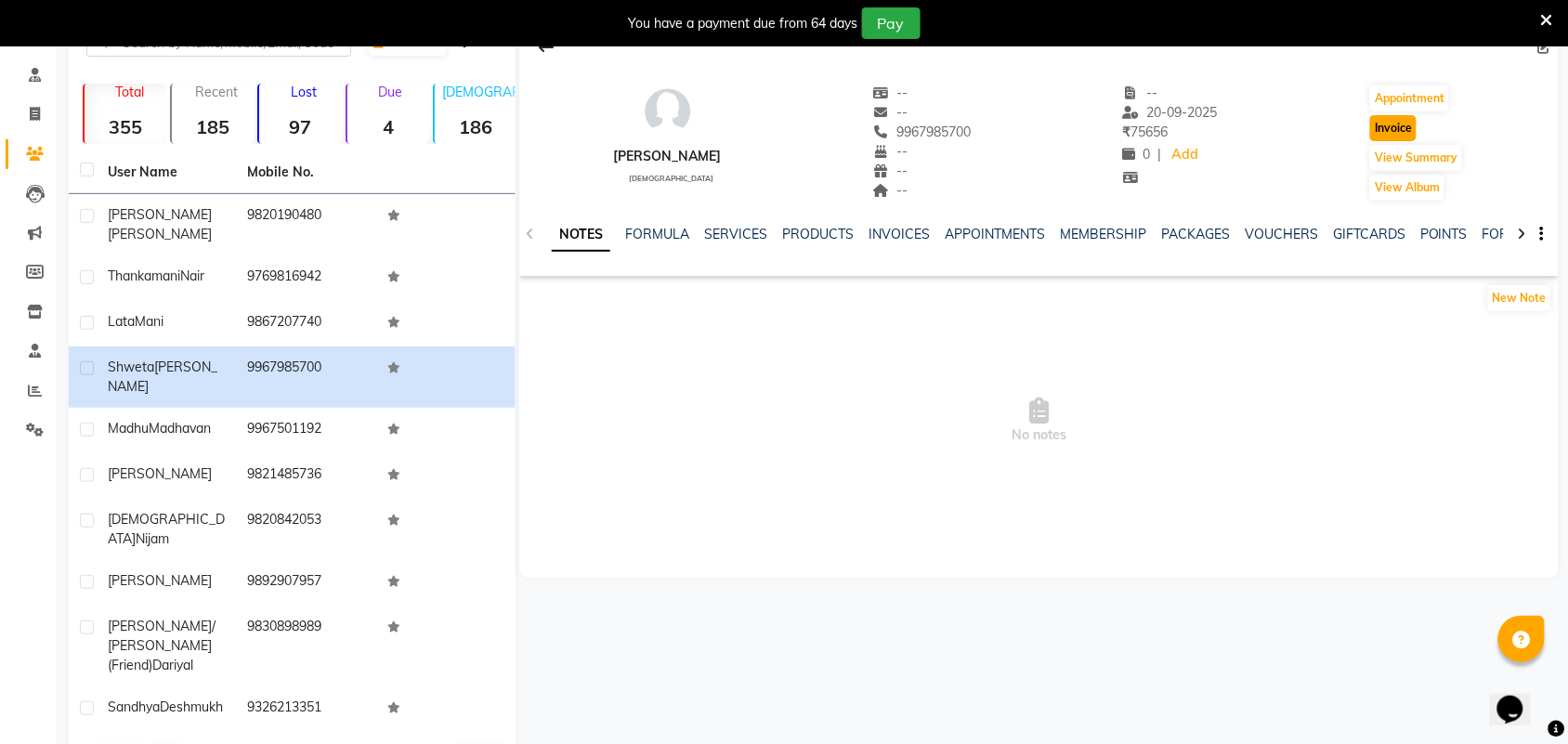
click at [1395, 125] on button "Invoice" at bounding box center [1392, 127] width 47 height 26
select select "6808"
select select "service"
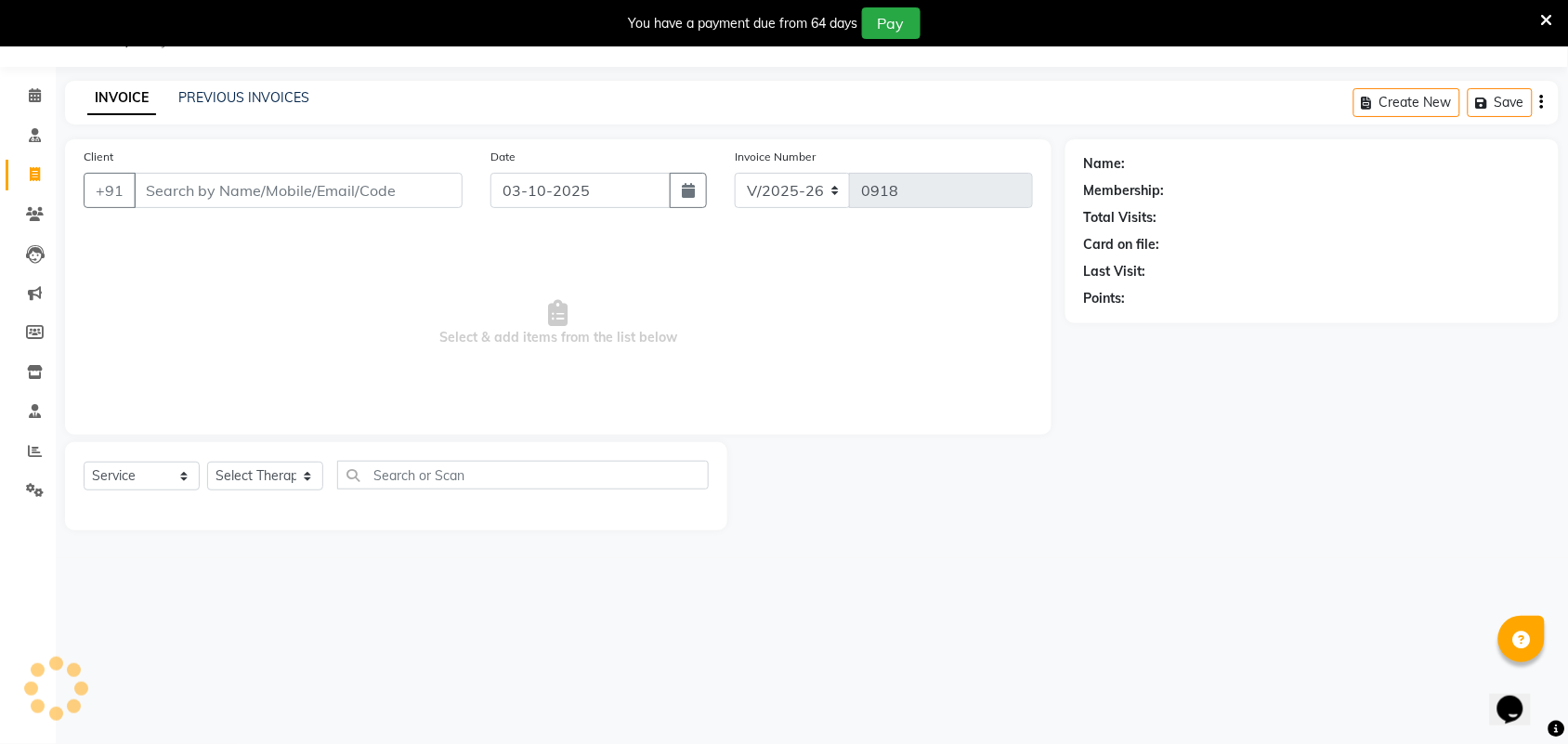
scroll to position [47, 0]
type input "9967985700"
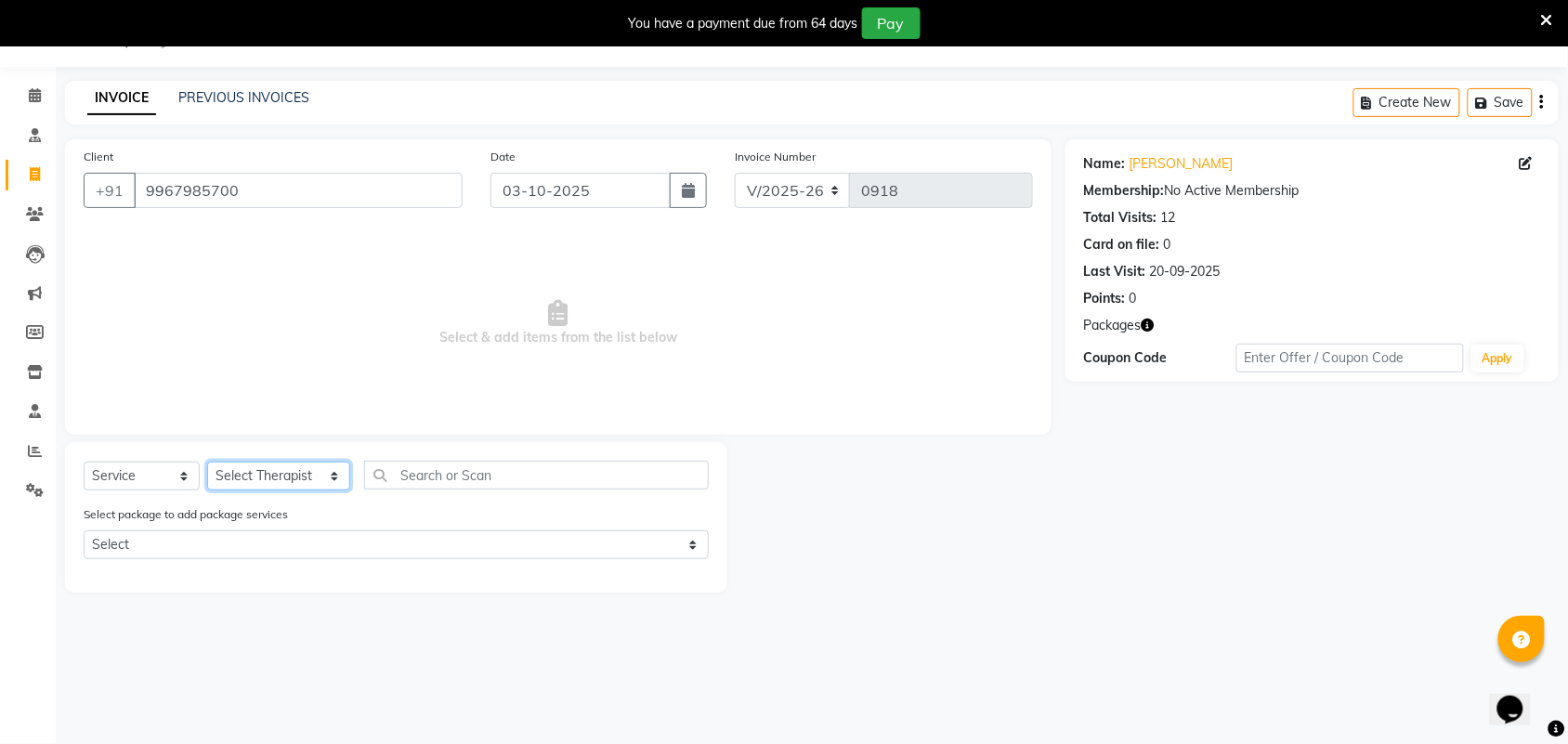
click at [318, 482] on select "Select Therapist [PERSON_NAME] [PERSON_NAME] [PERSON_NAME] Bapu Blind therpist …" at bounding box center [278, 476] width 143 height 29
select select "57061"
click at [207, 462] on select "Select Therapist [PERSON_NAME] [PERSON_NAME] [PERSON_NAME] Bapu Blind therpist …" at bounding box center [278, 476] width 143 height 29
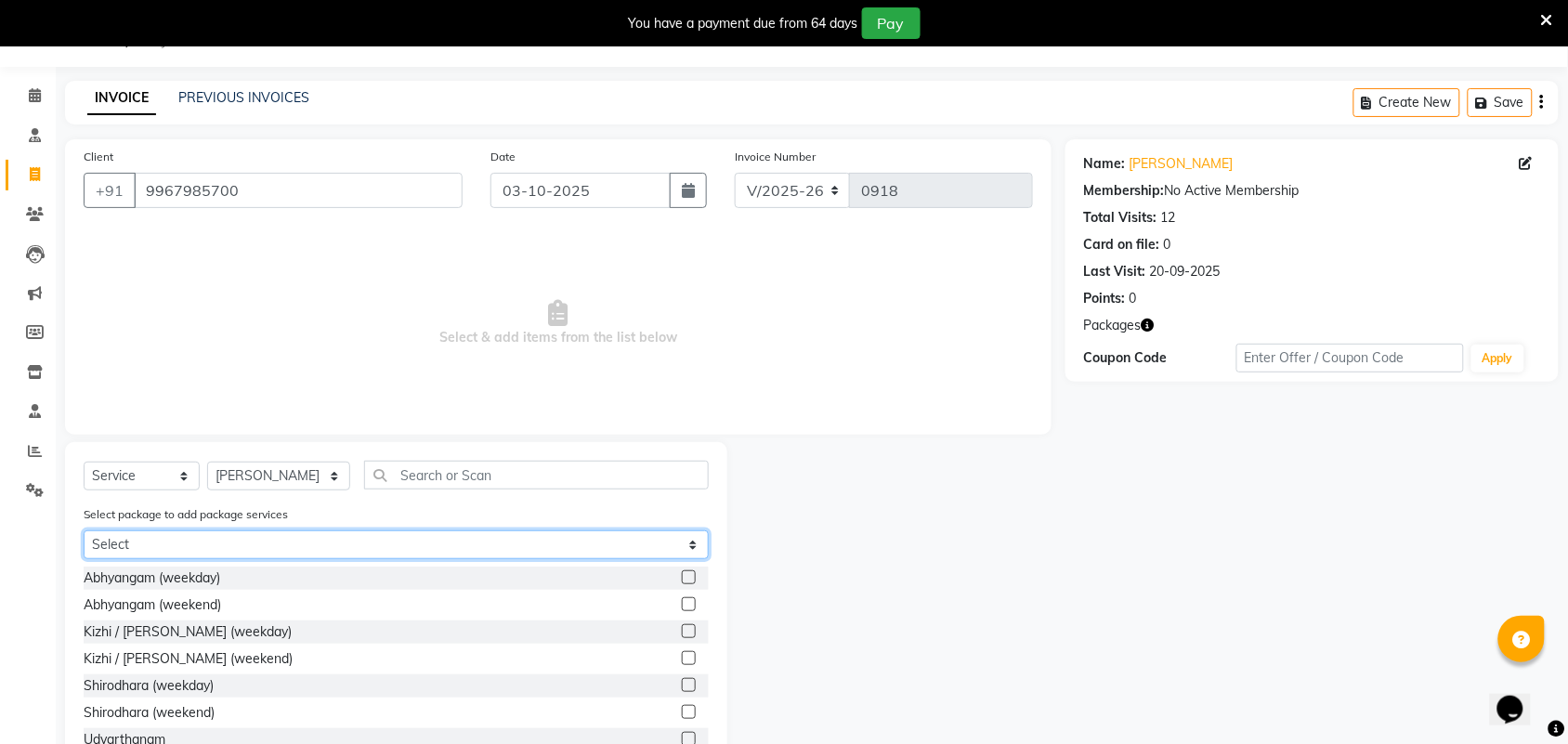
click at [356, 530] on select "Select combo package-35 [PERSON_NAME]" at bounding box center [396, 544] width 625 height 29
select select "1: Object"
click at [84, 530] on select "Select combo package-35 [PERSON_NAME]" at bounding box center [396, 544] width 625 height 29
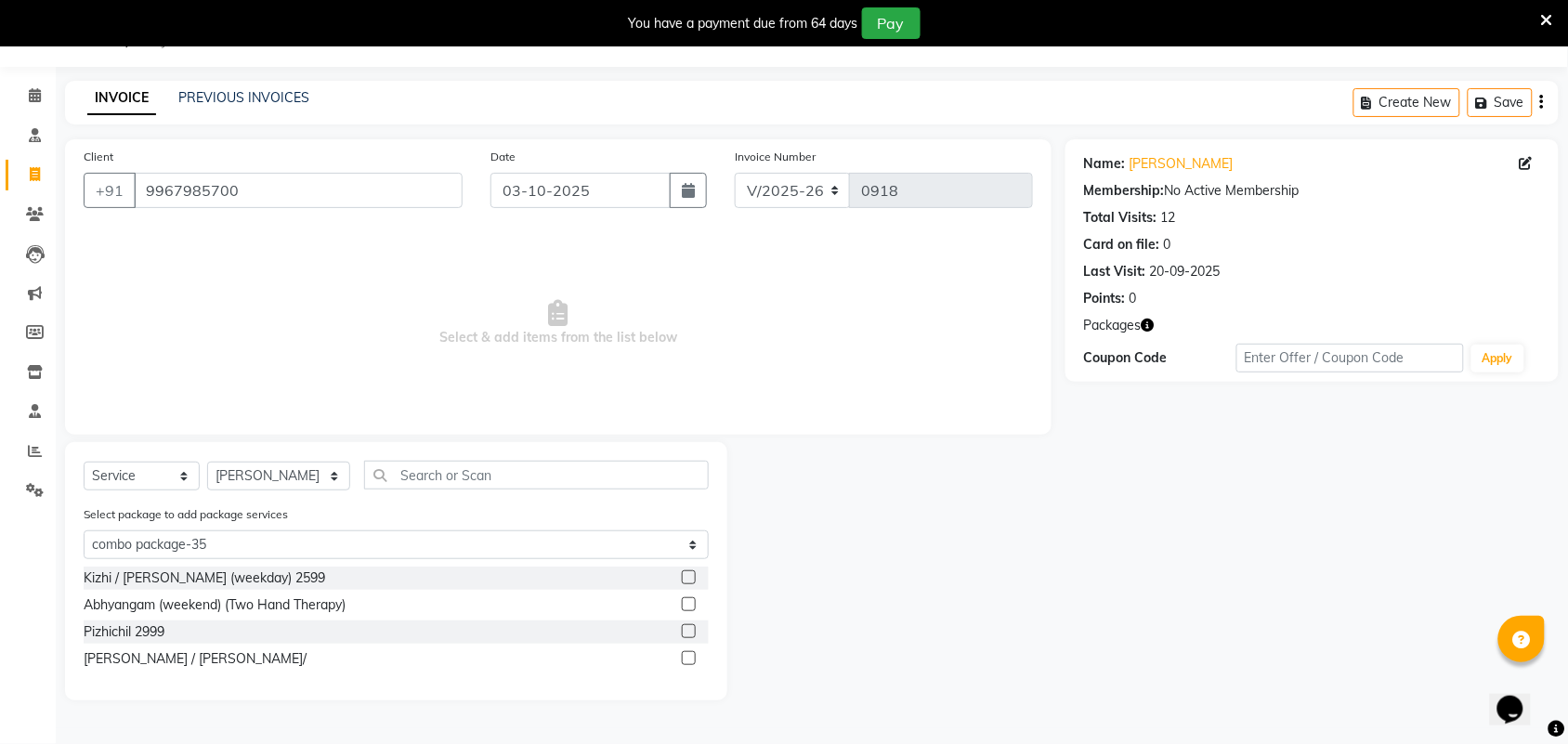
click at [688, 656] on label at bounding box center [689, 658] width 14 height 14
click at [688, 656] on input "checkbox" at bounding box center [688, 658] width 12 height 12
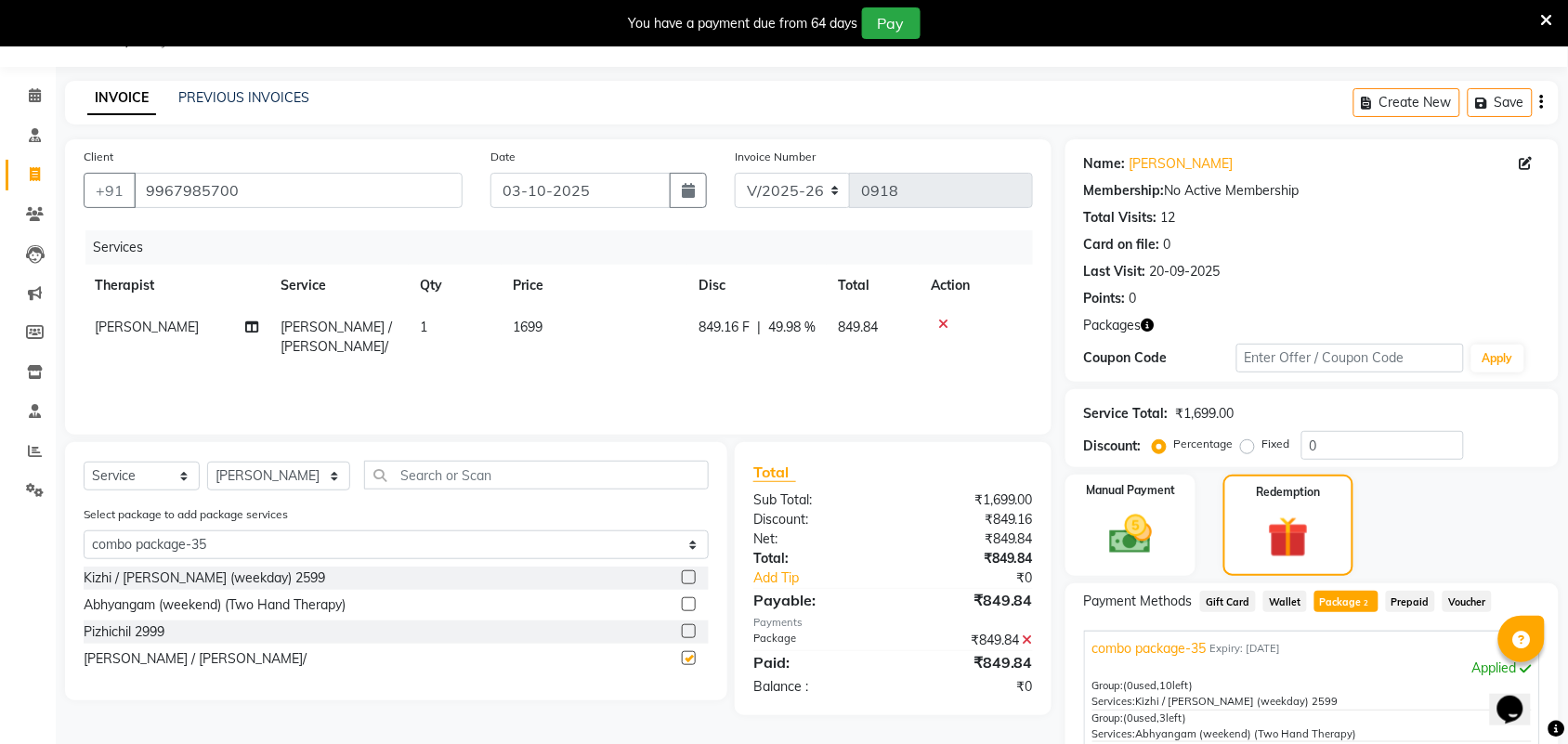
checkbox input "false"
click at [1294, 523] on img at bounding box center [1288, 538] width 69 height 53
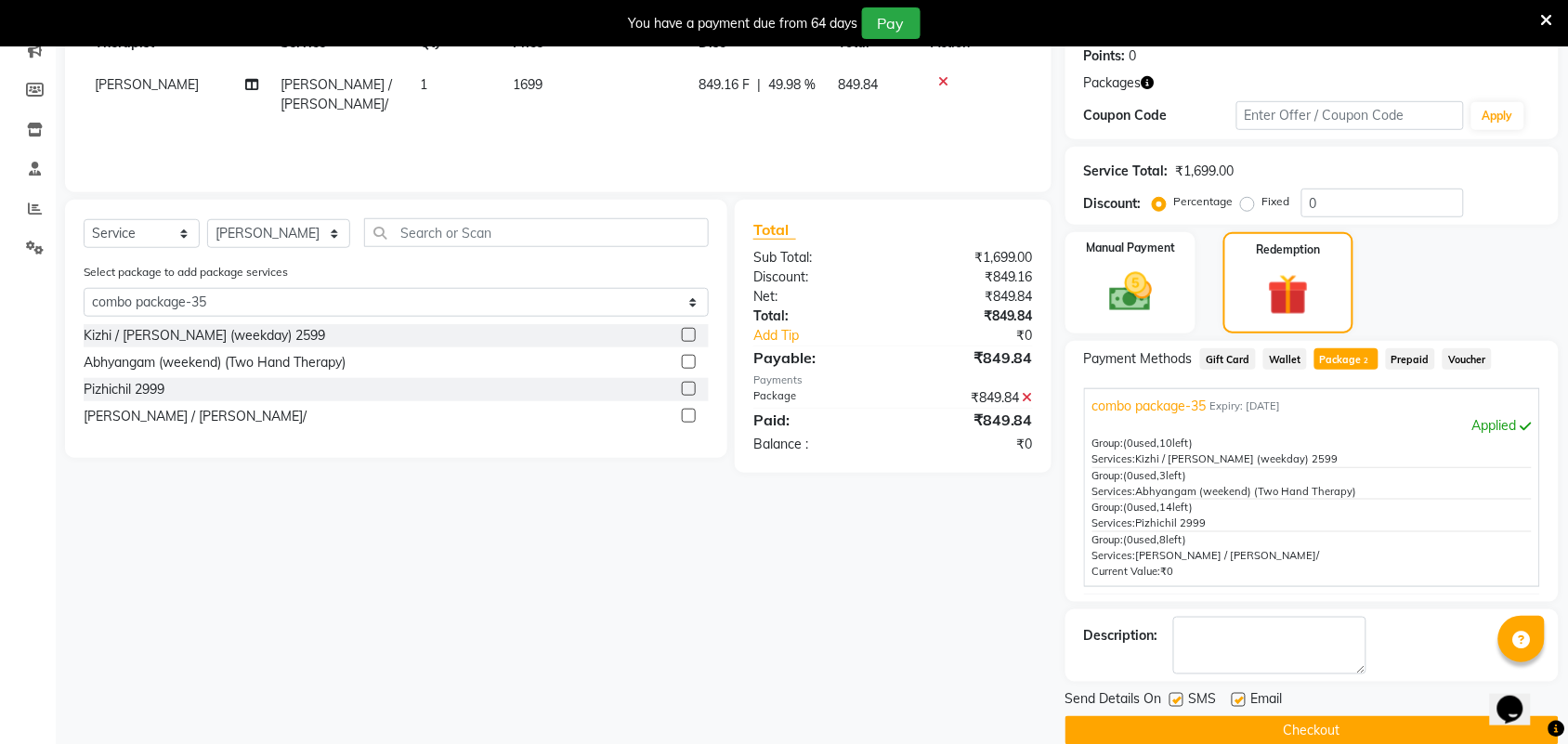
scroll to position [290, 0]
click at [1176, 706] on div at bounding box center [1175, 702] width 12 height 20
click at [1176, 693] on label at bounding box center [1176, 699] width 14 height 14
click at [1176, 694] on input "checkbox" at bounding box center [1175, 699] width 12 height 12
checkbox input "false"
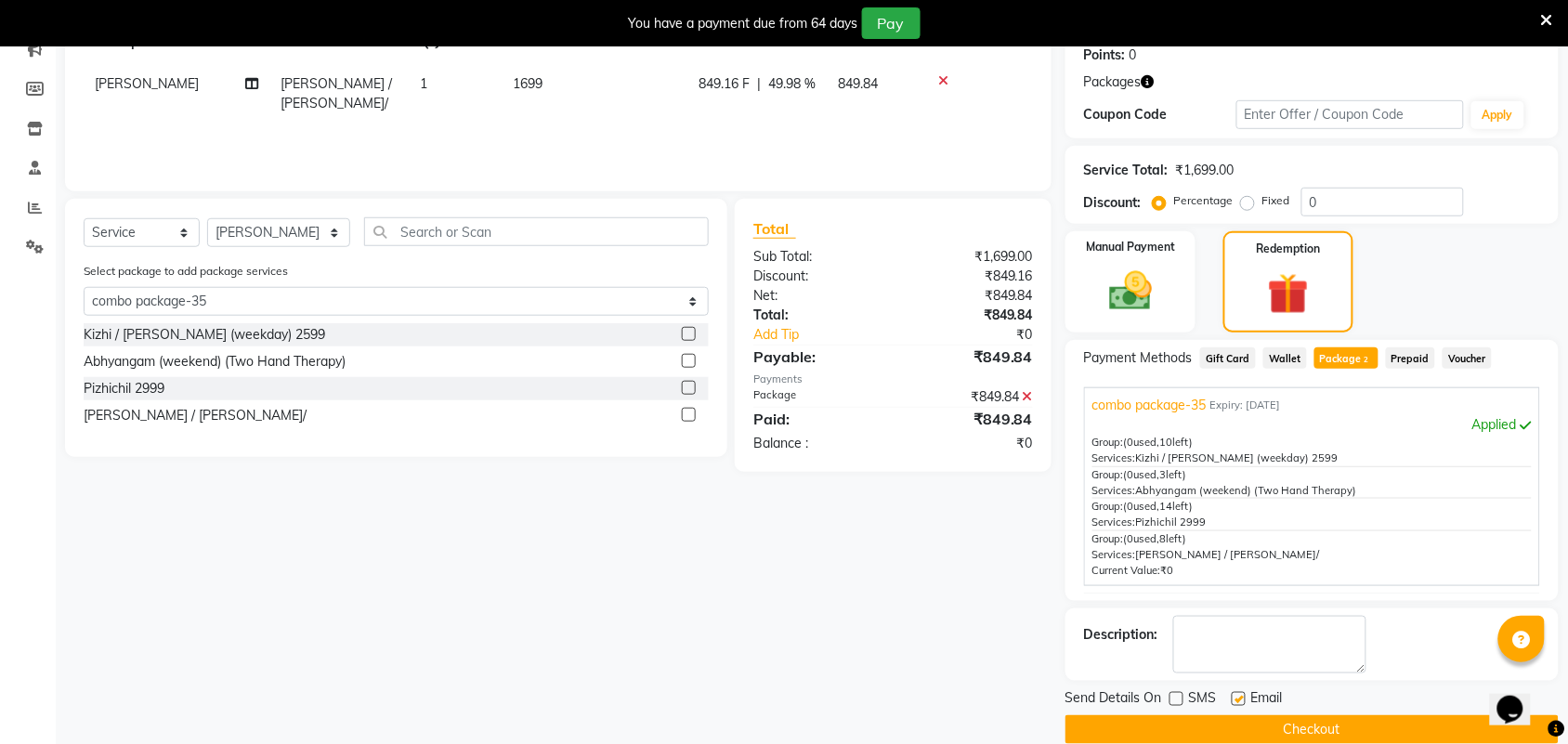
click at [1237, 696] on label at bounding box center [1238, 699] width 14 height 14
click at [1237, 696] on input "checkbox" at bounding box center [1237, 699] width 12 height 12
checkbox input "false"
click at [1321, 730] on button "Checkout" at bounding box center [1312, 730] width 493 height 29
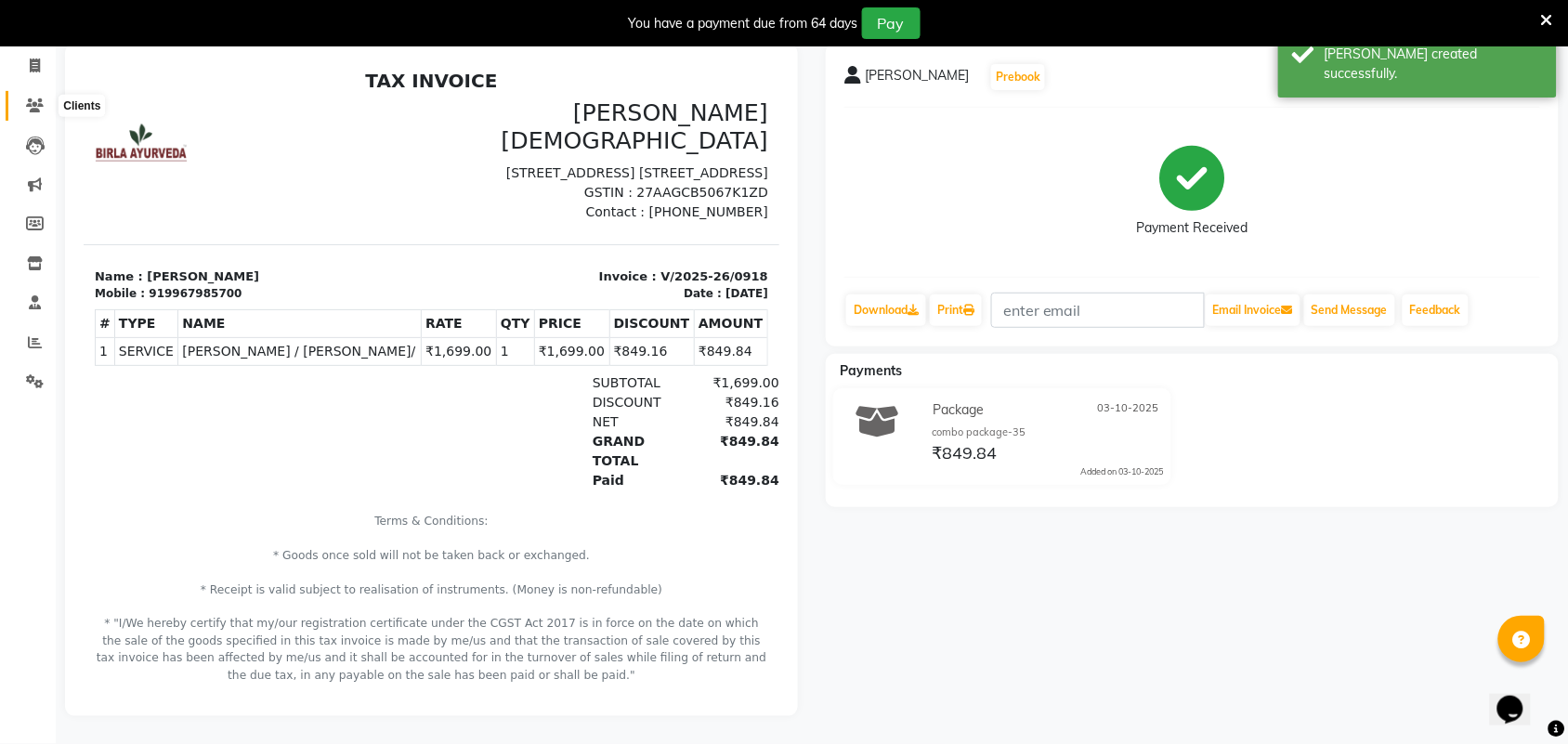
click at [33, 99] on icon at bounding box center [34, 105] width 18 height 14
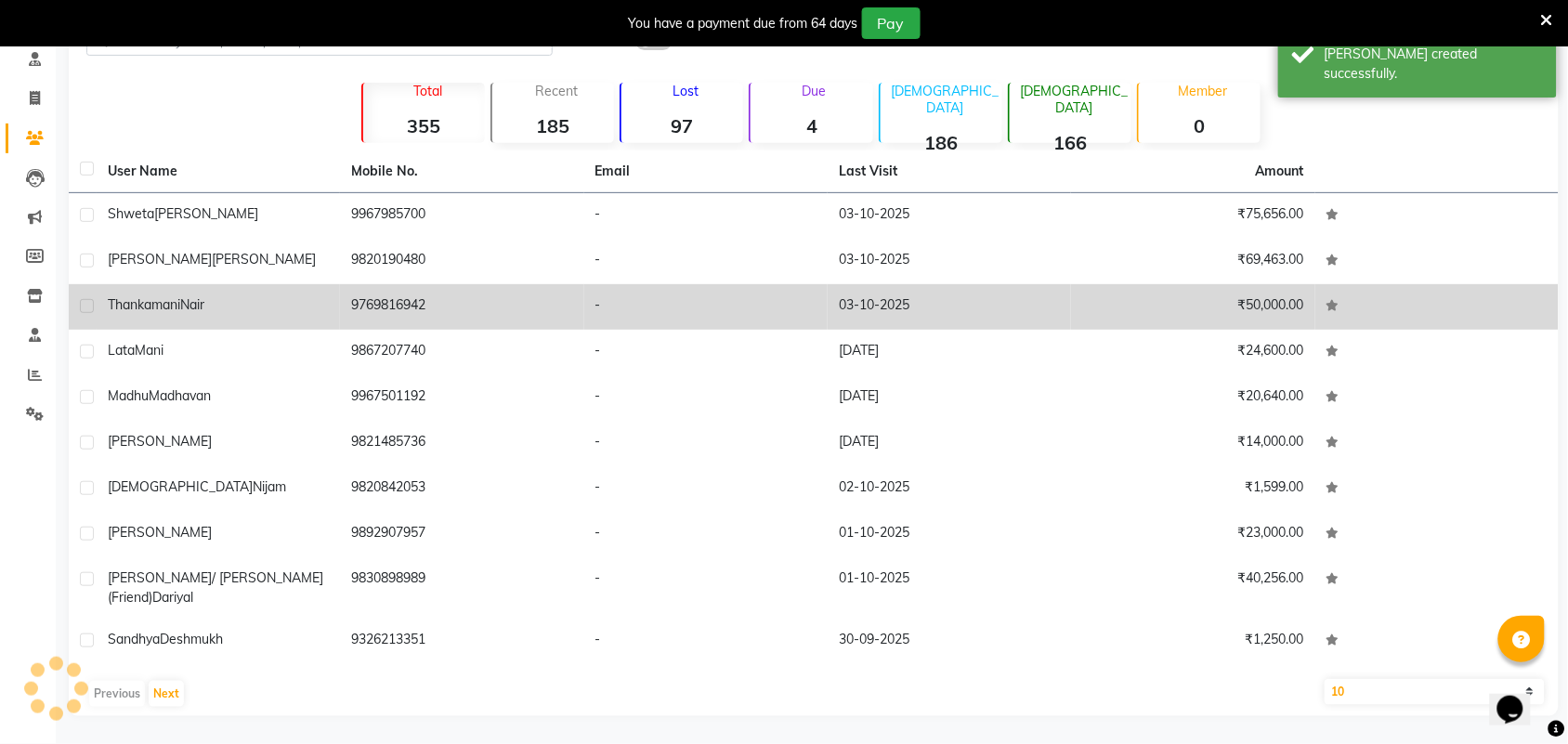
scroll to position [106, 0]
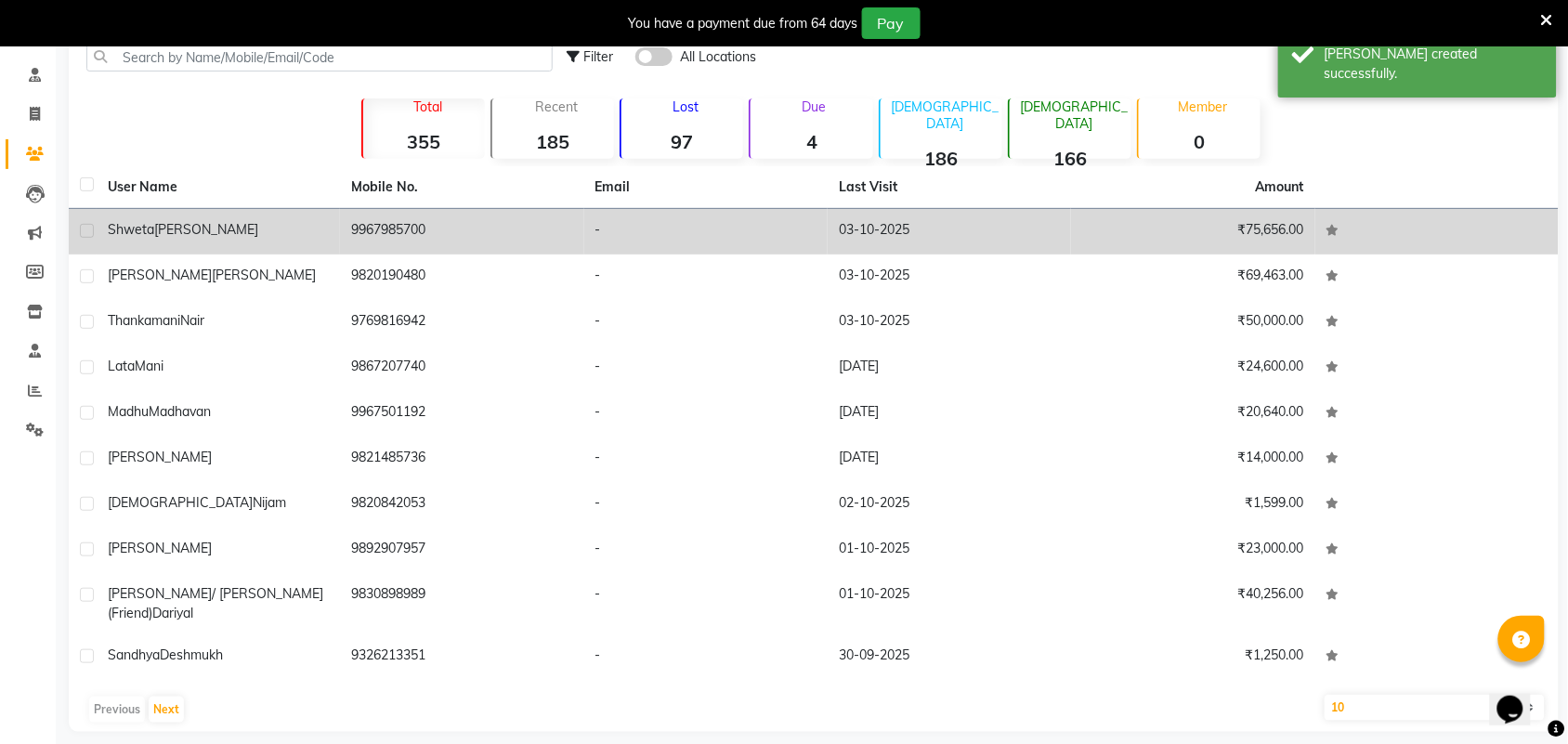
click at [192, 241] on td "[PERSON_NAME]" at bounding box center [218, 232] width 243 height 46
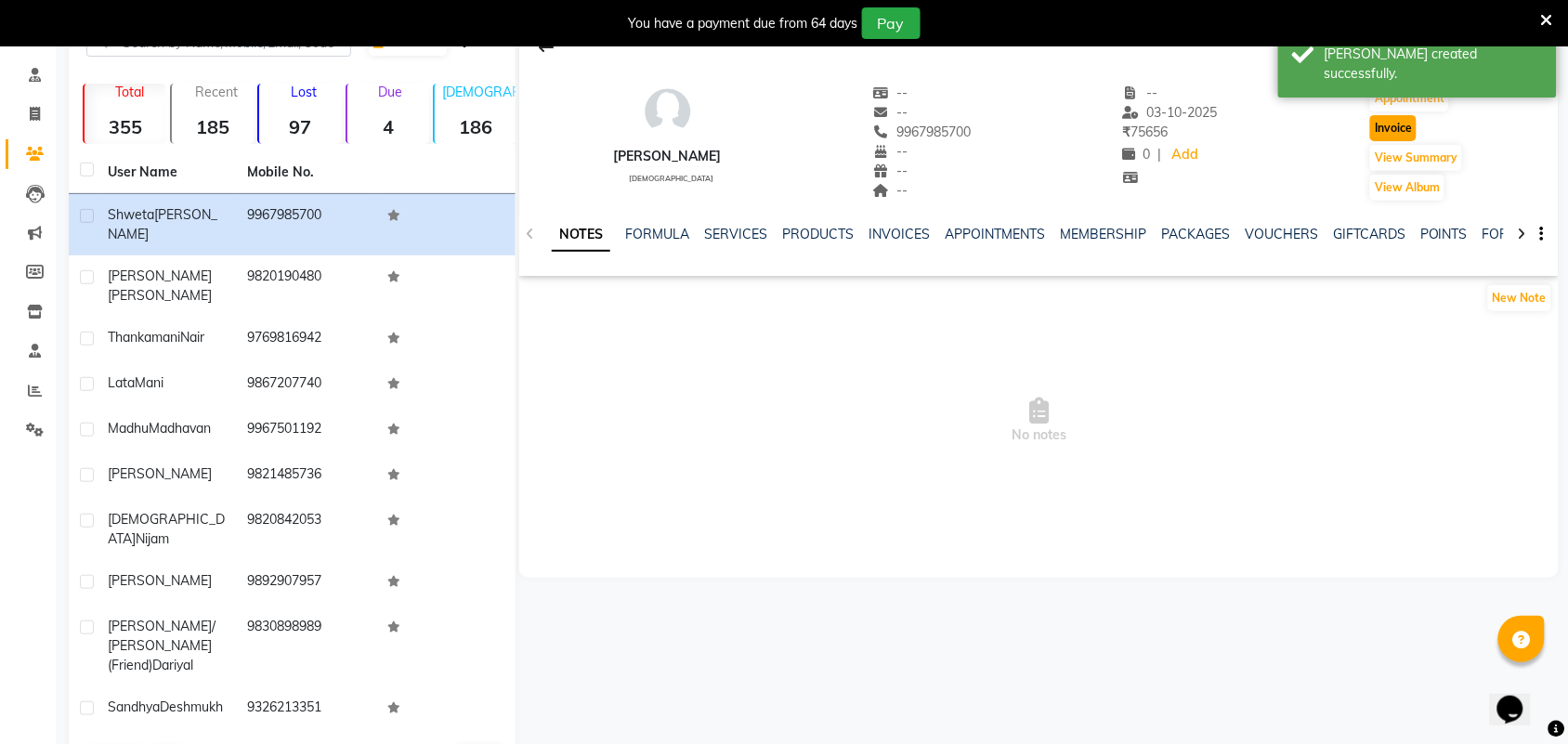
click at [1387, 128] on button "Invoice" at bounding box center [1392, 127] width 47 height 26
select select "6808"
select select "service"
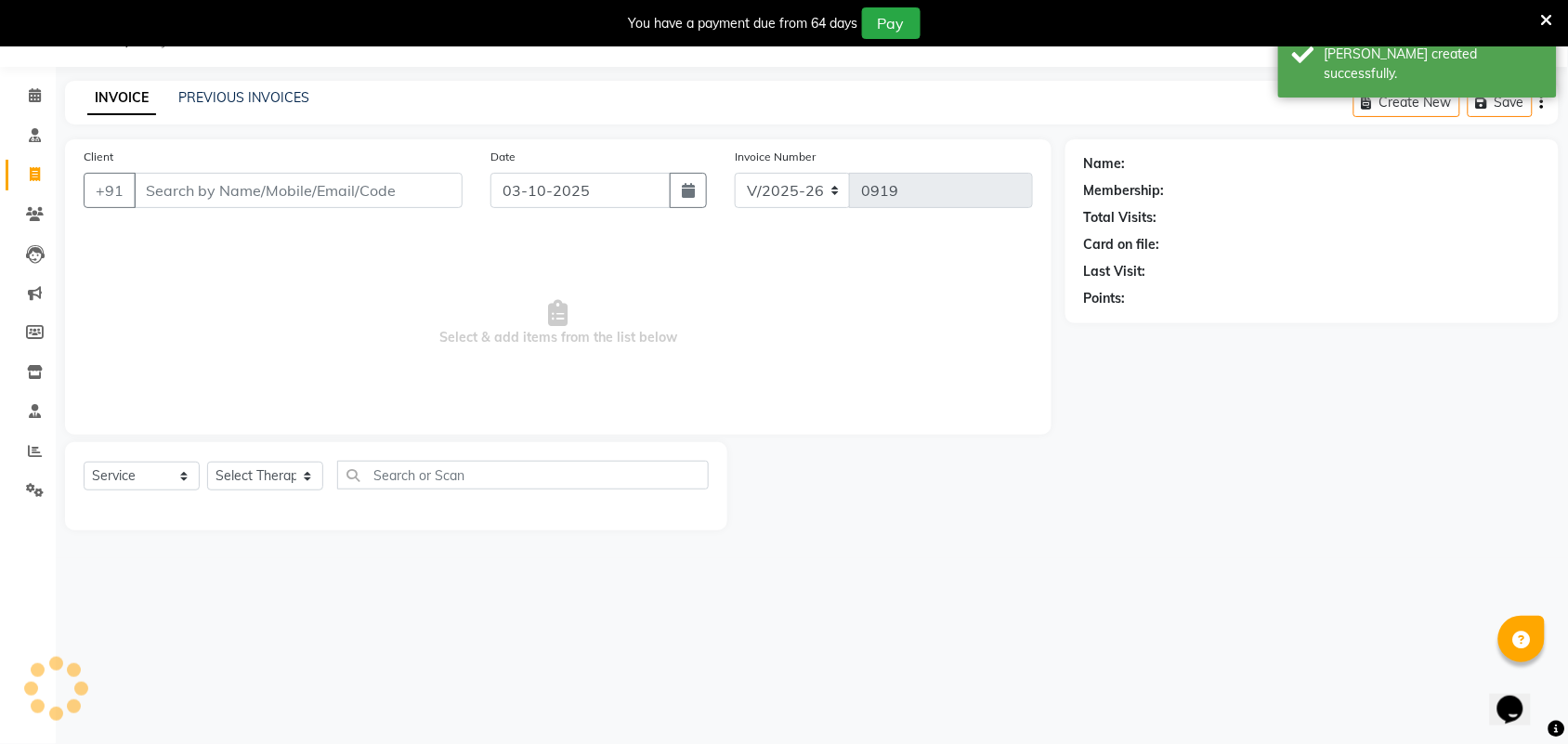
scroll to position [47, 0]
type input "9967985700"
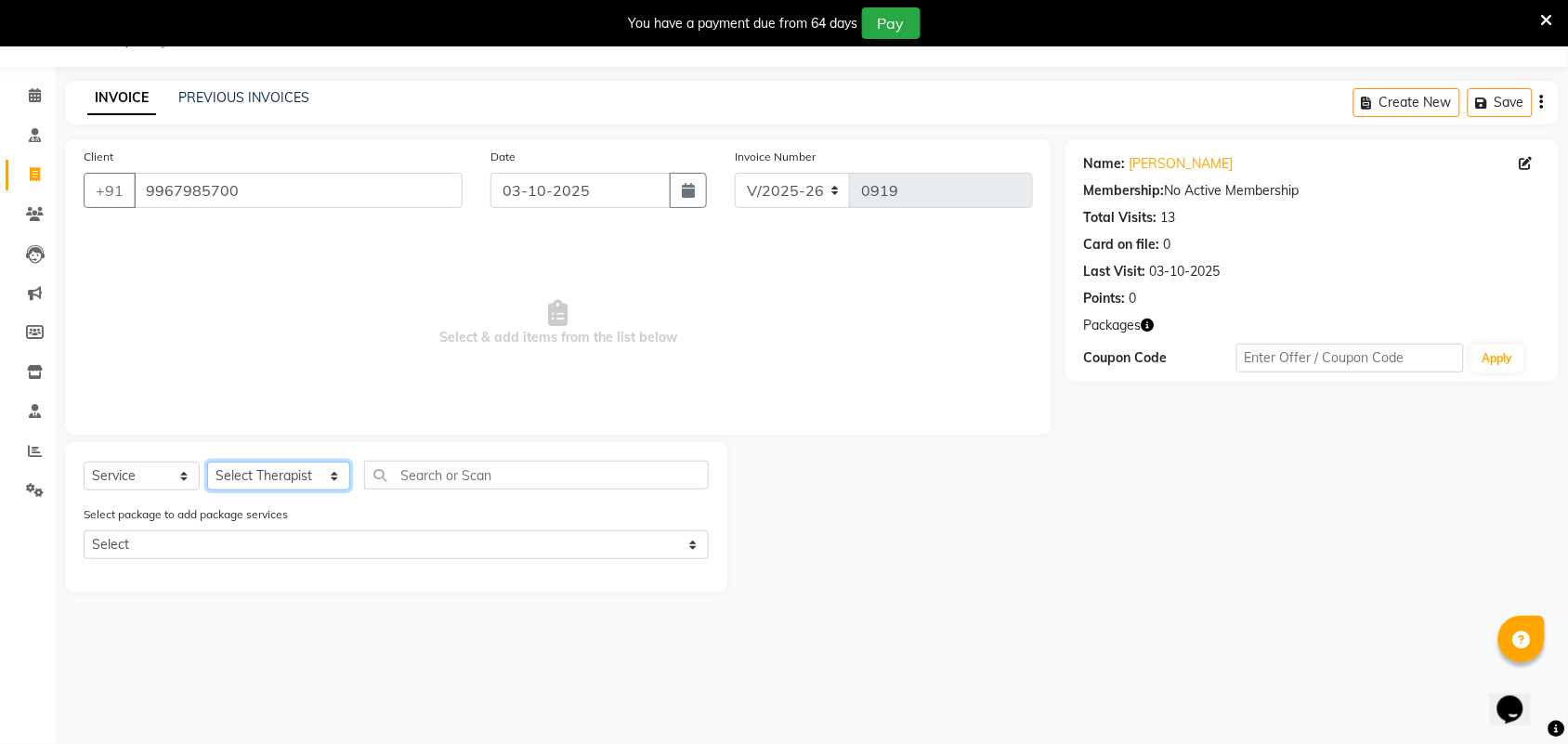
click at [312, 475] on select "Select Therapist [PERSON_NAME] [PERSON_NAME] [PERSON_NAME] Bapu Blind therpist …" at bounding box center [278, 476] width 143 height 29
select select "57061"
click at [207, 462] on select "Select Therapist [PERSON_NAME] [PERSON_NAME] [PERSON_NAME] Bapu Blind therpist …" at bounding box center [278, 476] width 143 height 29
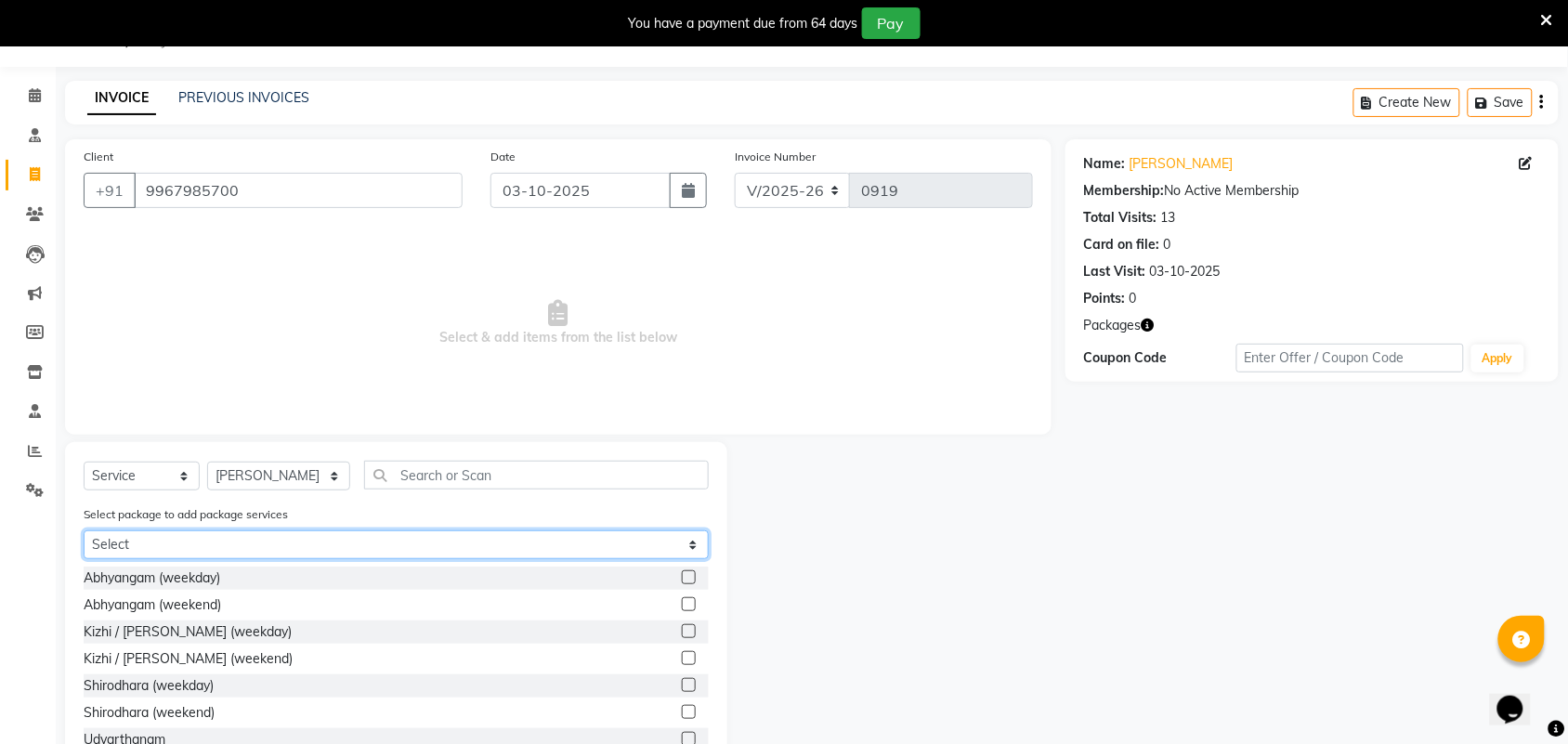
click at [233, 541] on select "Select combo package-35 [PERSON_NAME]" at bounding box center [396, 544] width 625 height 29
select select "1: Object"
click at [84, 530] on select "Select combo package-35 [PERSON_NAME]" at bounding box center [396, 544] width 625 height 29
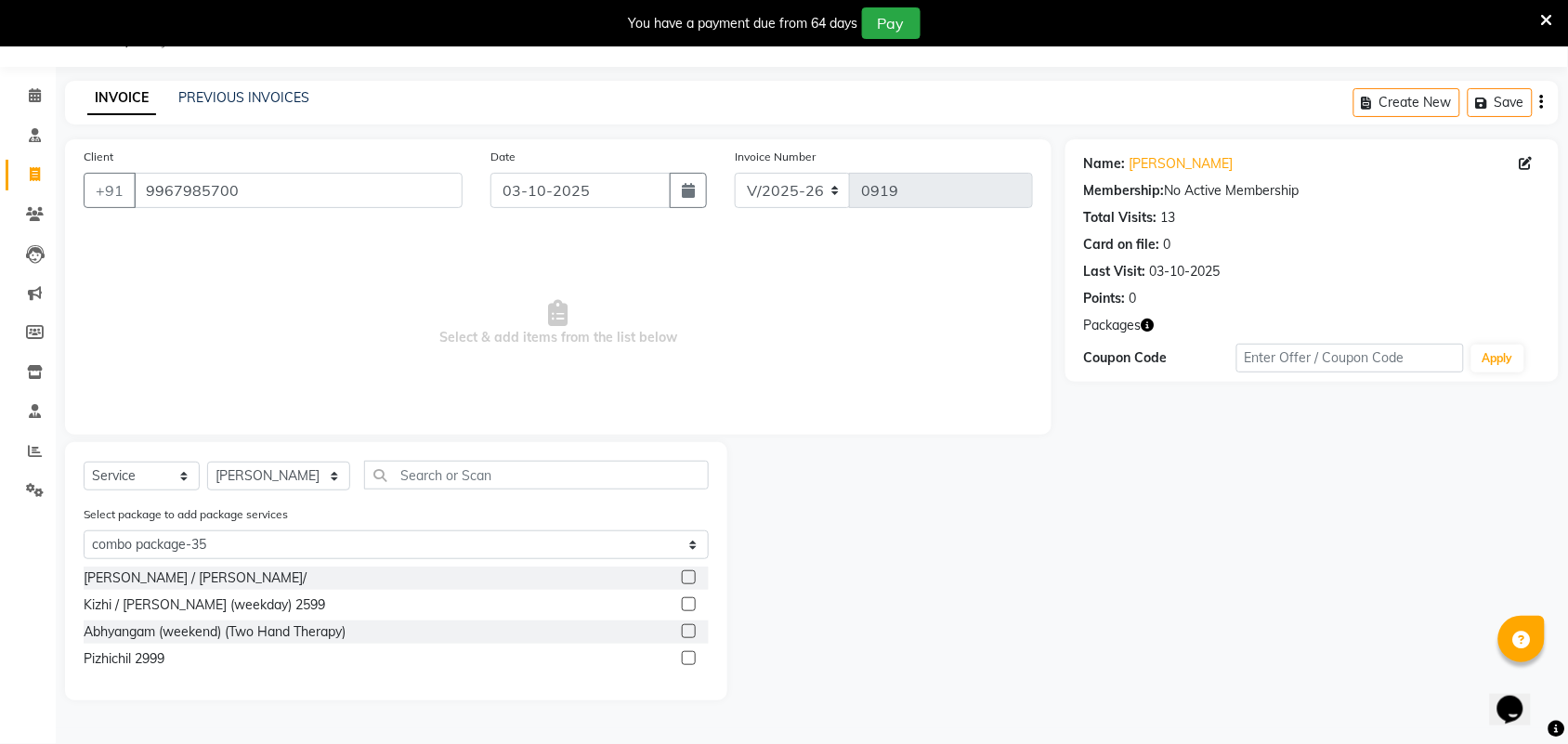
click at [688, 651] on label at bounding box center [689, 658] width 14 height 14
click at [688, 653] on input "checkbox" at bounding box center [688, 658] width 12 height 12
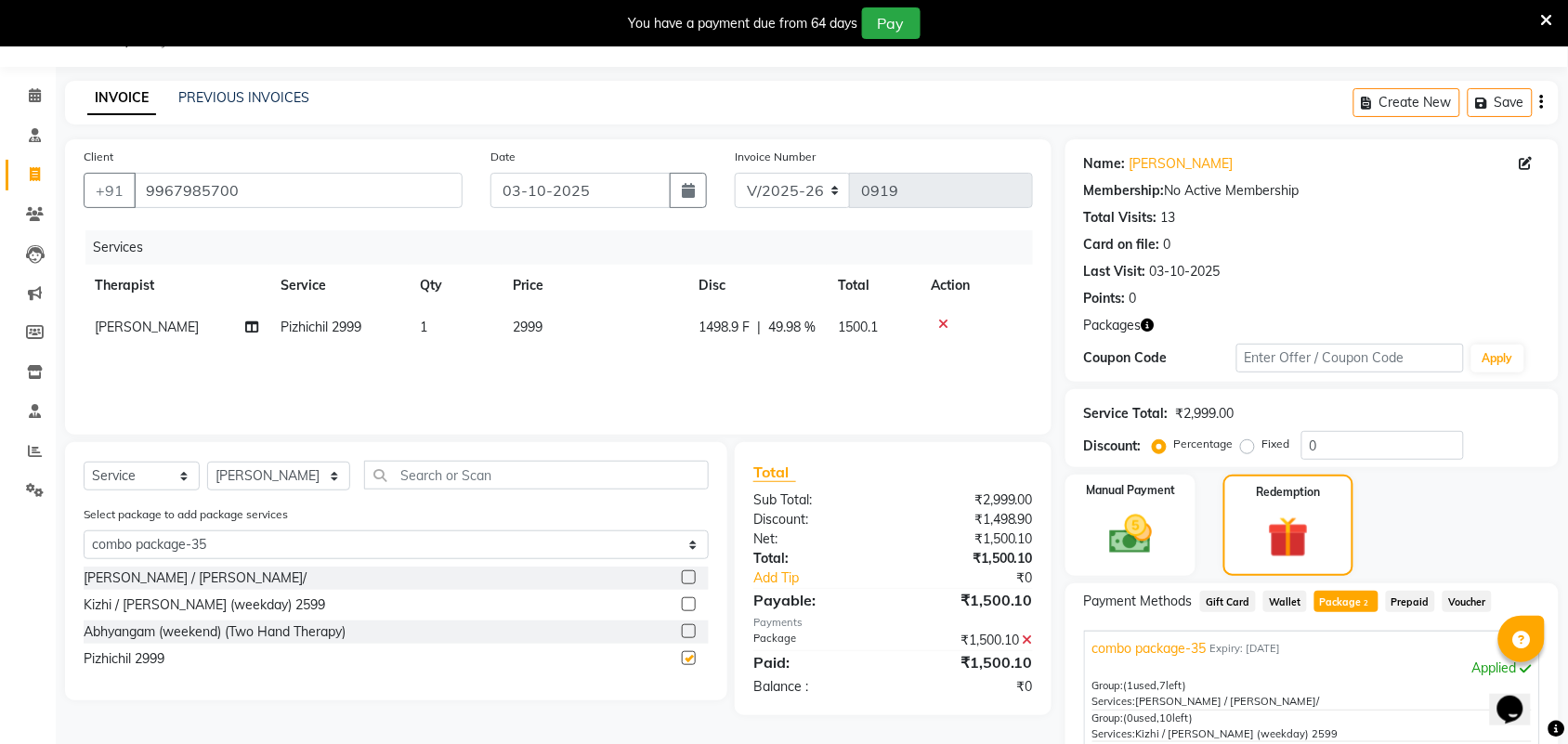
checkbox input "false"
click at [949, 317] on div at bounding box center [976, 324] width 91 height 13
click at [939, 320] on icon at bounding box center [943, 324] width 10 height 13
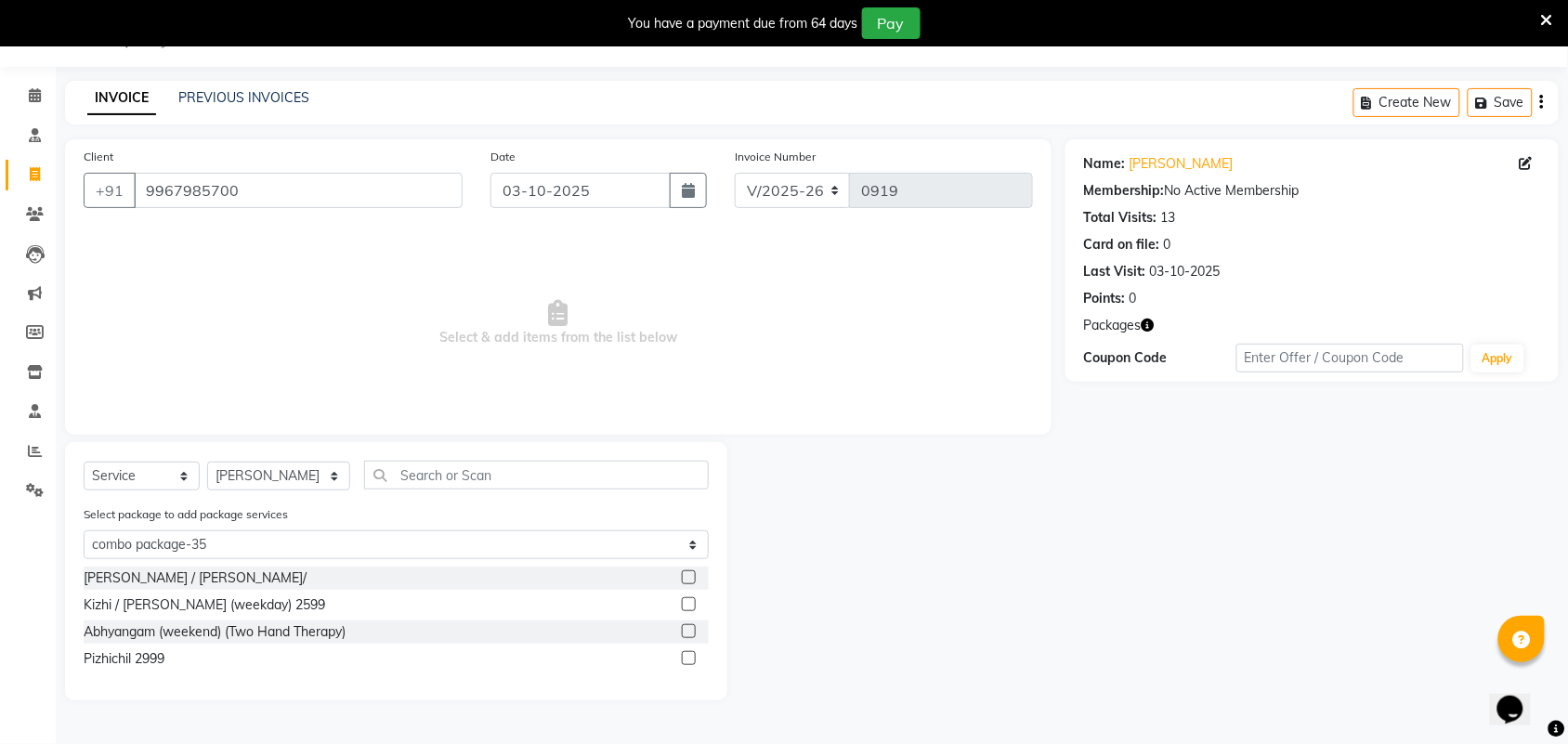
click at [692, 572] on label at bounding box center [689, 577] width 14 height 14
click at [692, 572] on input "checkbox" at bounding box center [688, 578] width 12 height 12
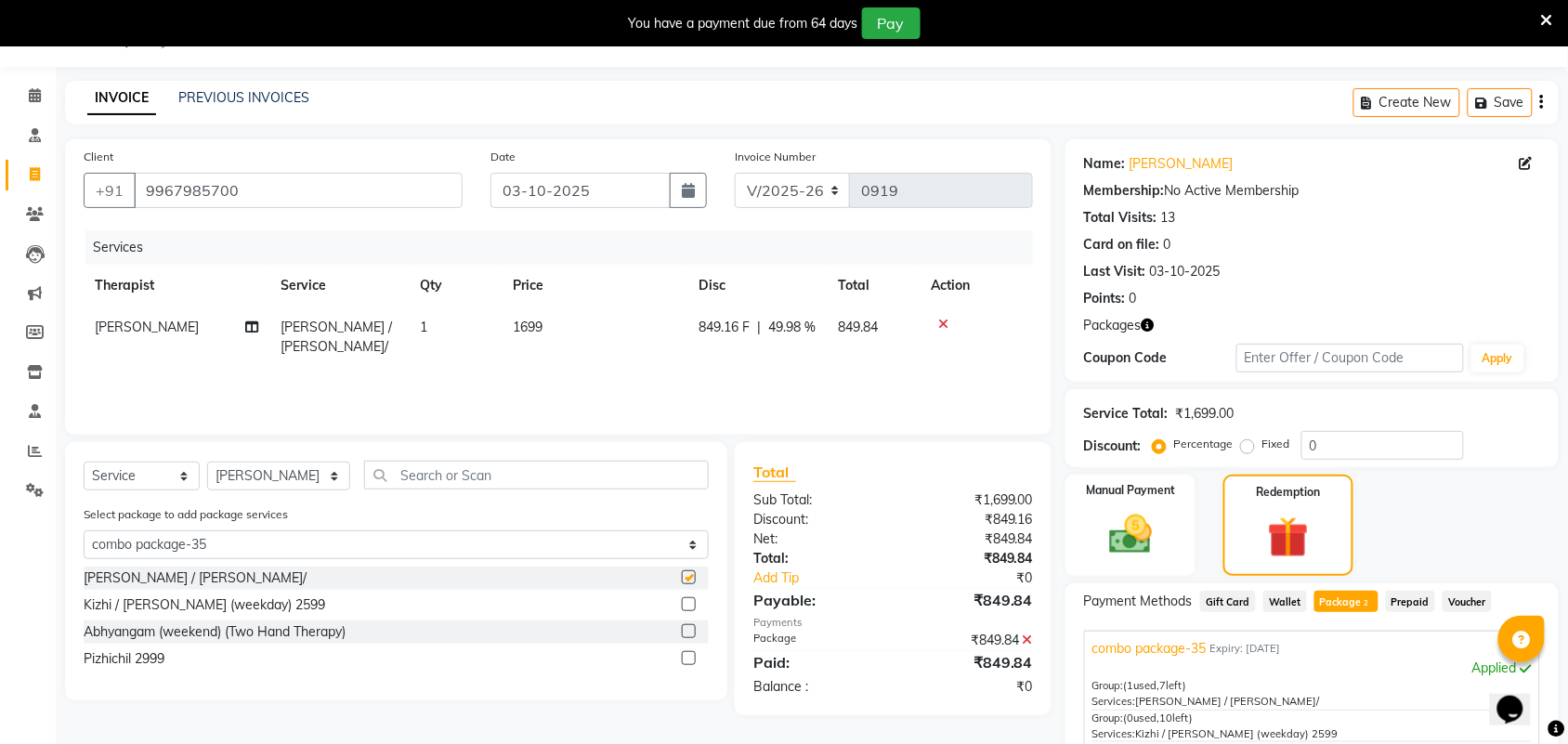
checkbox input "false"
click at [1320, 521] on img at bounding box center [1288, 538] width 69 height 53
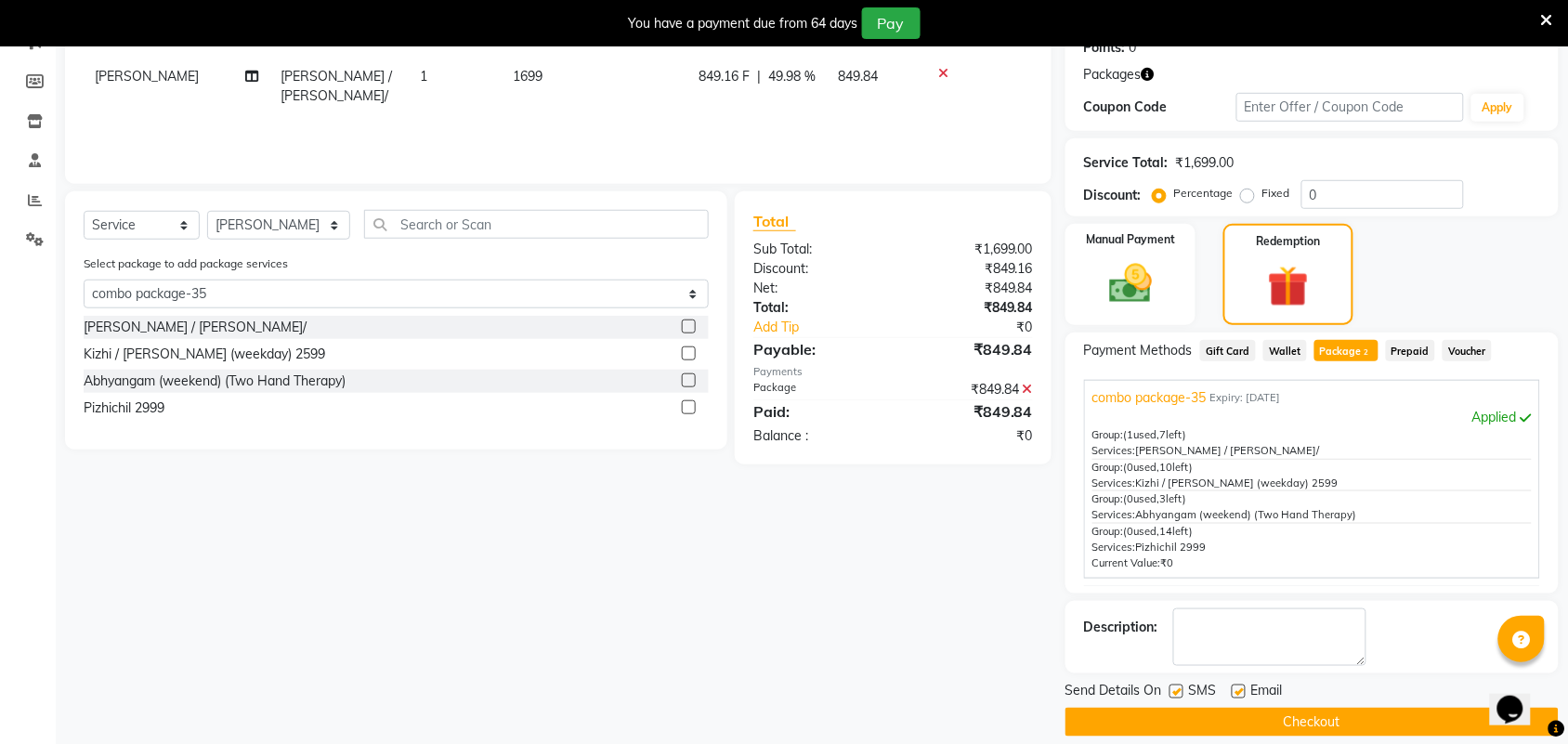
scroll to position [317, 0]
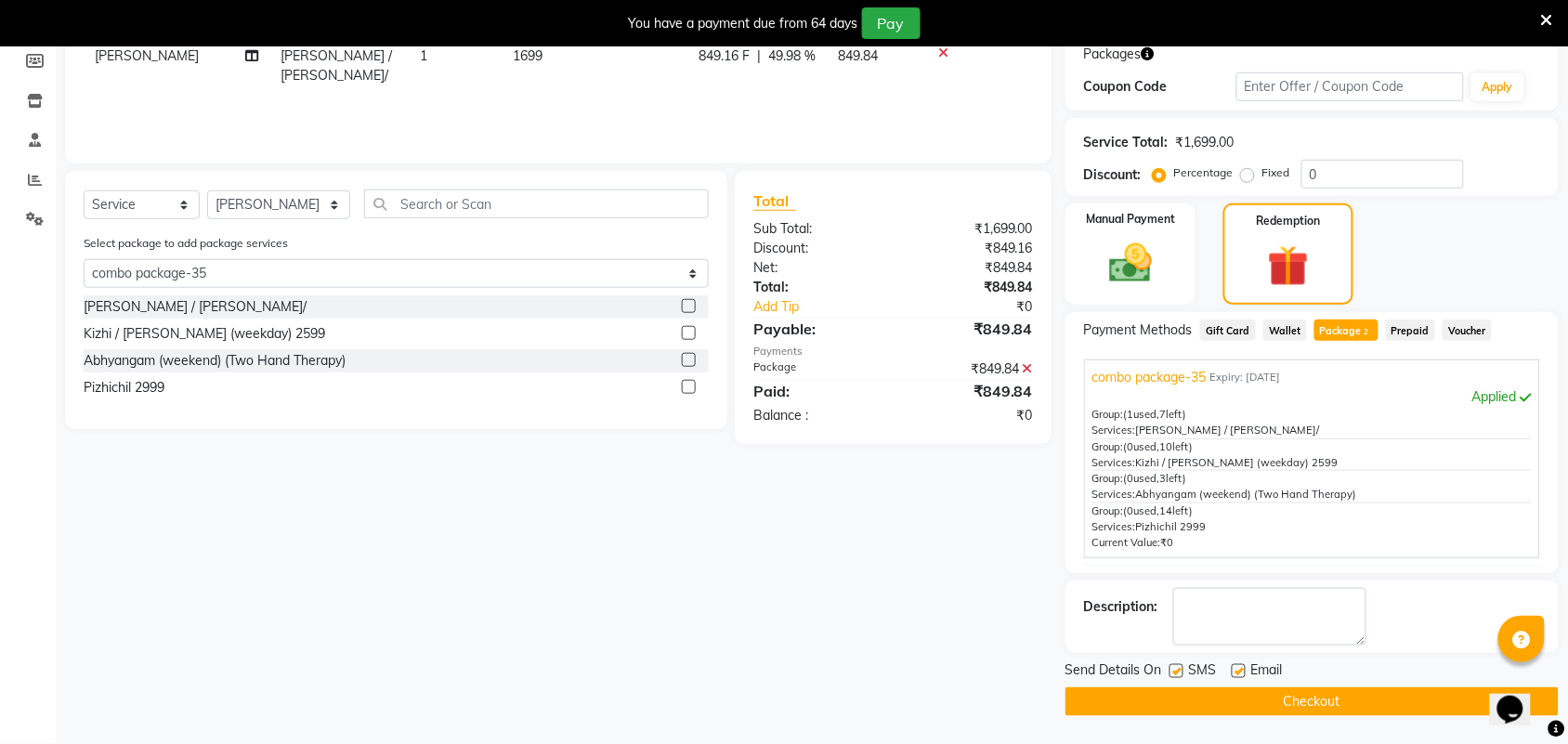
click at [1171, 666] on label at bounding box center [1176, 671] width 14 height 14
click at [1171, 666] on input "checkbox" at bounding box center [1175, 672] width 12 height 12
checkbox input "false"
click at [1236, 675] on label at bounding box center [1238, 671] width 14 height 14
click at [1236, 675] on input "checkbox" at bounding box center [1237, 672] width 12 height 12
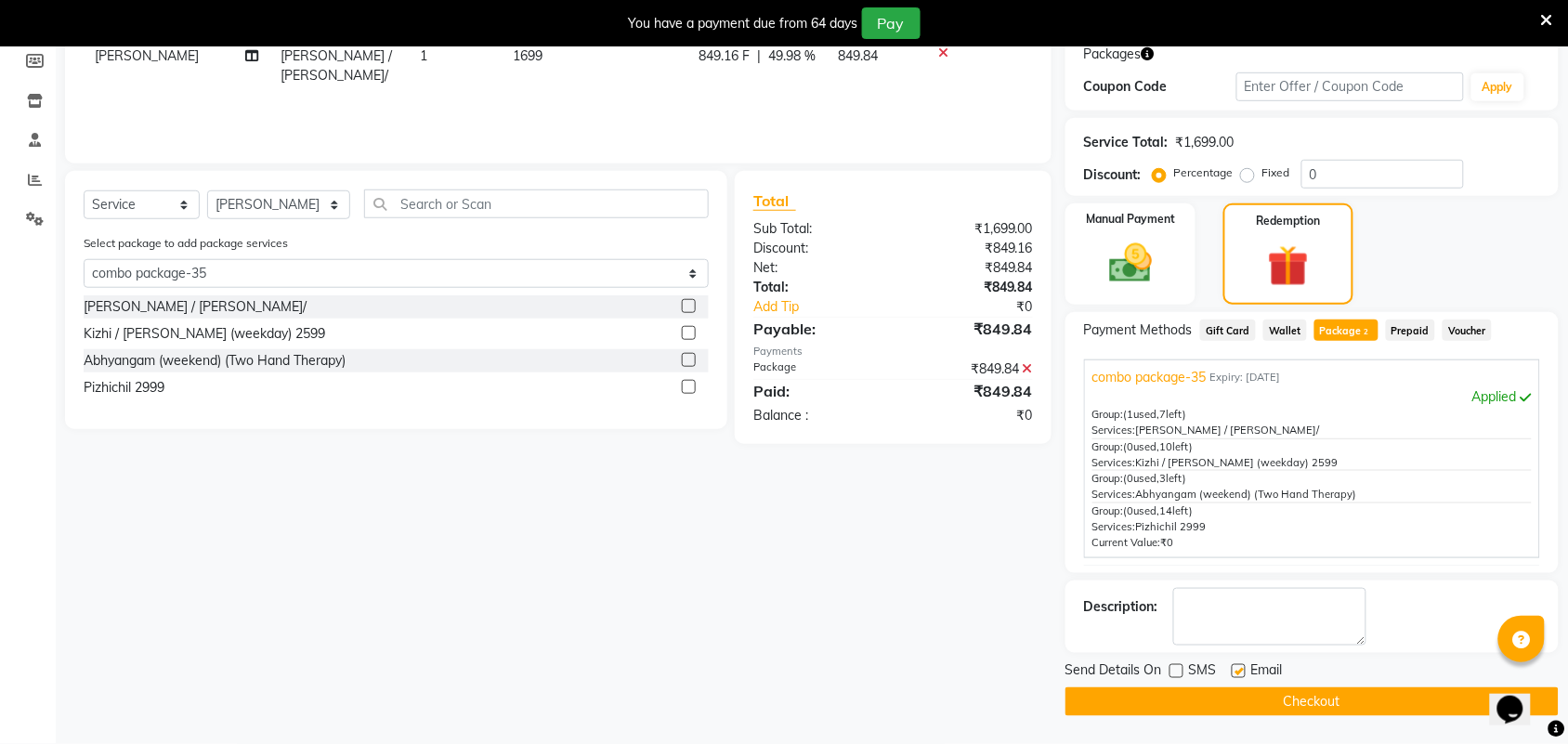
checkbox input "false"
click at [1342, 709] on button "Checkout" at bounding box center [1312, 702] width 493 height 29
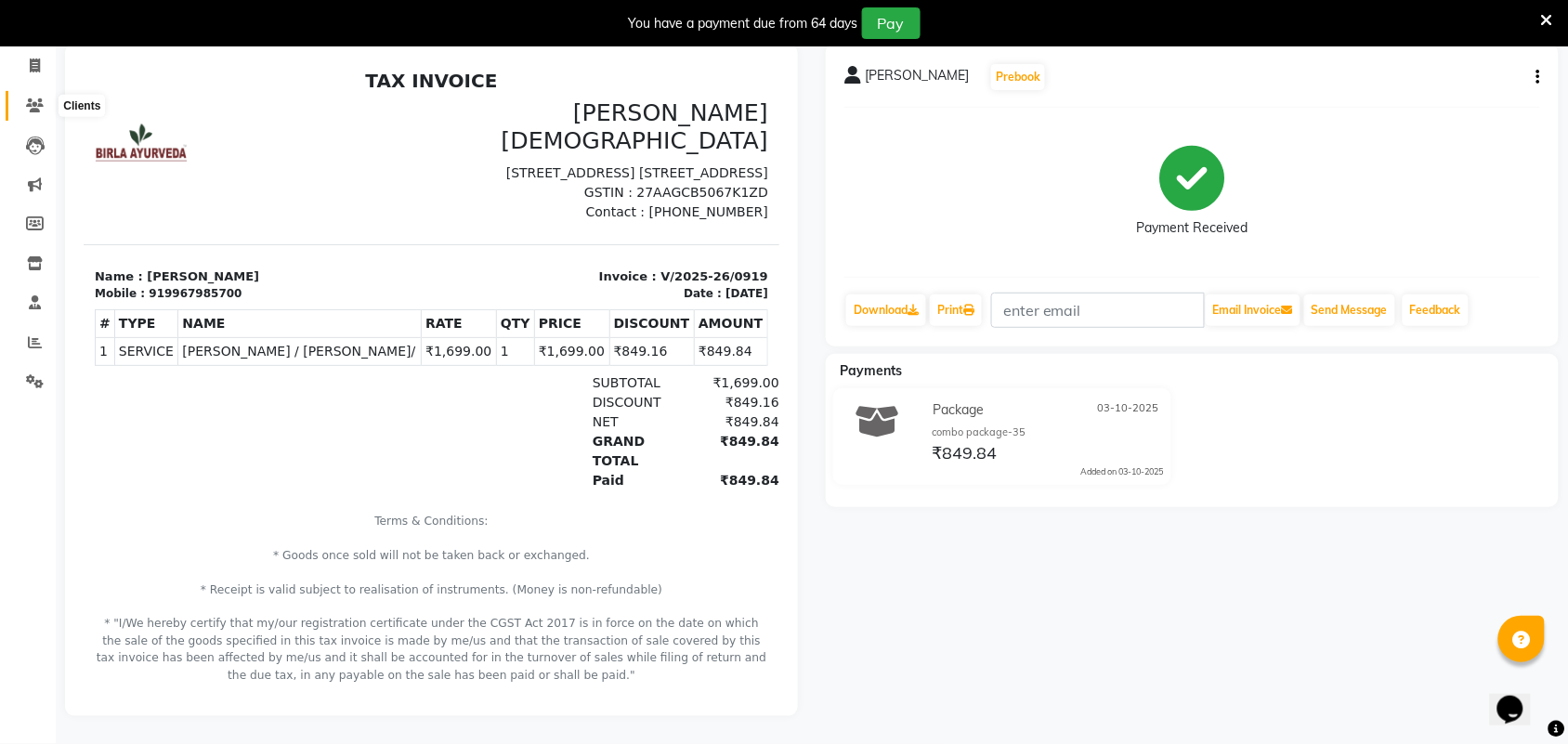
click at [37, 99] on icon at bounding box center [34, 105] width 18 height 14
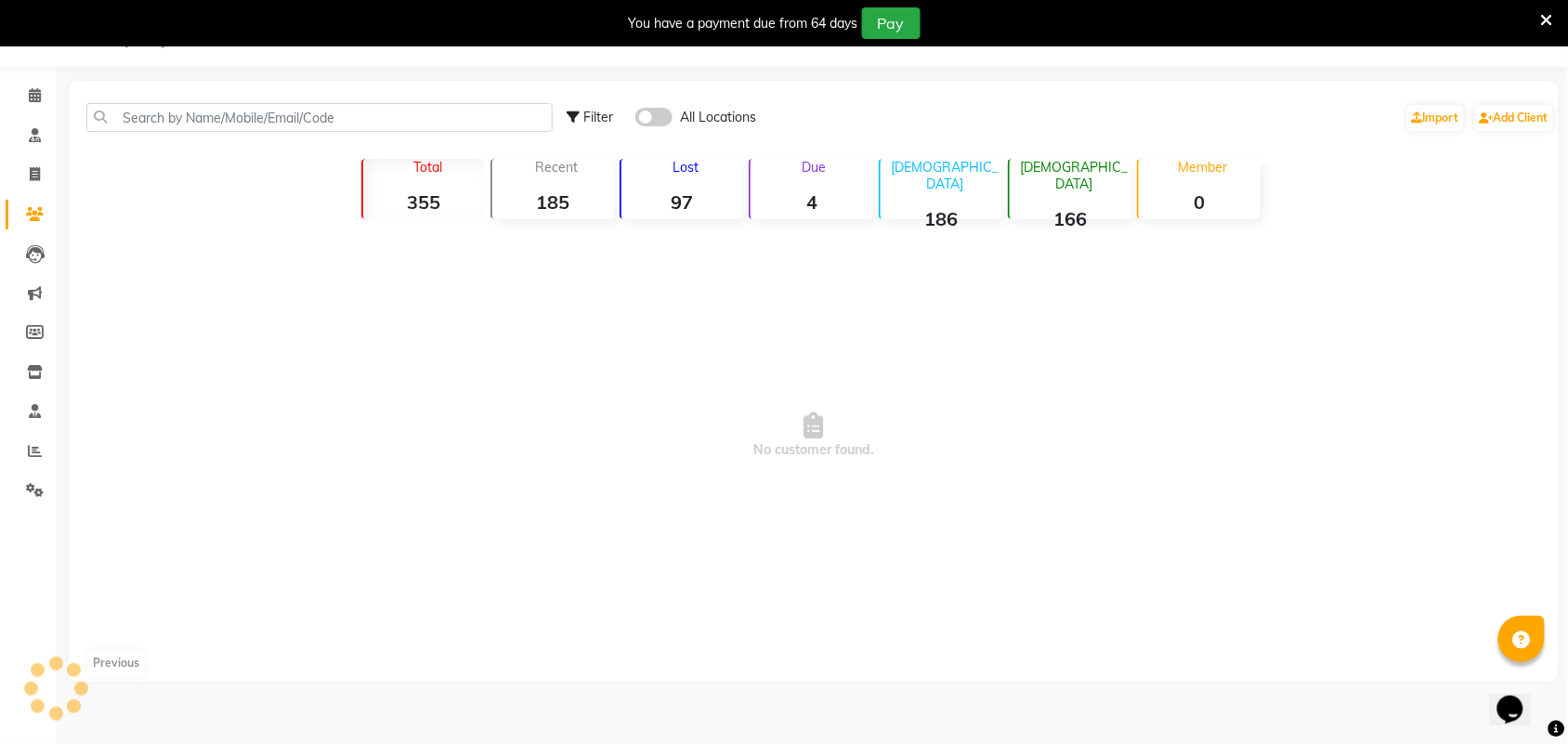
scroll to position [106, 0]
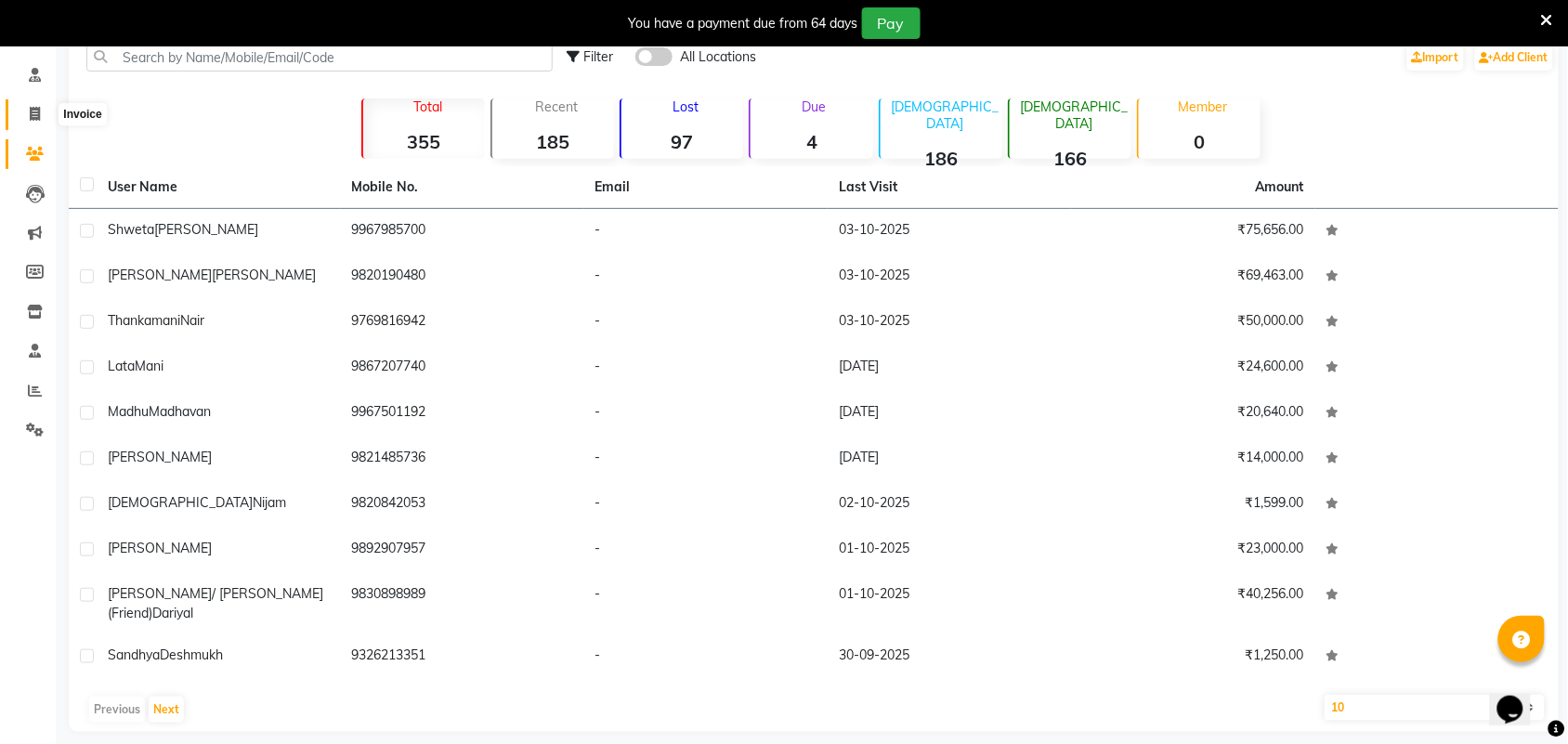
click at [32, 107] on icon at bounding box center [34, 113] width 10 height 14
select select "service"
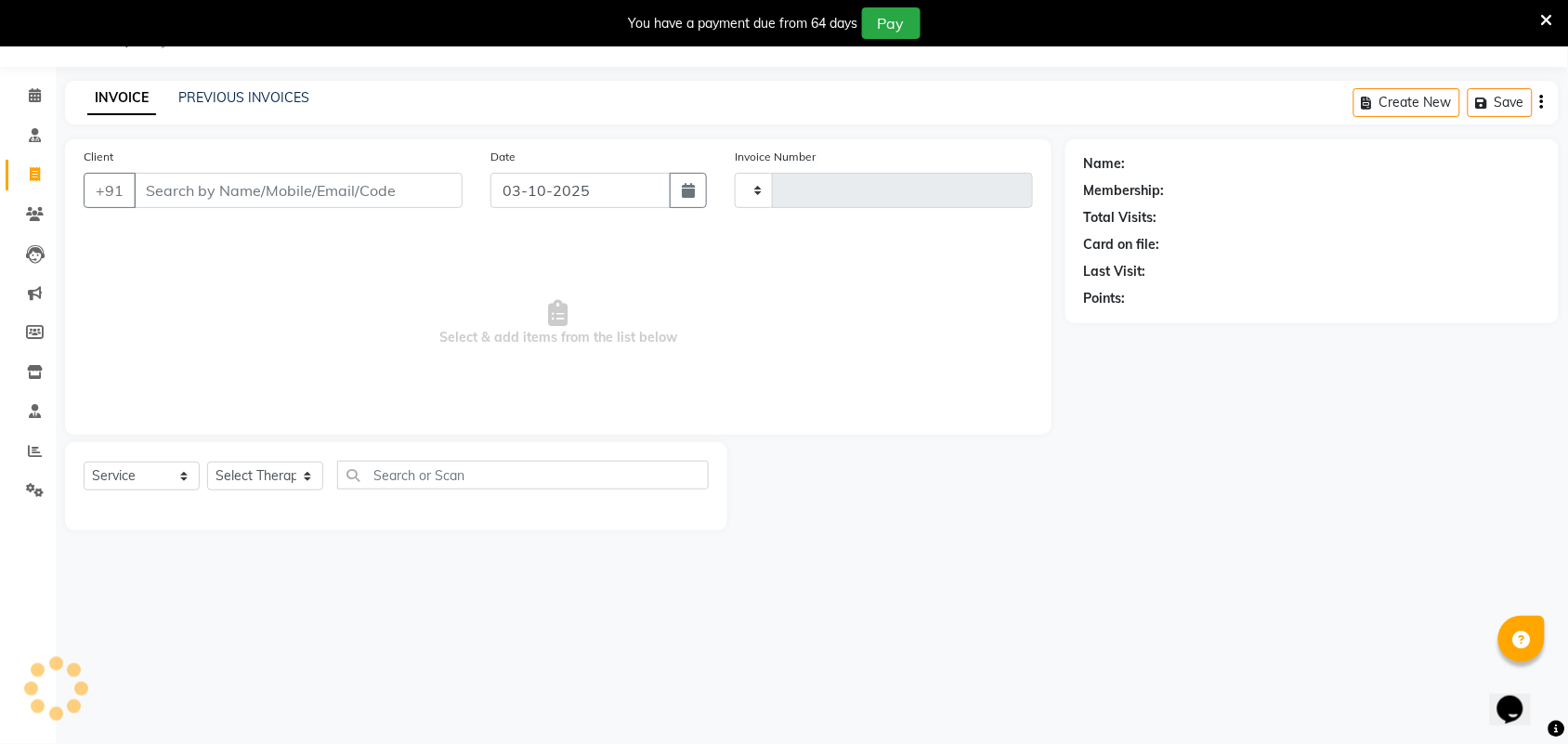
type input "0920"
select select "6808"
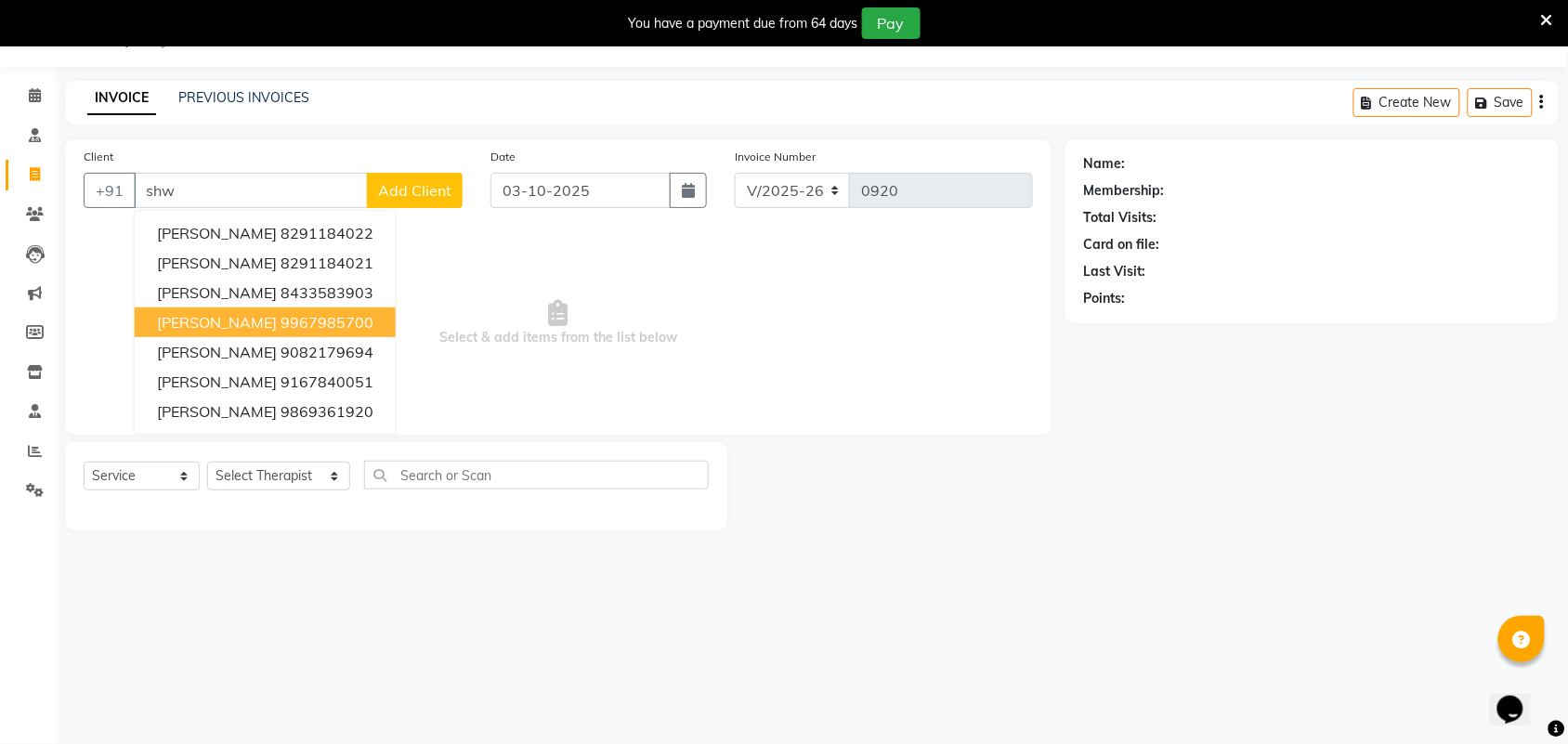
click at [346, 314] on ngb-highlight "9967985700" at bounding box center [327, 323] width 93 height 19
type input "9967985700"
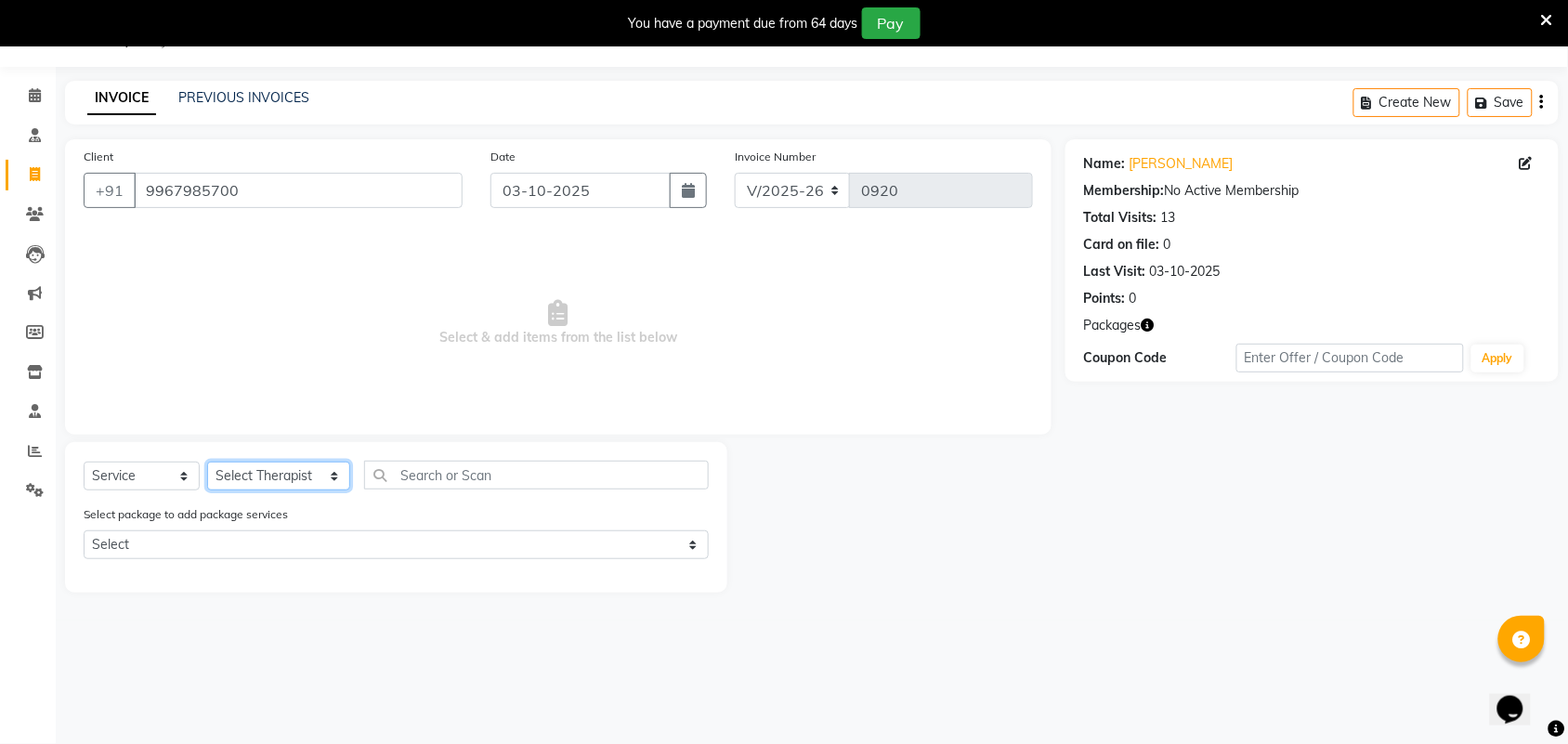
click at [315, 479] on select "Select Therapist [PERSON_NAME] [PERSON_NAME] [PERSON_NAME] Bapu Blind therpist …" at bounding box center [278, 476] width 143 height 29
select select "57051"
click at [207, 462] on select "Select Therapist [PERSON_NAME] [PERSON_NAME] [PERSON_NAME] Bapu Blind therpist …" at bounding box center [278, 476] width 143 height 29
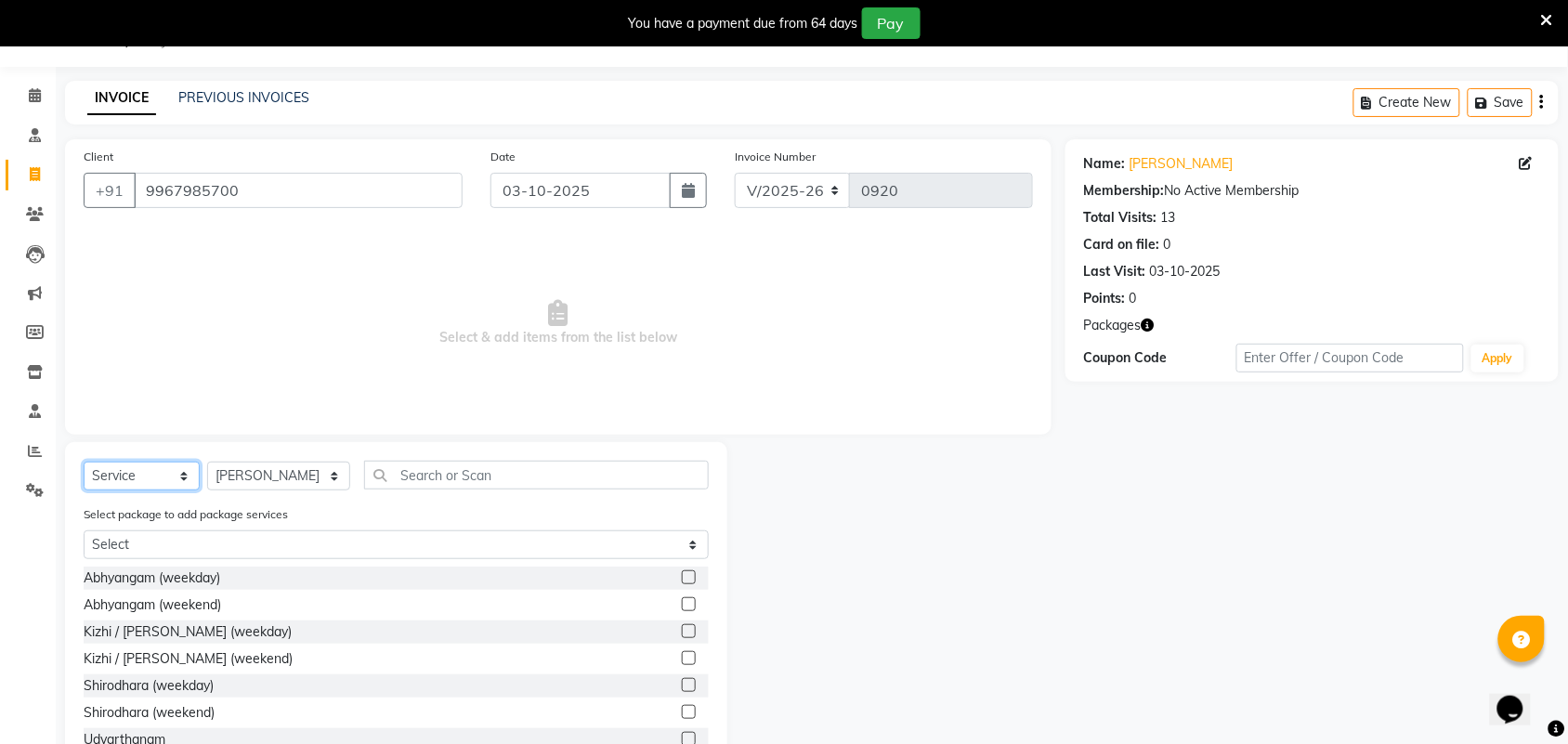
click at [154, 474] on select "Select Service Product Membership Package Voucher Prepaid Gift Card" at bounding box center [142, 476] width 116 height 29
select select "product"
click at [84, 462] on select "Select Service Product Membership Package Voucher Prepaid Gift Card" at bounding box center [142, 476] width 116 height 29
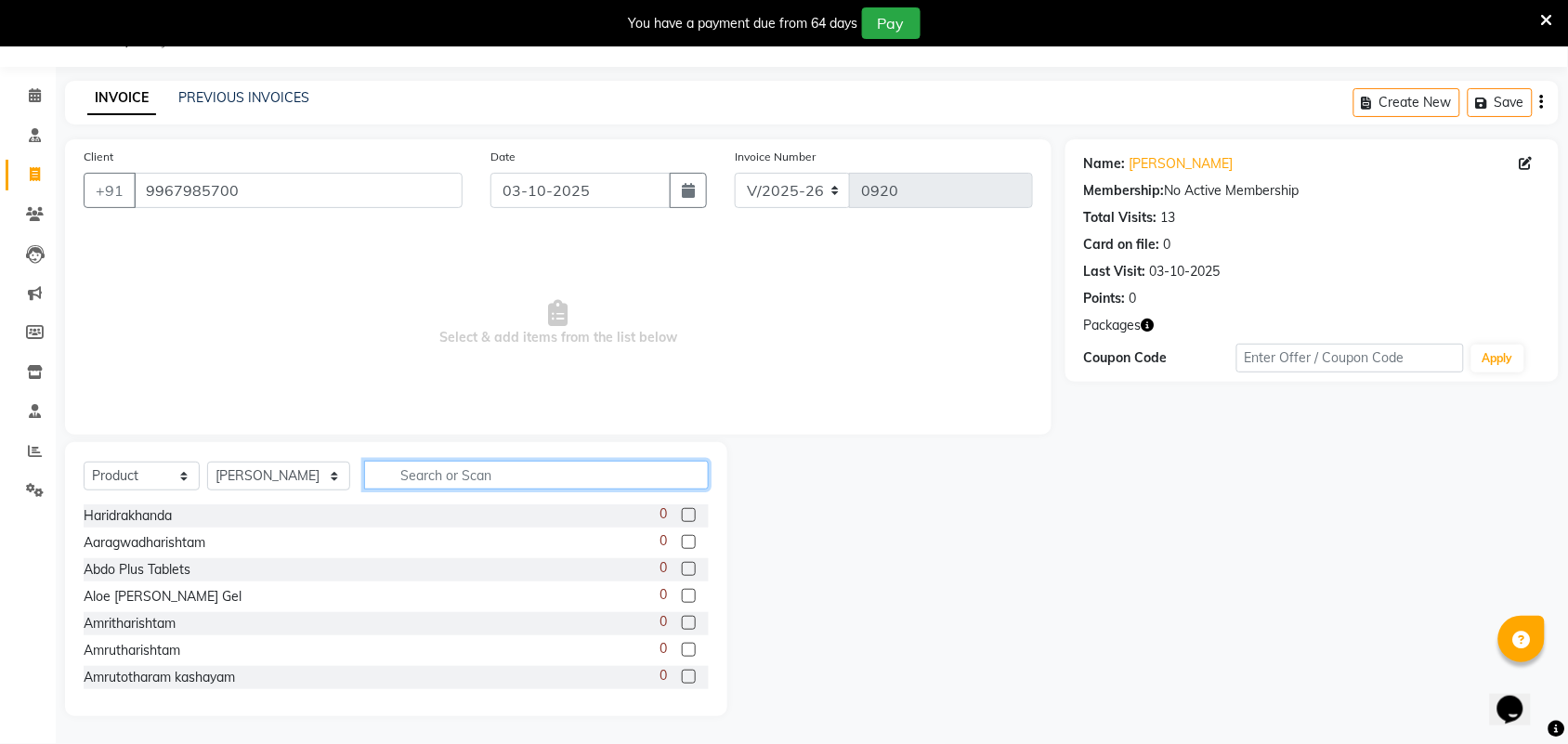
click at [443, 470] on input "text" at bounding box center [536, 475] width 345 height 29
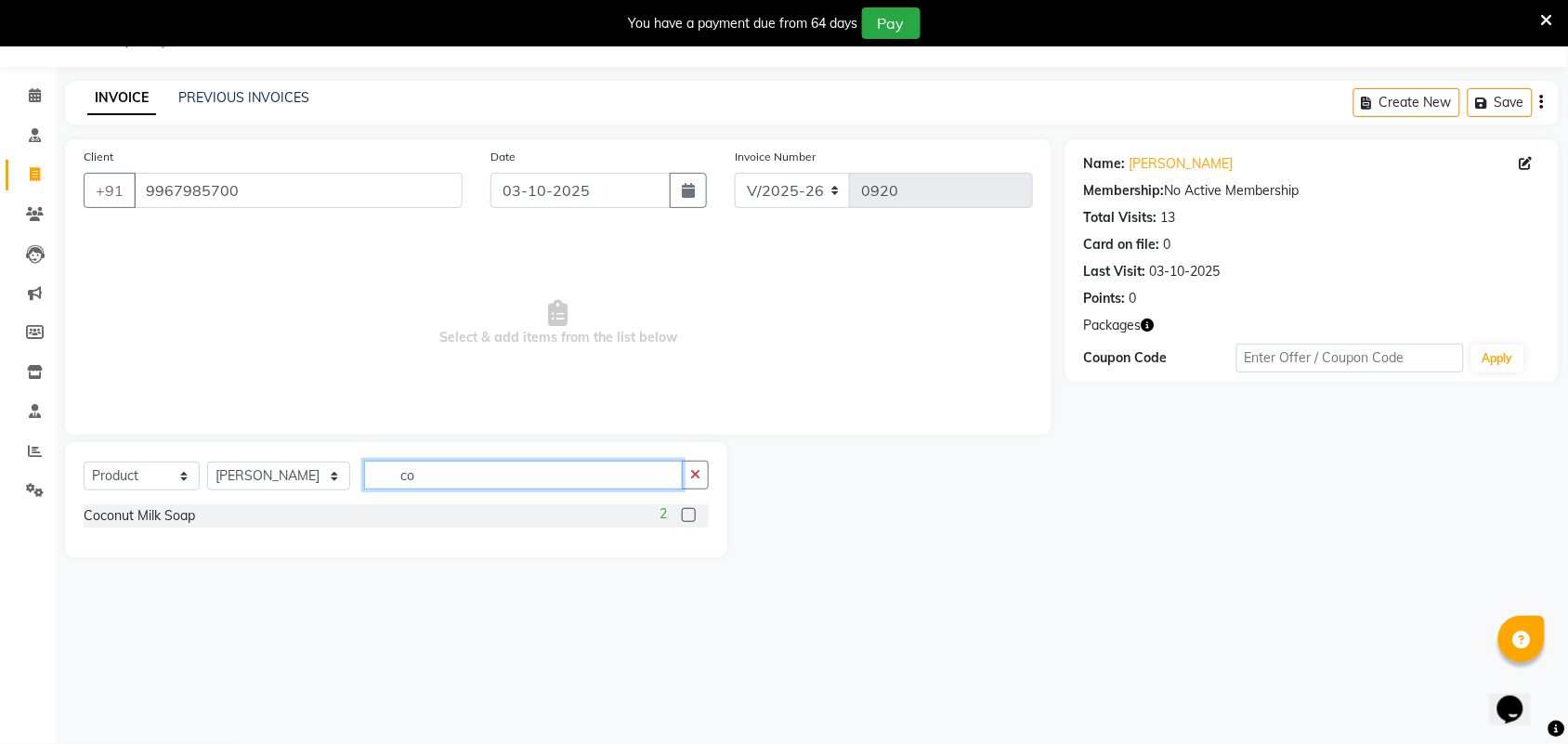
type input "co"
click at [680, 508] on div "2" at bounding box center [684, 516] width 49 height 23
click at [690, 519] on label at bounding box center [689, 515] width 14 height 14
click at [690, 519] on input "checkbox" at bounding box center [688, 516] width 12 height 12
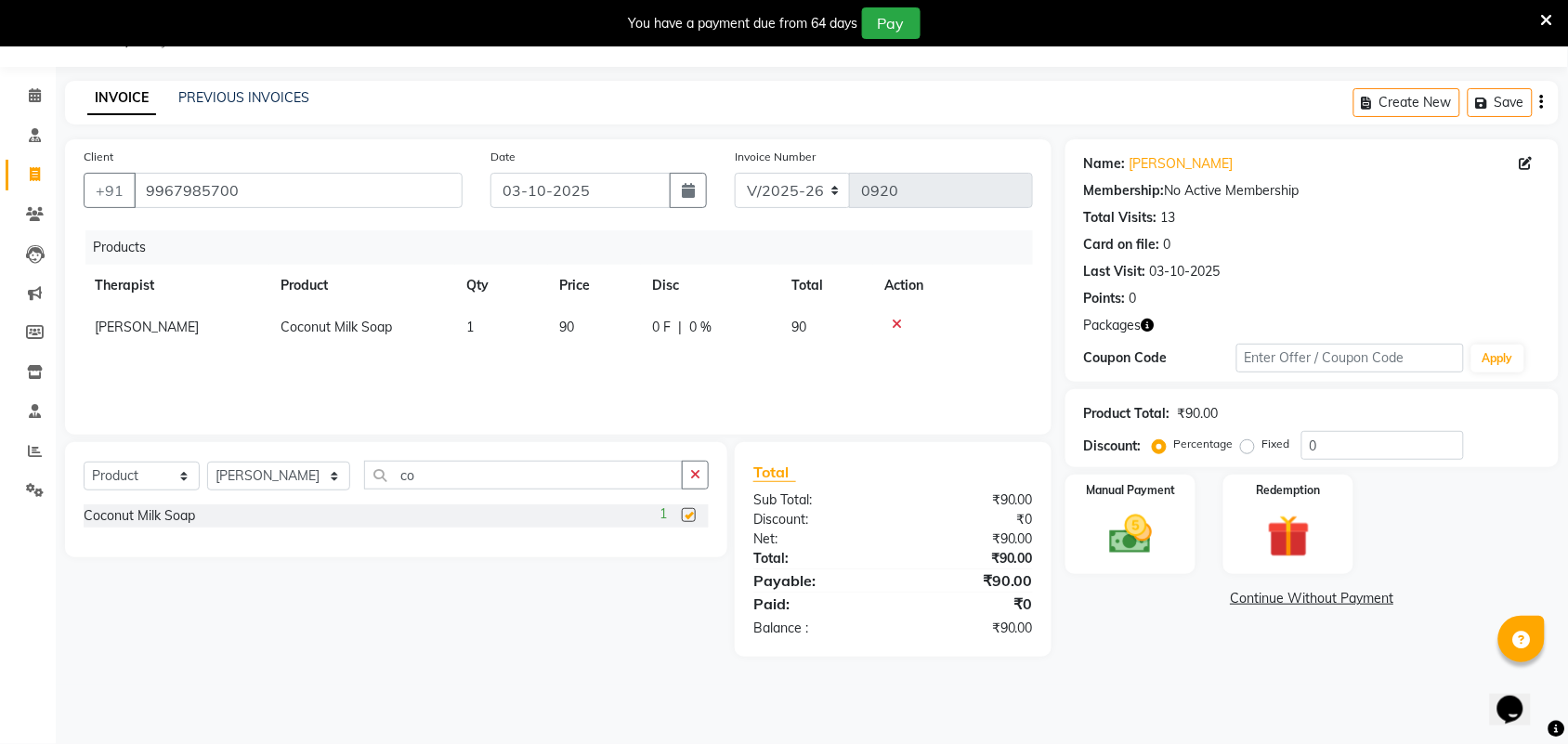
checkbox input "false"
click at [487, 321] on td "1" at bounding box center [501, 328] width 93 height 42
select select "57051"
drag, startPoint x: 482, startPoint y: 331, endPoint x: 471, endPoint y: 332, distance: 11.0
click at [471, 332] on input "1" at bounding box center [501, 332] width 70 height 29
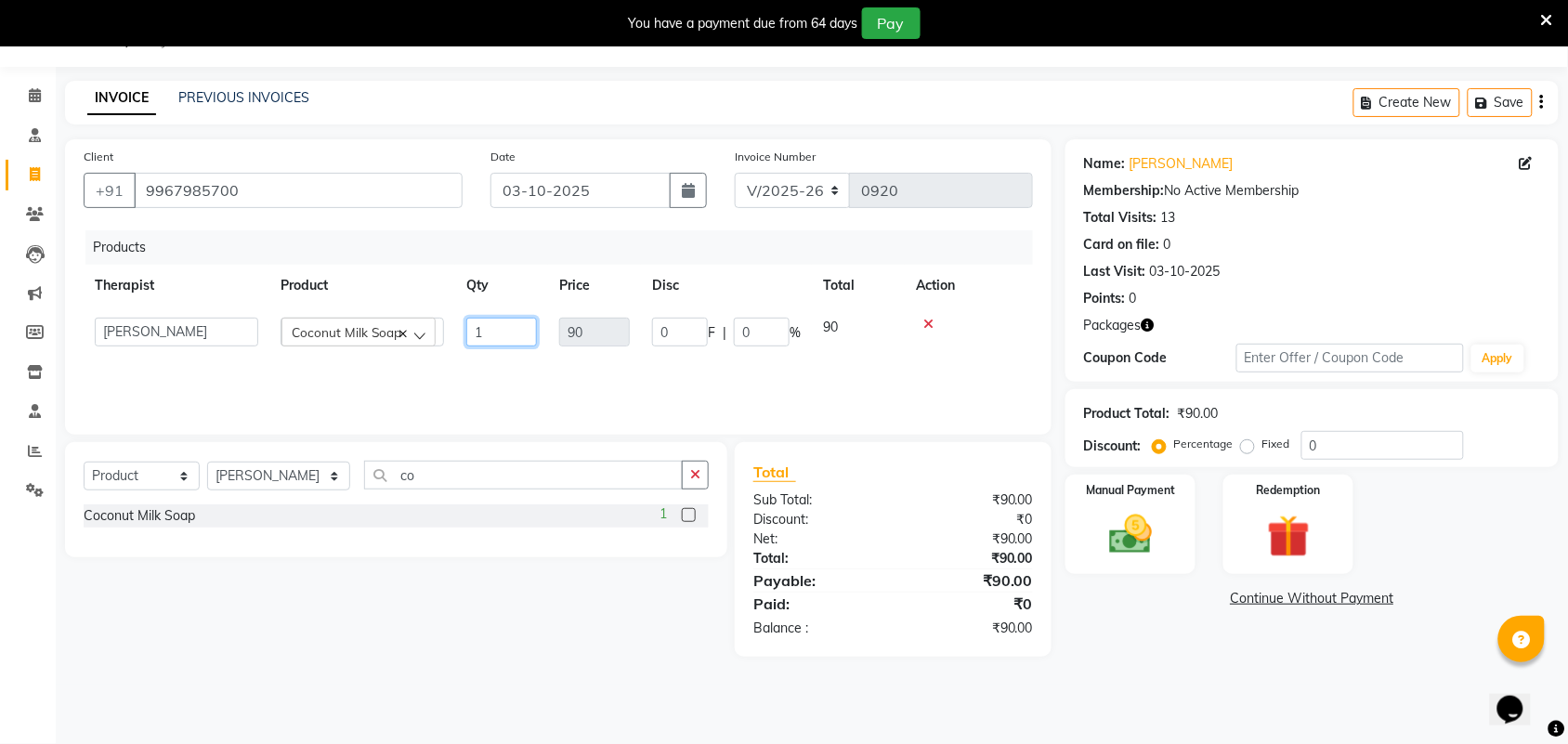
type input "2"
click at [628, 363] on div "Products Therapist Product Qty Price Disc Total Action [PERSON_NAME] Coconut Mi…" at bounding box center [557, 324] width 949 height 186
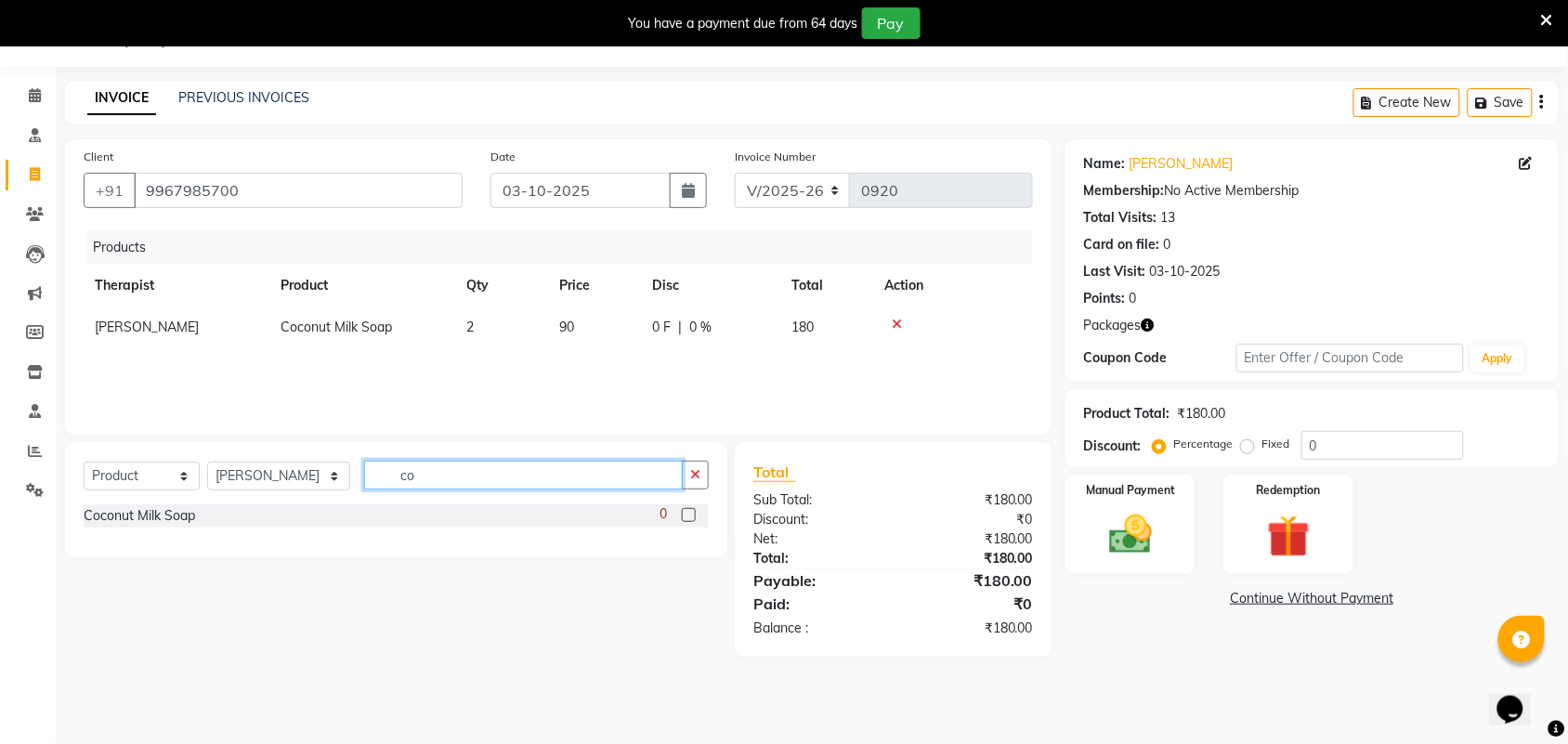
drag, startPoint x: 469, startPoint y: 487, endPoint x: 344, endPoint y: 484, distance: 125.0
click at [344, 485] on div "Select Service Product Membership Package Voucher Prepaid Gift Card Select Ther…" at bounding box center [396, 483] width 625 height 44
type input "nalp"
click at [690, 517] on label at bounding box center [689, 515] width 14 height 14
click at [690, 517] on input "checkbox" at bounding box center [688, 516] width 12 height 12
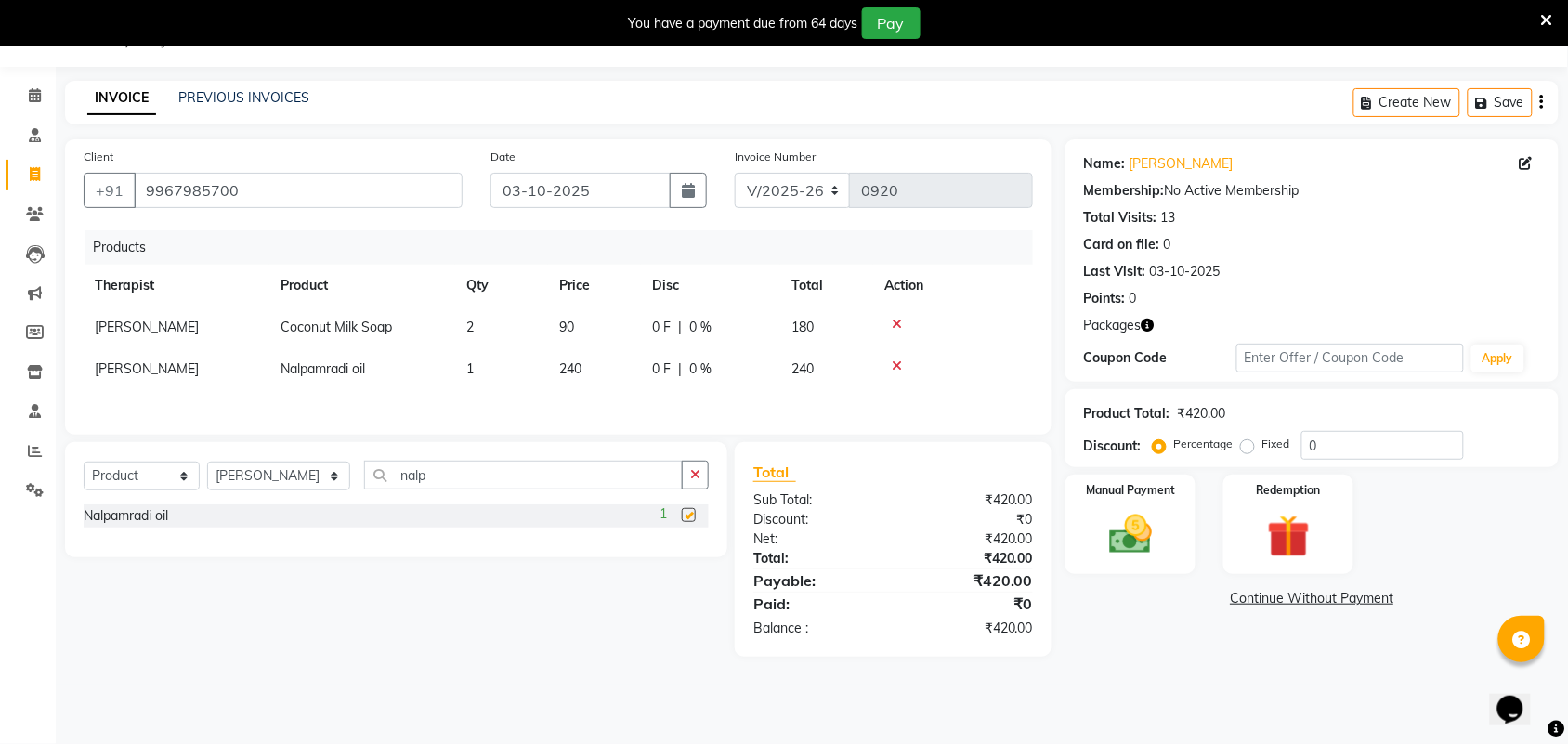
checkbox input "false"
drag, startPoint x: 427, startPoint y: 483, endPoint x: 325, endPoint y: 479, distance: 102.1
click at [325, 479] on div "Select Service Product Membership Package Voucher Prepaid Gift Card Select Ther…" at bounding box center [396, 483] width 625 height 44
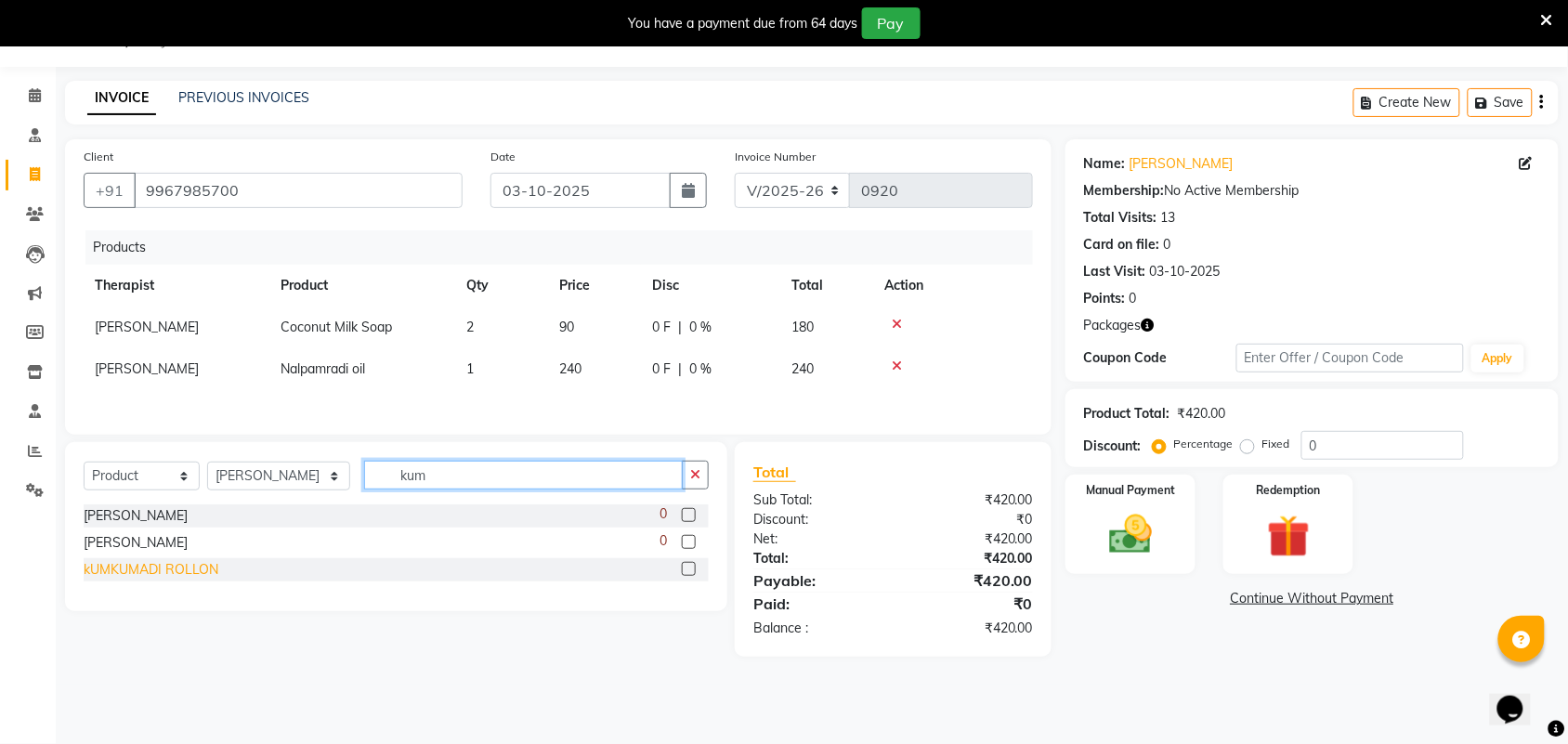
type input "kum"
click at [164, 574] on div "kUMKUMADI ROLLON" at bounding box center [151, 570] width 135 height 20
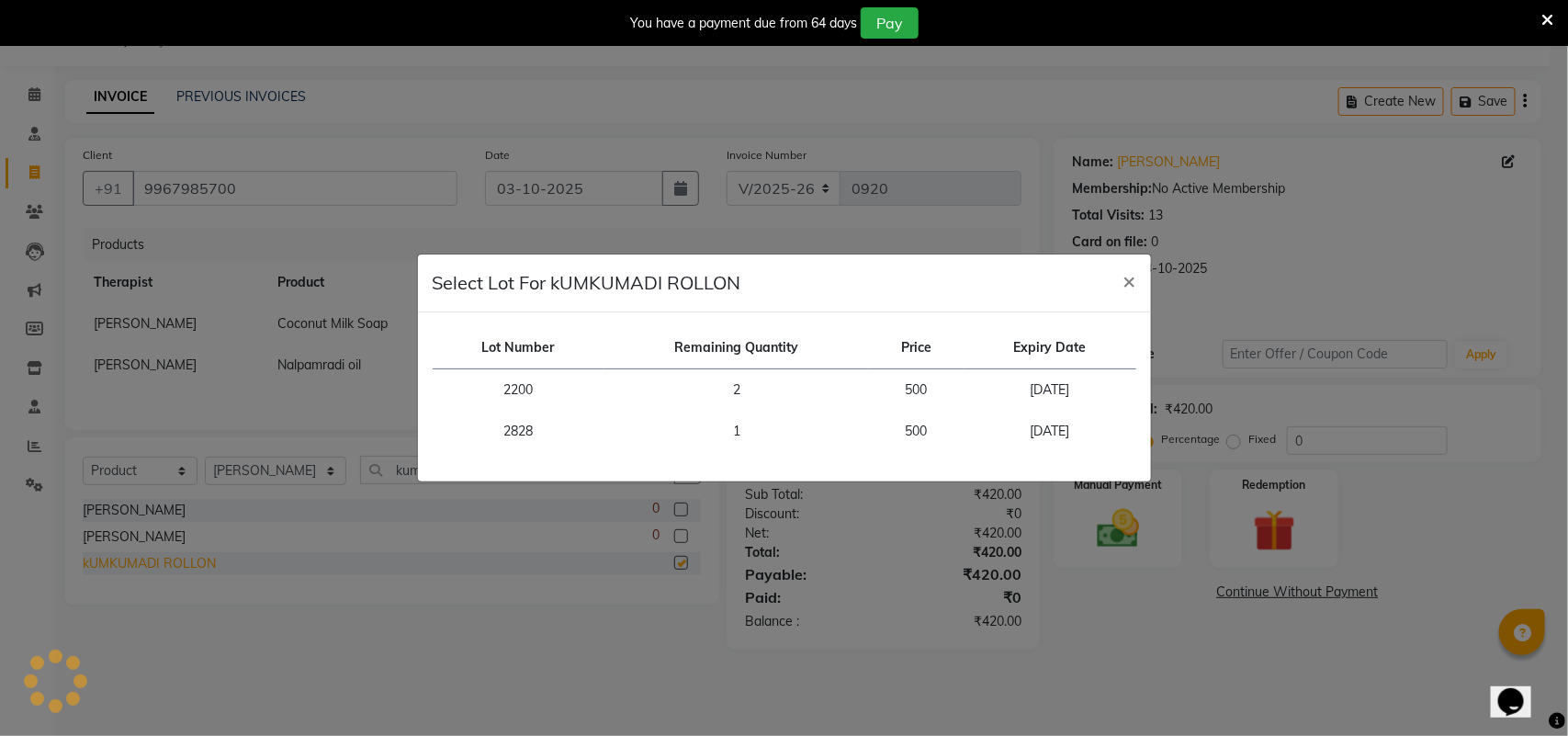
checkbox input "false"
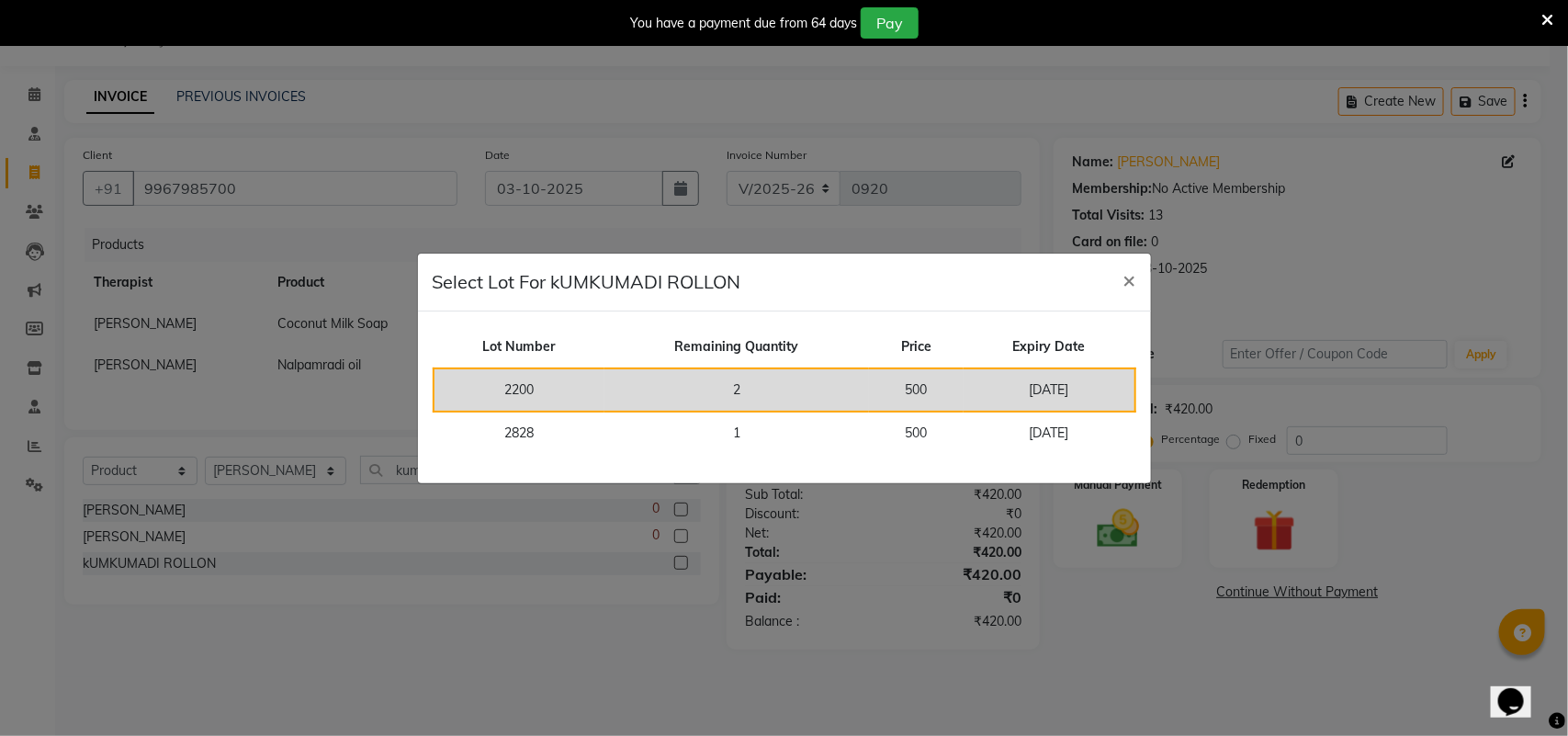
click at [529, 396] on td "2200" at bounding box center [520, 390] width 171 height 43
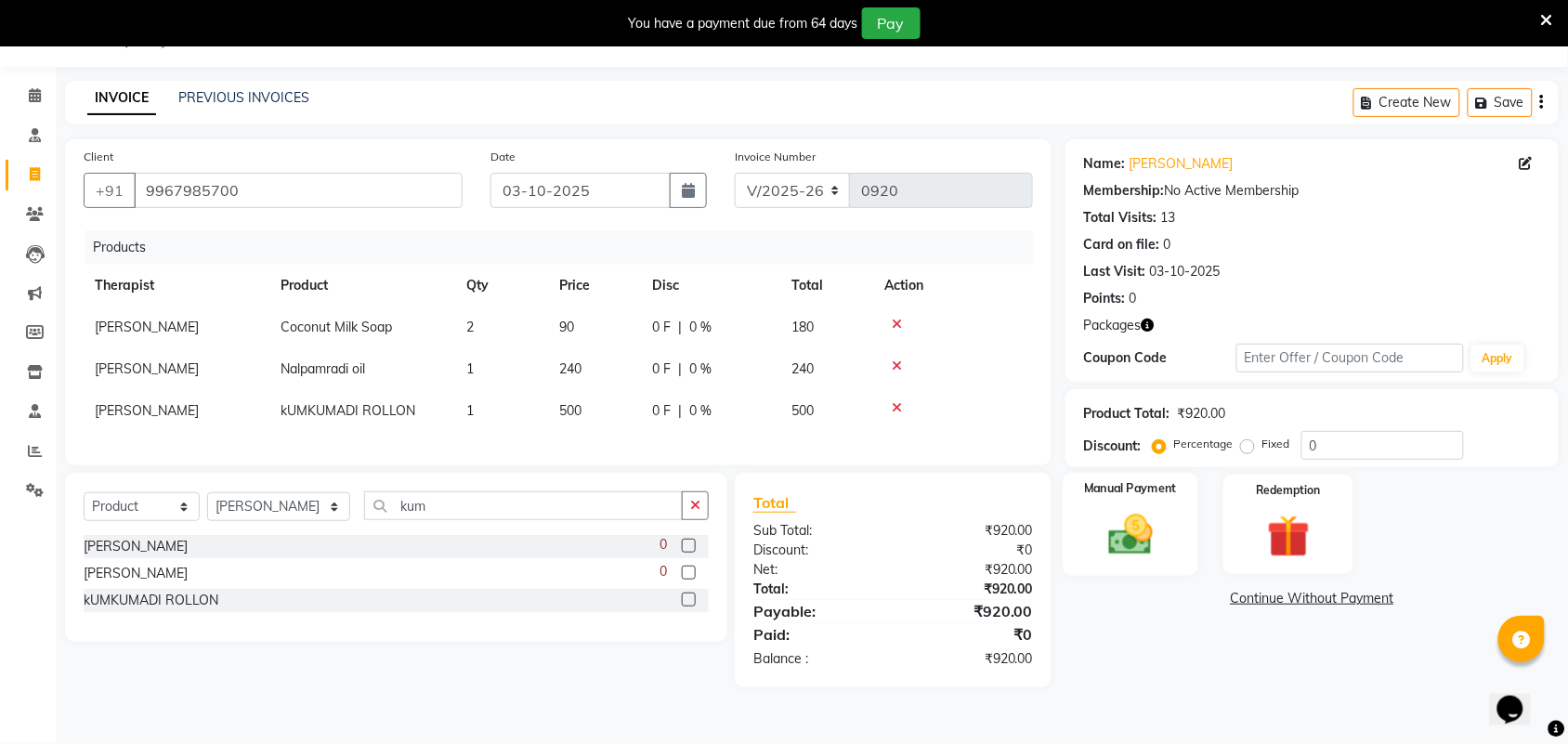
click at [1119, 534] on img at bounding box center [1130, 535] width 72 height 51
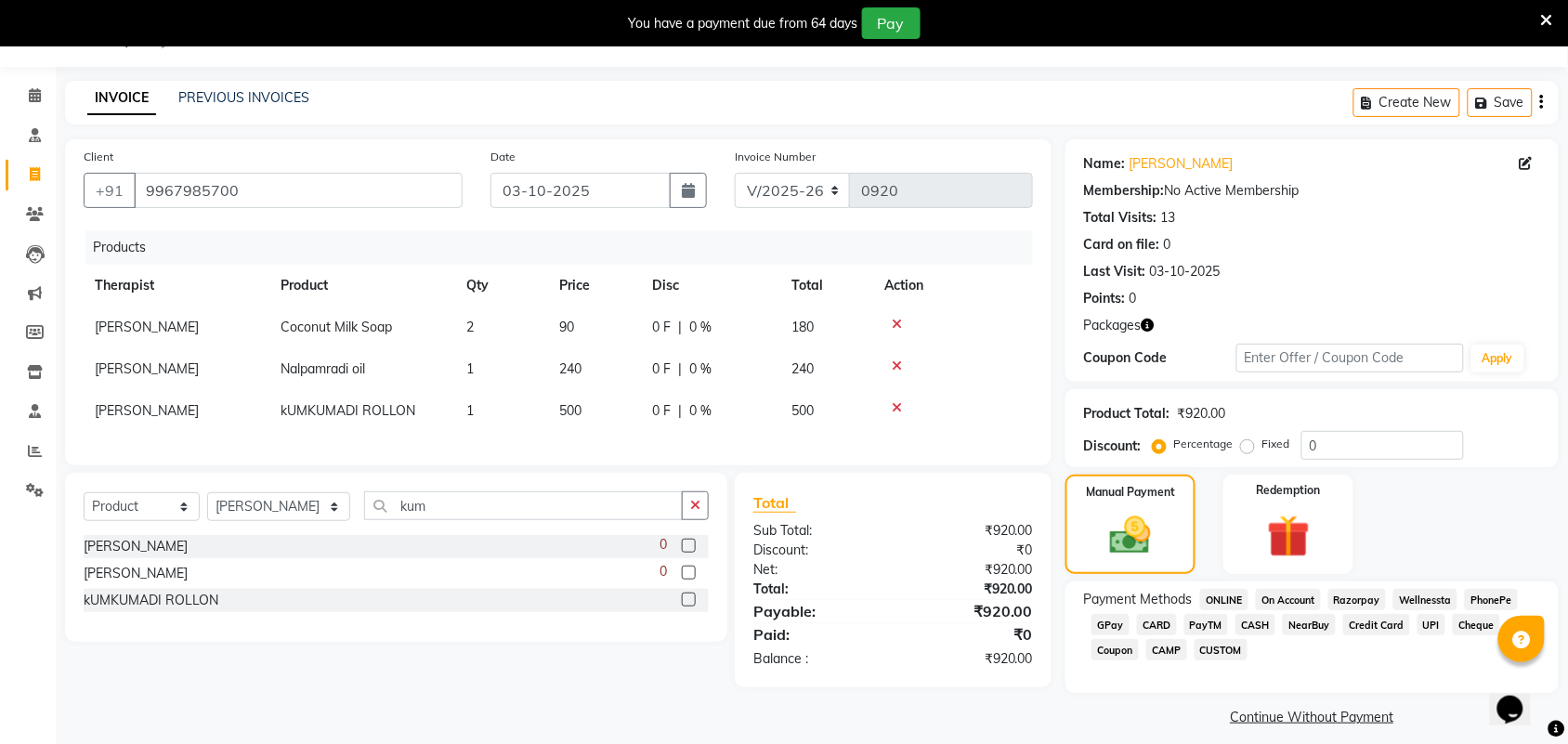
click at [1197, 620] on span "PayTM" at bounding box center [1206, 624] width 45 height 21
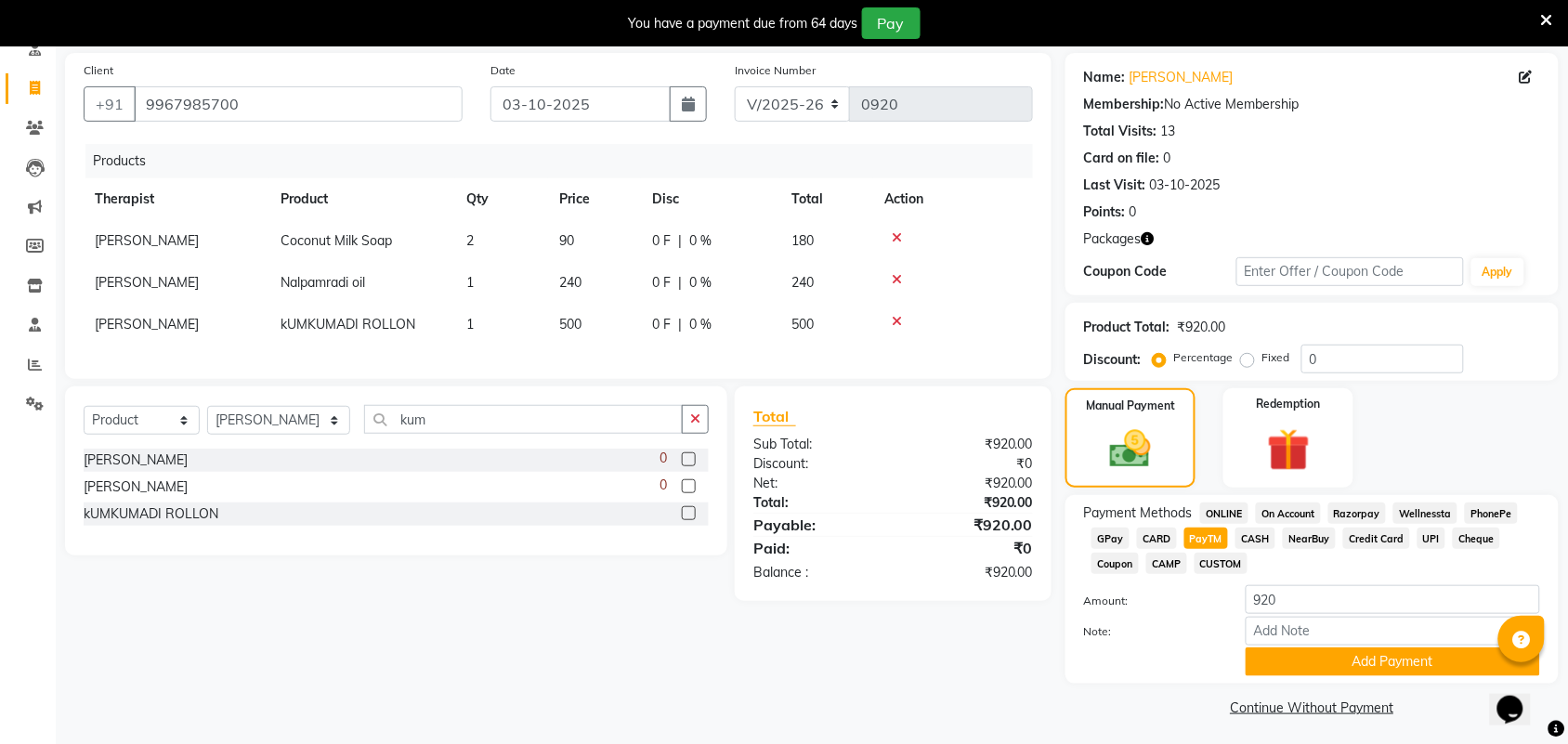
scroll to position [136, 0]
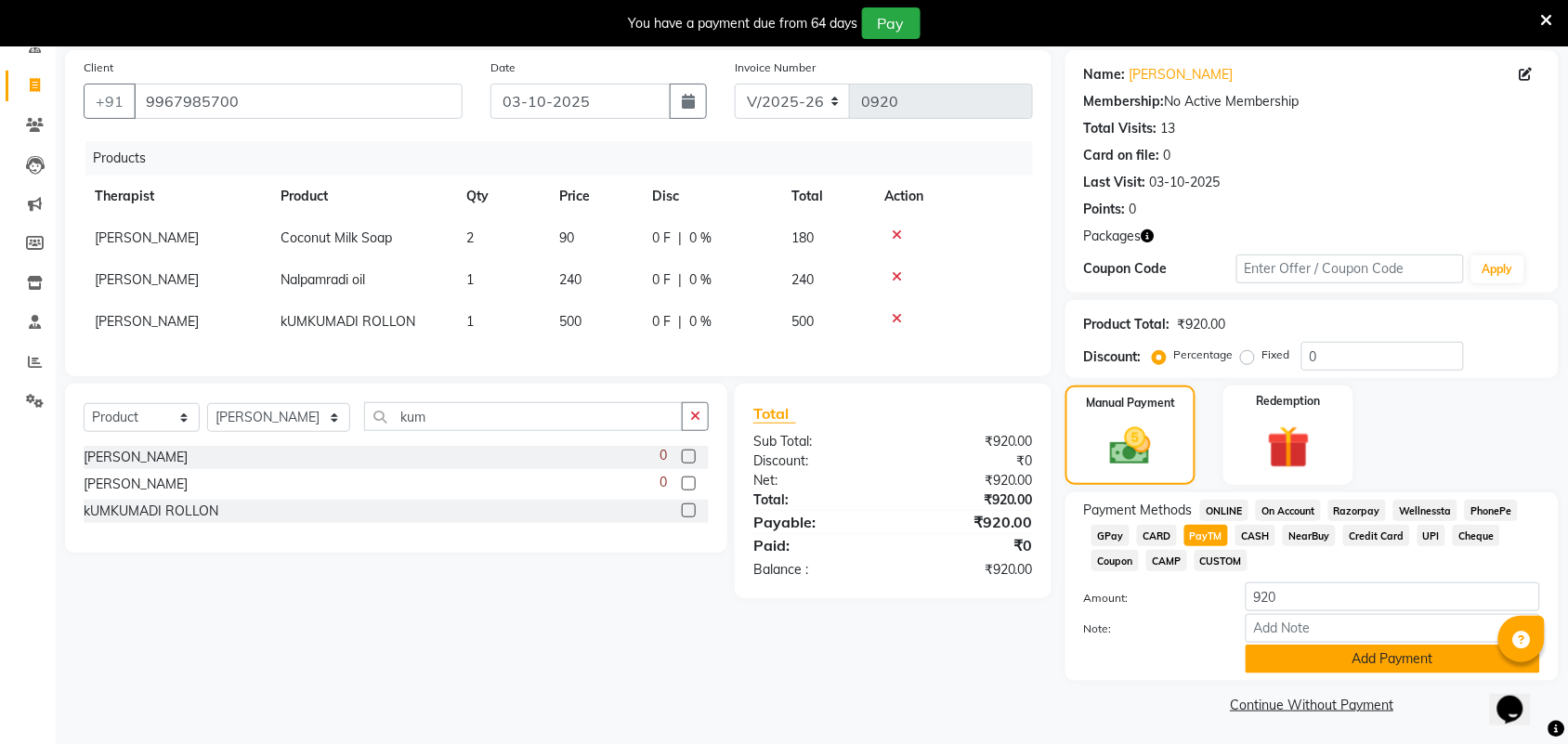
click at [1391, 656] on button "Add Payment" at bounding box center [1392, 659] width 294 height 29
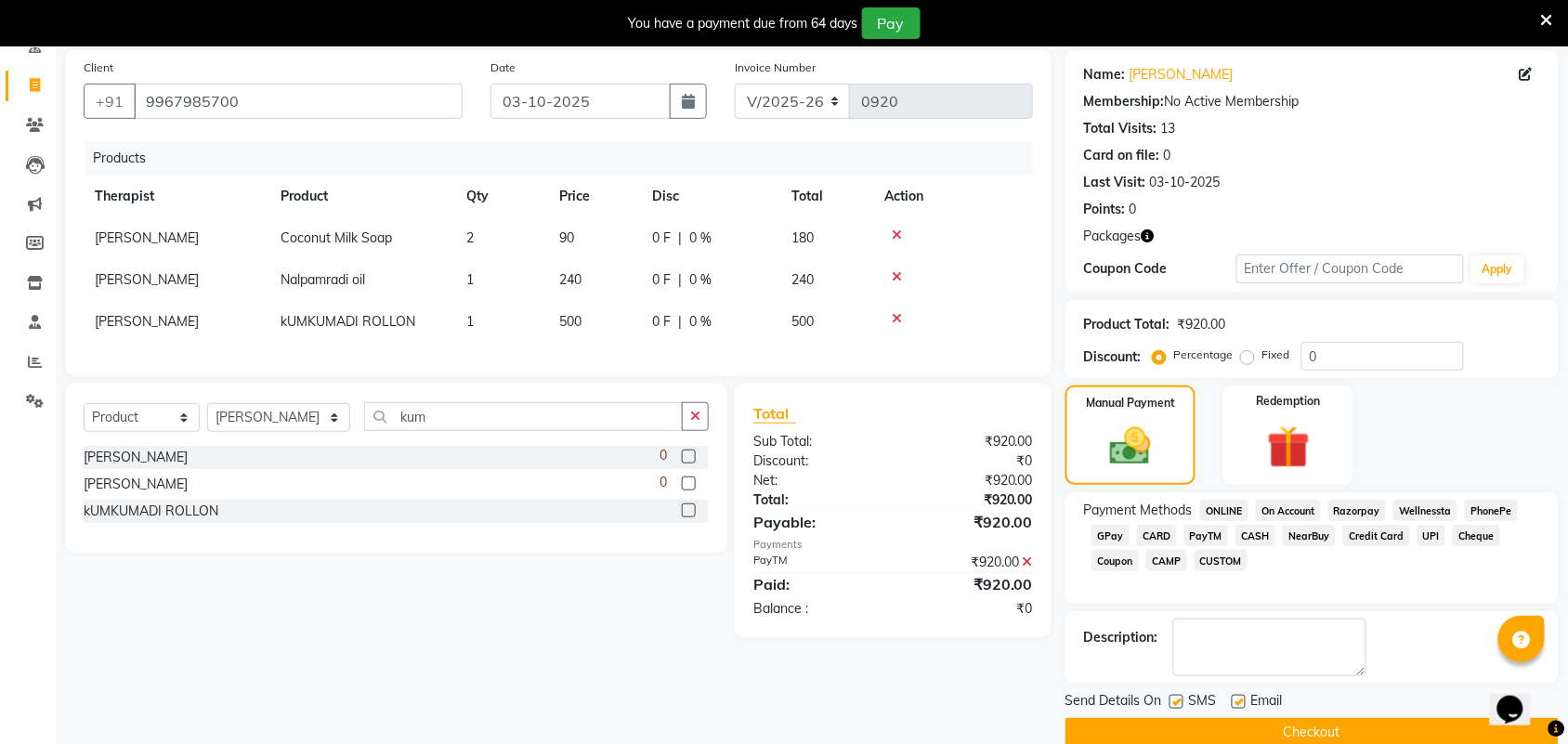
click at [1178, 699] on label at bounding box center [1176, 701] width 14 height 14
click at [1178, 699] on input "checkbox" at bounding box center [1175, 702] width 12 height 12
checkbox input "false"
click at [1237, 696] on label at bounding box center [1238, 701] width 14 height 14
click at [1237, 696] on input "checkbox" at bounding box center [1237, 702] width 12 height 12
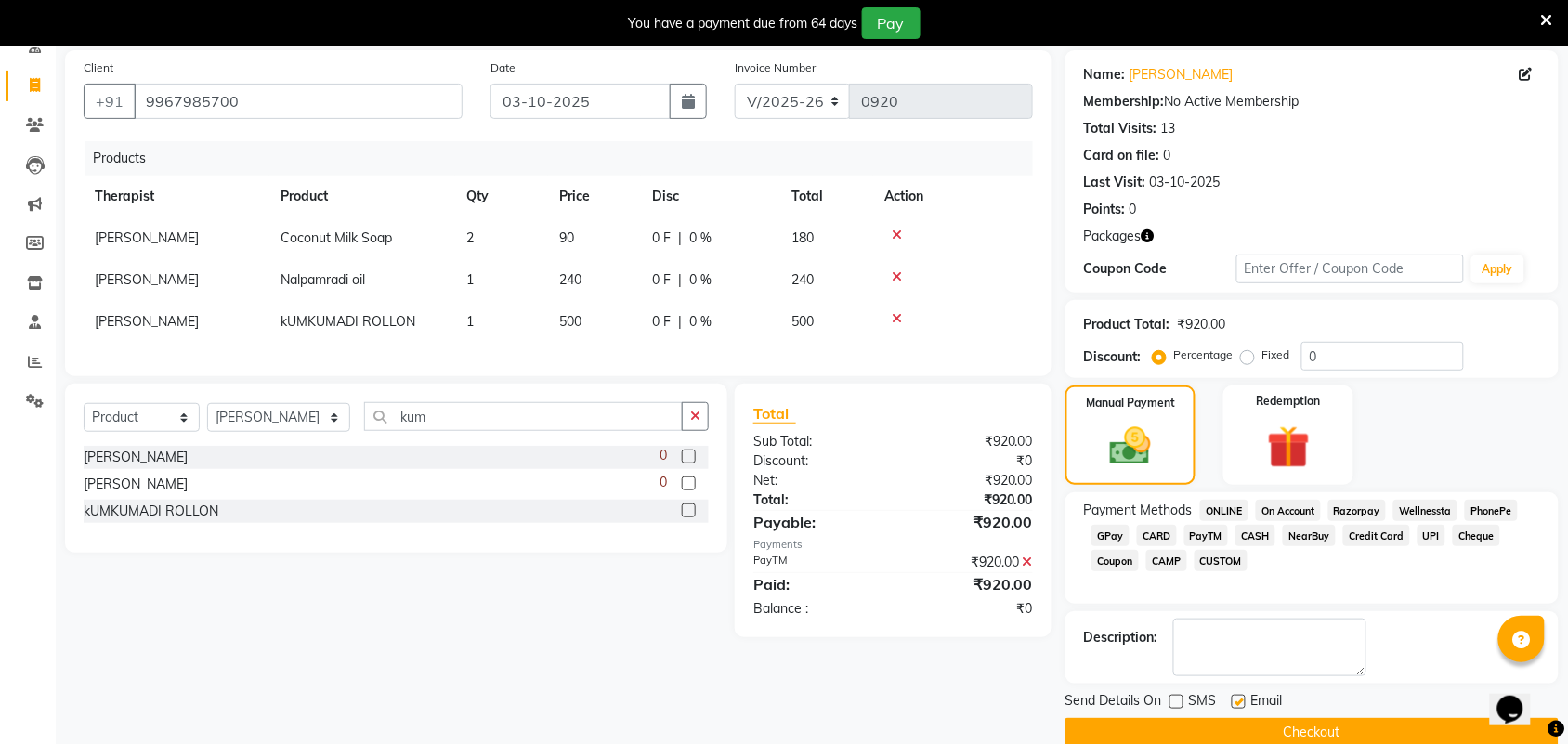
checkbox input "false"
click at [1278, 722] on button "Checkout" at bounding box center [1312, 733] width 493 height 29
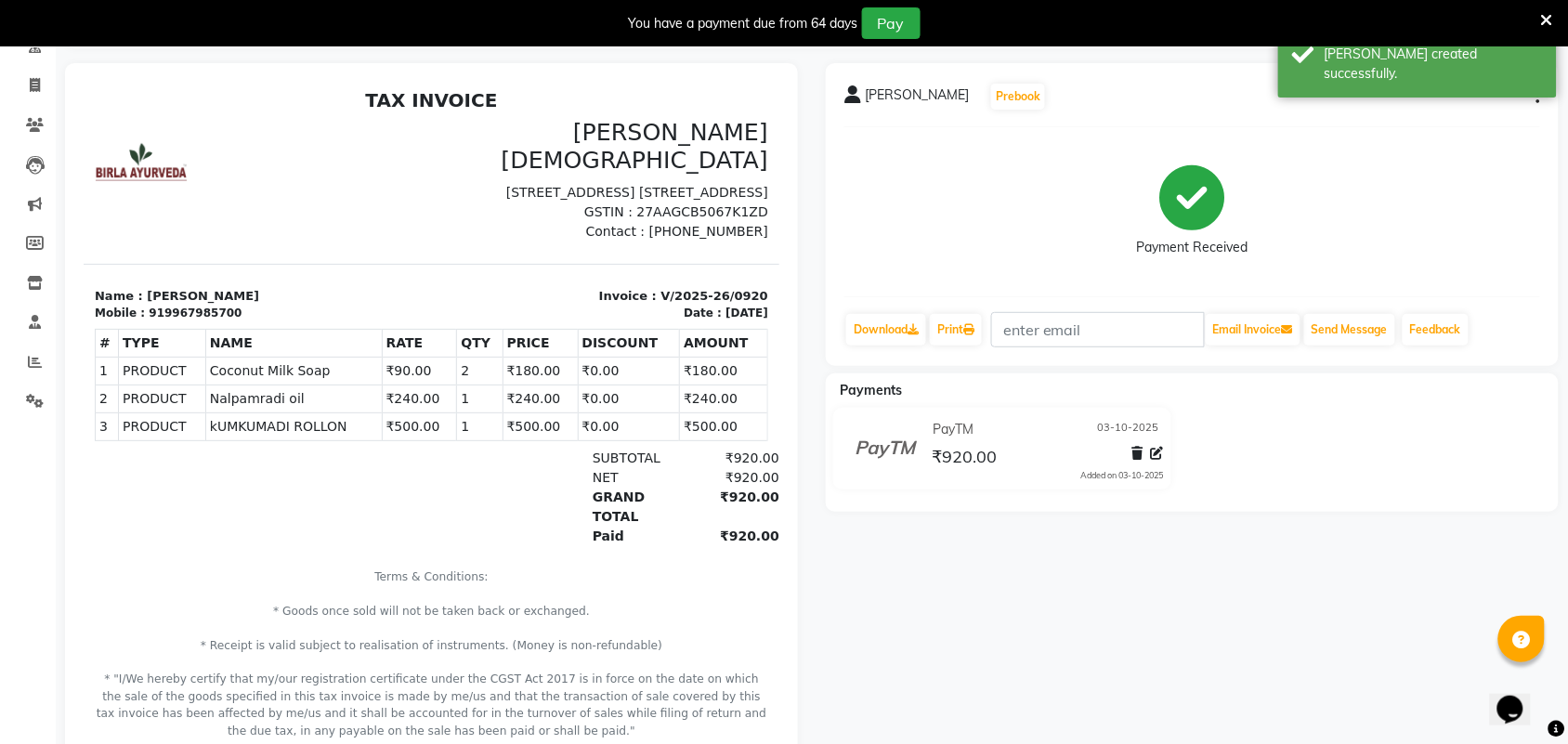
select select "6808"
select select "service"
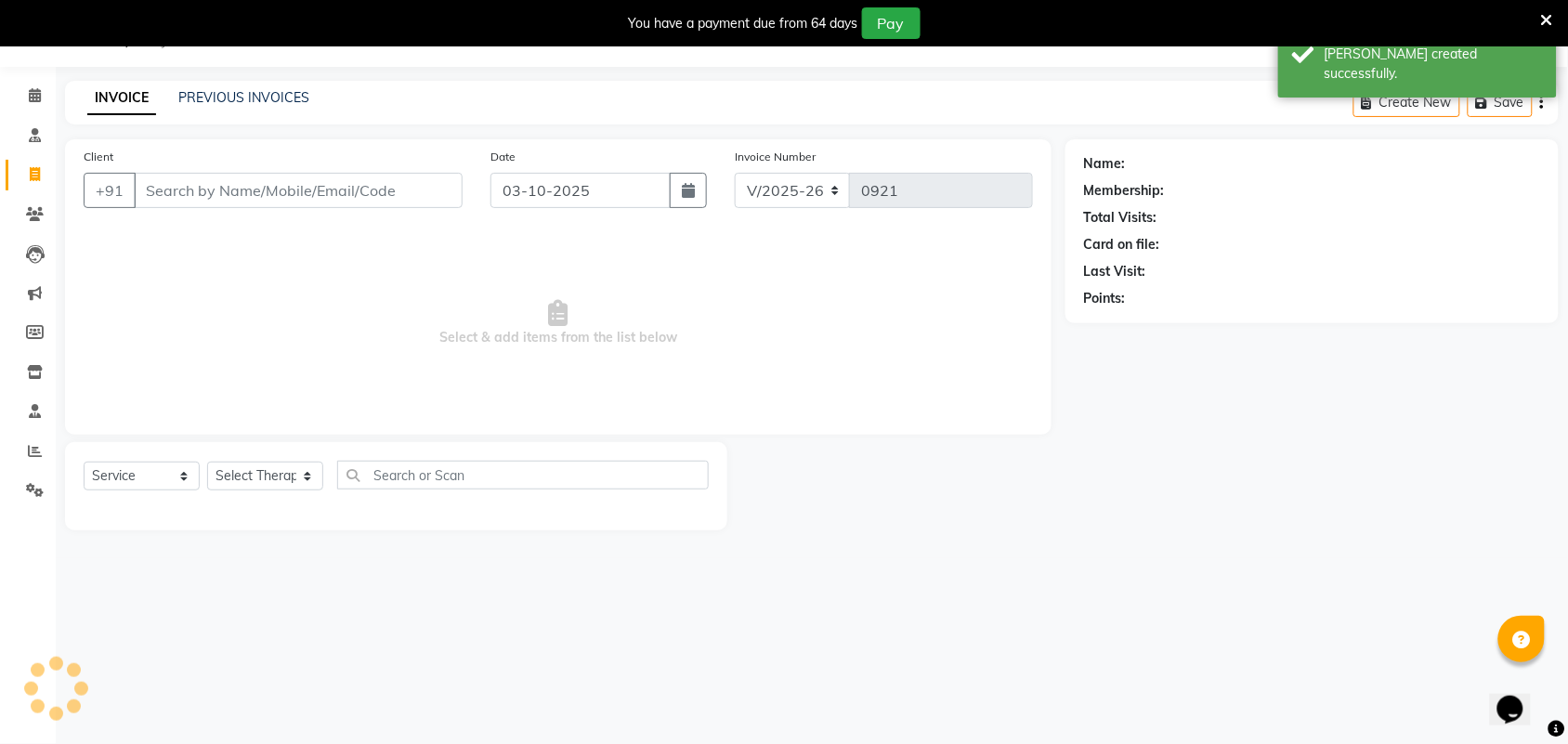
scroll to position [47, 0]
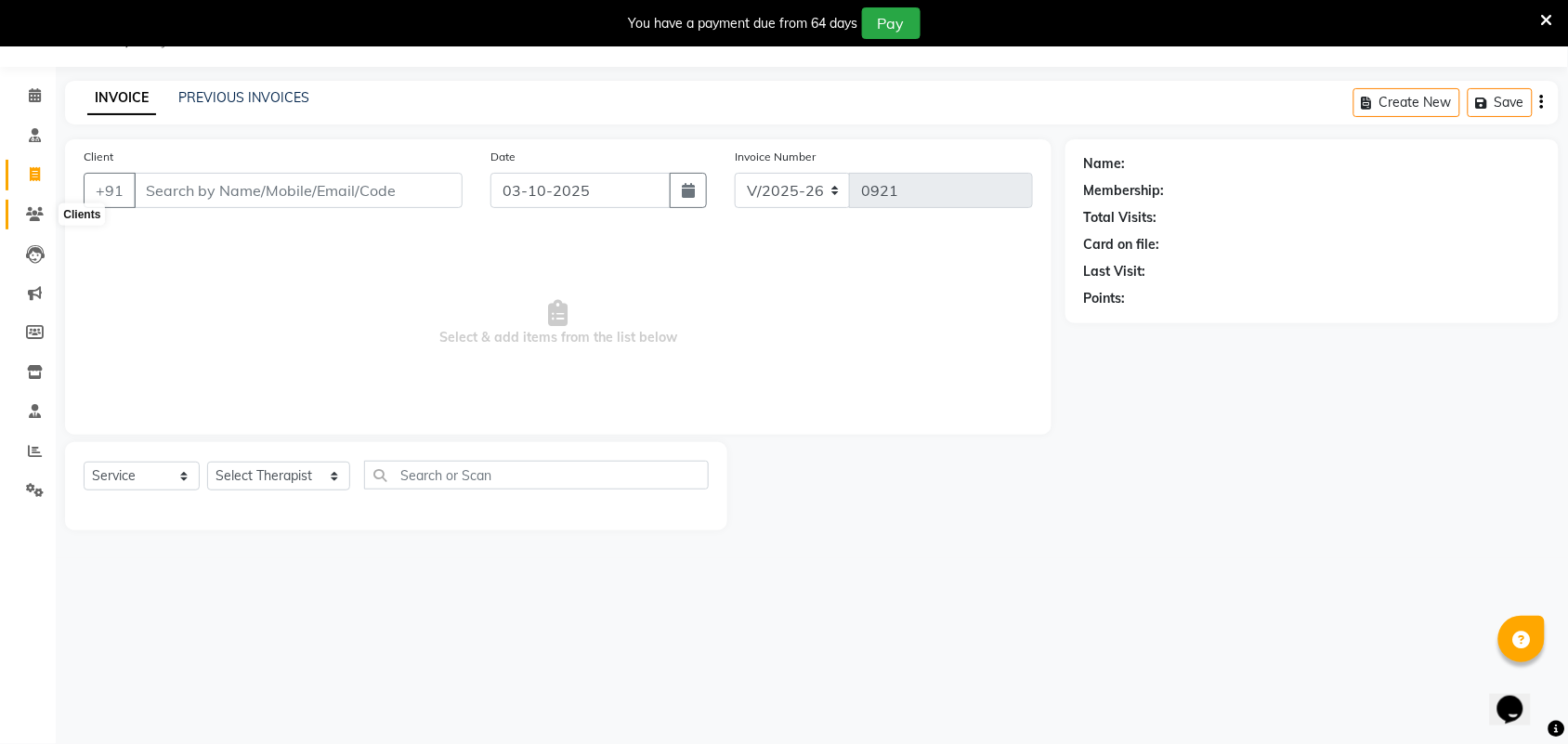
click at [29, 216] on icon at bounding box center [34, 214] width 18 height 14
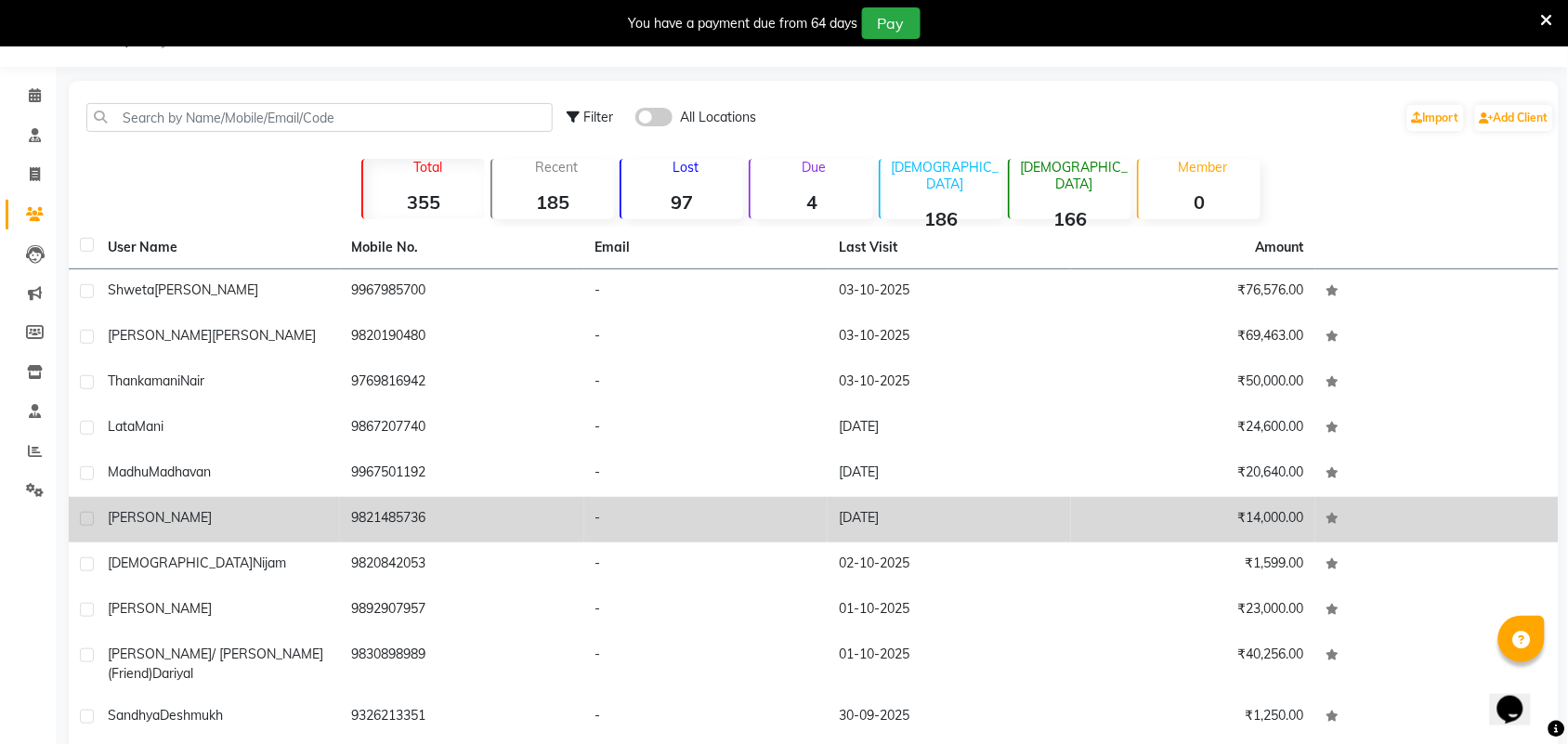
click at [186, 519] on span "[PERSON_NAME]" at bounding box center [160, 518] width 104 height 17
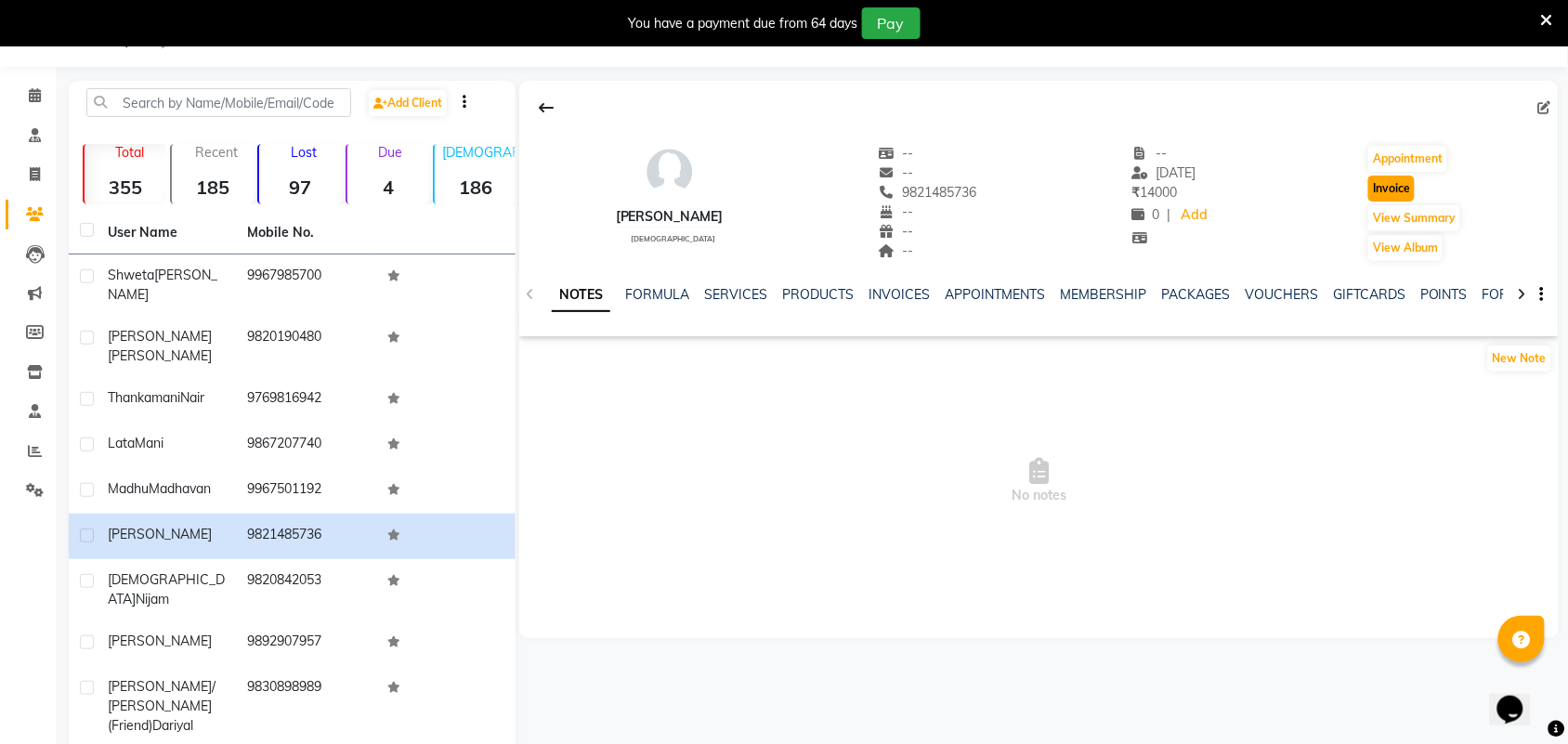
click at [1389, 184] on button "Invoice" at bounding box center [1390, 188] width 47 height 26
select select "6808"
select select "service"
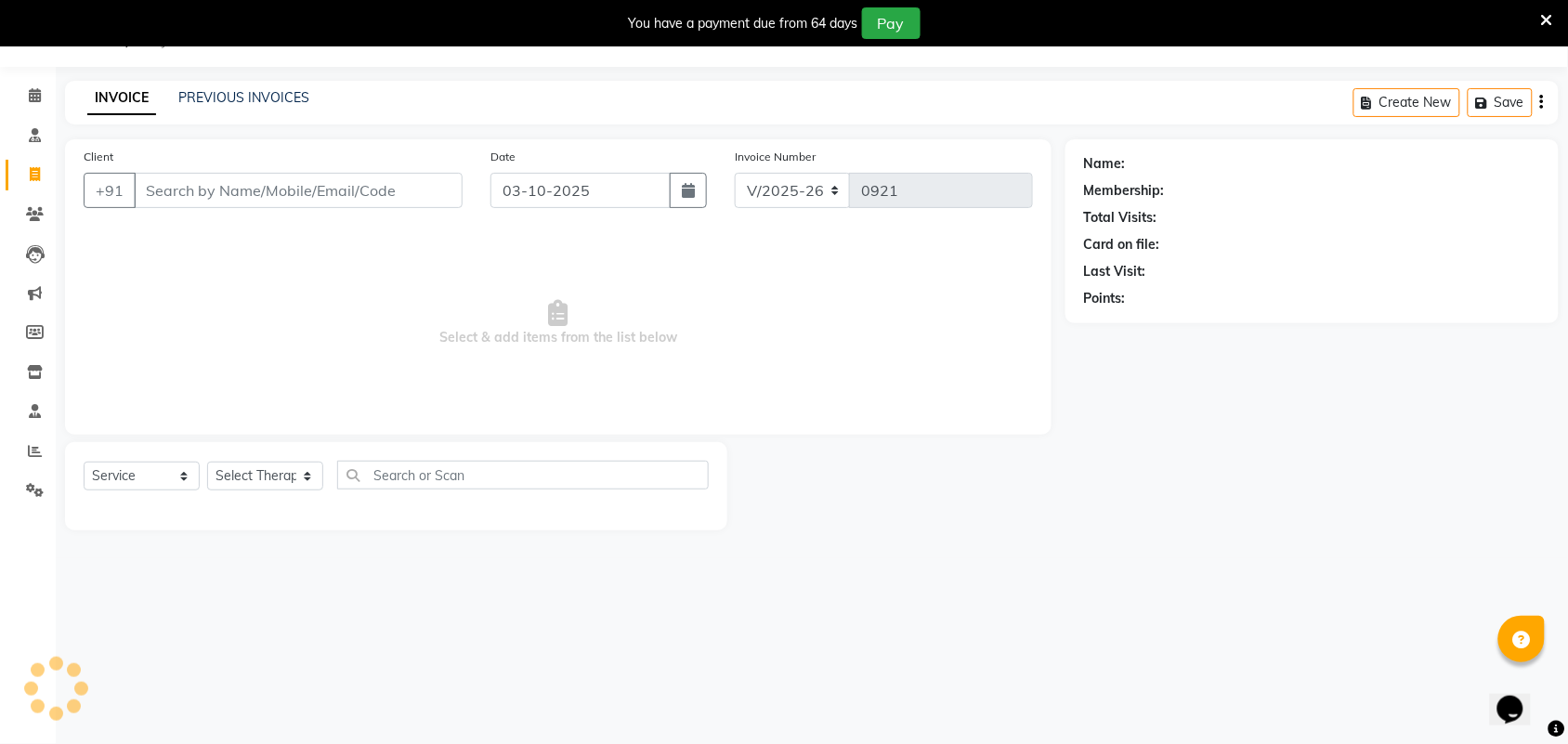
type input "9821485736"
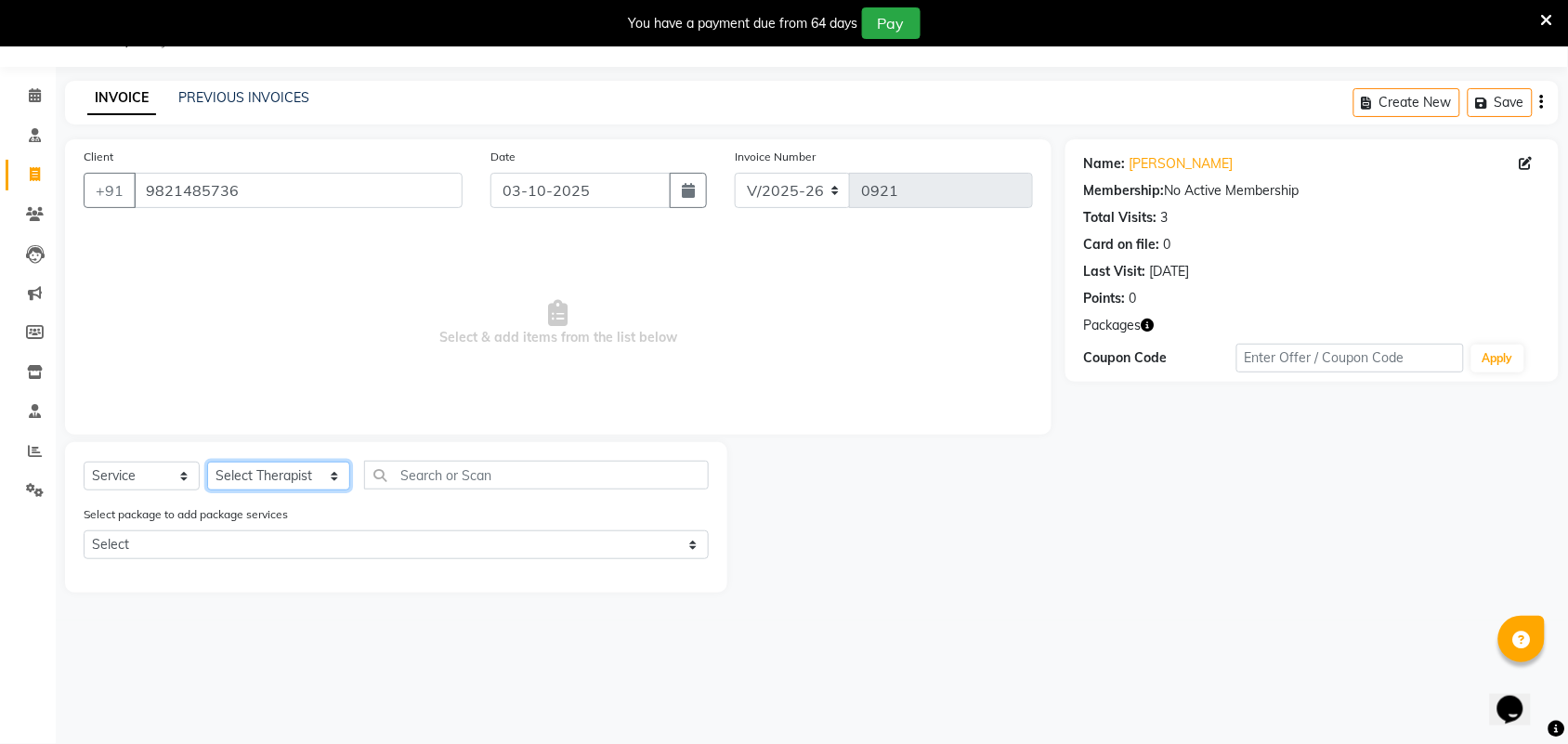
click at [315, 472] on select "Select Therapist [PERSON_NAME] [PERSON_NAME] [PERSON_NAME] Bapu Blind therpist …" at bounding box center [278, 476] width 143 height 29
select select "57061"
click at [207, 462] on select "Select Therapist [PERSON_NAME] [PERSON_NAME] [PERSON_NAME] Bapu Blind therpist …" at bounding box center [278, 476] width 143 height 29
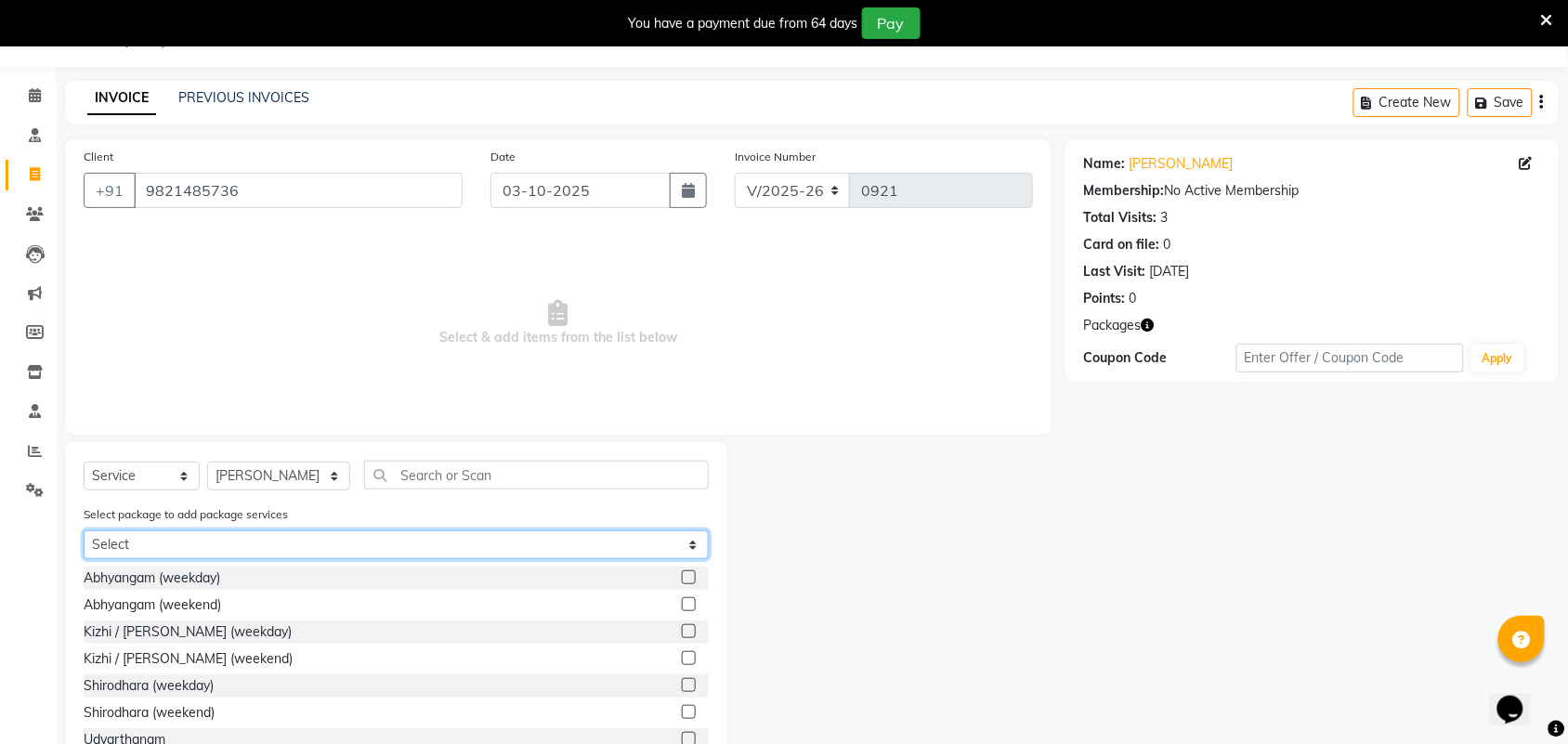
click at [300, 530] on select "Select Abhyangam (12)14000" at bounding box center [396, 544] width 625 height 29
select select "1: Object"
click at [84, 530] on select "Select Abhyangam (12)14000" at bounding box center [396, 544] width 625 height 29
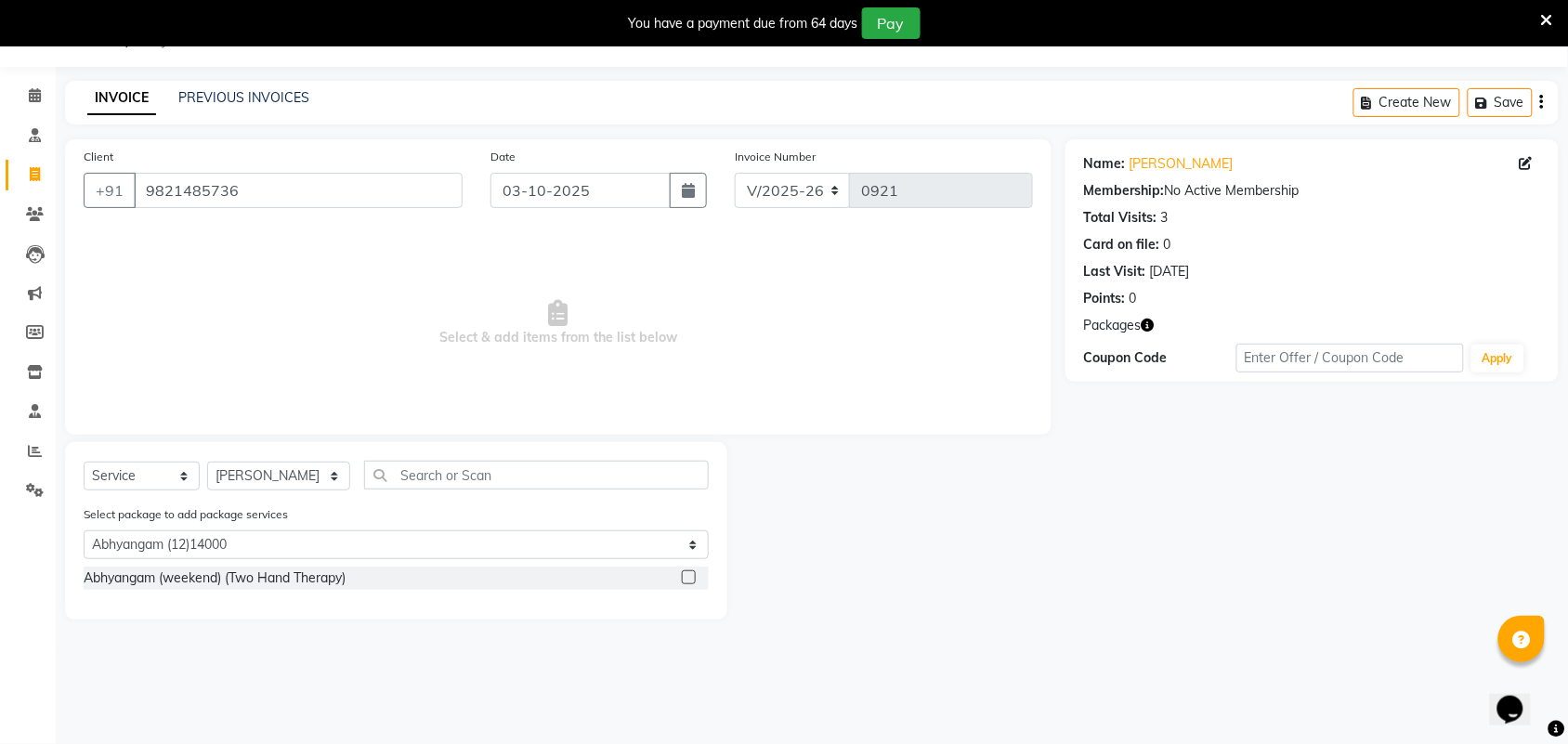
click at [690, 572] on label at bounding box center [689, 577] width 14 height 14
click at [690, 572] on input "checkbox" at bounding box center [688, 578] width 12 height 12
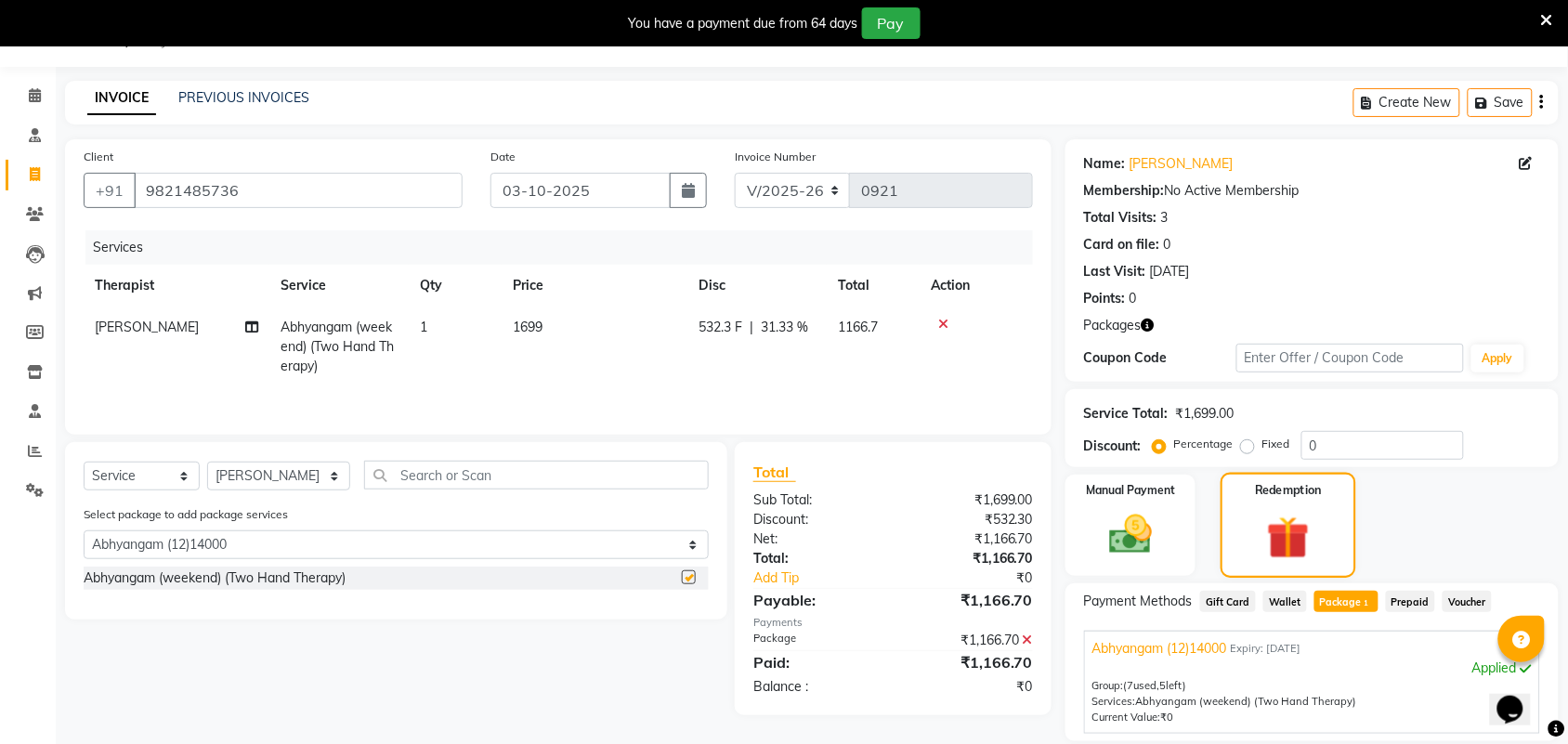
checkbox input "false"
click at [1281, 522] on img at bounding box center [1288, 538] width 69 height 53
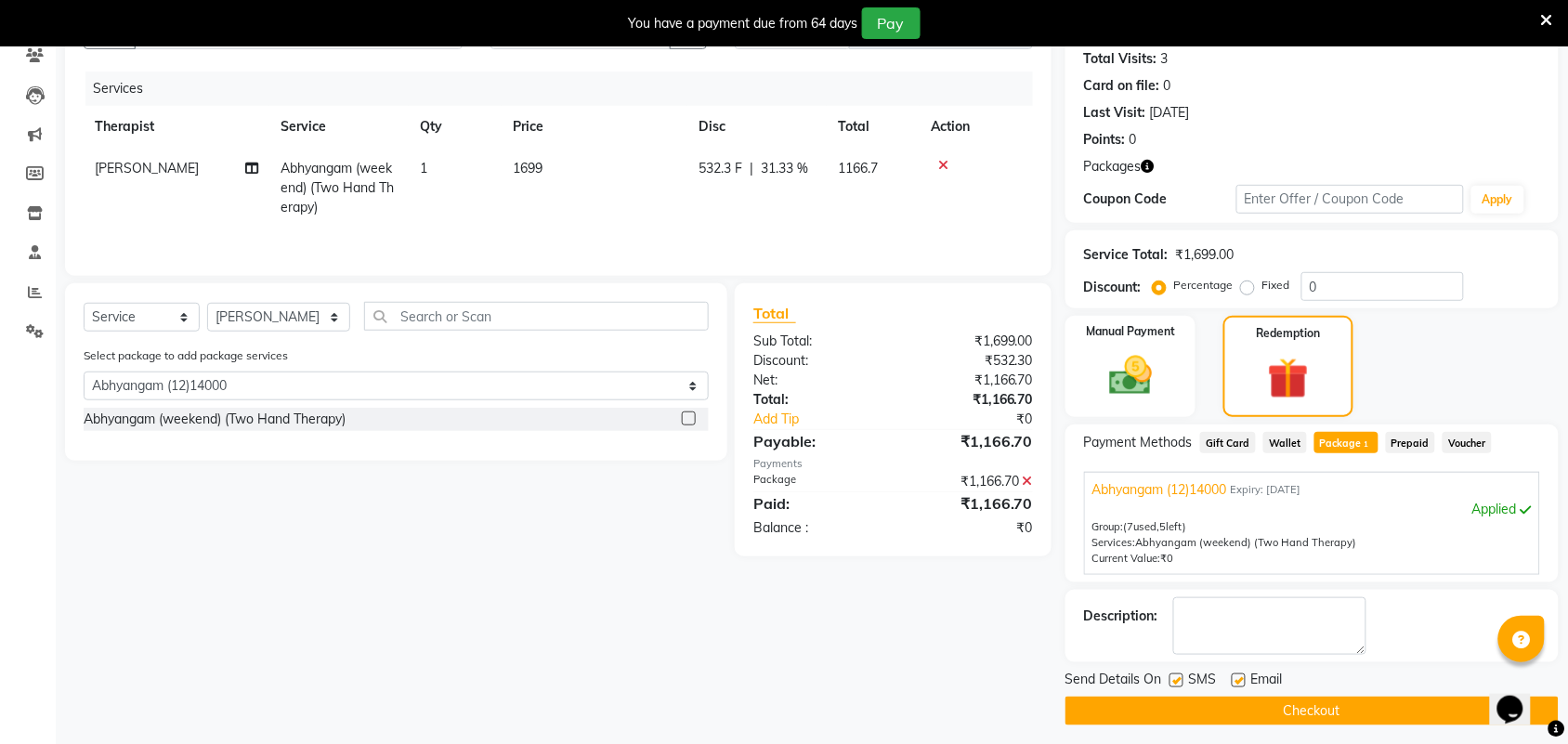
scroll to position [215, 0]
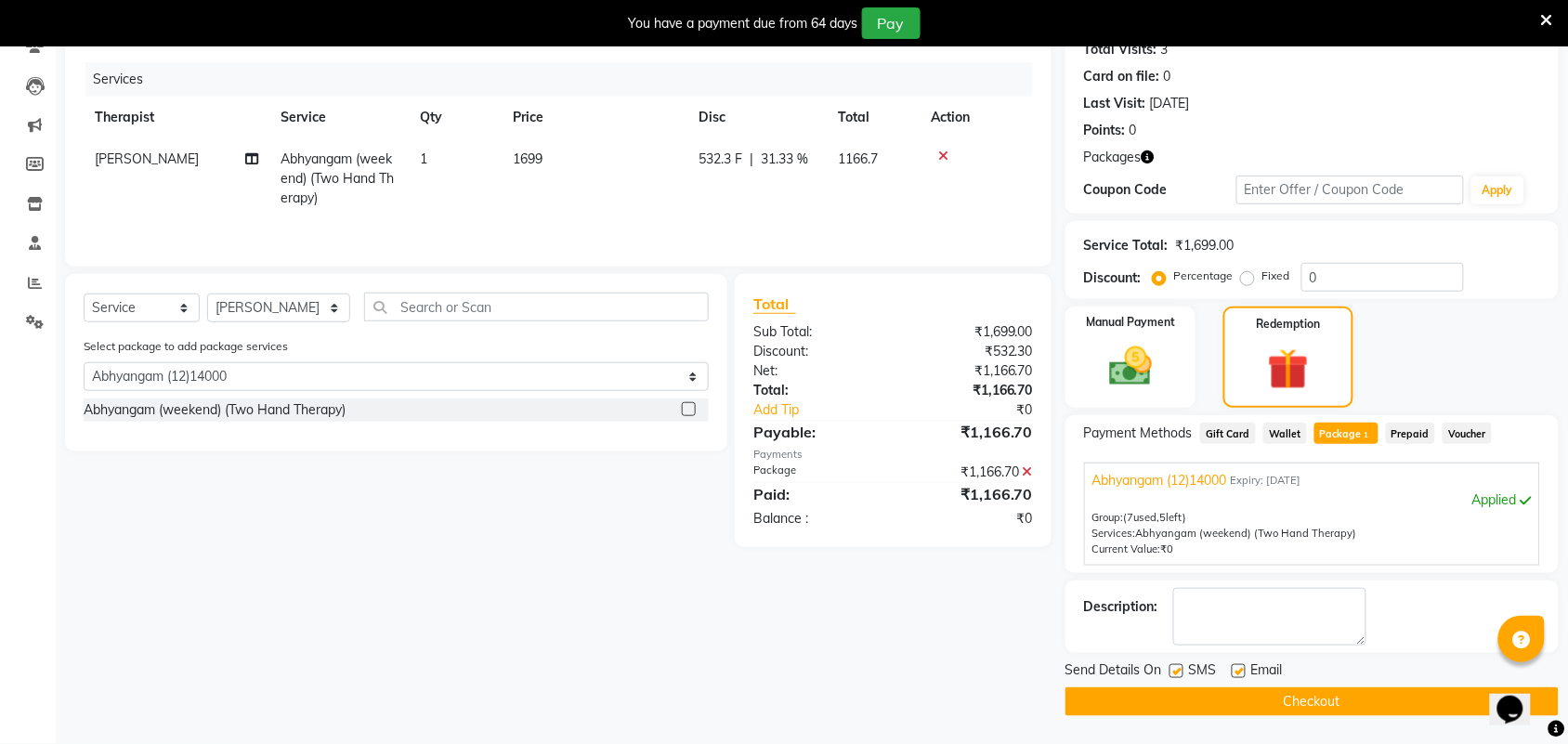
click at [1345, 425] on span "Package 1" at bounding box center [1346, 433] width 64 height 21
click at [1245, 602] on textarea at bounding box center [1269, 617] width 193 height 58
type textarea "1 massage session converted to facial"
click at [1169, 670] on label at bounding box center [1176, 671] width 14 height 14
click at [1169, 670] on input "checkbox" at bounding box center [1175, 672] width 12 height 12
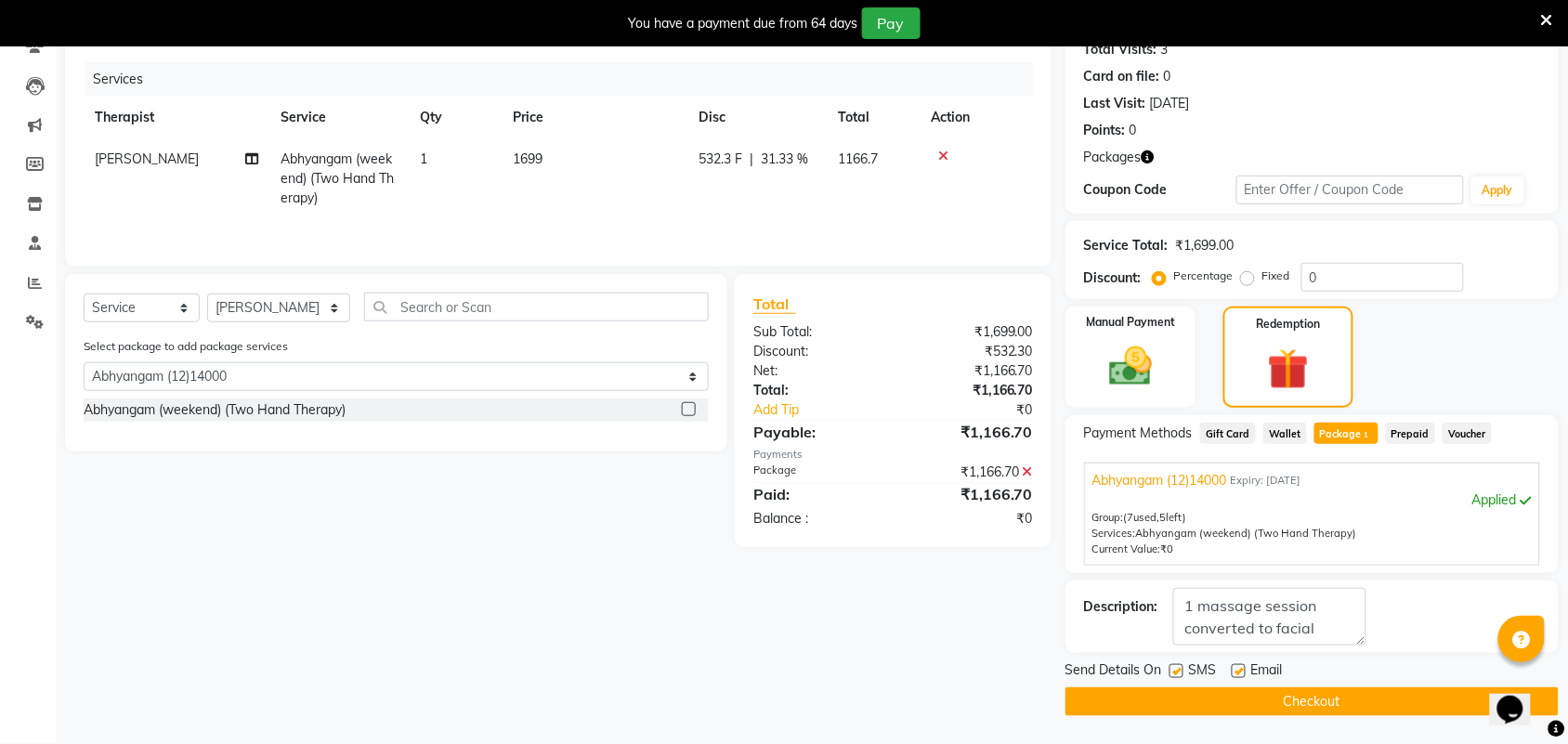
checkbox input "false"
click at [1241, 666] on label at bounding box center [1238, 671] width 14 height 14
click at [1241, 666] on input "checkbox" at bounding box center [1237, 672] width 12 height 12
checkbox input "false"
click at [1298, 693] on button "Checkout" at bounding box center [1312, 702] width 493 height 29
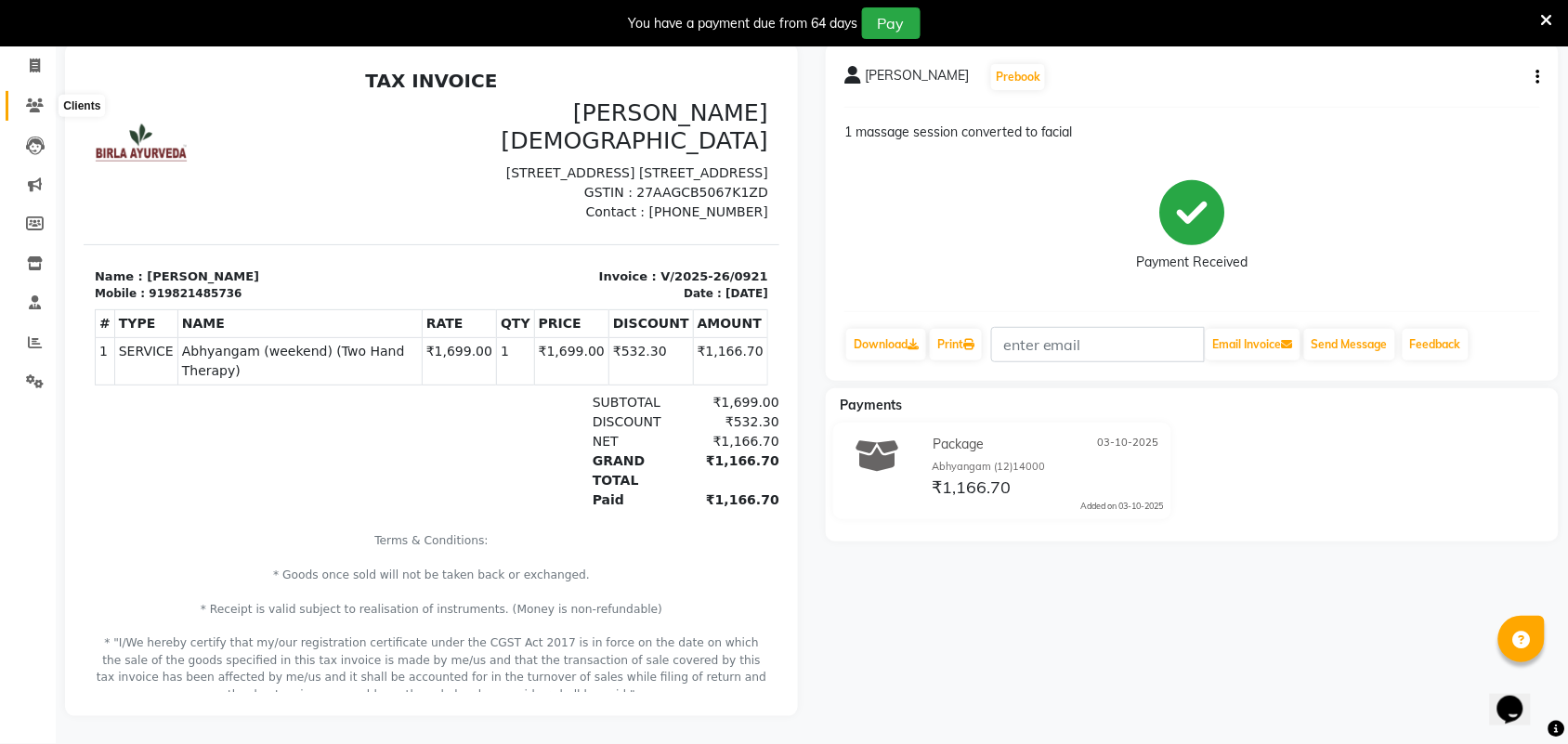
click at [38, 99] on icon at bounding box center [34, 105] width 18 height 14
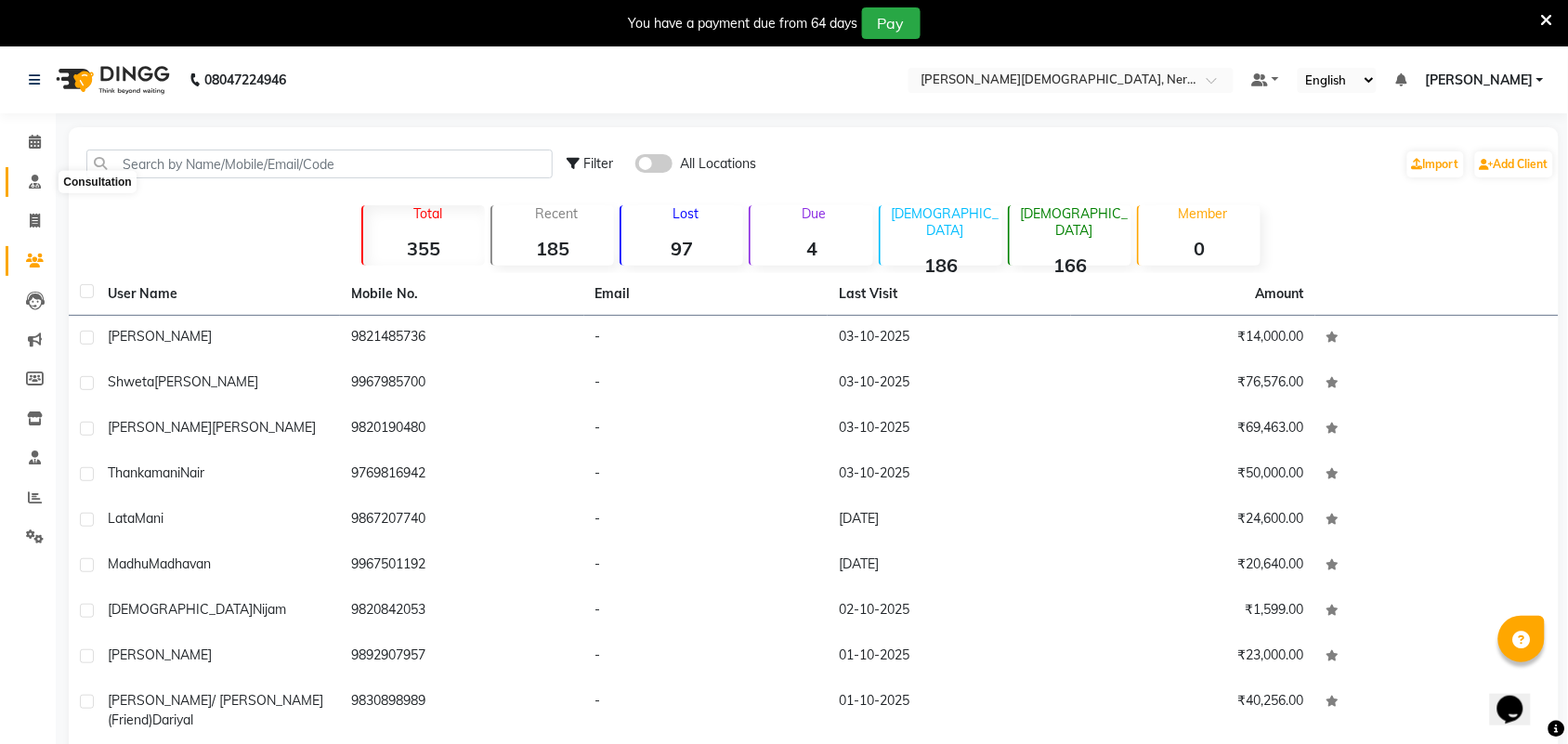
click at [35, 184] on icon at bounding box center [34, 181] width 12 height 14
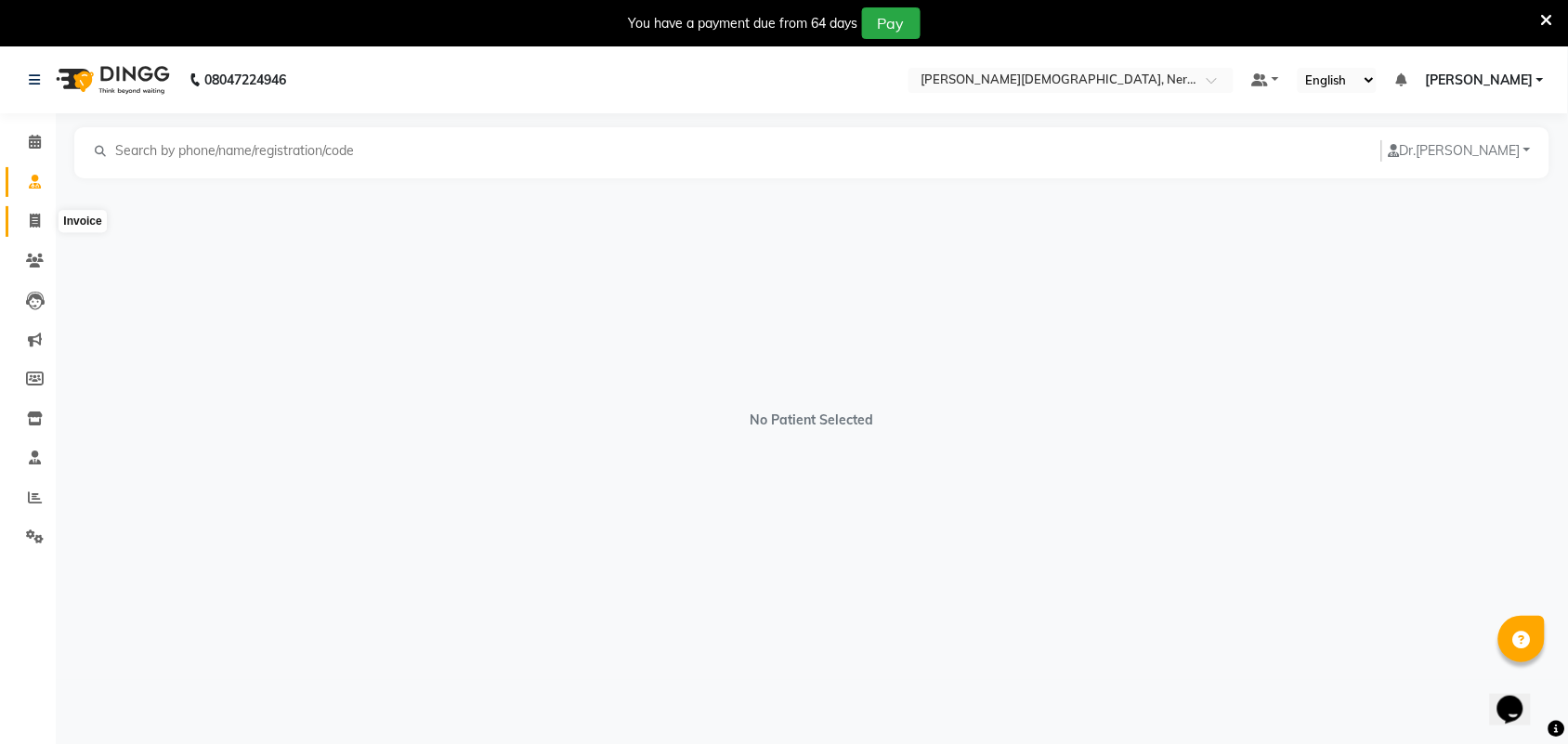
click at [29, 217] on icon at bounding box center [34, 220] width 10 height 14
select select "service"
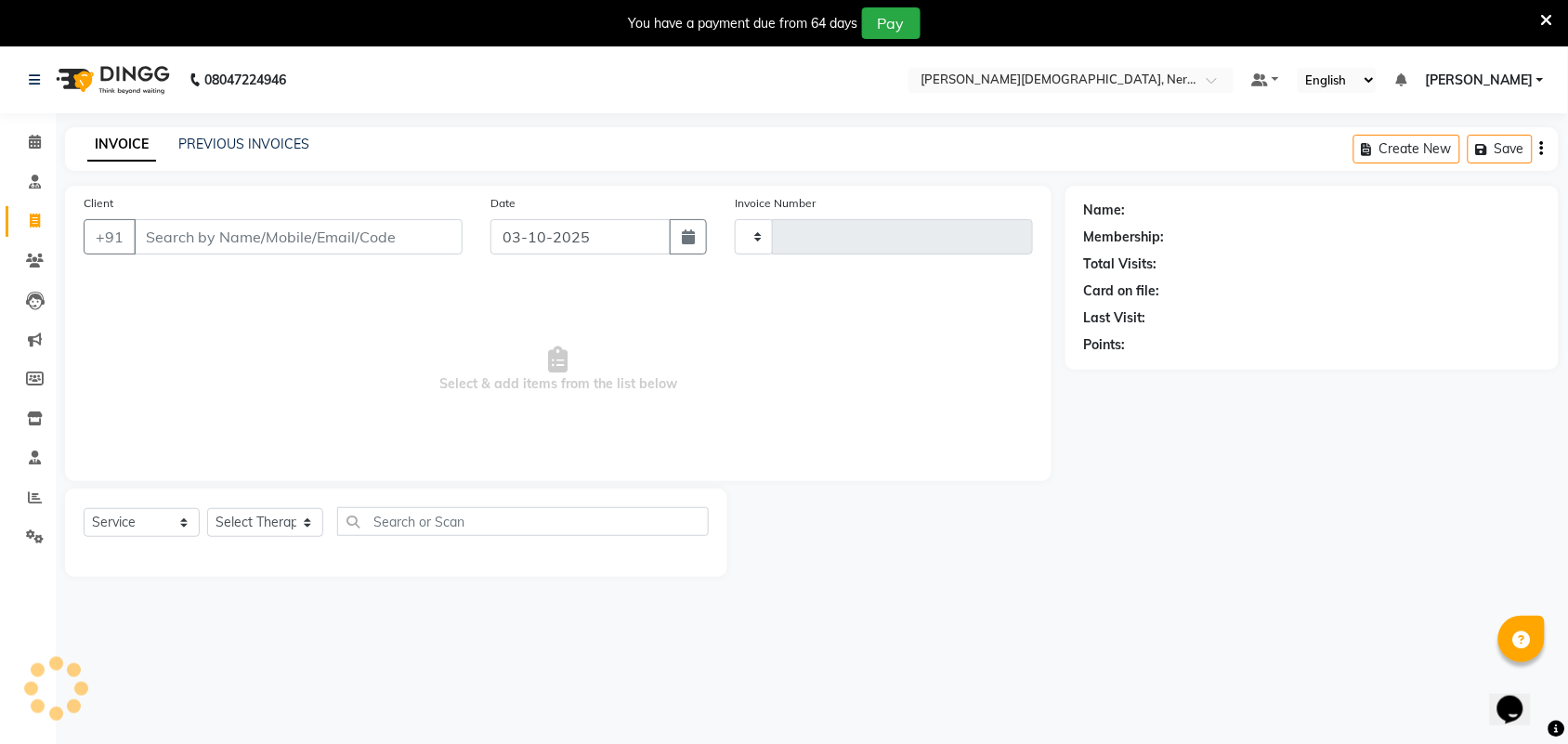
scroll to position [47, 0]
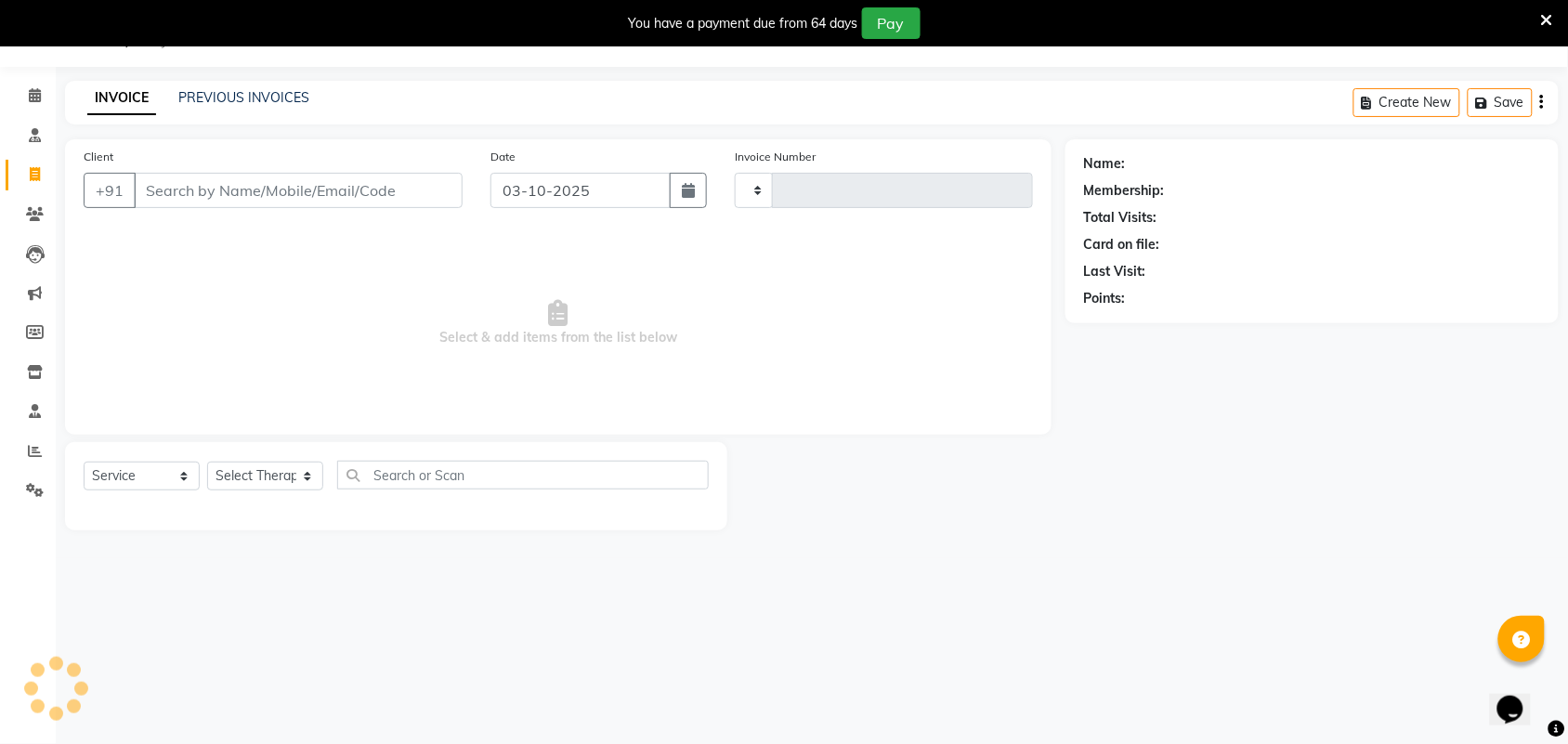
type input "0922"
select select "6808"
click at [276, 106] on div "PREVIOUS INVOICES" at bounding box center [244, 98] width 131 height 20
click at [274, 99] on link "PREVIOUS INVOICES" at bounding box center [244, 98] width 131 height 17
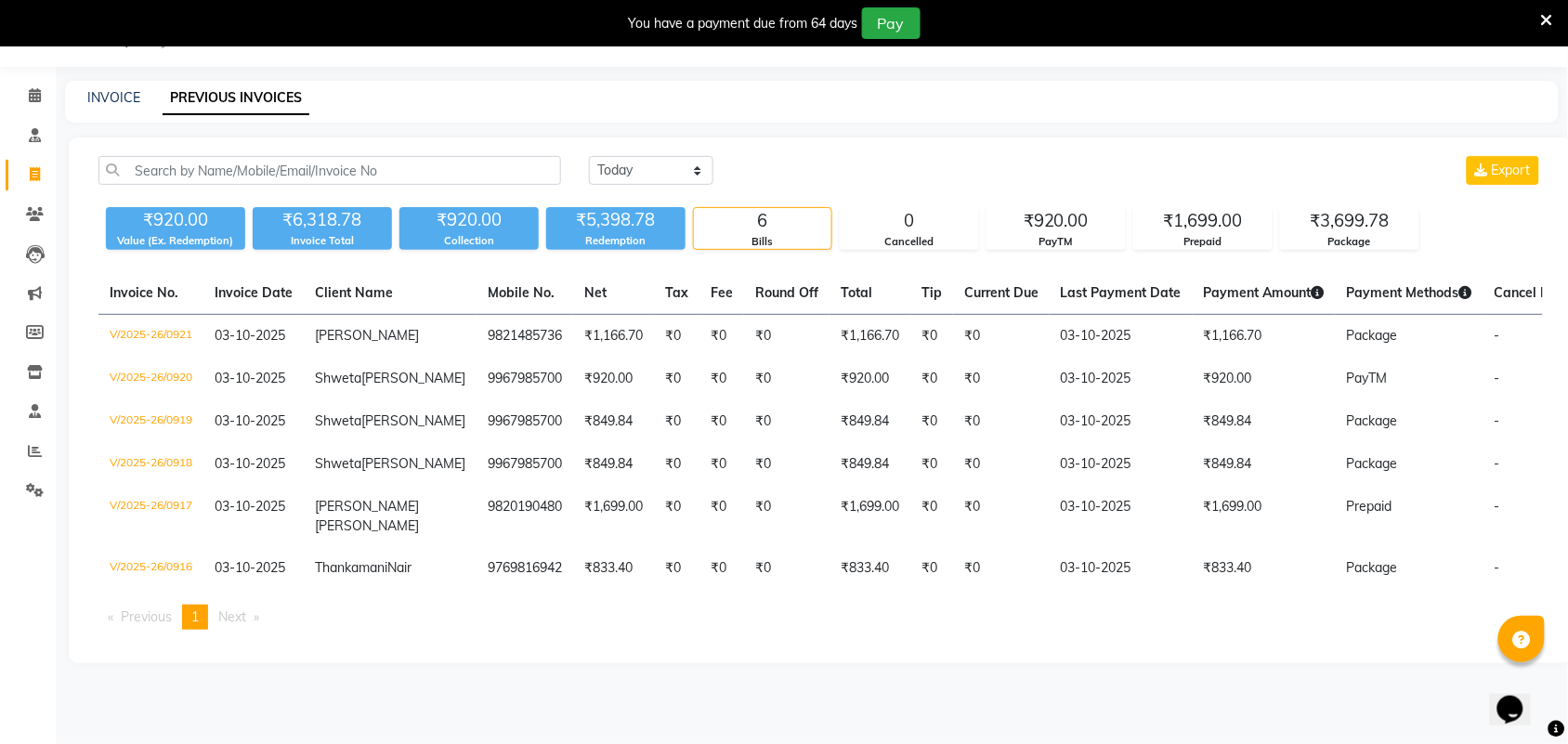
select select "service"
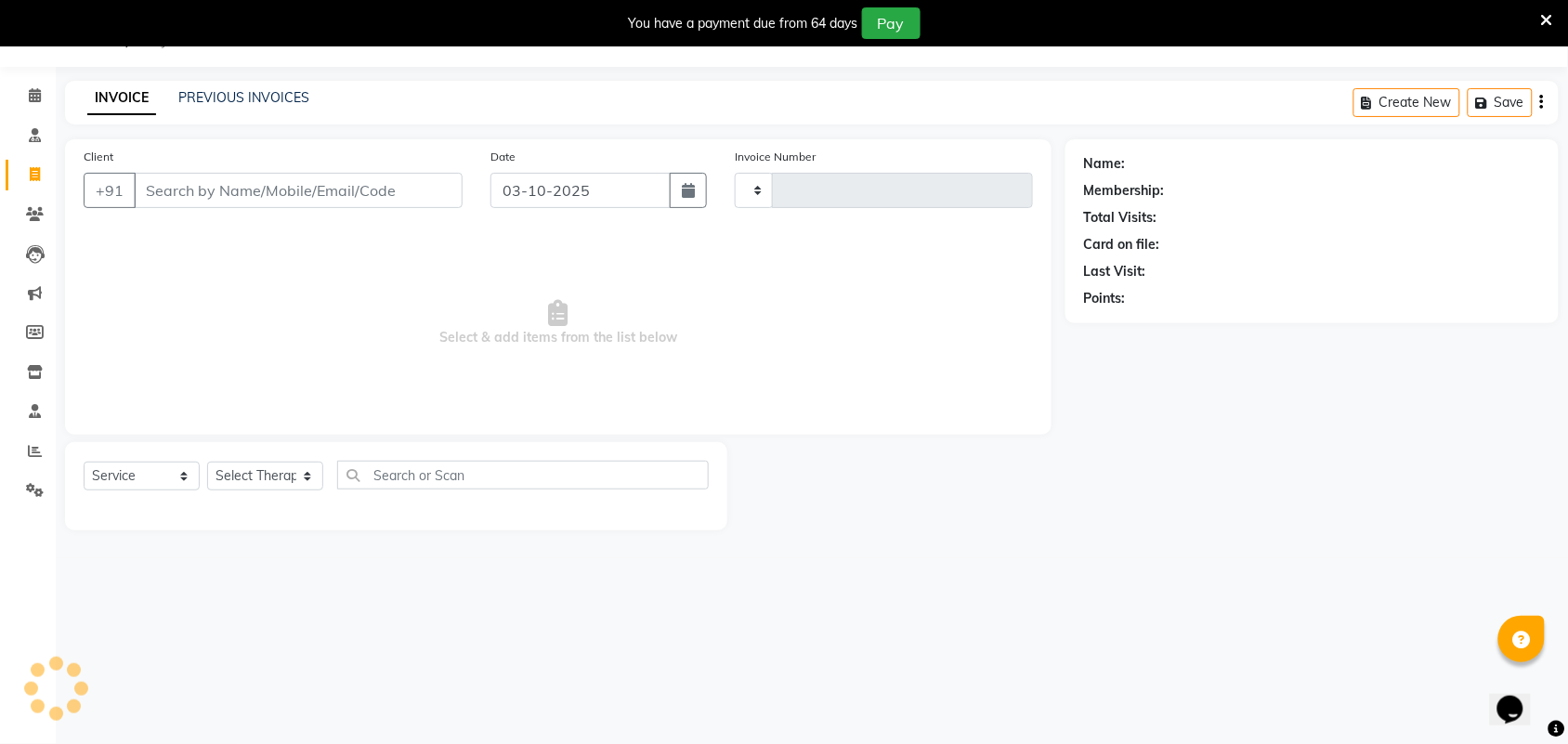
type input "0922"
select select "6808"
click at [30, 93] on icon at bounding box center [34, 95] width 12 height 14
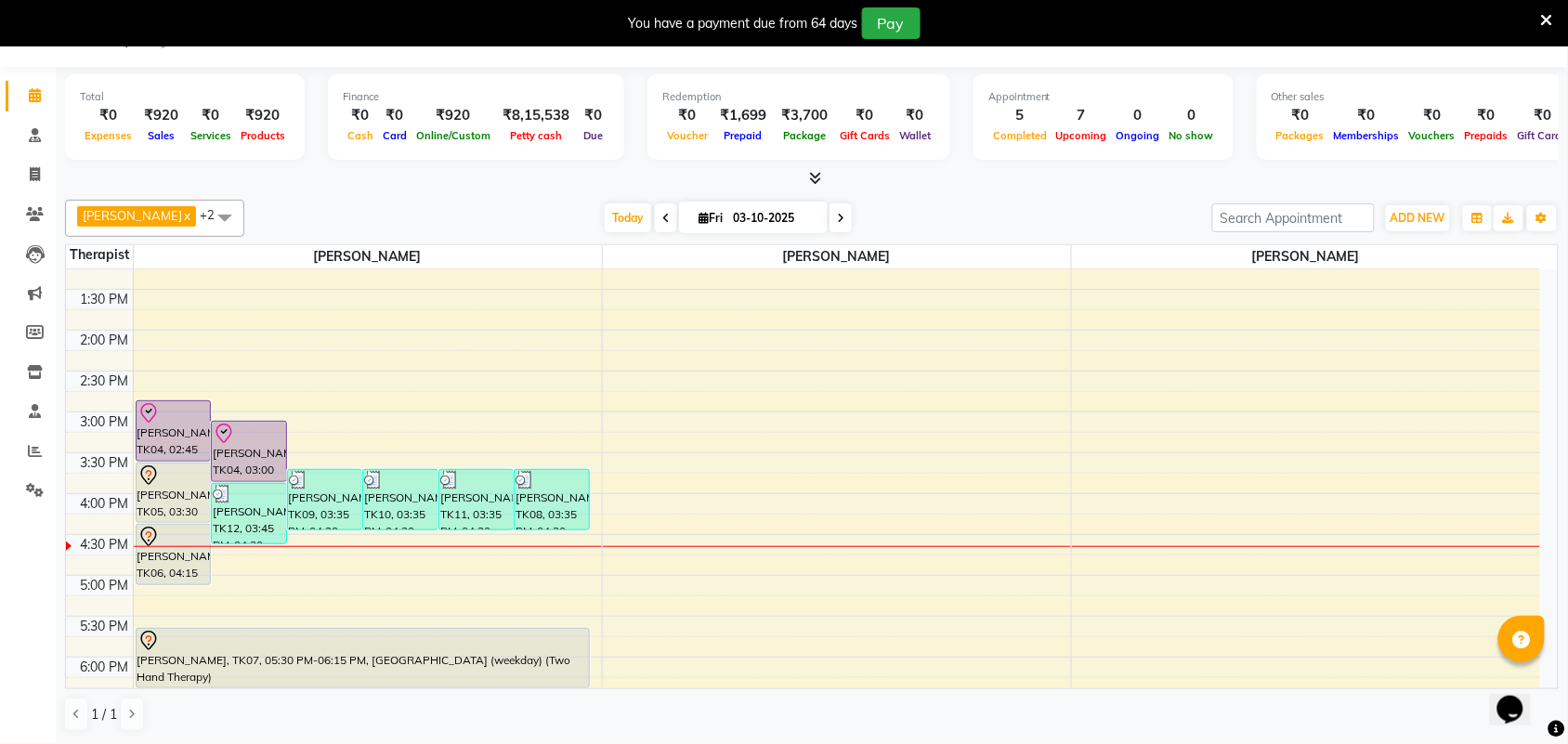
scroll to position [684, 0]
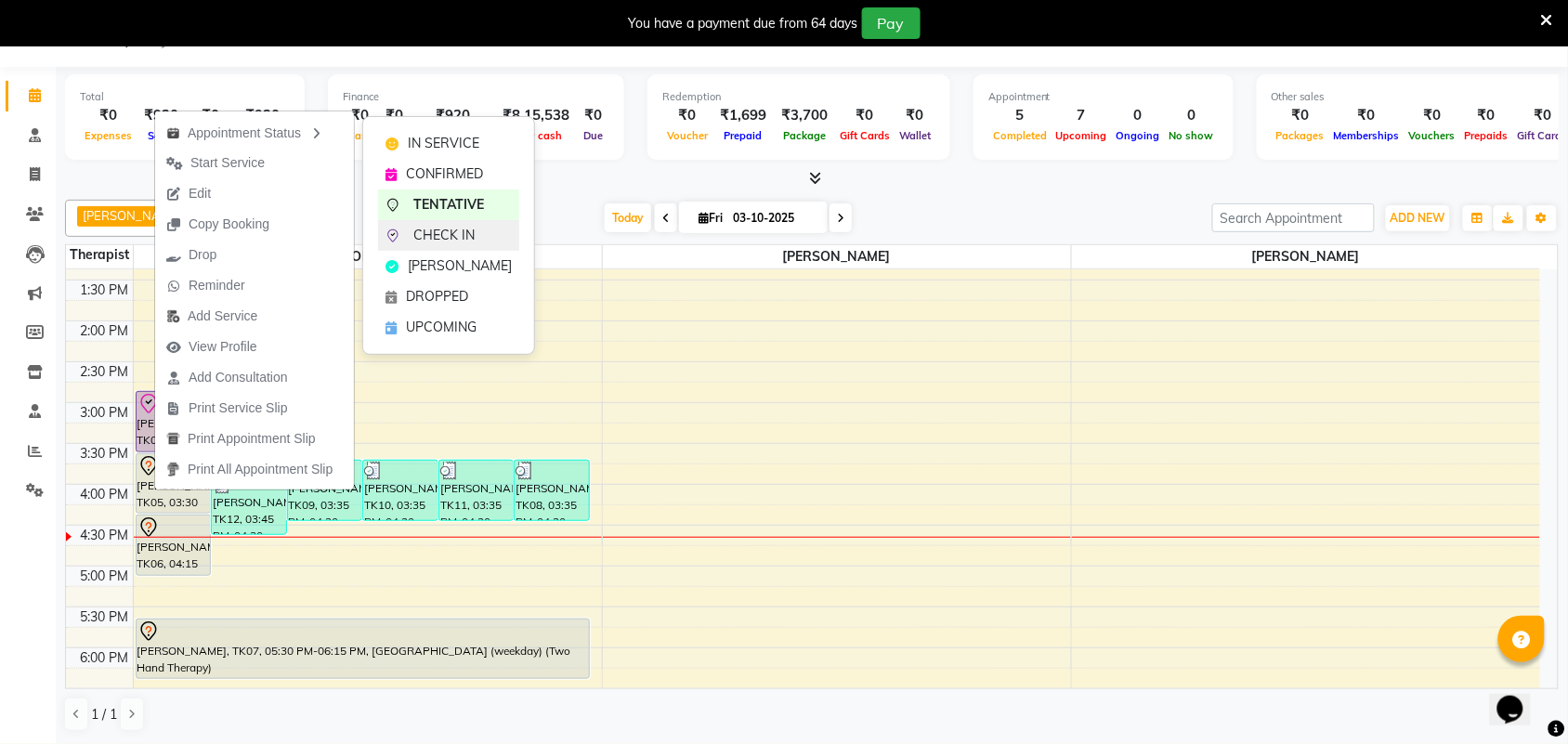
drag, startPoint x: 258, startPoint y: 128, endPoint x: 439, endPoint y: 238, distance: 211.8
click at [439, 238] on body "08047224946 Select Location × Birla Ayurveda, Nerul West Default Panel My Panel…" at bounding box center [784, 372] width 1568 height 744
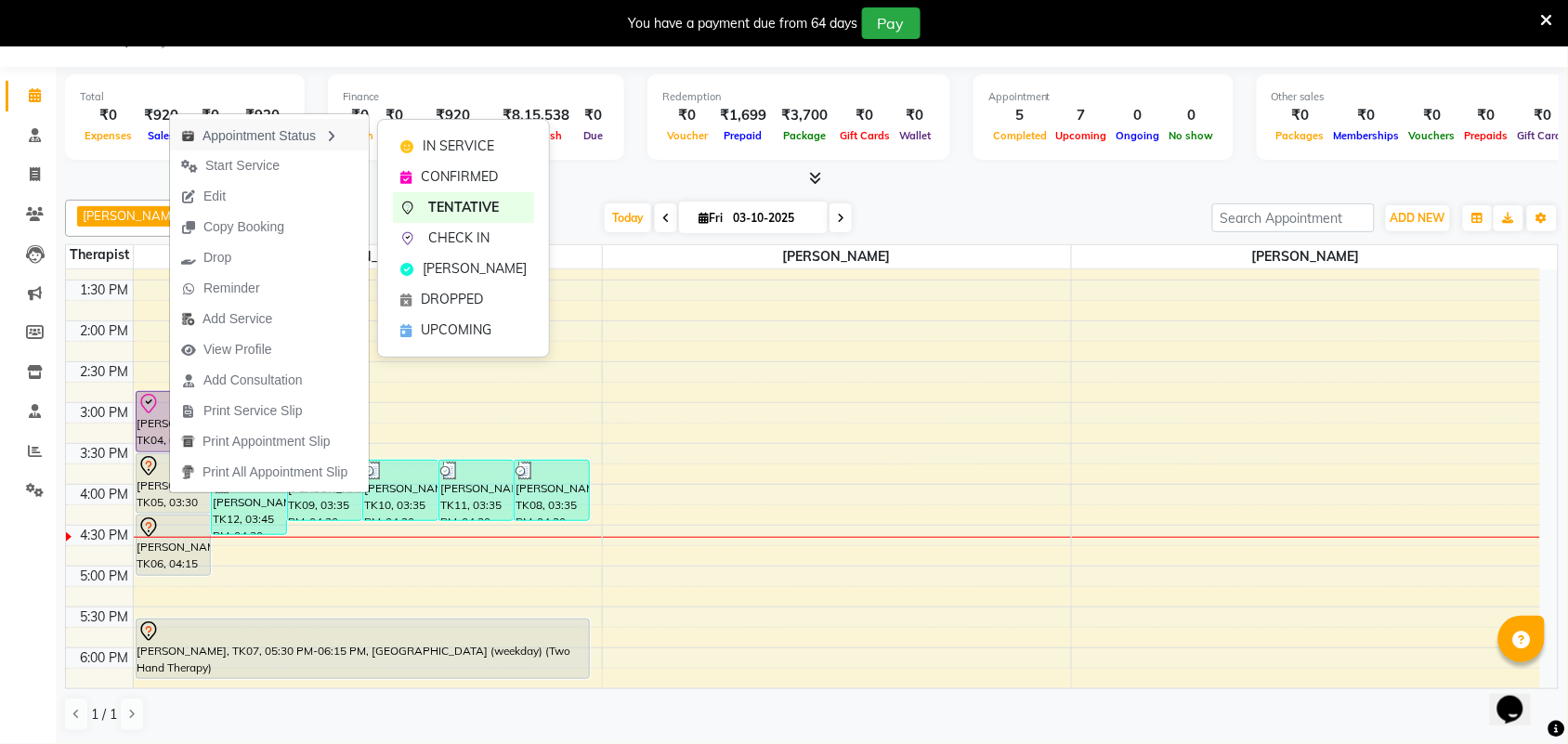
click at [285, 135] on div "Appointment Status" at bounding box center [269, 134] width 198 height 31
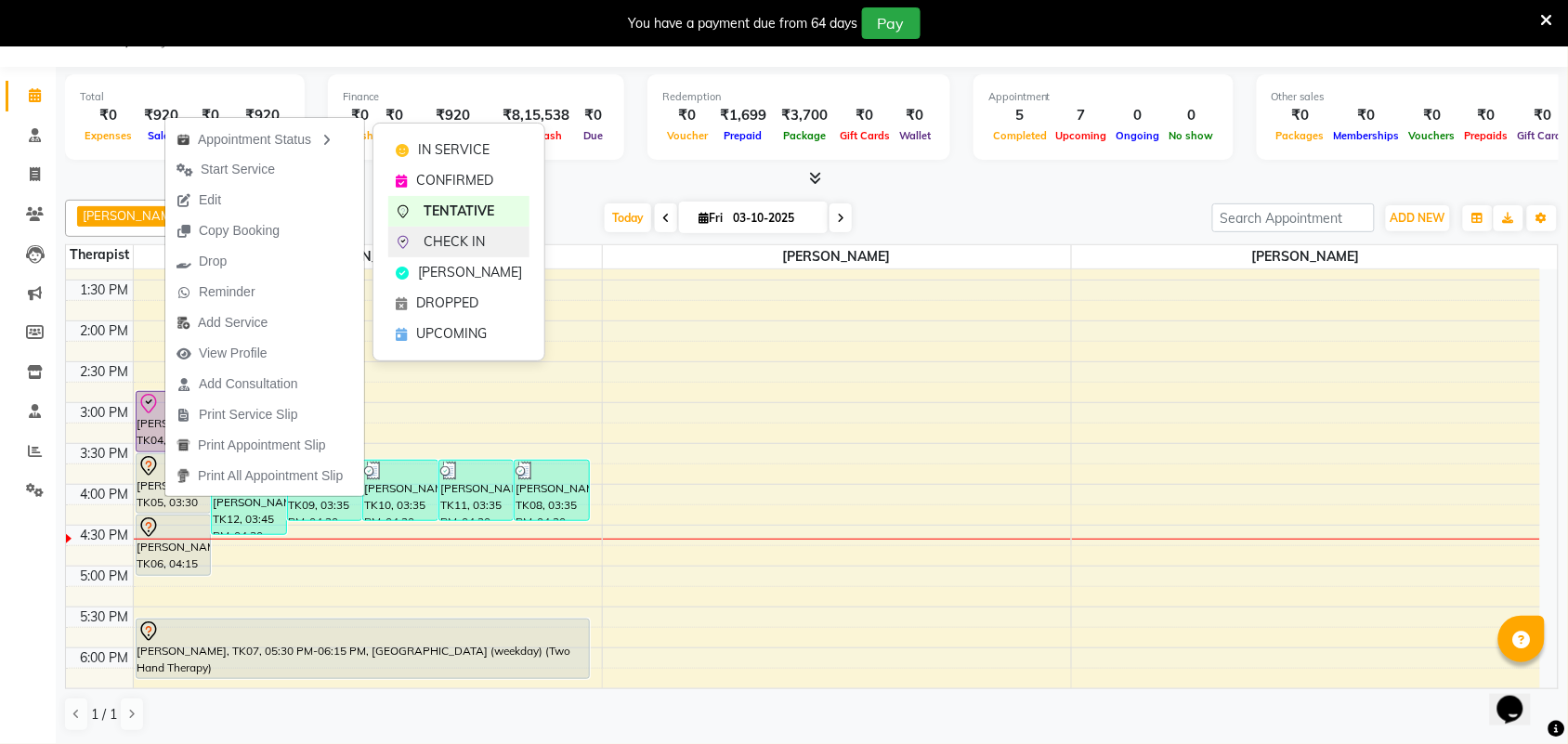
click at [460, 239] on span "CHECK IN" at bounding box center [454, 241] width 62 height 20
